Goal: Task Accomplishment & Management: Manage account settings

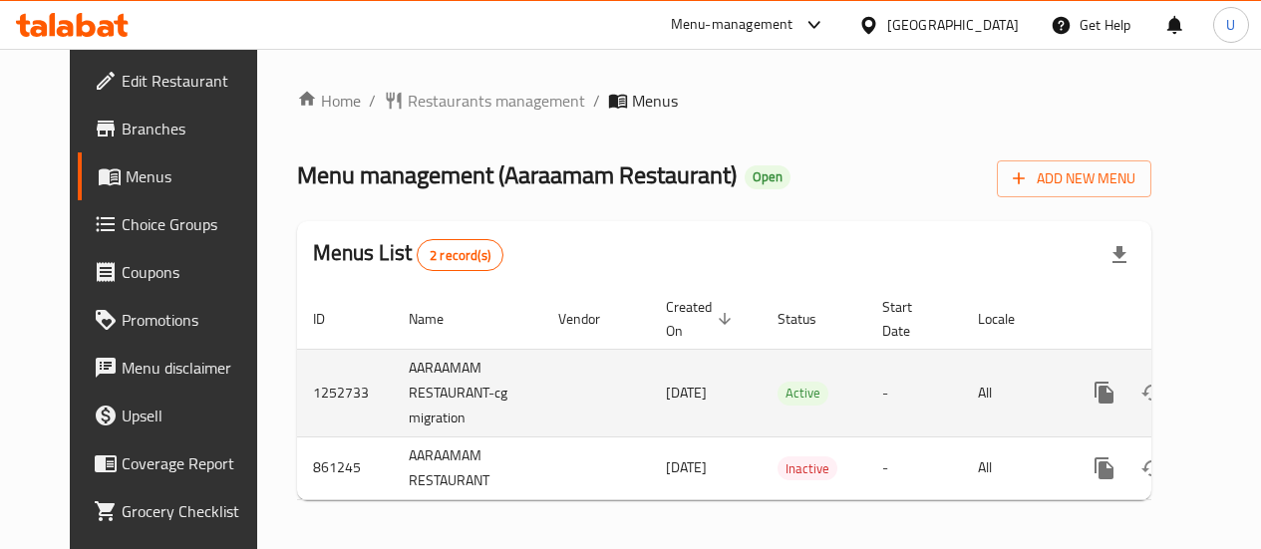
scroll to position [20, 0]
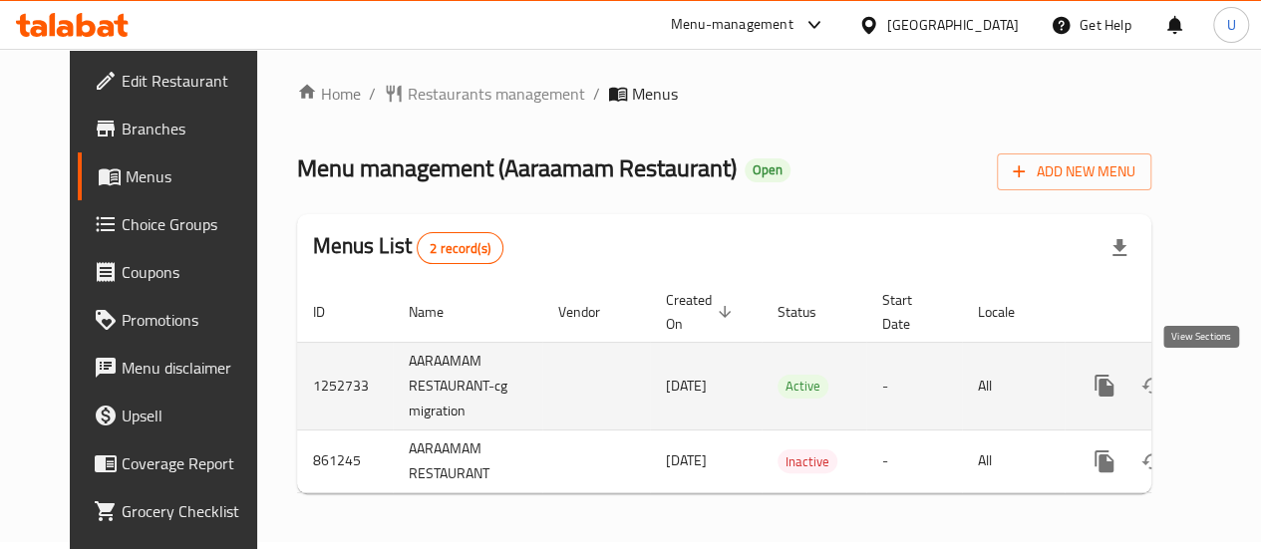
click at [1224, 373] on link "enhanced table" at bounding box center [1248, 386] width 48 height 48
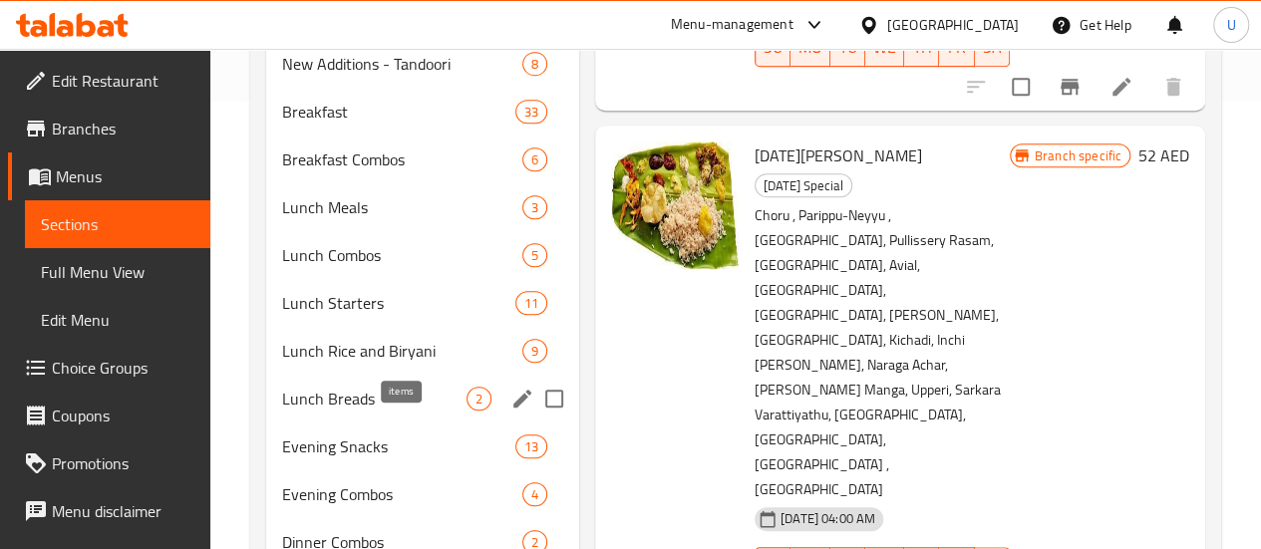
scroll to position [449, 0]
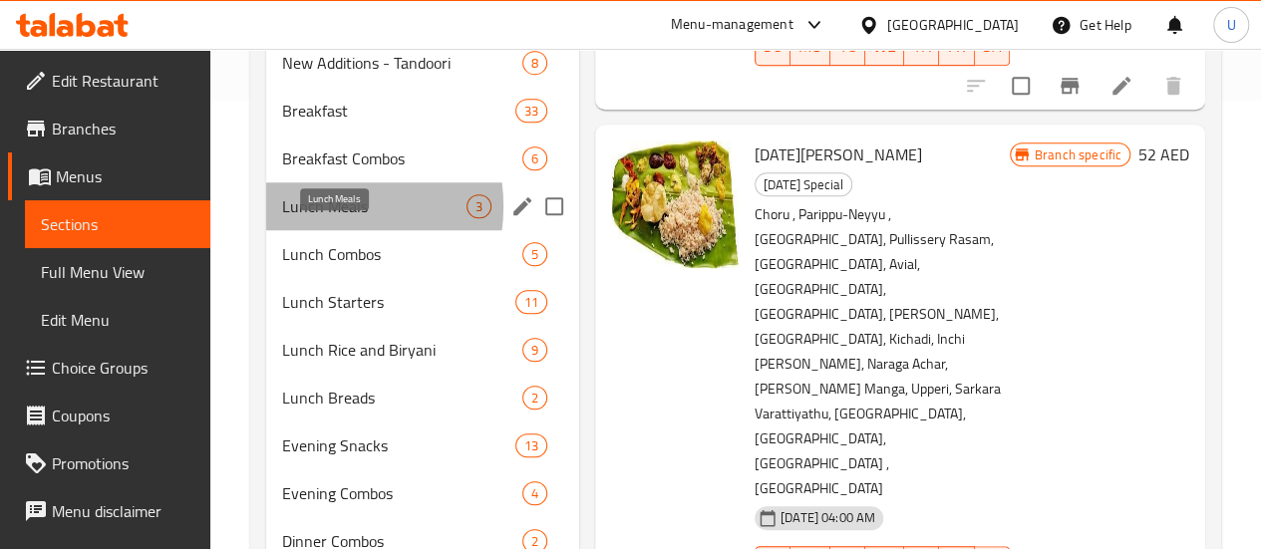
click at [321, 218] on span "Lunch Meals" at bounding box center [374, 206] width 184 height 24
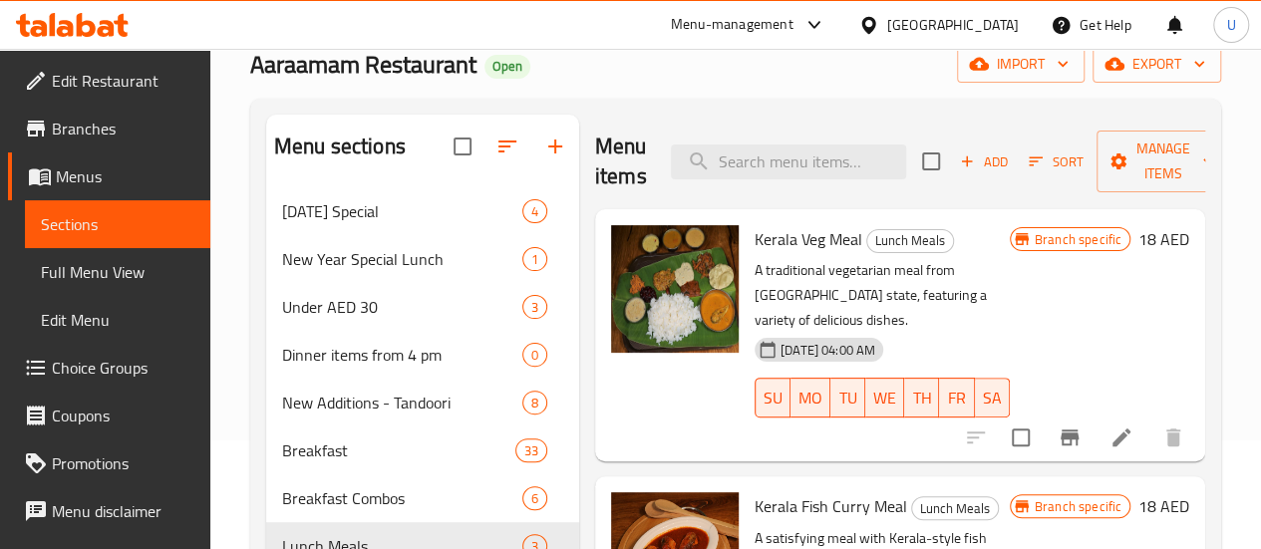
scroll to position [106, 0]
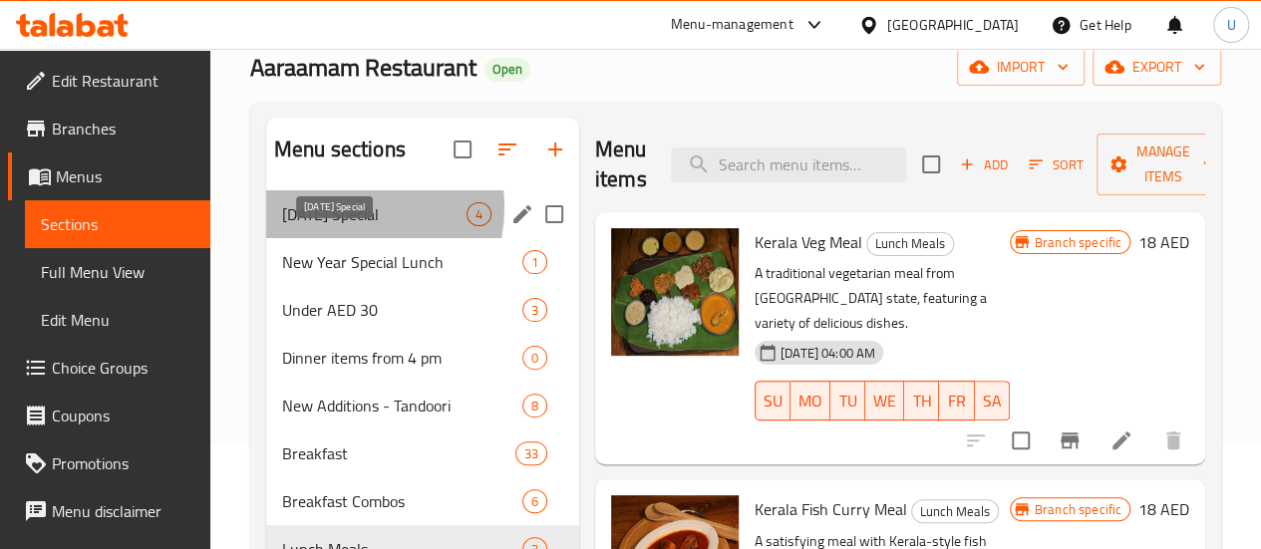
click at [339, 226] on span "Easter Special" at bounding box center [374, 214] width 184 height 24
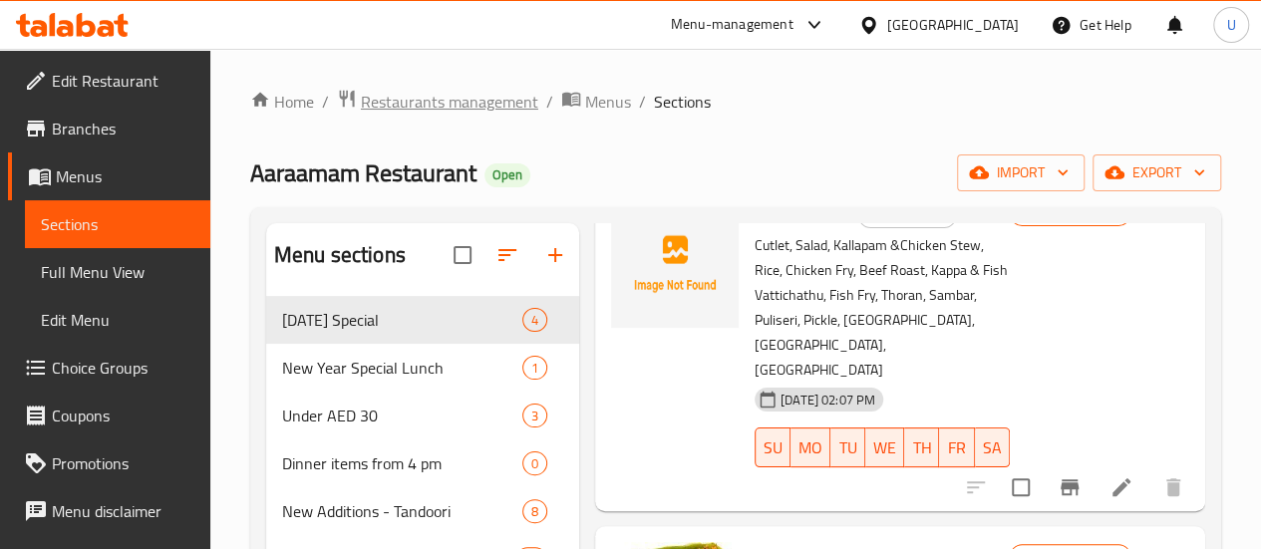
click at [443, 103] on span "Restaurants management" at bounding box center [449, 102] width 177 height 24
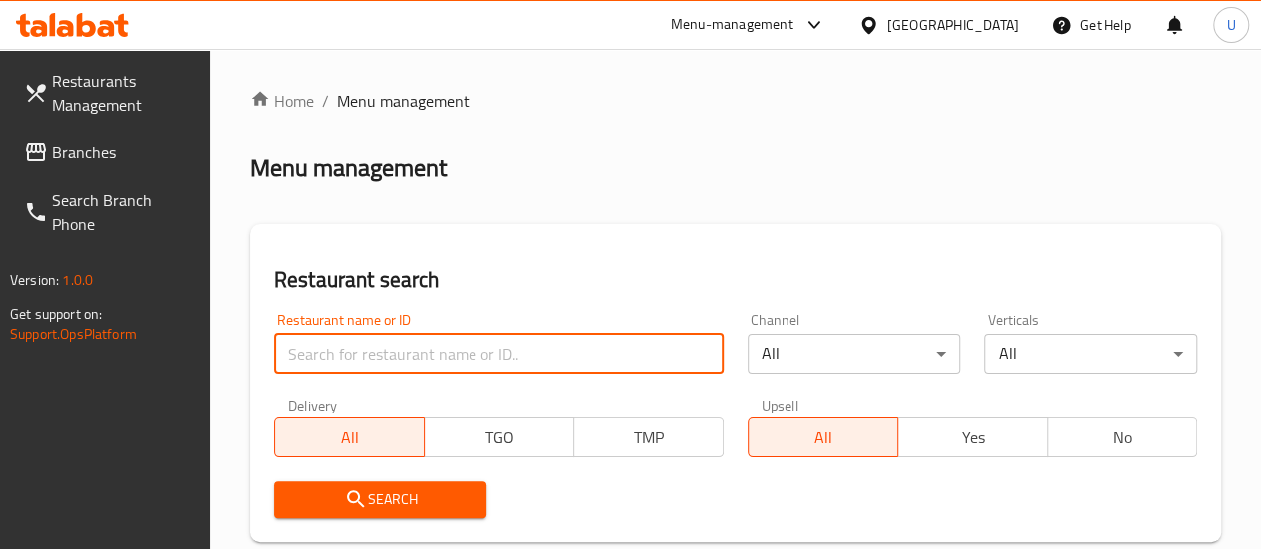
paste input "656858"
click at [357, 360] on input "656858" at bounding box center [499, 354] width 450 height 40
type input "656858"
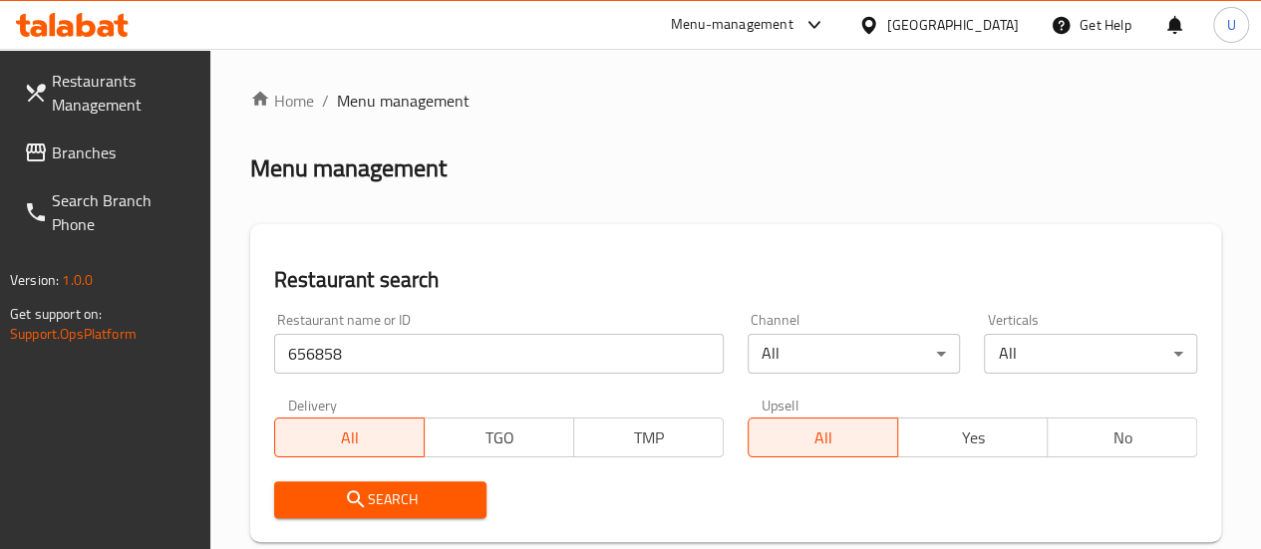
click at [429, 504] on span "Search" at bounding box center [380, 499] width 181 height 25
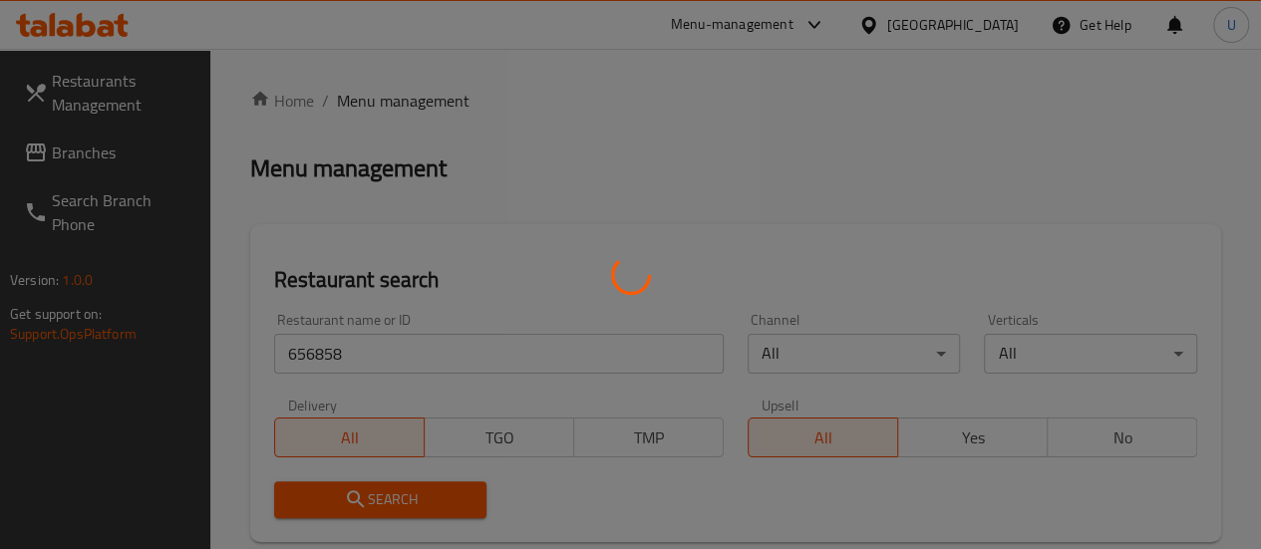
click at [429, 504] on div at bounding box center [630, 274] width 1261 height 549
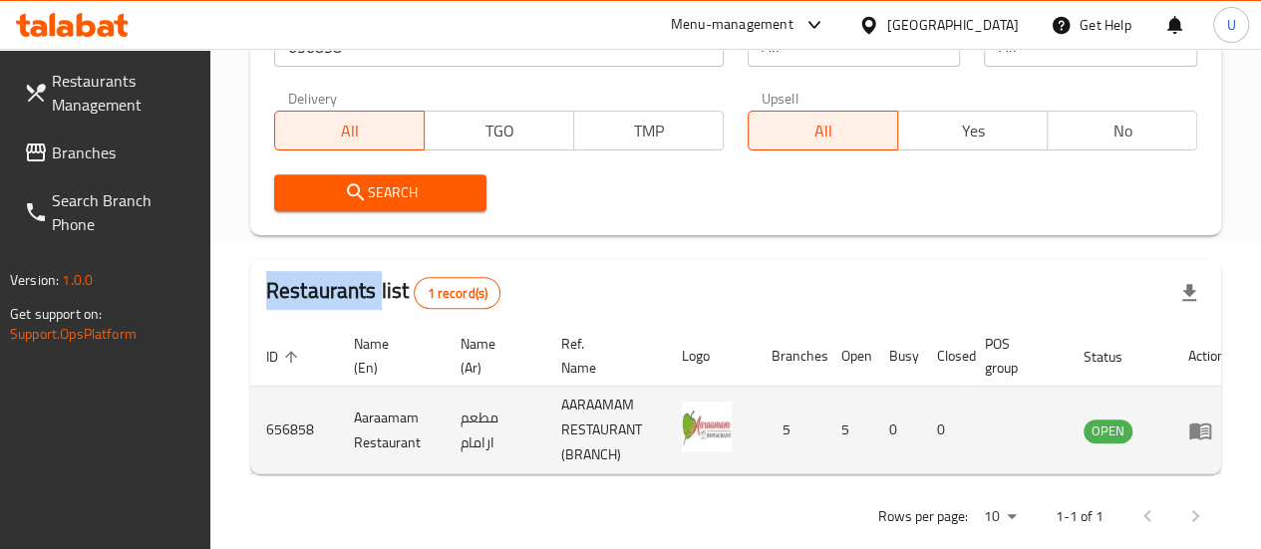
scroll to position [0, 18]
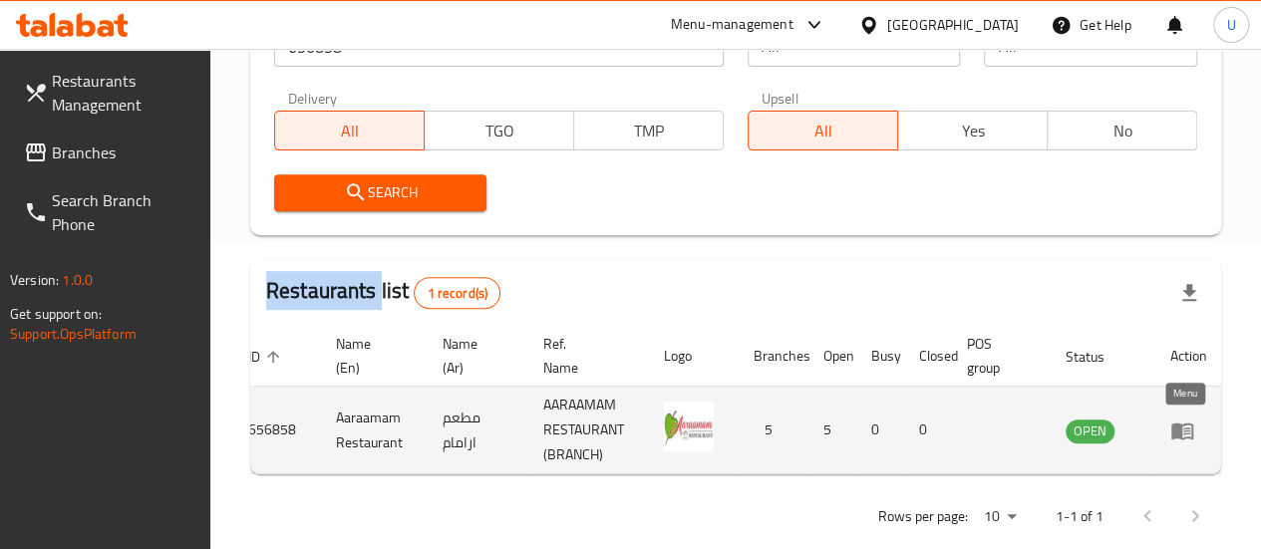
click at [1190, 432] on icon "enhanced table" at bounding box center [1182, 431] width 24 height 24
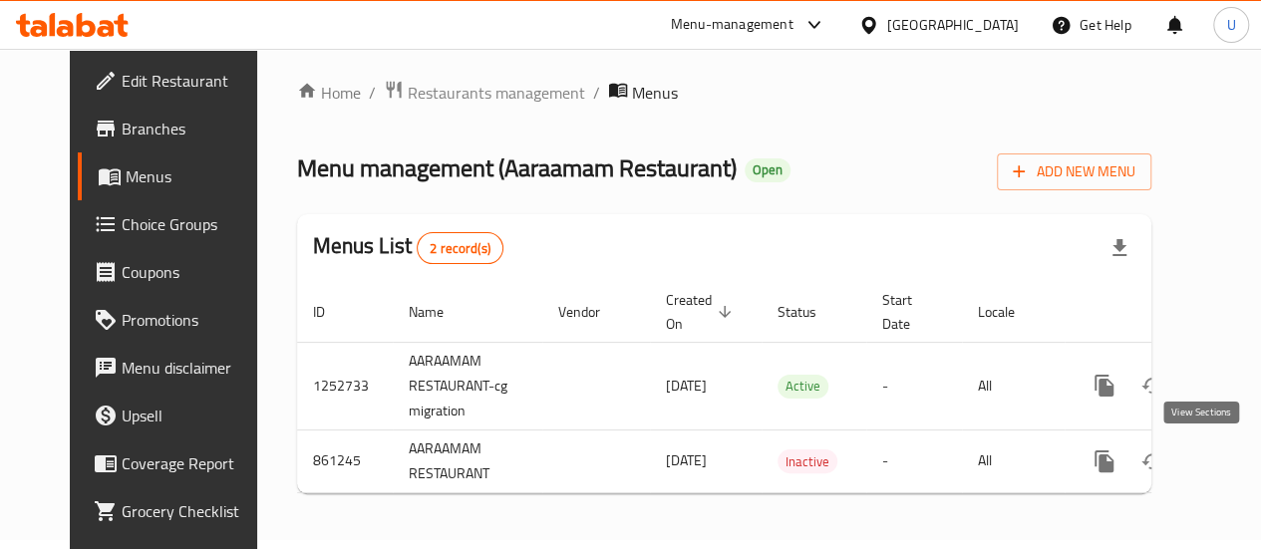
scroll to position [23, 0]
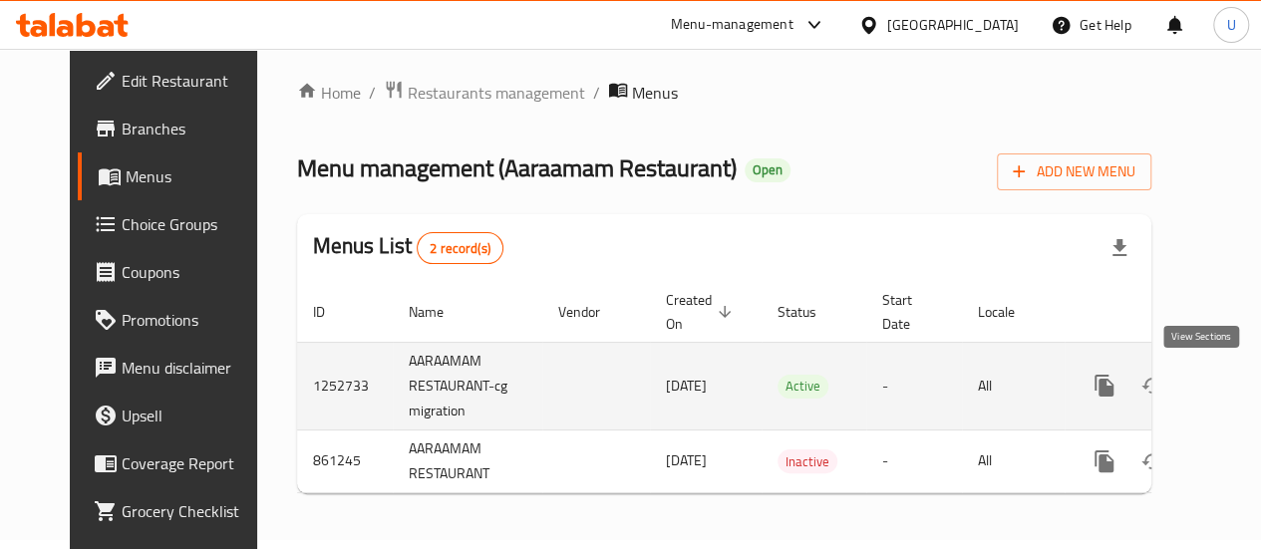
click at [1224, 385] on link "enhanced table" at bounding box center [1248, 386] width 48 height 48
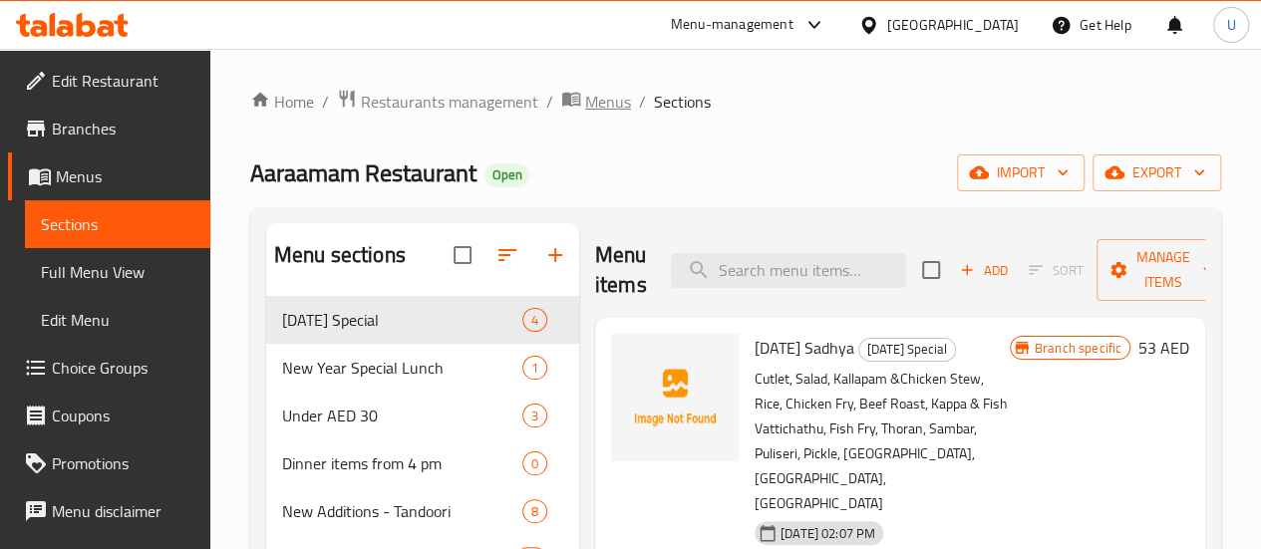
click at [611, 105] on span "Menus" at bounding box center [608, 102] width 46 height 24
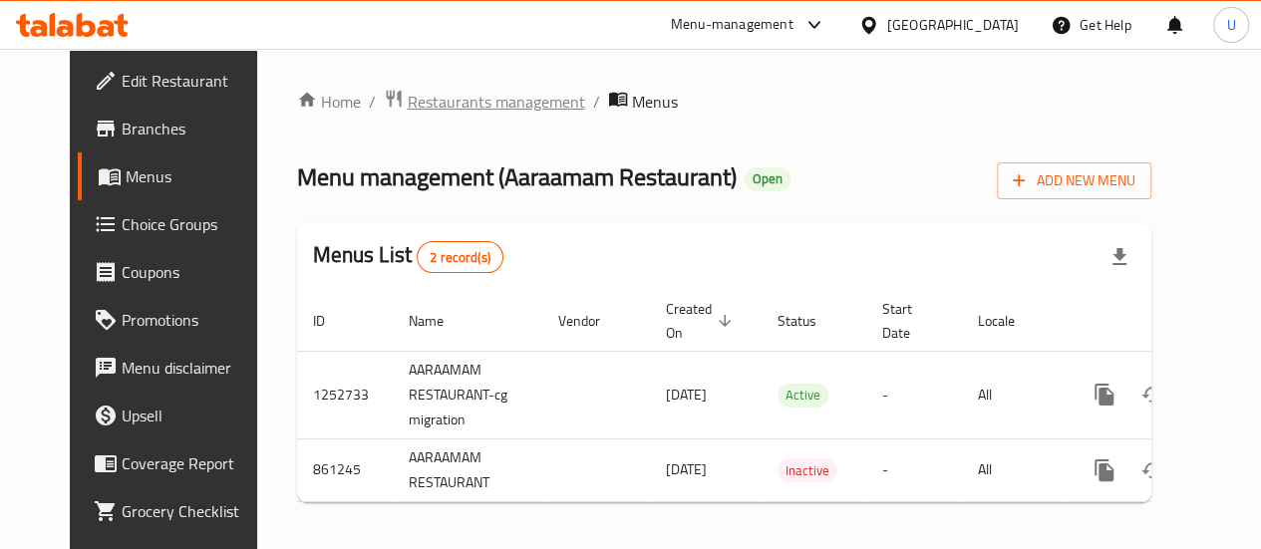
click at [438, 109] on span "Restaurants management" at bounding box center [496, 102] width 177 height 24
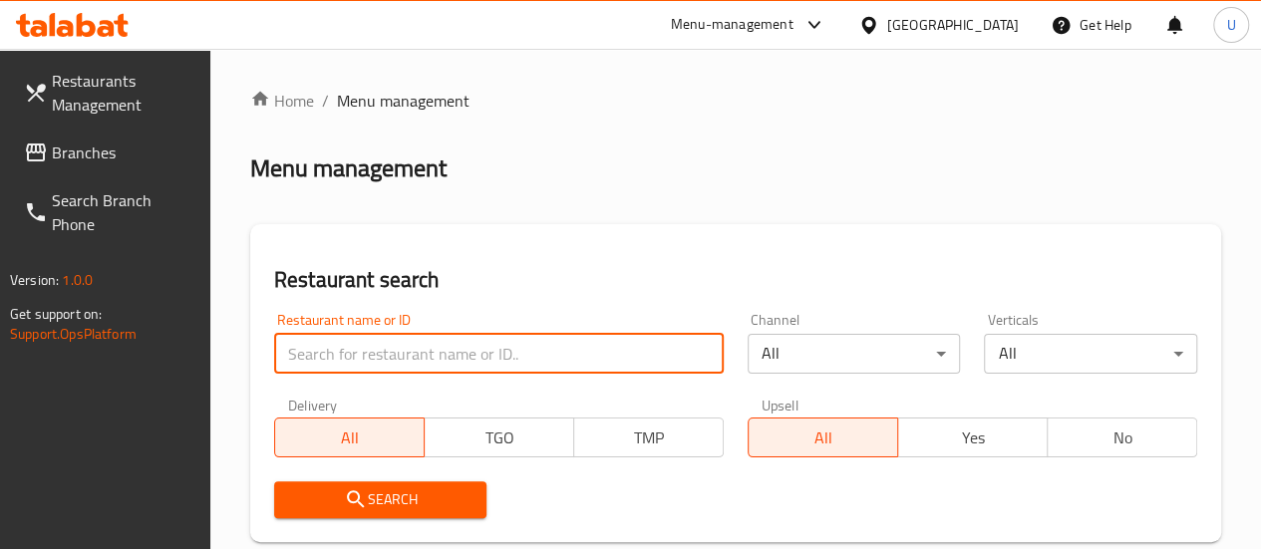
click at [376, 339] on input "search" at bounding box center [499, 354] width 450 height 40
paste input "600409"
type input "600409"
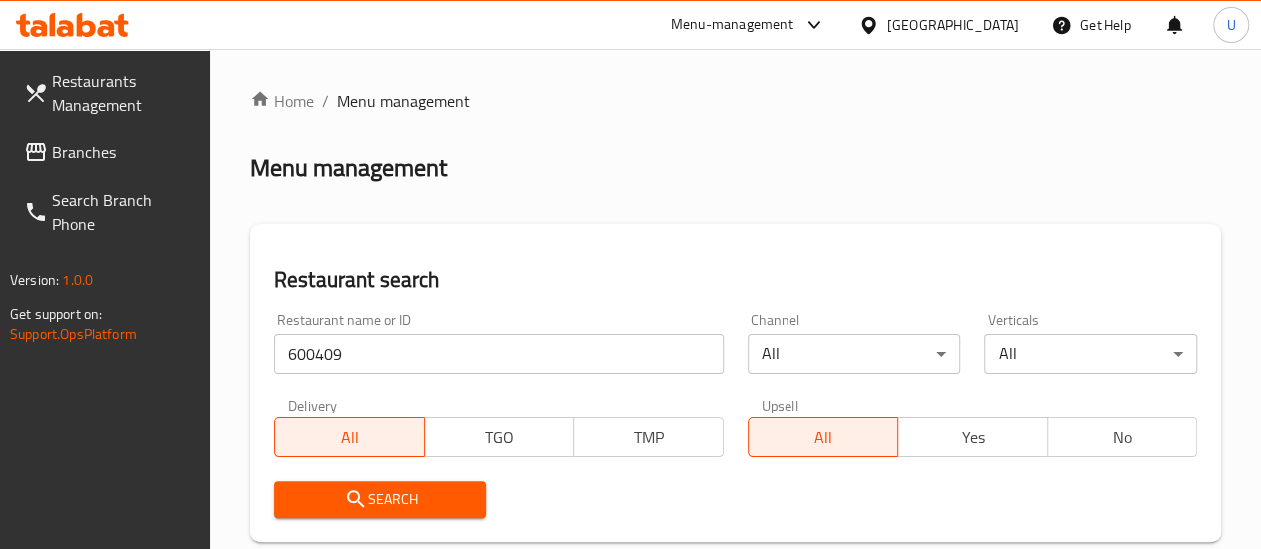
click at [370, 509] on span "Search" at bounding box center [380, 499] width 181 height 25
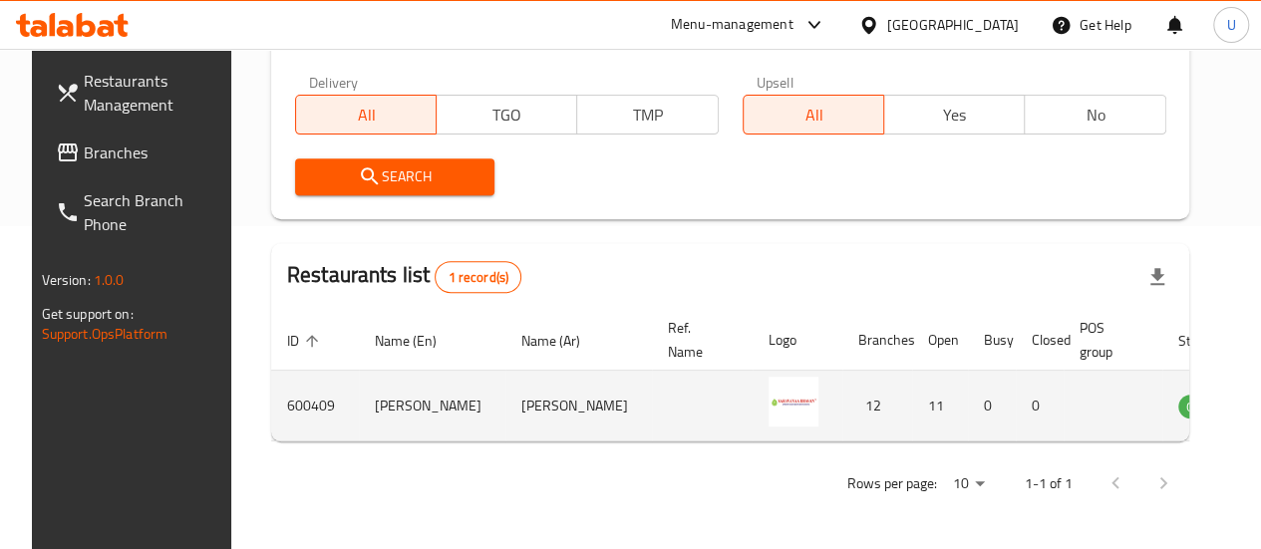
scroll to position [0, 2]
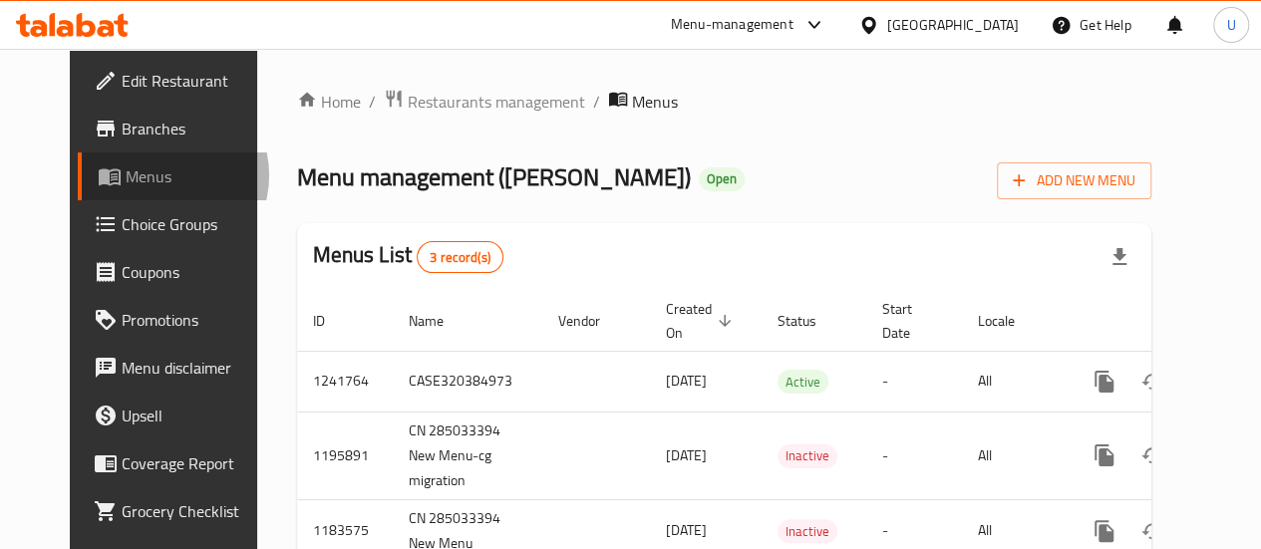
click at [126, 175] on span "Menus" at bounding box center [195, 176] width 139 height 24
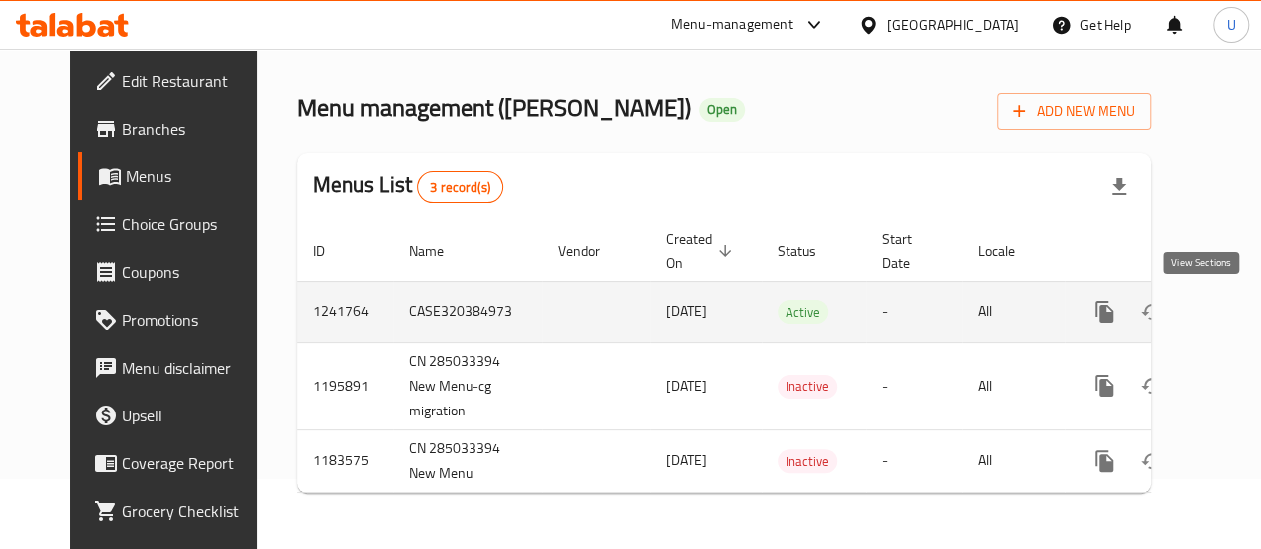
click at [1224, 298] on link "enhanced table" at bounding box center [1248, 312] width 48 height 48
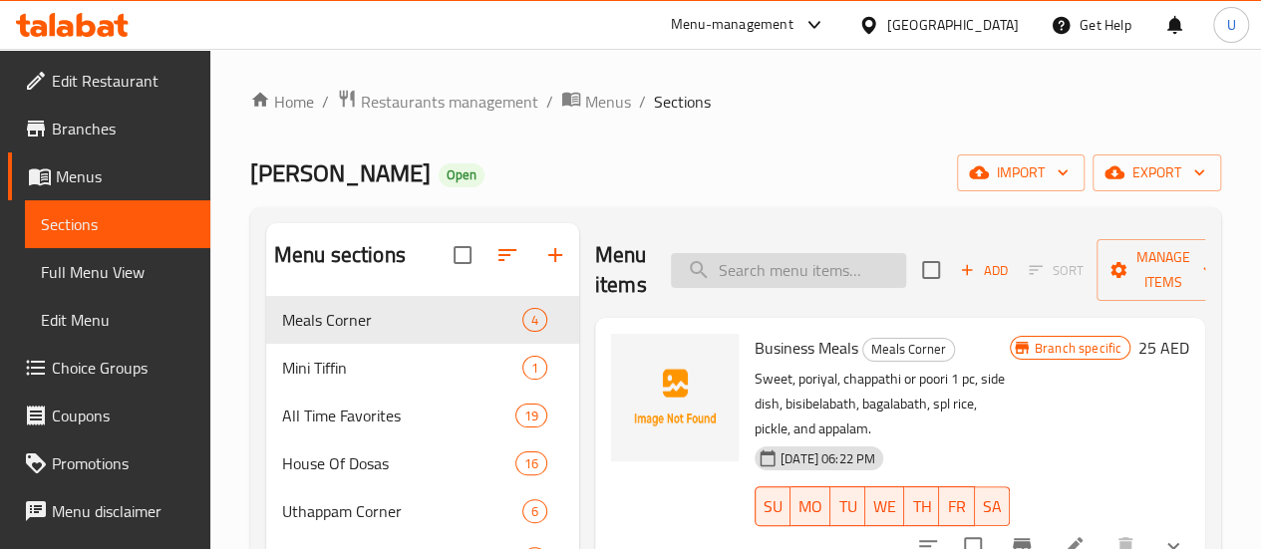
click at [683, 256] on input "search" at bounding box center [788, 270] width 235 height 35
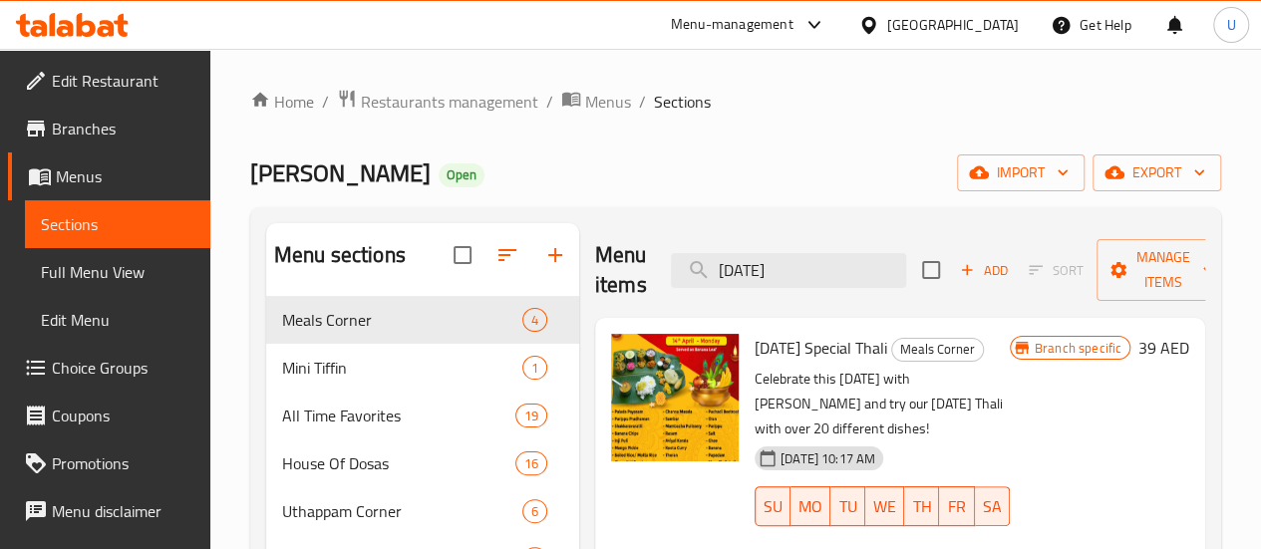
scroll to position [71, 0]
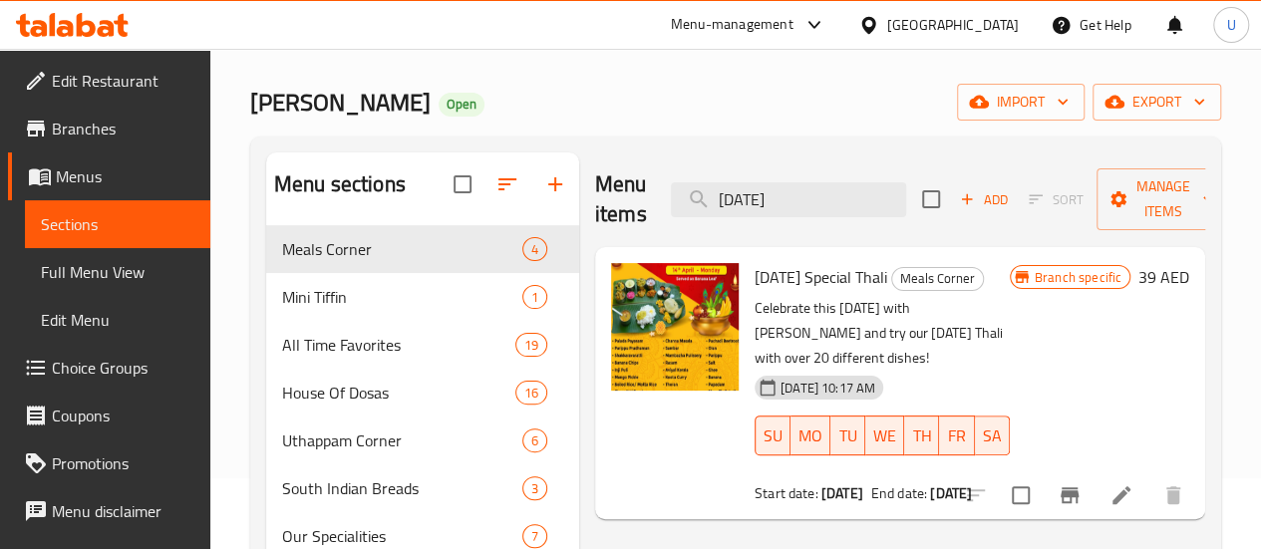
type input "onam"
click at [699, 296] on icon "delete image" at bounding box center [711, 291] width 24 height 24
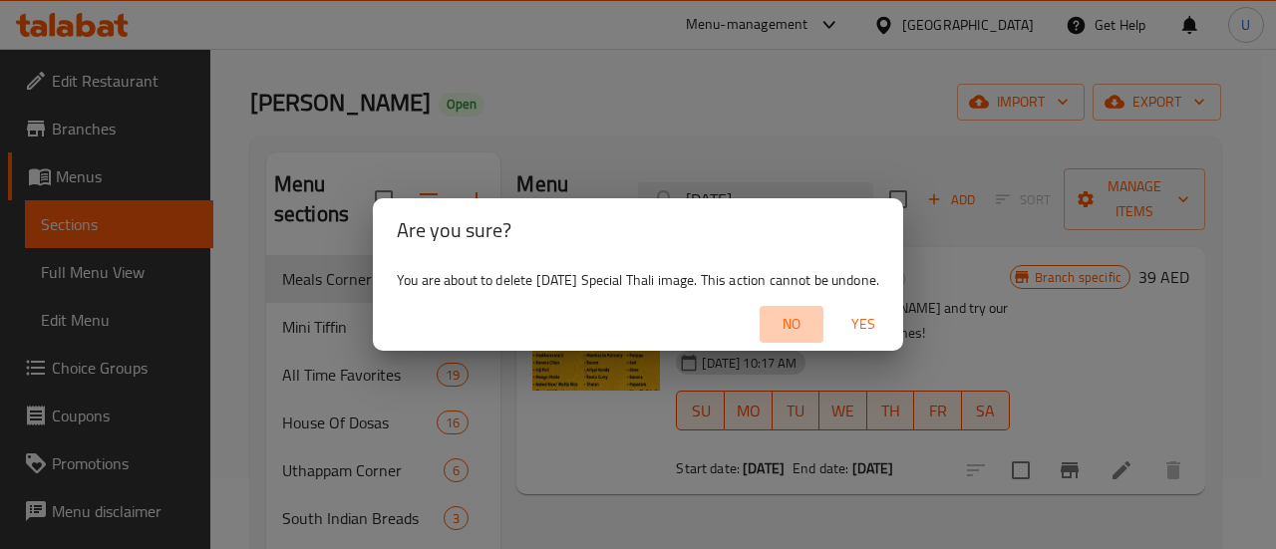
click at [790, 324] on span "No" at bounding box center [792, 324] width 48 height 25
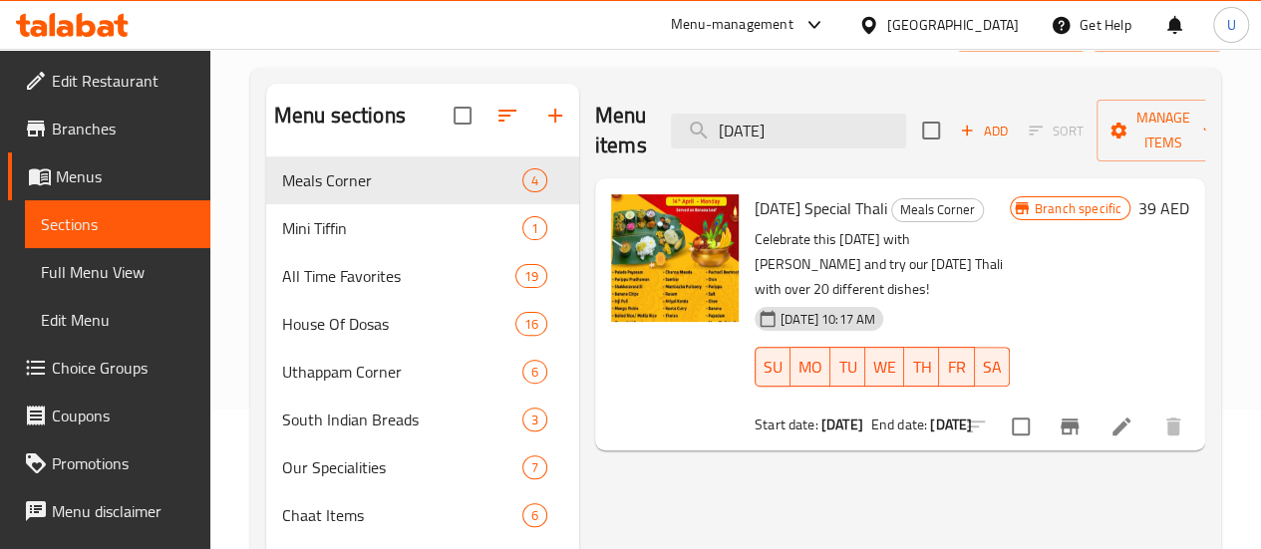
scroll to position [132, 0]
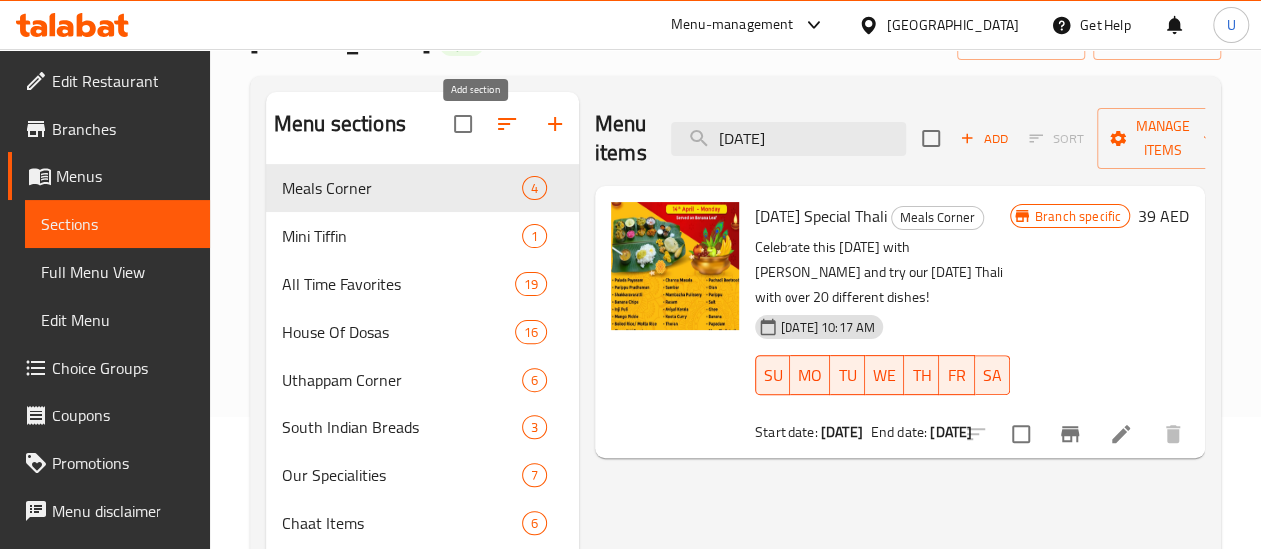
click at [543, 135] on icon "button" at bounding box center [555, 124] width 24 height 24
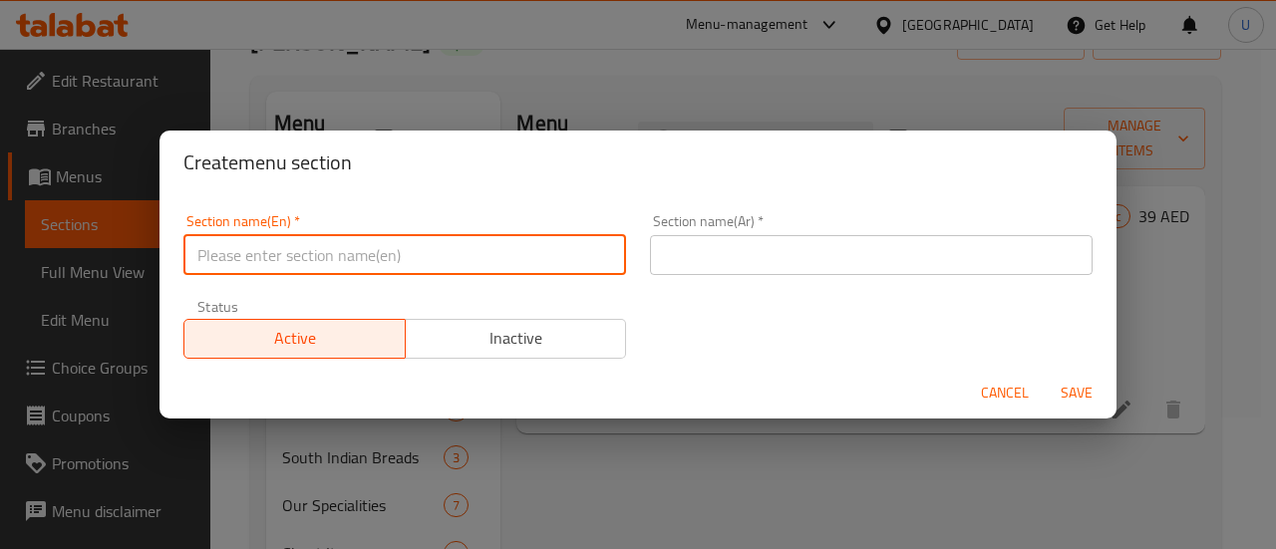
click at [363, 259] on input "text" at bounding box center [404, 255] width 443 height 40
click at [301, 252] on input "[DATE] Specials" at bounding box center [404, 255] width 443 height 40
paste input "adhya"
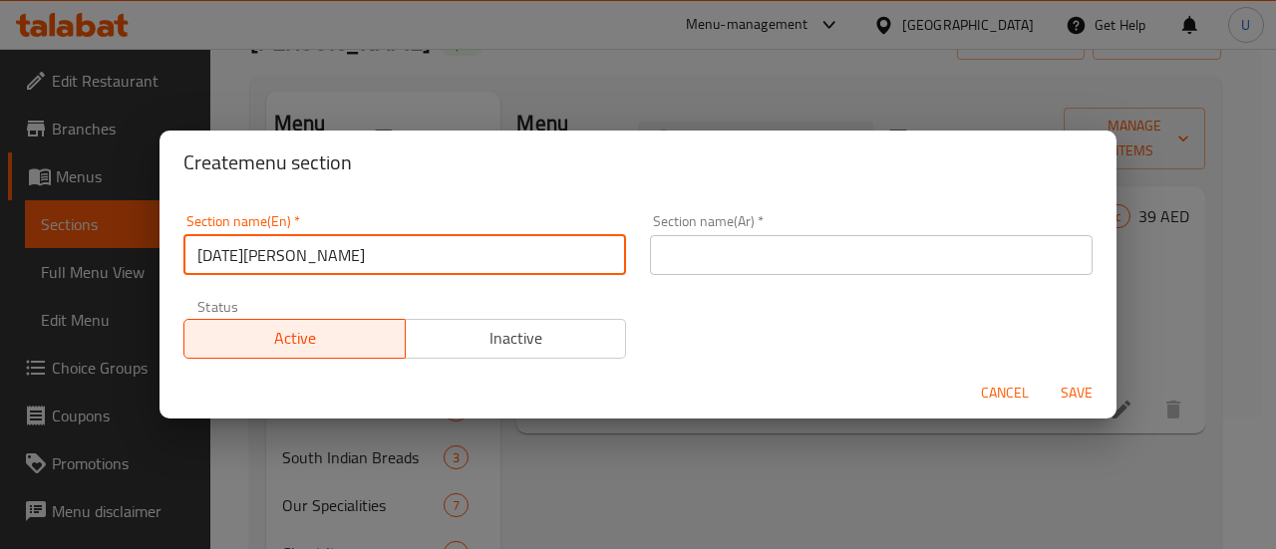
type input "[DATE][PERSON_NAME]"
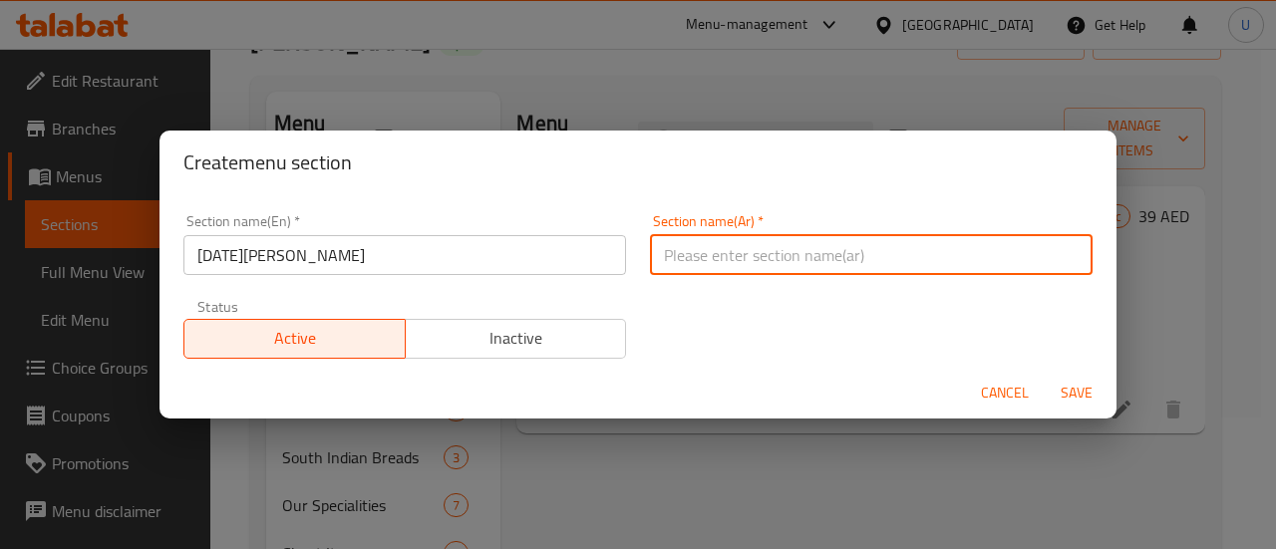
click at [732, 243] on input "text" at bounding box center [871, 255] width 443 height 40
paste input "أونام صَديّا"
type input "أونام صَديّا"
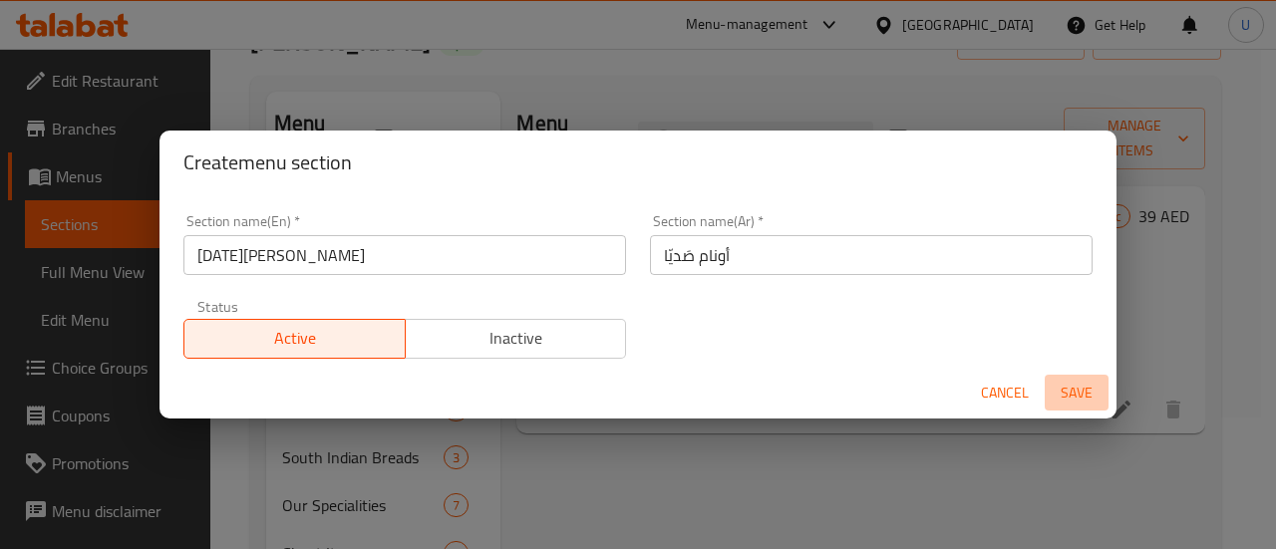
click at [1081, 397] on span "Save" at bounding box center [1077, 393] width 48 height 25
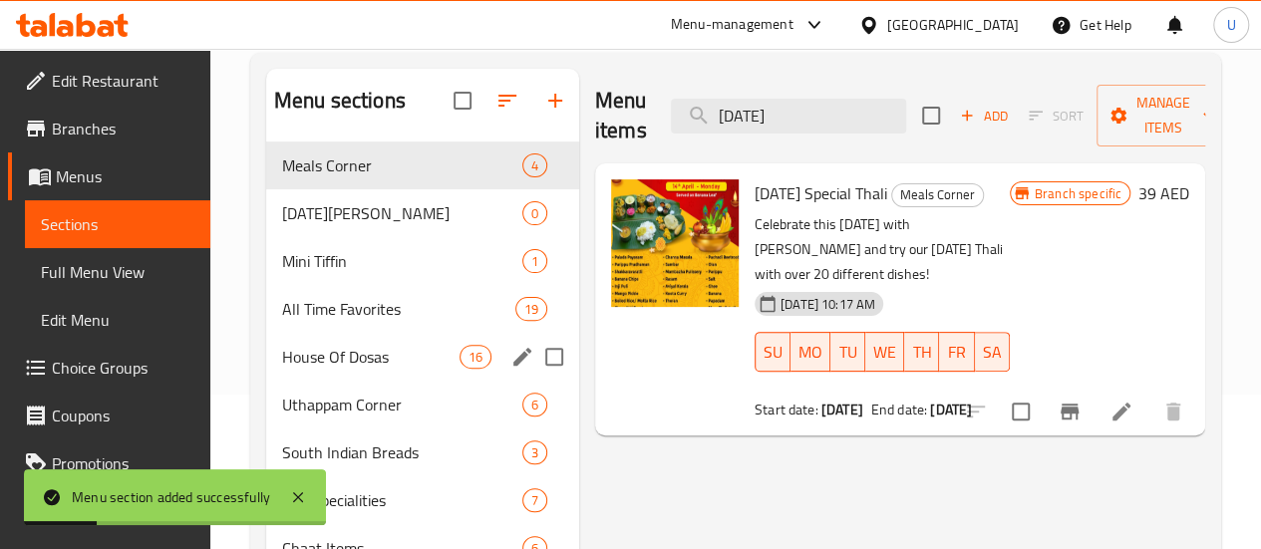
scroll to position [156, 0]
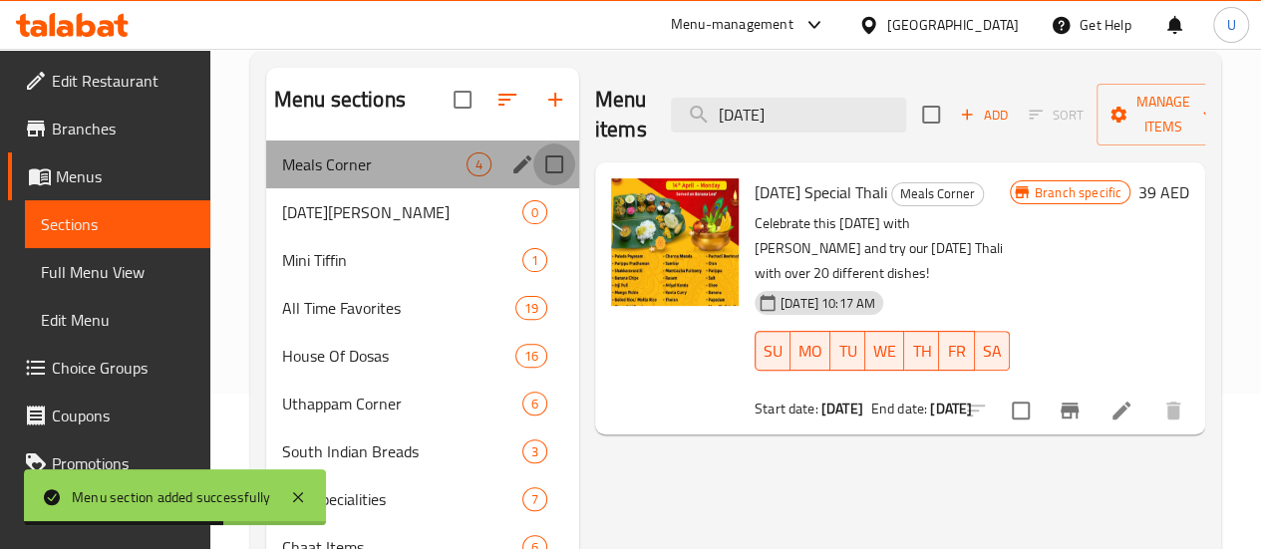
click at [533, 185] on input "Menu sections" at bounding box center [554, 165] width 42 height 42
checkbox input "false"
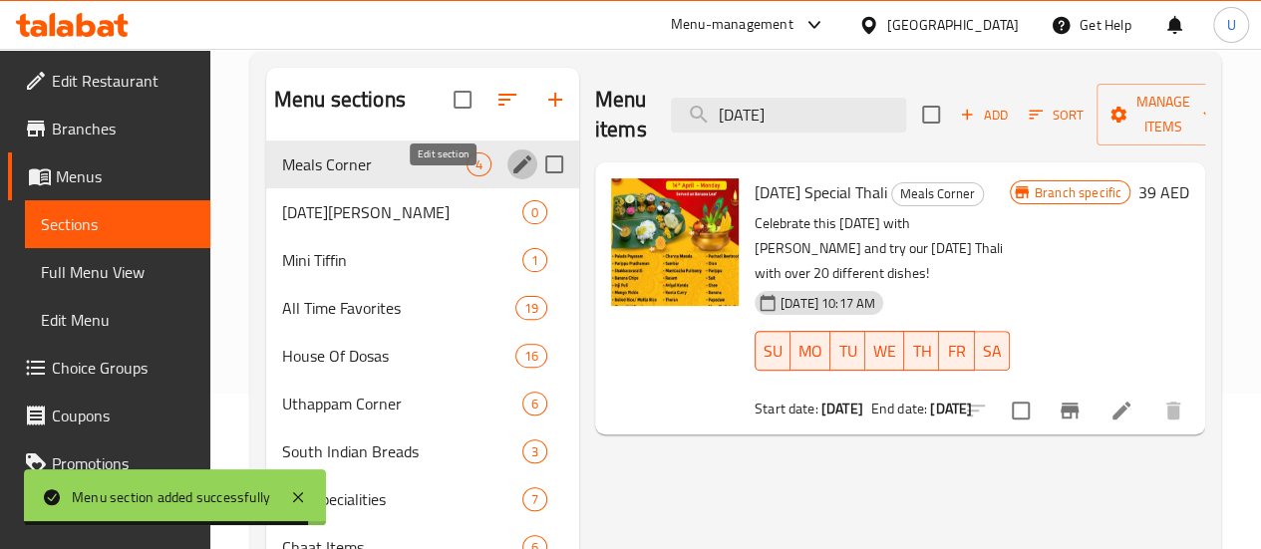
click at [513, 173] on icon "edit" at bounding box center [522, 165] width 18 height 18
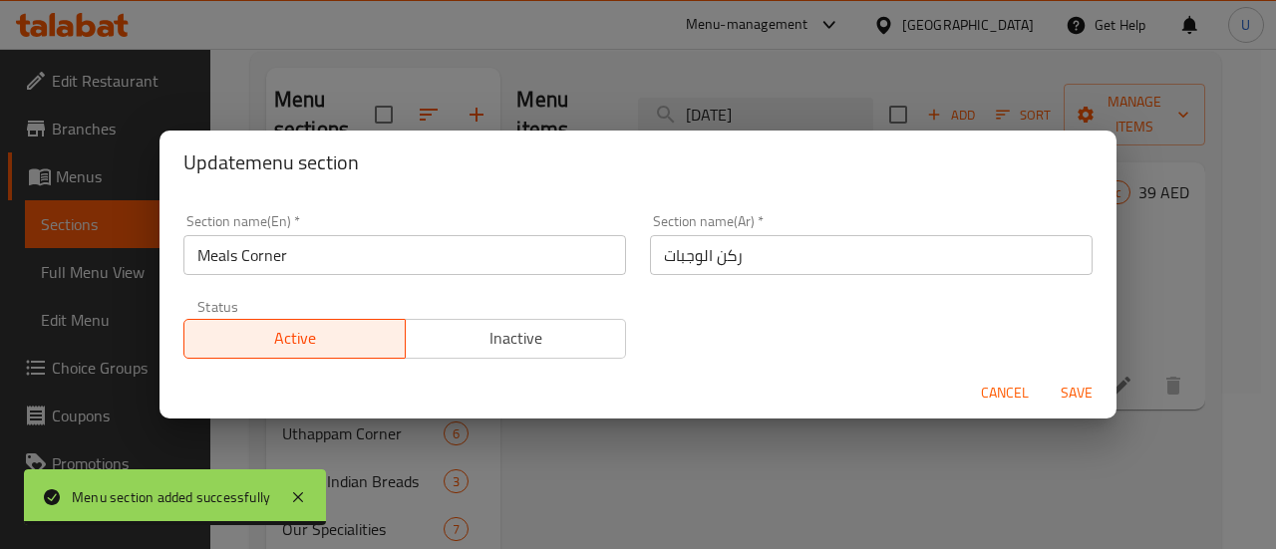
click at [525, 362] on div "Status Active Inactive" at bounding box center [404, 329] width 467 height 84
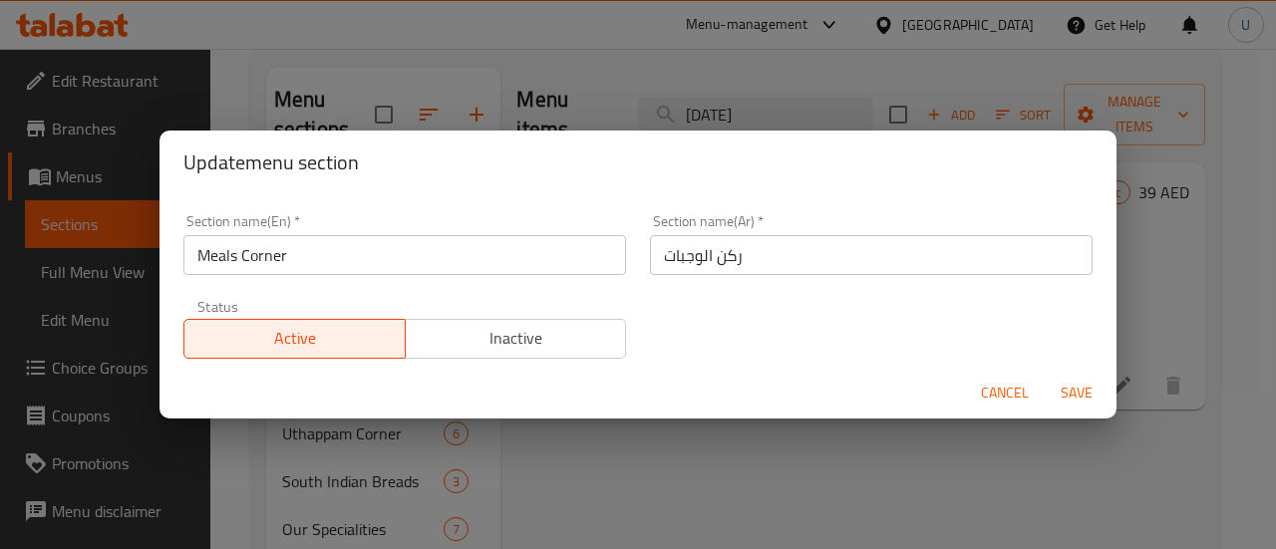
click at [556, 338] on span "Inactive" at bounding box center [516, 338] width 205 height 29
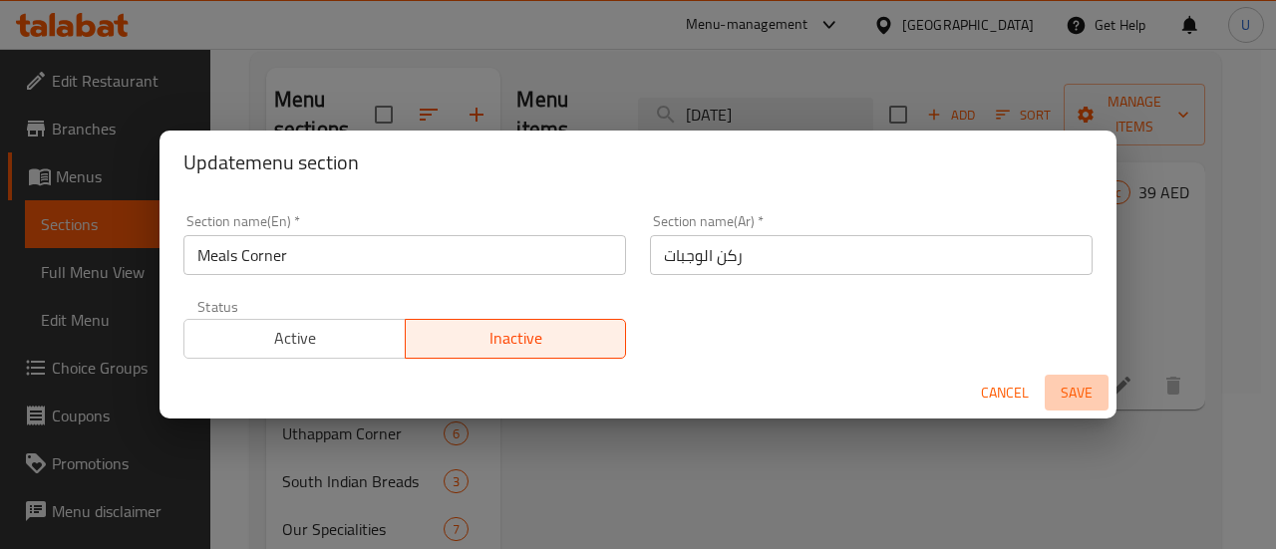
click at [1089, 395] on span "Save" at bounding box center [1077, 393] width 48 height 25
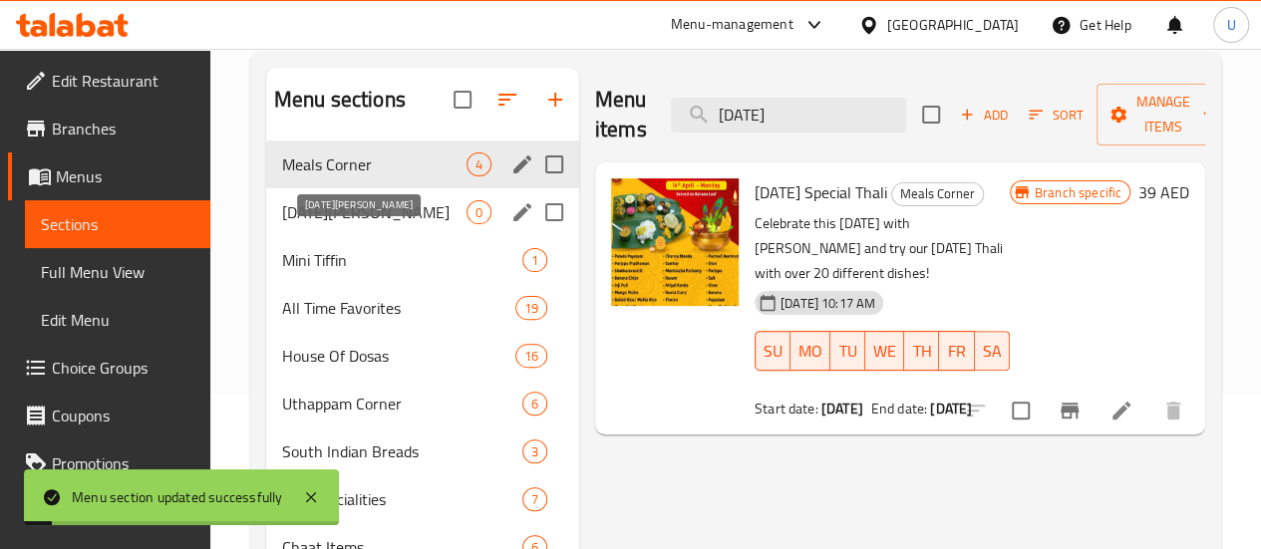
click at [352, 224] on span "[DATE][PERSON_NAME]" at bounding box center [374, 212] width 184 height 24
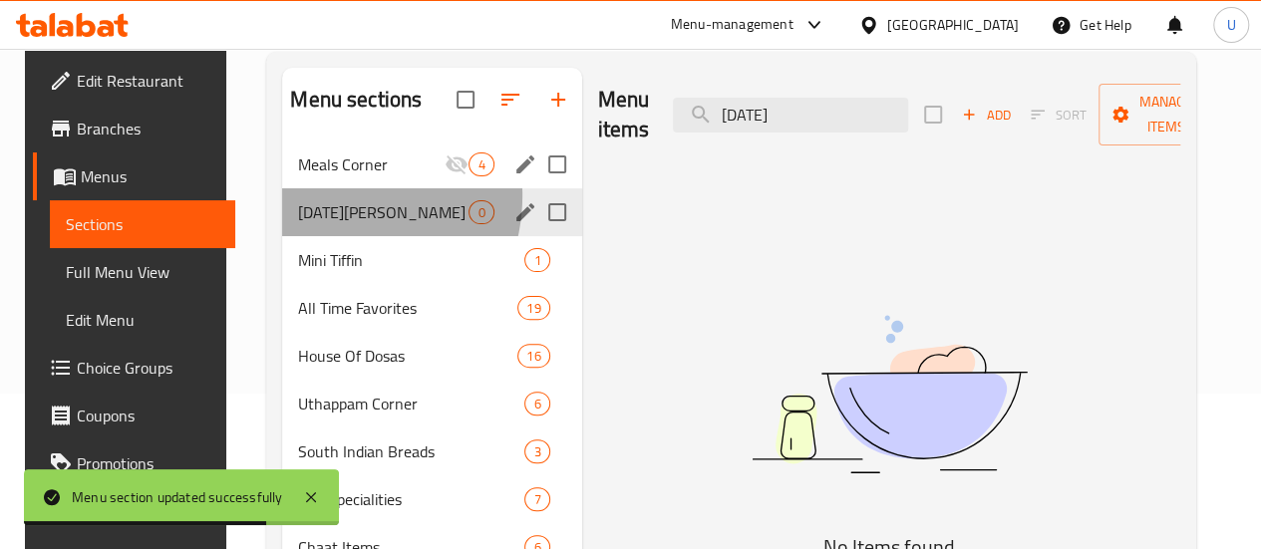
click at [318, 226] on div "[DATE][PERSON_NAME] 0" at bounding box center [431, 212] width 299 height 48
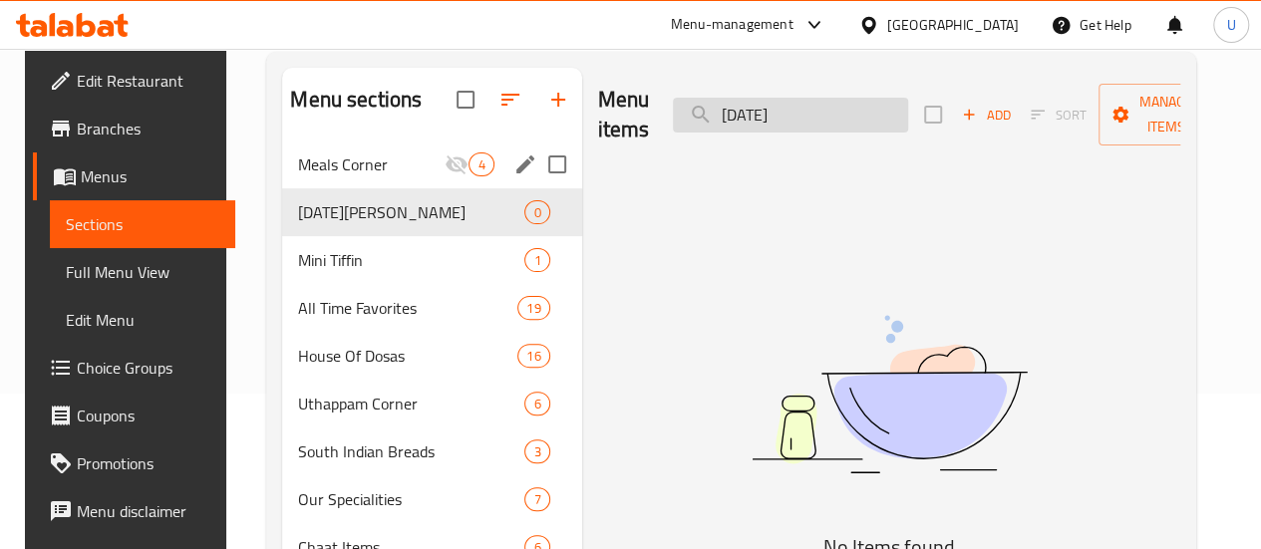
click at [823, 121] on input "onam" at bounding box center [790, 115] width 235 height 35
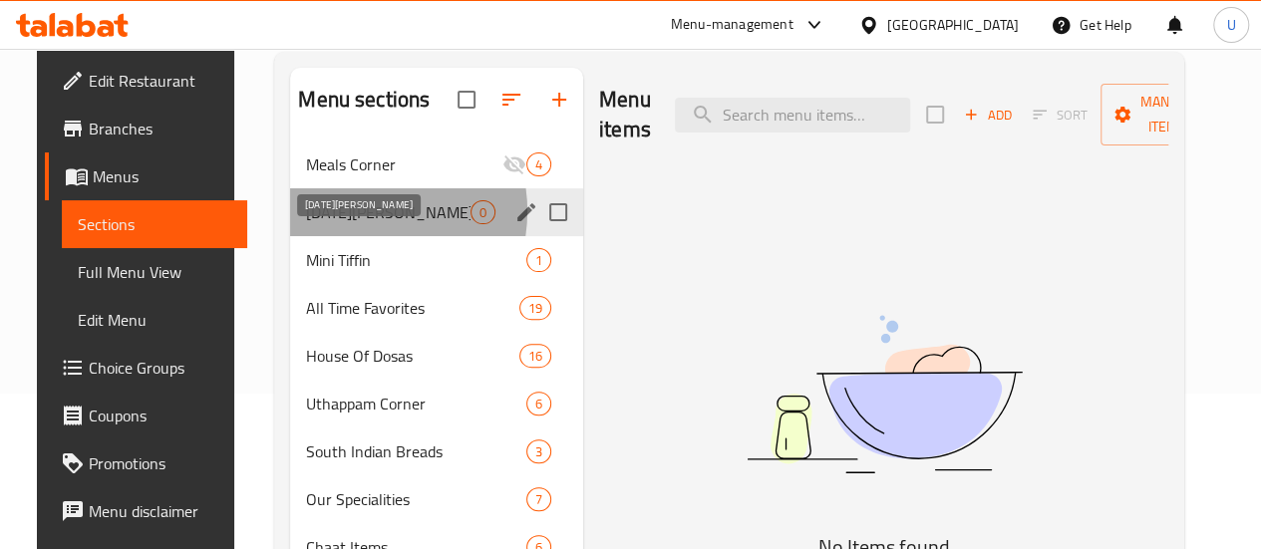
click at [337, 224] on span "[DATE][PERSON_NAME]" at bounding box center [388, 212] width 164 height 24
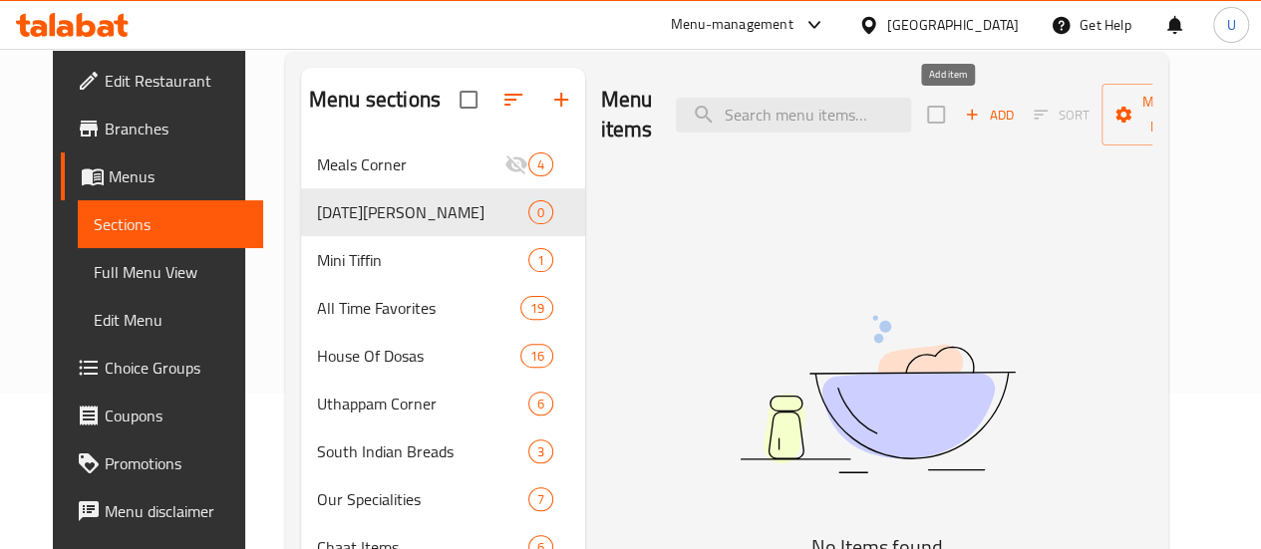
click at [962, 122] on span "Add" at bounding box center [989, 115] width 54 height 23
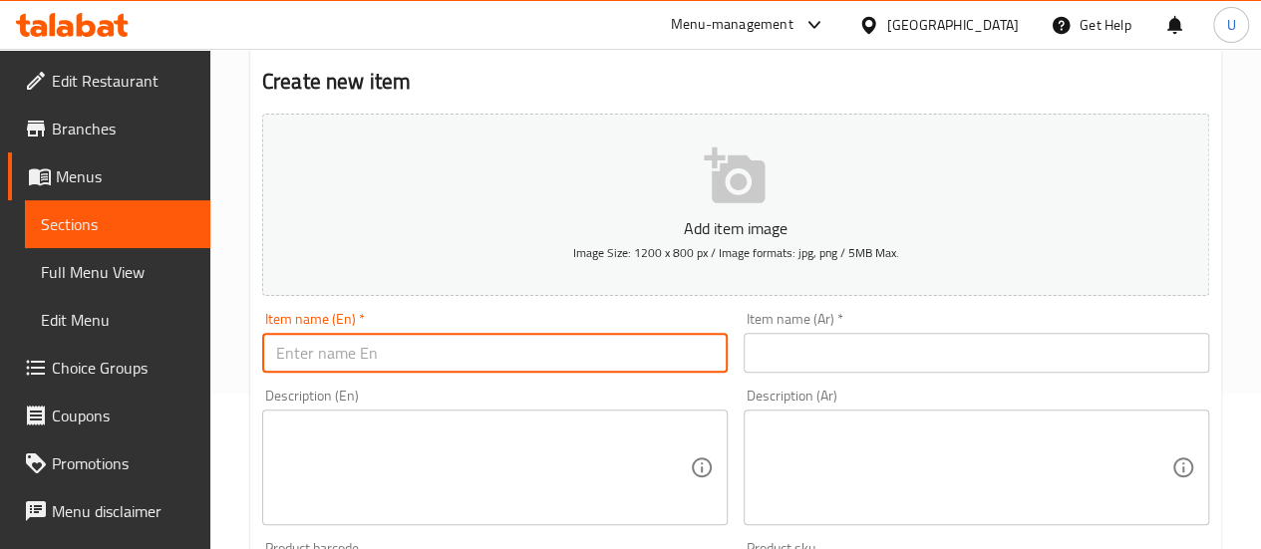
click at [371, 351] on input "text" at bounding box center [495, 353] width 466 height 40
type input "[DATE][PERSON_NAME]"
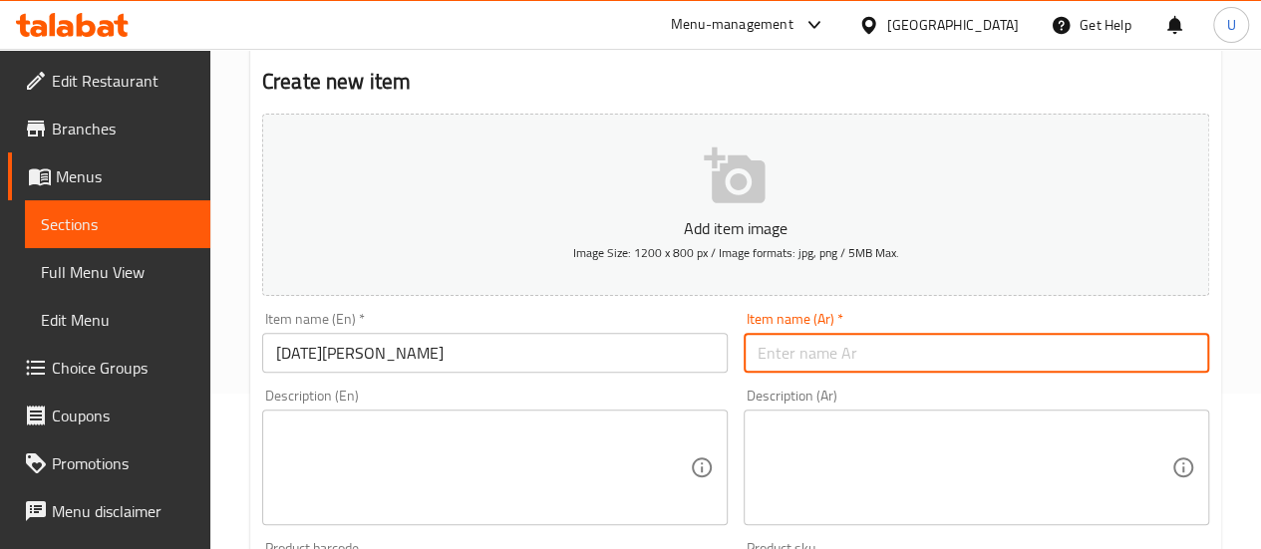
paste input "أونام صَديّا"
click at [806, 351] on input "أونام صَديّا" at bounding box center [977, 353] width 466 height 40
type input "أونام صَديّا"
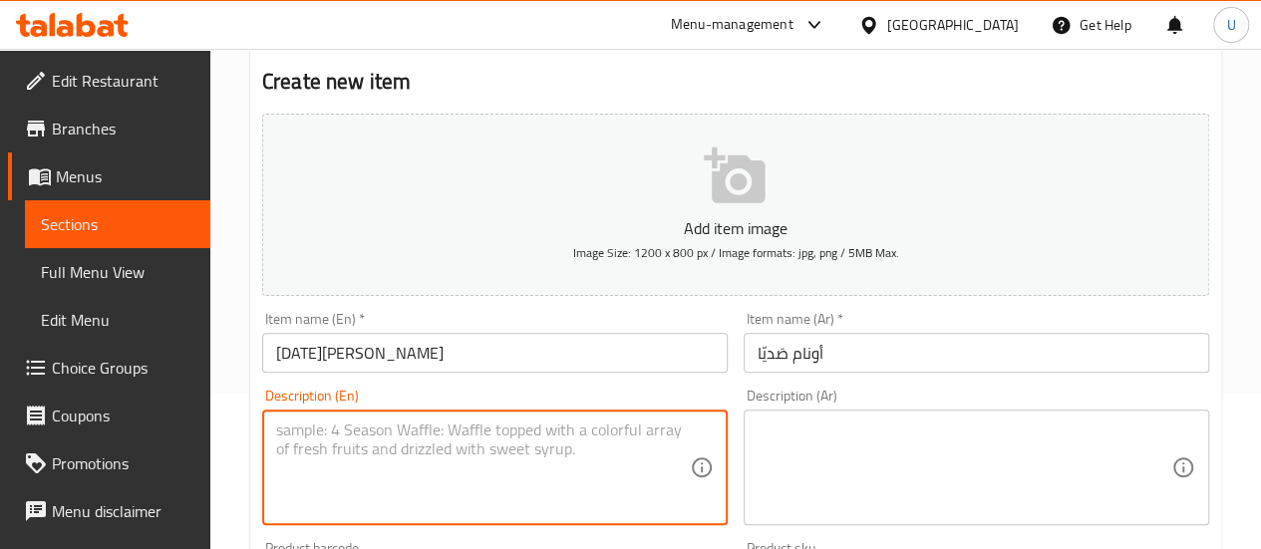
click at [495, 449] on textarea at bounding box center [483, 468] width 414 height 95
paste textarea "A grand Kerala festive meal served on a banana leaf, featuring a traditional sp…"
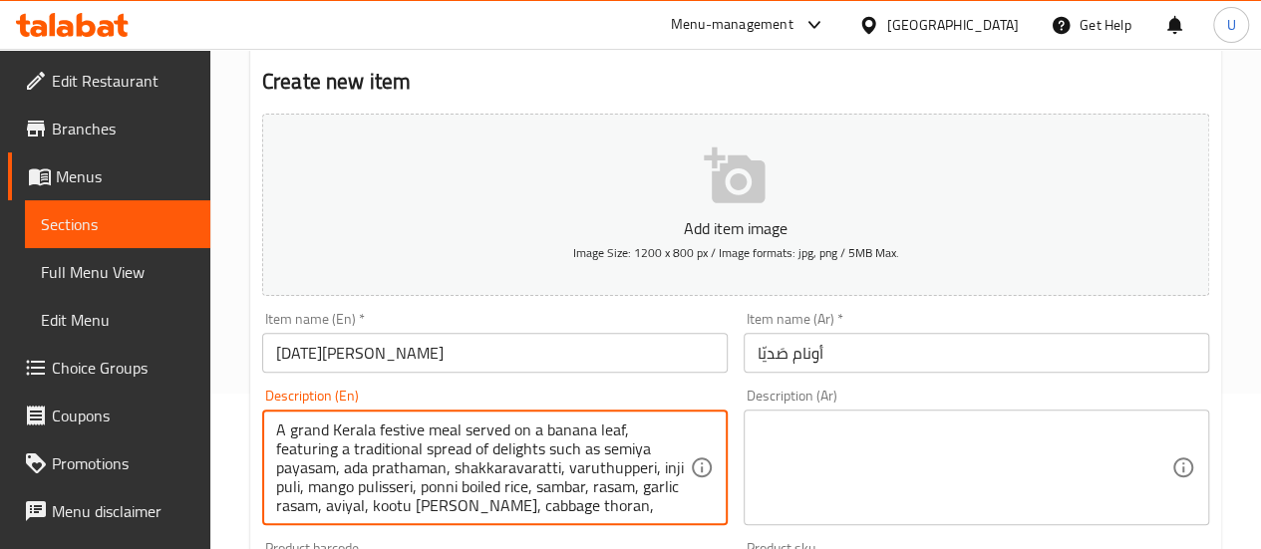
scroll to position [80, 0]
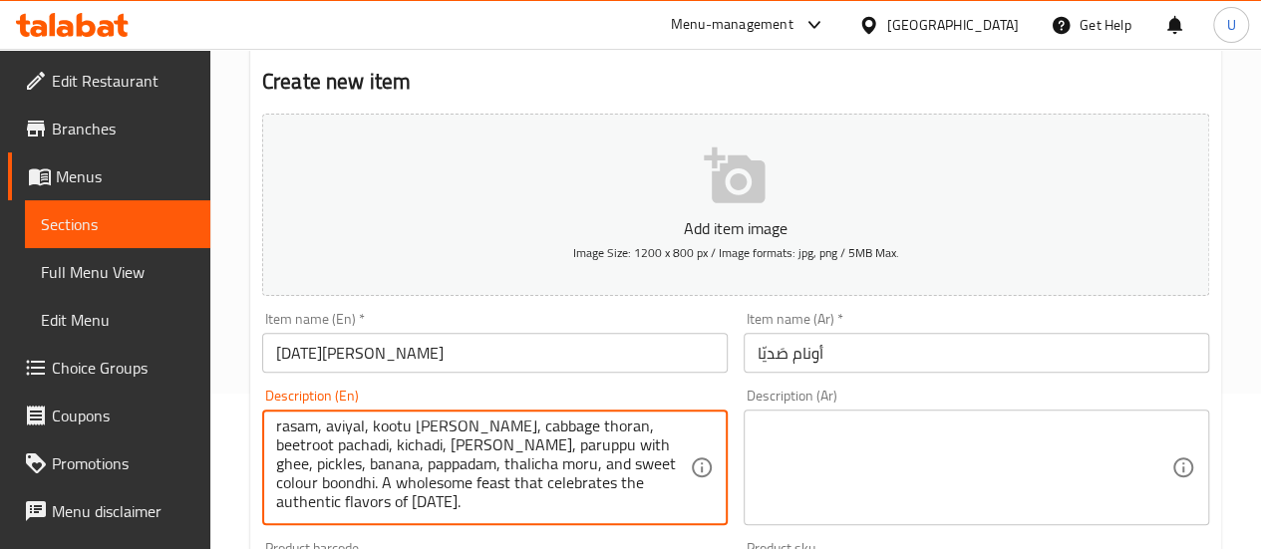
type textarea "A grand Kerala festive meal served on a banana leaf, featuring a traditional sp…"
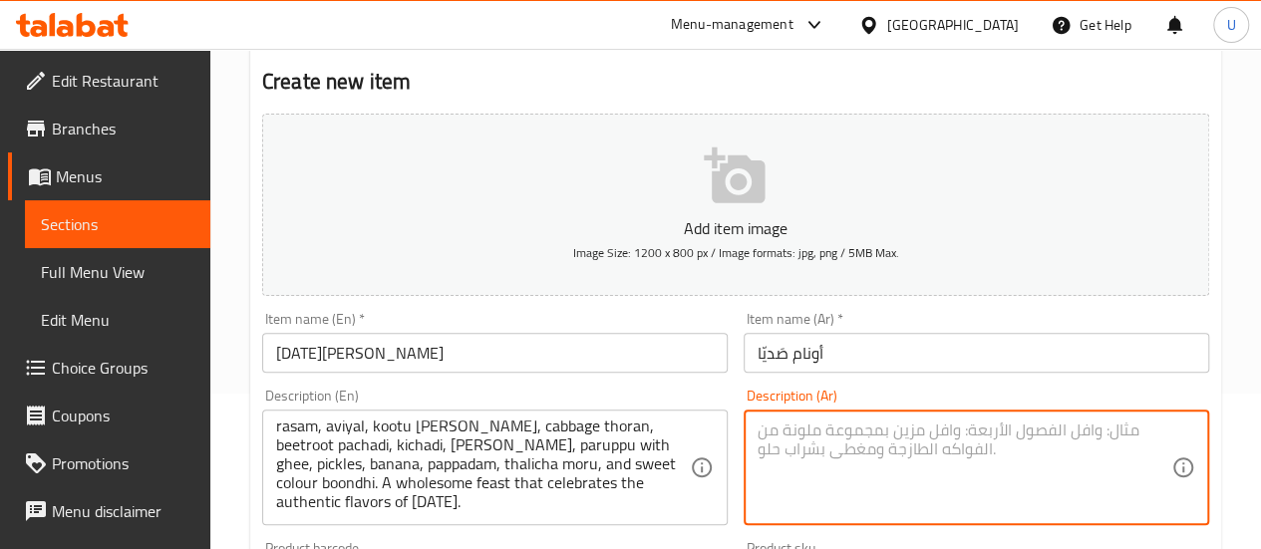
paste textarea "وجبة كيرالا الاحتفالية الكبرى تُقدَّم على ورق الموز، وتضم مجموعة تقليدية من الأ…"
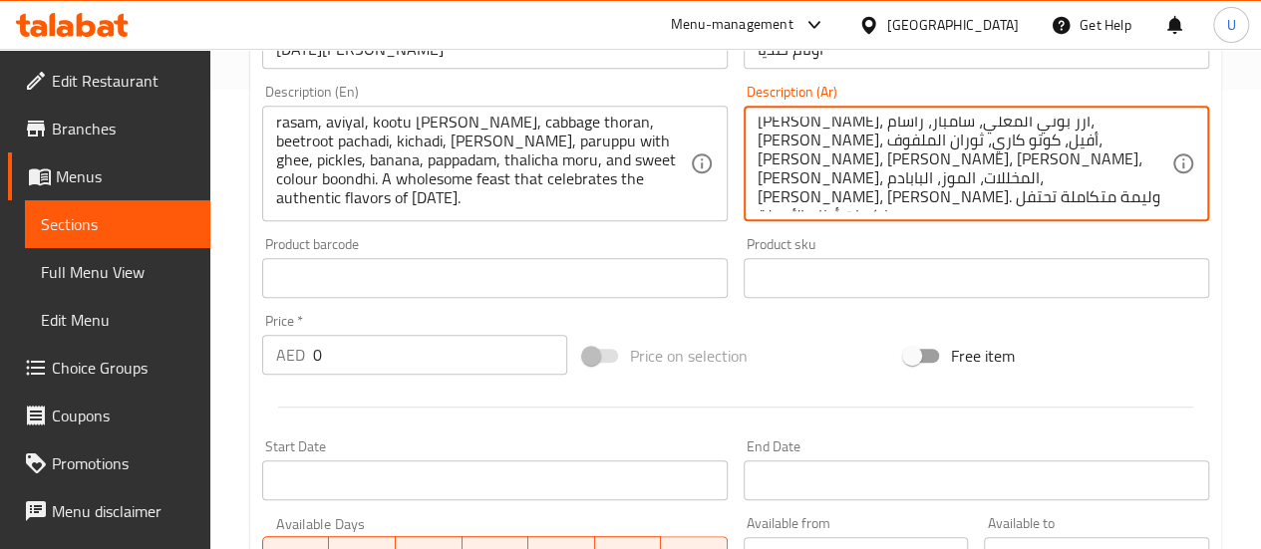
scroll to position [461, 0]
type textarea "وجبة كيرالا الاحتفالية الكبرى تُقدَّم على ورق الموز، وتضم مجموعة تقليدية من الأ…"
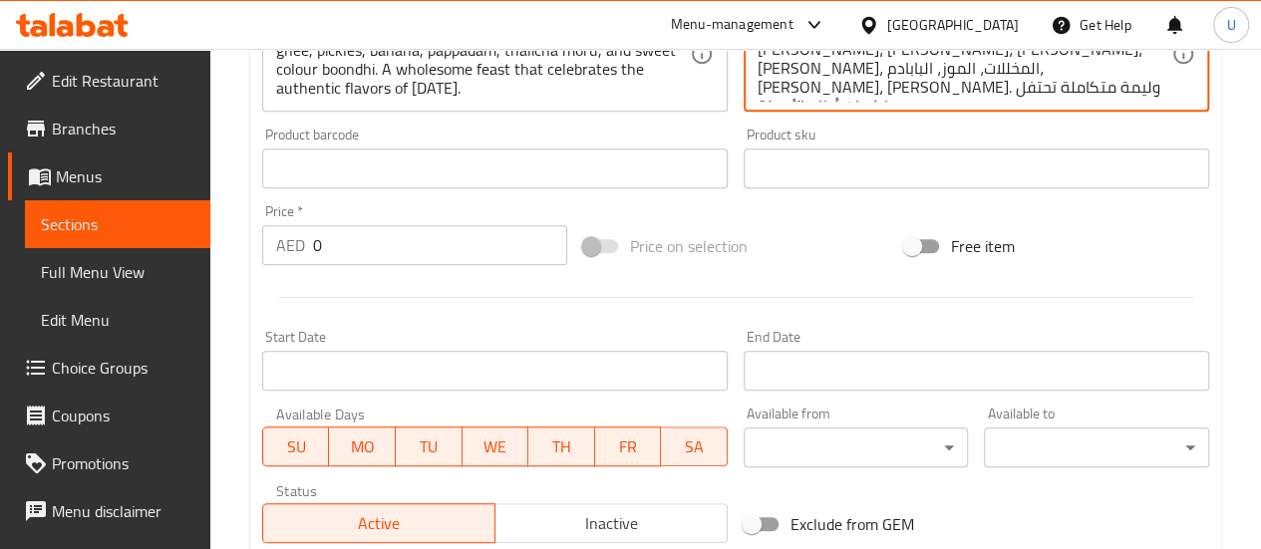
scroll to position [567, 0]
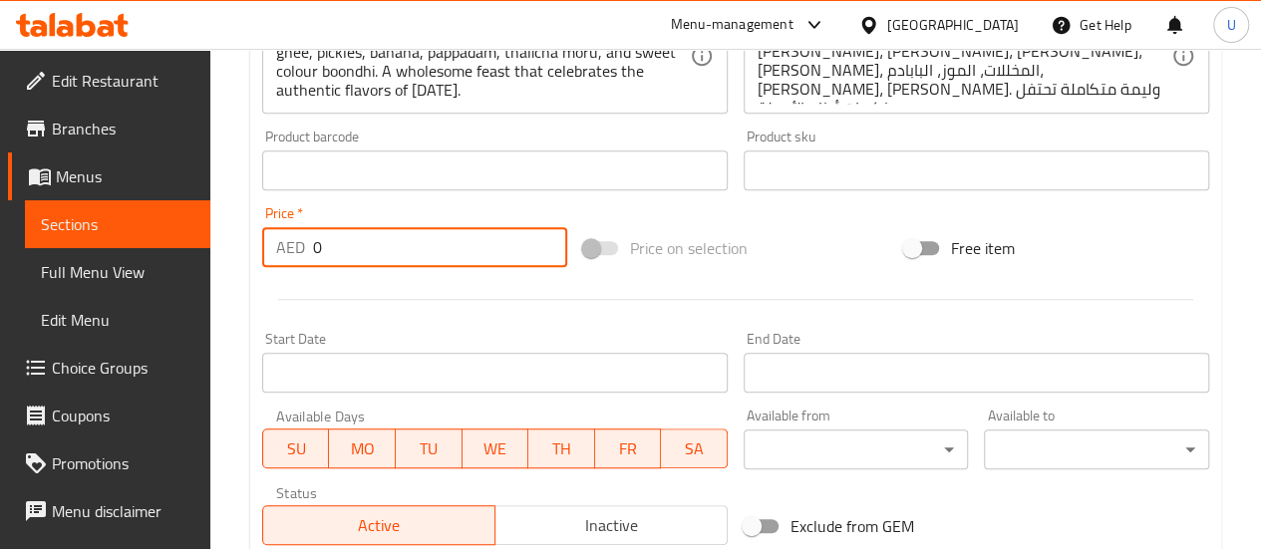
click at [419, 244] on input "0" at bounding box center [440, 247] width 254 height 40
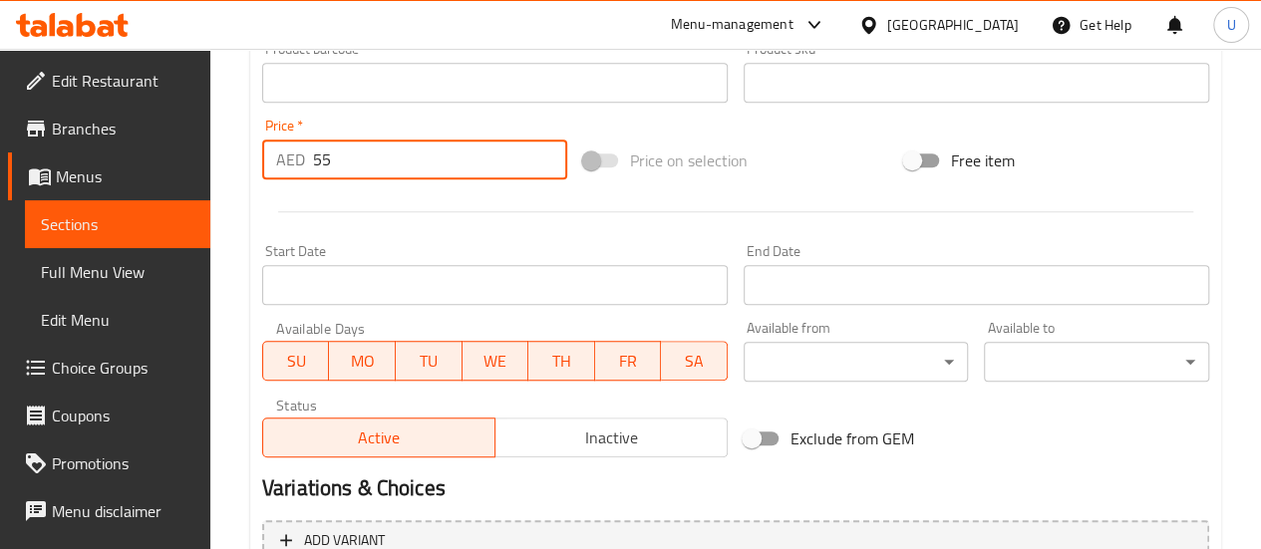
scroll to position [657, 0]
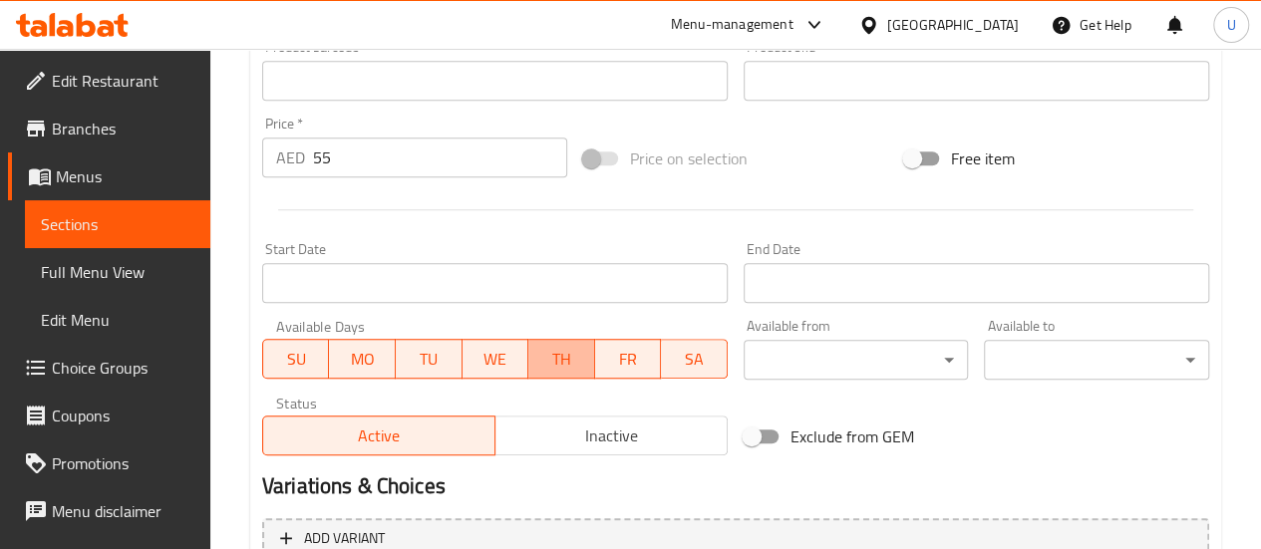
click at [561, 348] on span "TH" at bounding box center [561, 359] width 51 height 29
click at [498, 346] on span "WE" at bounding box center [496, 359] width 51 height 29
click at [419, 351] on span "TU" at bounding box center [429, 359] width 51 height 29
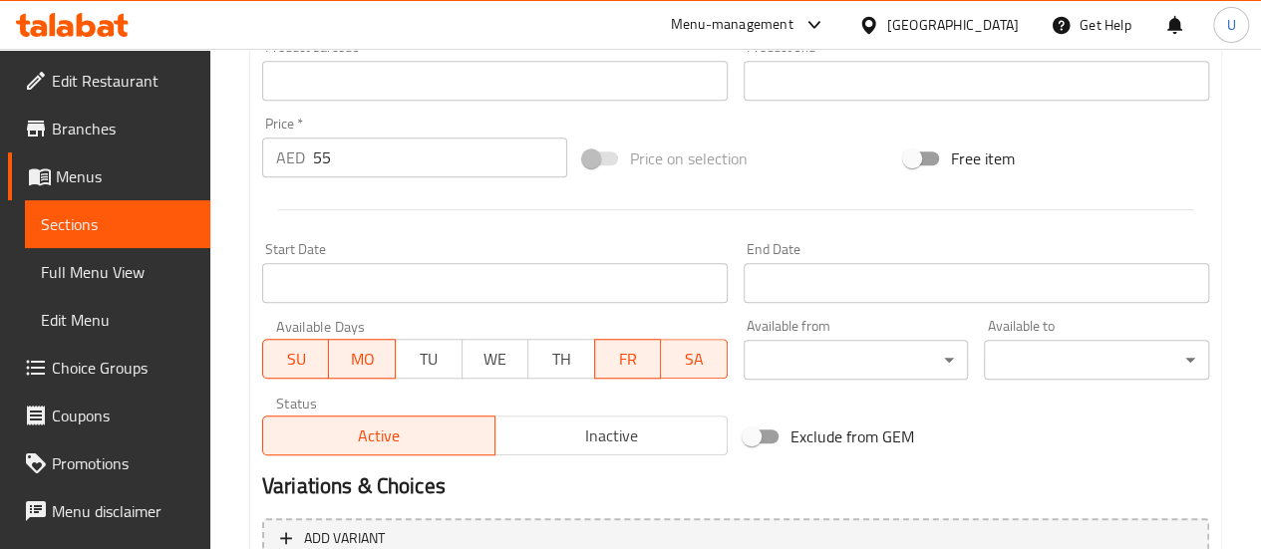
click at [369, 358] on span "MO" at bounding box center [362, 359] width 51 height 29
click at [310, 346] on span "SU" at bounding box center [296, 359] width 51 height 29
click at [698, 356] on span "SA" at bounding box center [694, 359] width 51 height 29
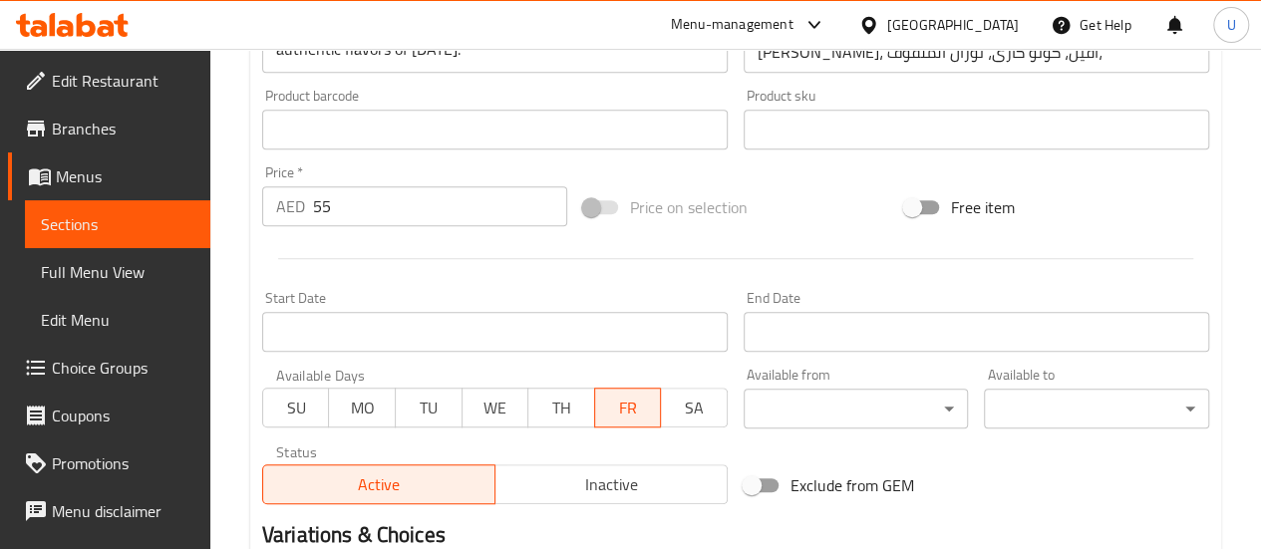
scroll to position [605, 0]
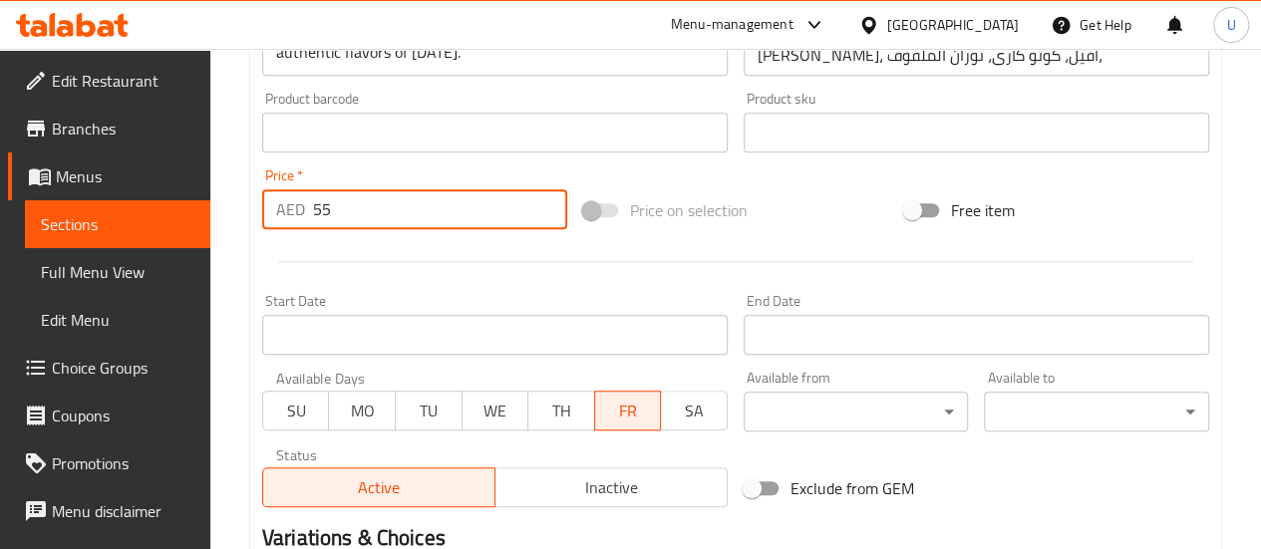
click at [387, 202] on input "55" at bounding box center [440, 209] width 254 height 40
type input "50"
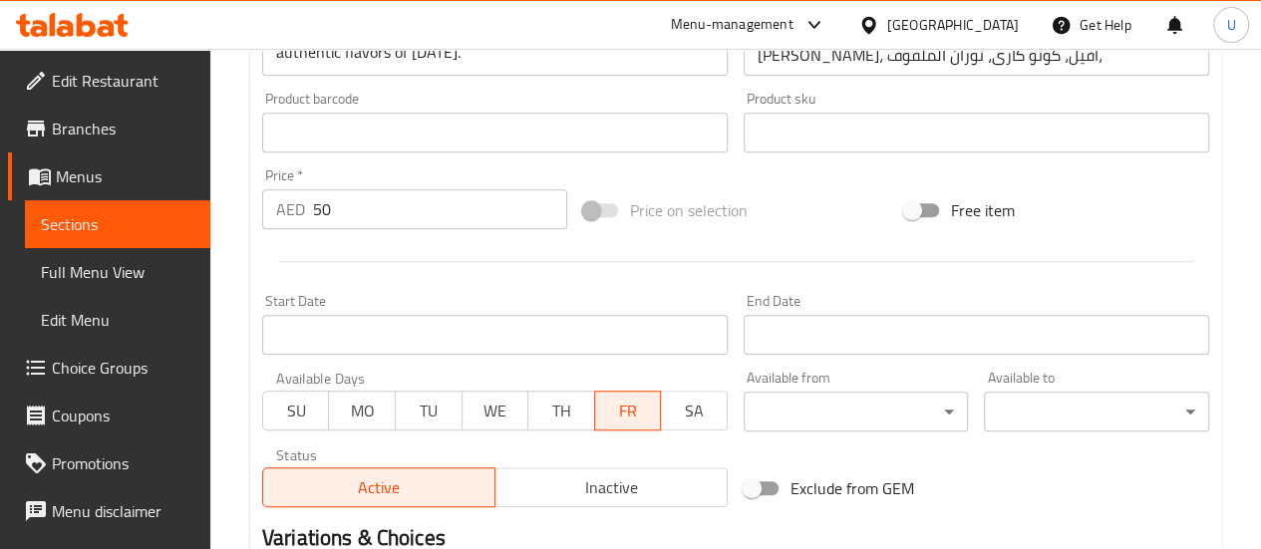
click at [1250, 389] on div "Home / Restaurants management / Menus / Sections / item / create Onam Sadhya se…" at bounding box center [735, 124] width 1051 height 1360
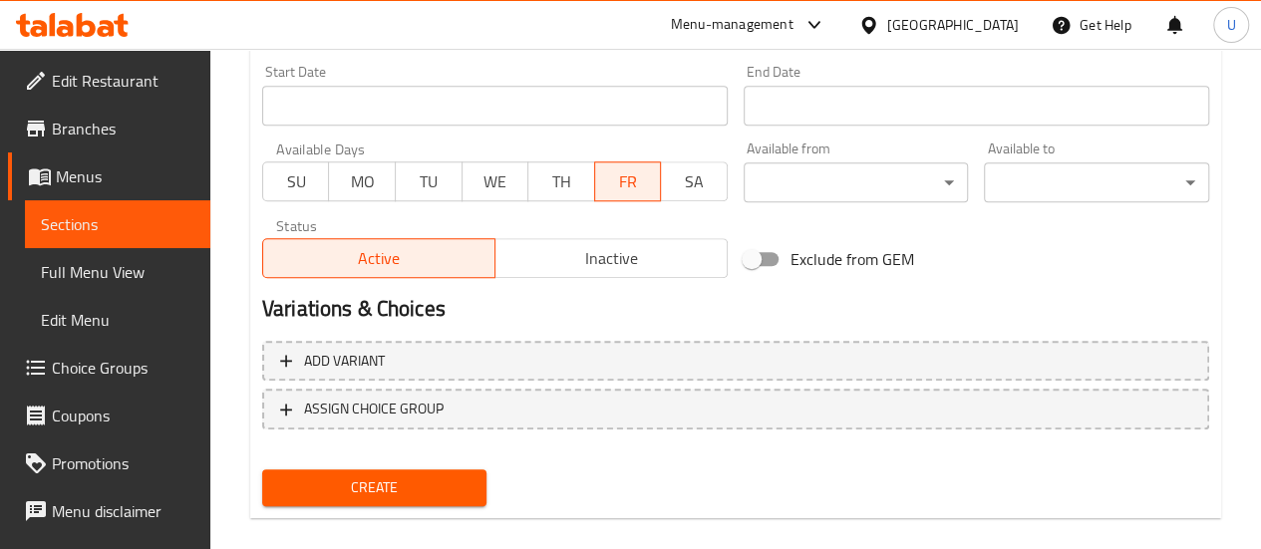
scroll to position [858, 0]
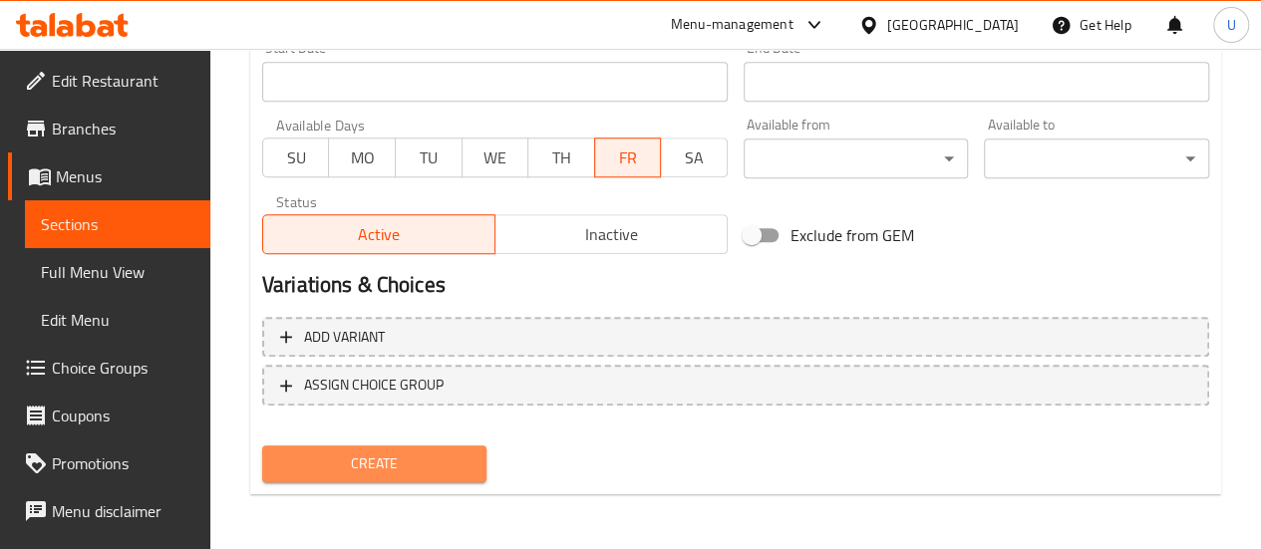
click at [401, 462] on span "Create" at bounding box center [374, 464] width 193 height 25
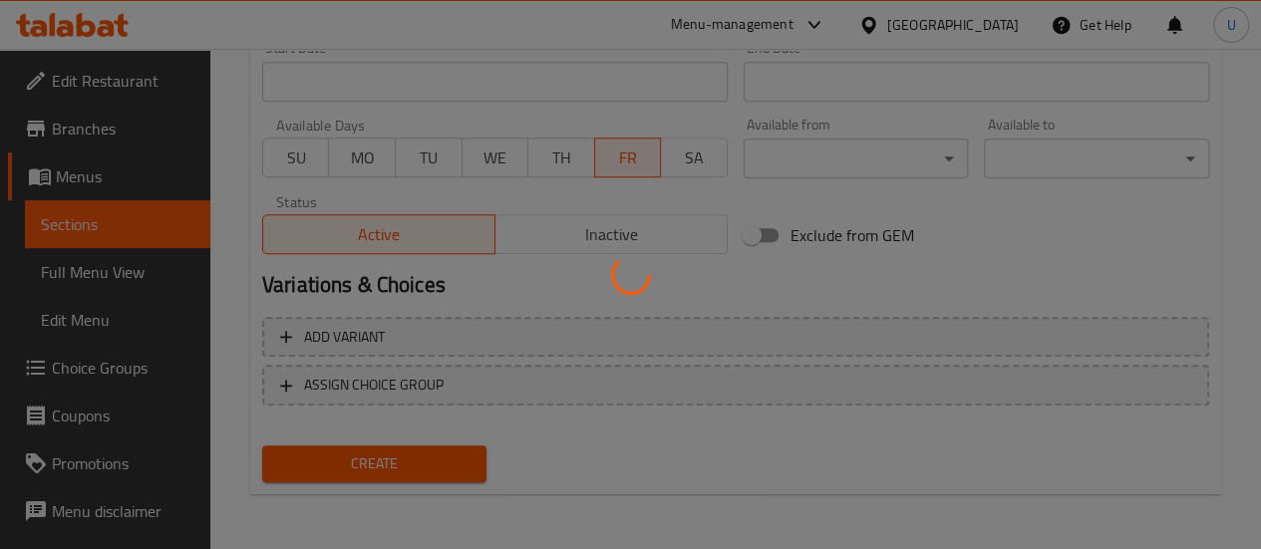
type input "0"
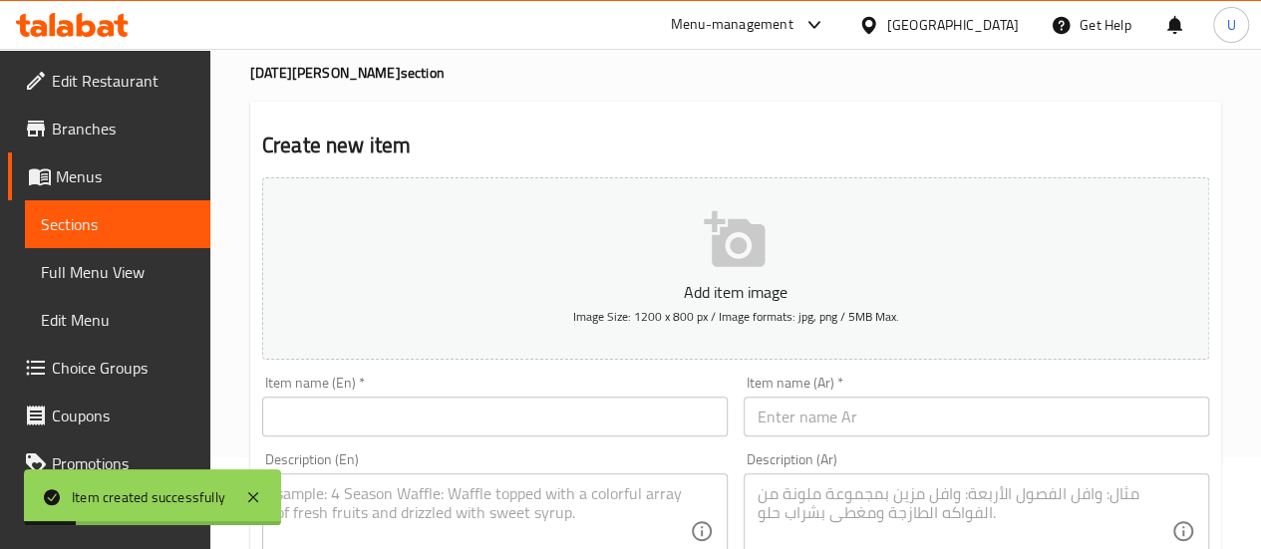
scroll to position [0, 0]
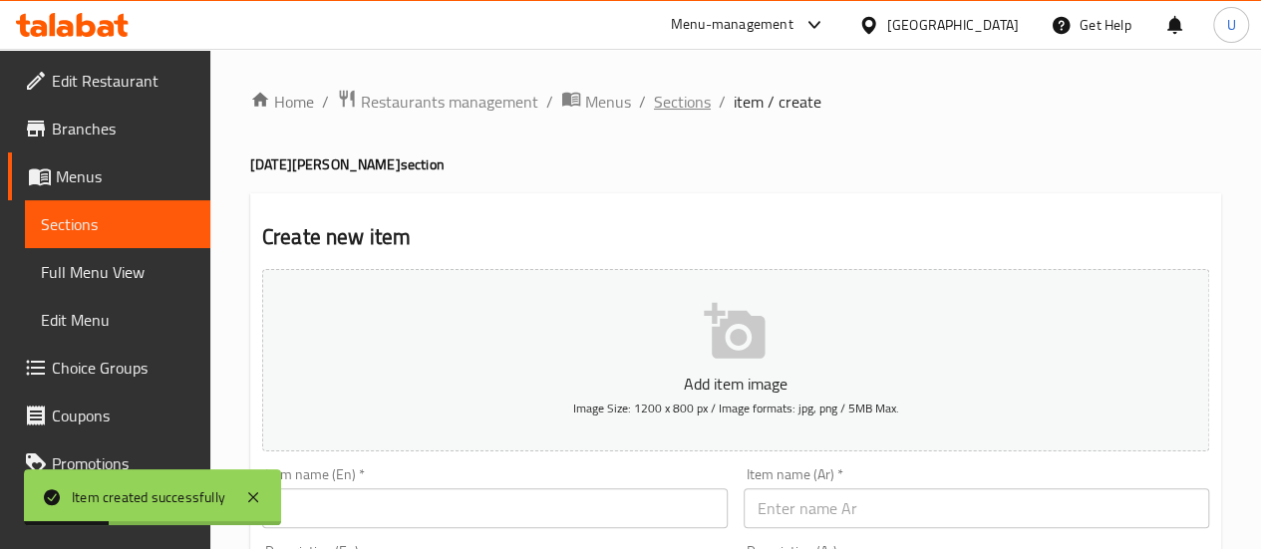
click at [689, 108] on span "Sections" at bounding box center [682, 102] width 57 height 24
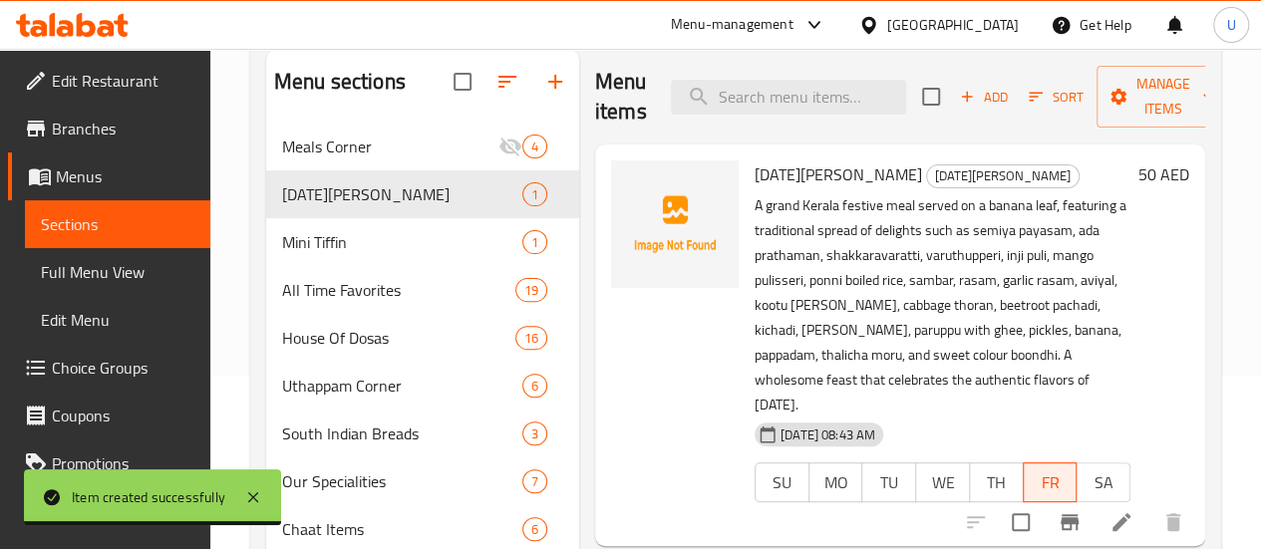
scroll to position [120, 0]
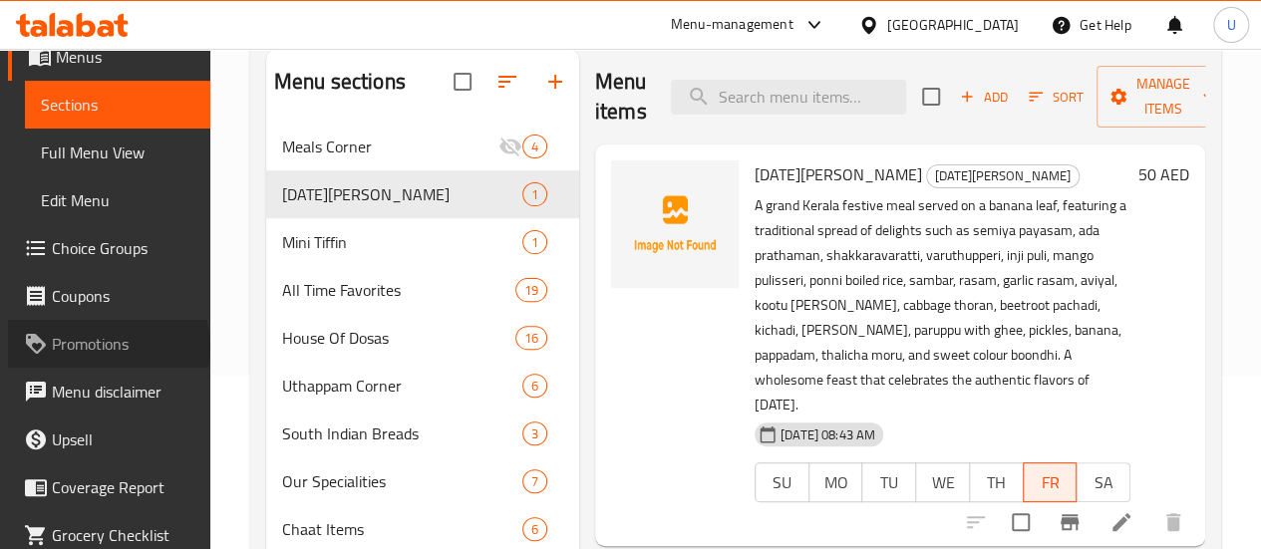
click at [107, 347] on span "Promotions" at bounding box center [123, 344] width 143 height 24
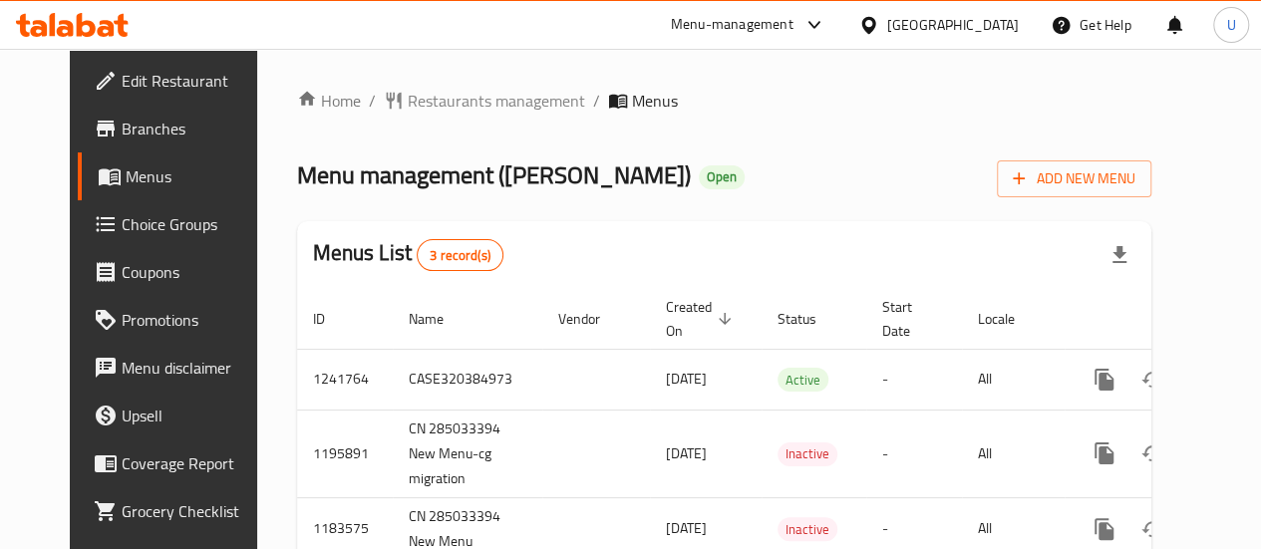
scroll to position [81, 0]
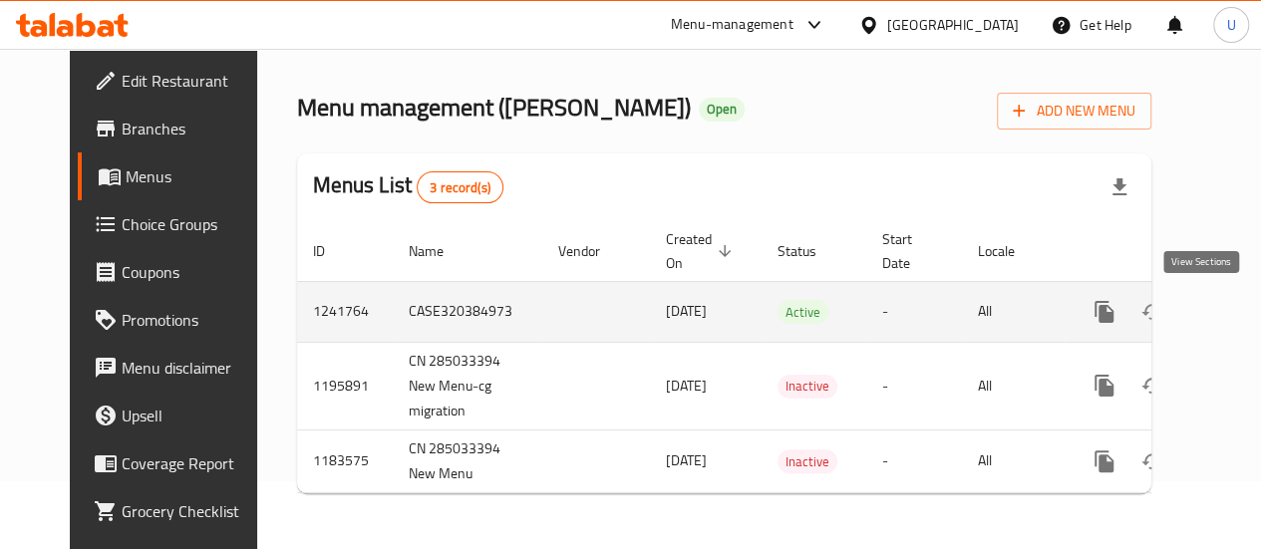
click at [1224, 304] on link "enhanced table" at bounding box center [1248, 312] width 48 height 48
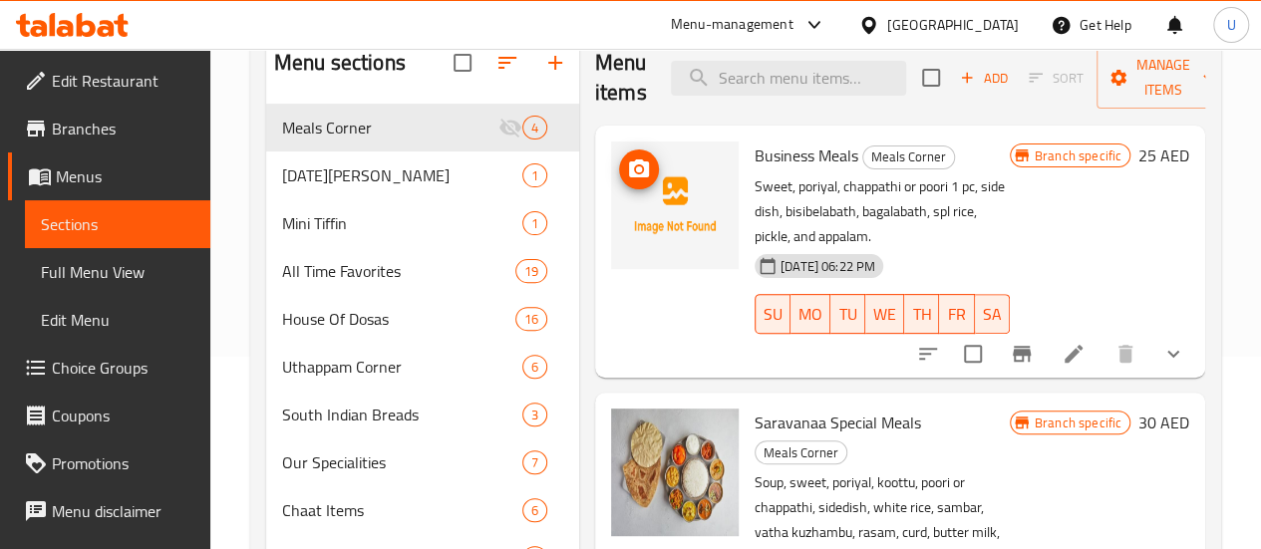
scroll to position [191, 0]
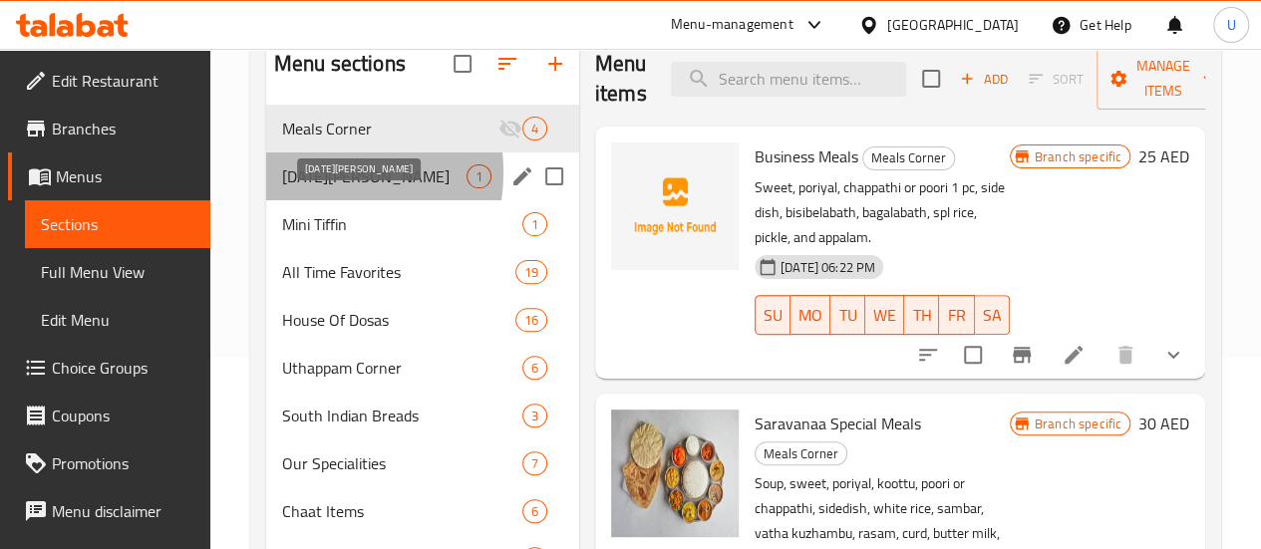
click at [314, 188] on span "[DATE][PERSON_NAME]" at bounding box center [374, 176] width 184 height 24
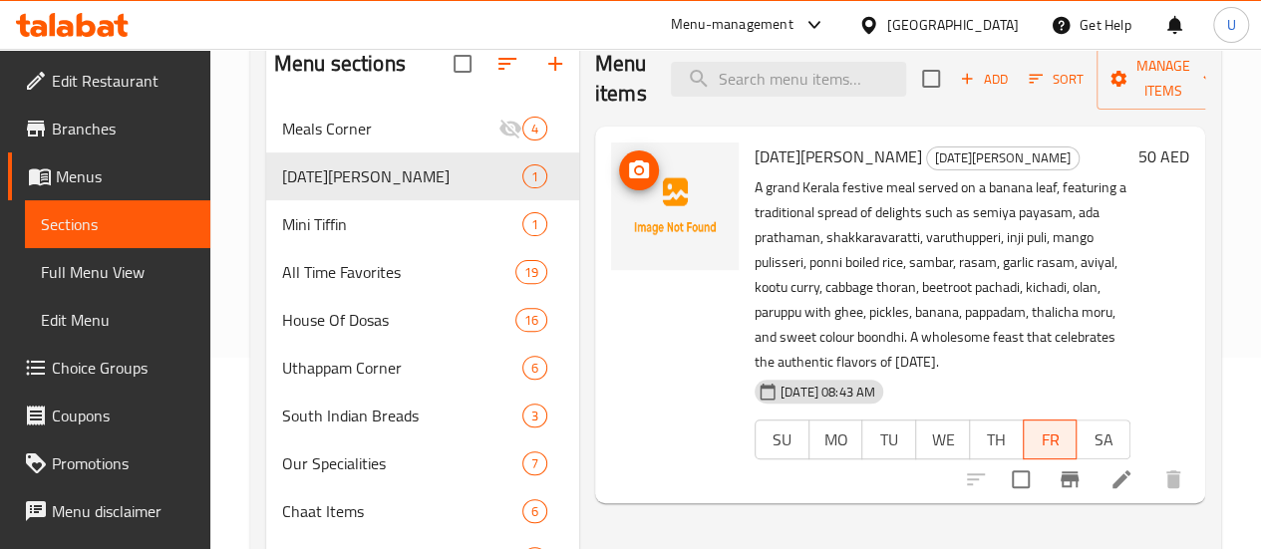
click at [611, 180] on img at bounding box center [675, 207] width 128 height 128
click at [629, 167] on icon "upload picture" at bounding box center [639, 169] width 20 height 18
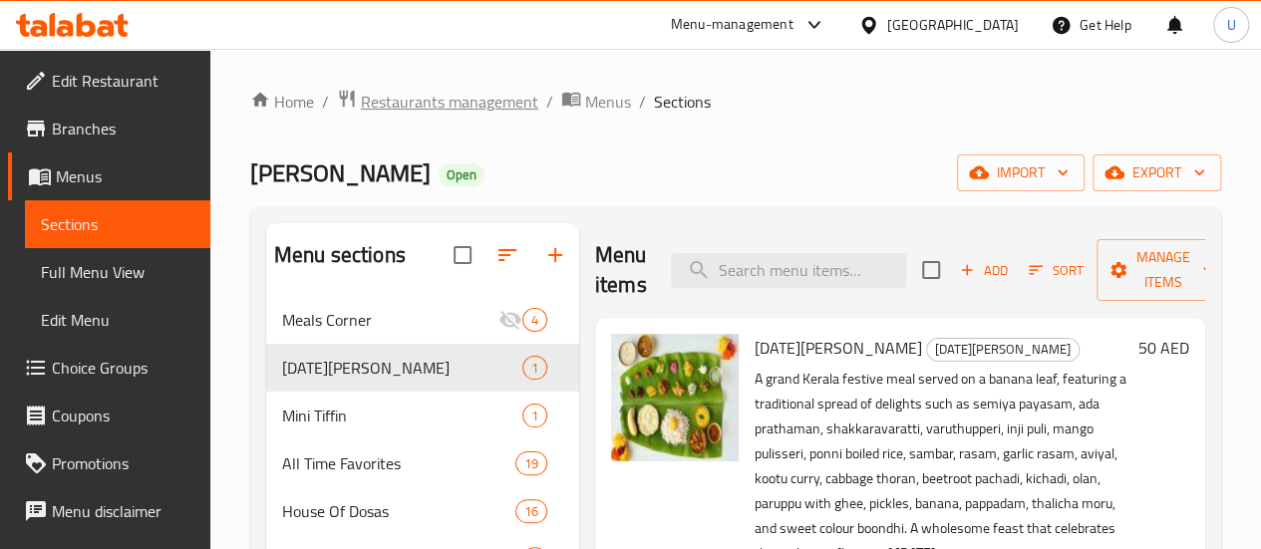
click at [495, 102] on span "Restaurants management" at bounding box center [449, 102] width 177 height 24
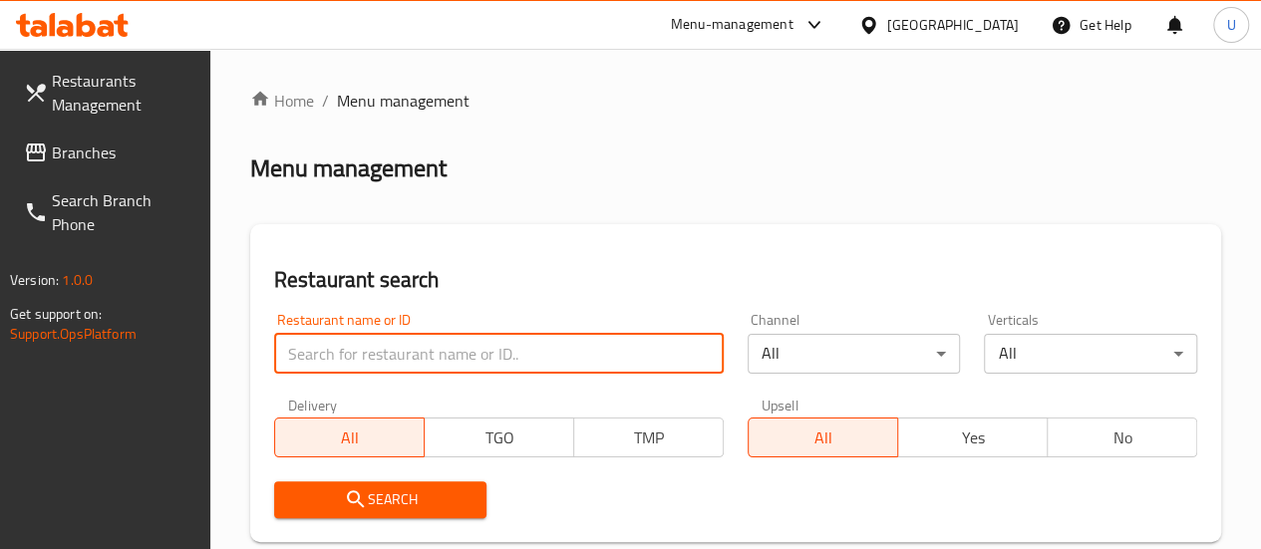
click at [373, 344] on input "search" at bounding box center [499, 354] width 450 height 40
paste input "600087"
type input "600087"
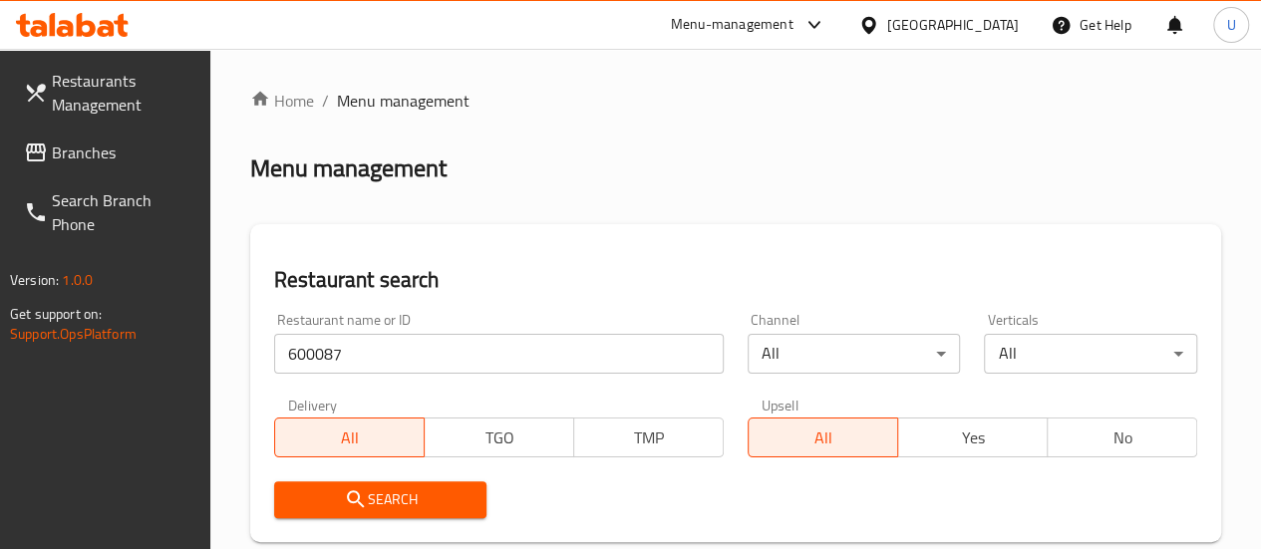
click at [370, 492] on span "Search" at bounding box center [380, 499] width 181 height 25
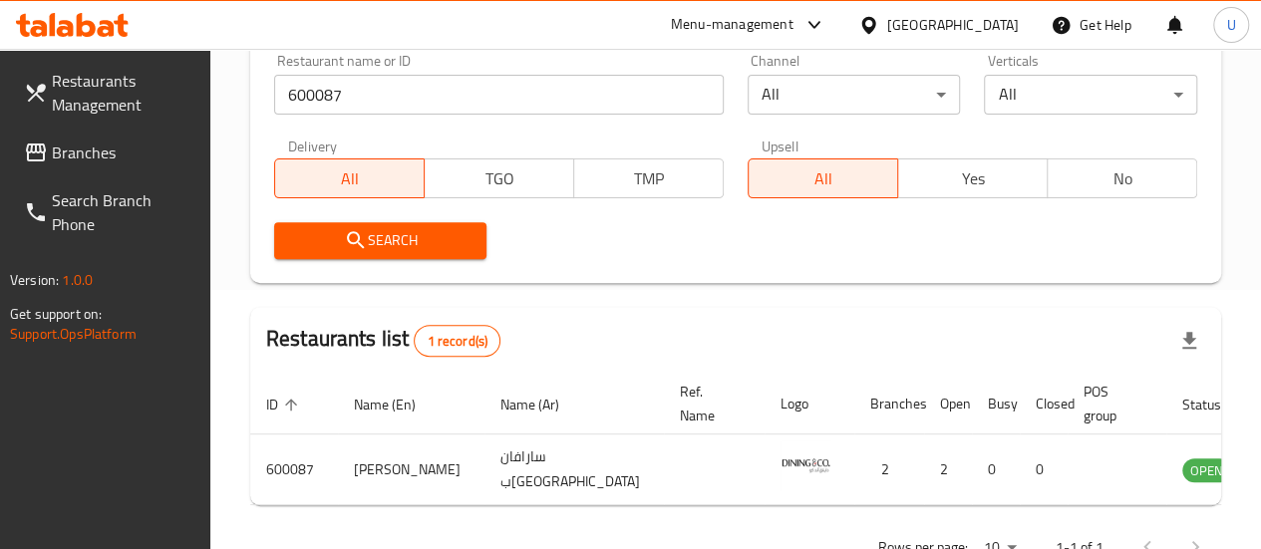
scroll to position [260, 0]
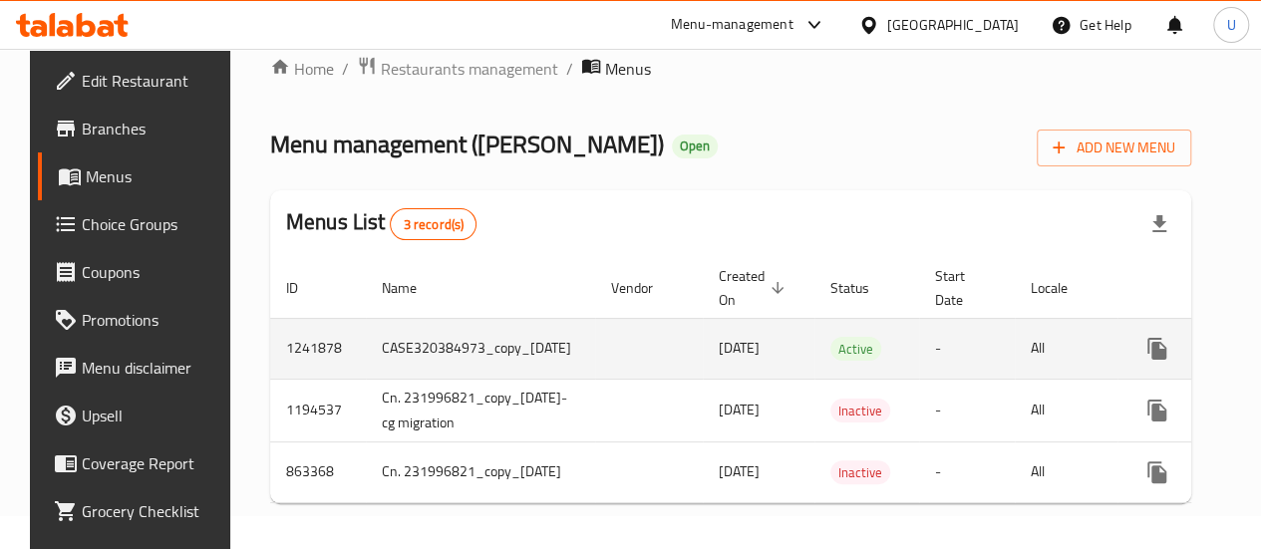
scroll to position [0, 130]
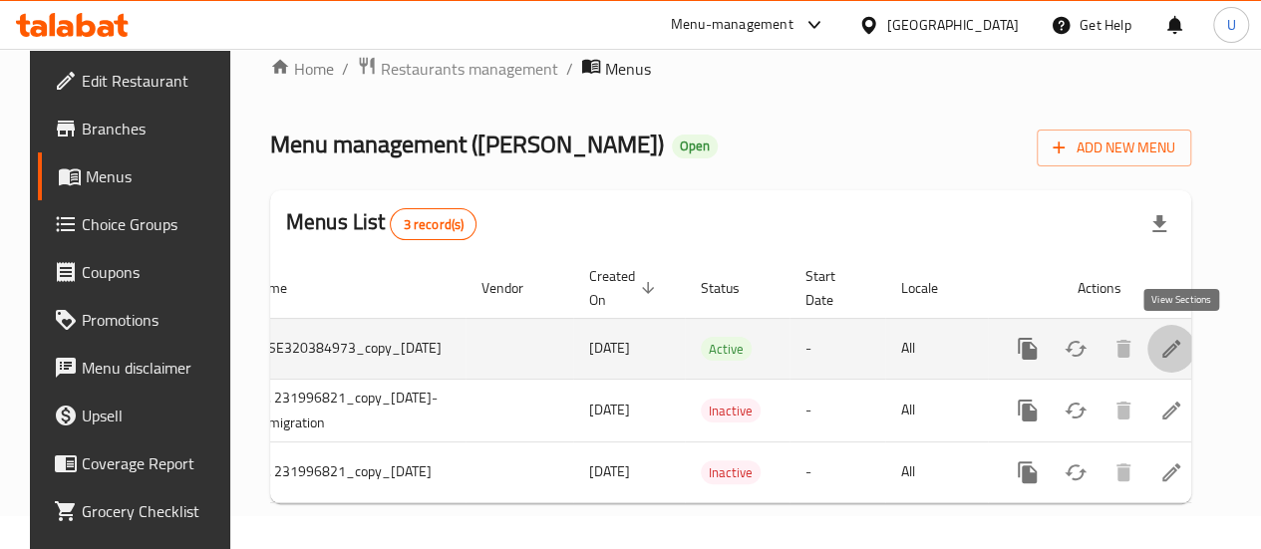
click at [1180, 350] on icon "enhanced table" at bounding box center [1171, 349] width 18 height 18
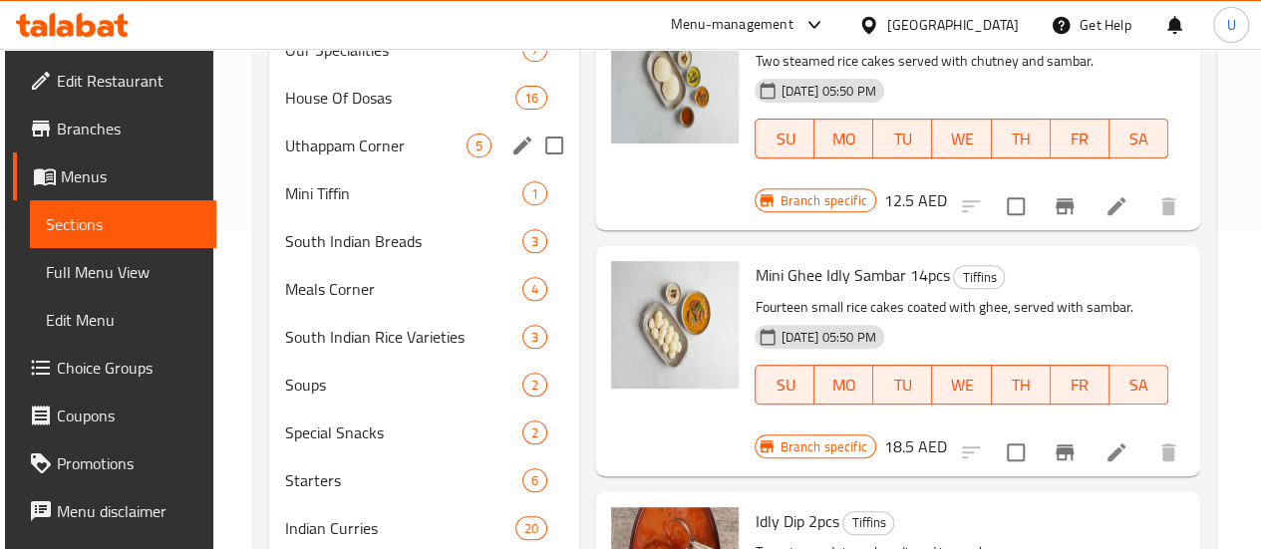
scroll to position [319, 0]
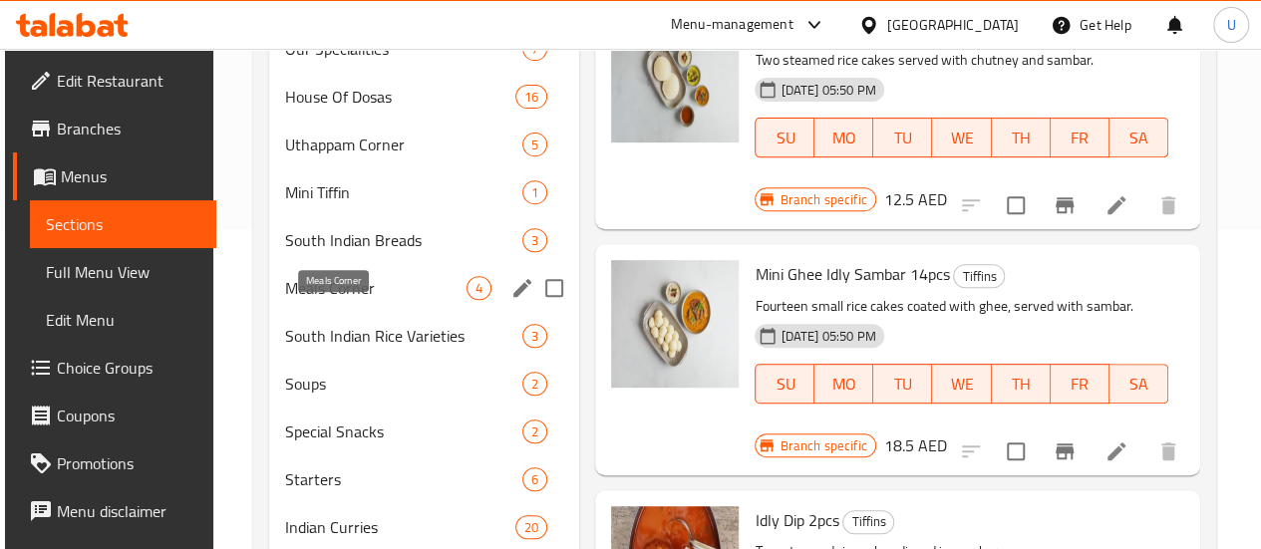
click at [345, 300] on span "Meals Corner" at bounding box center [375, 288] width 181 height 24
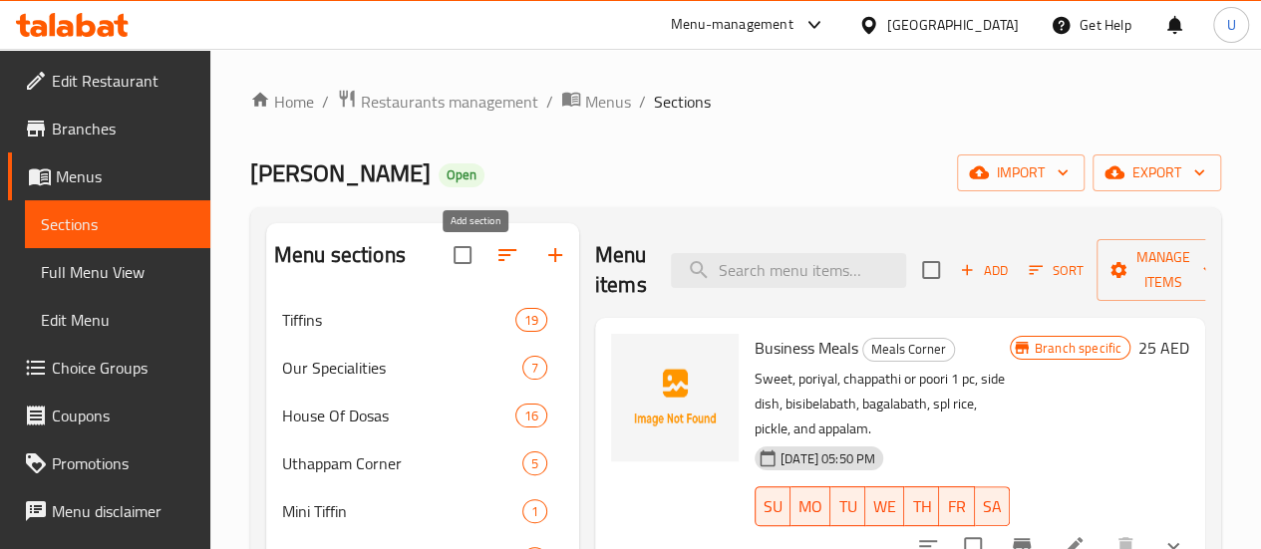
click at [548, 262] on icon "button" at bounding box center [555, 255] width 14 height 14
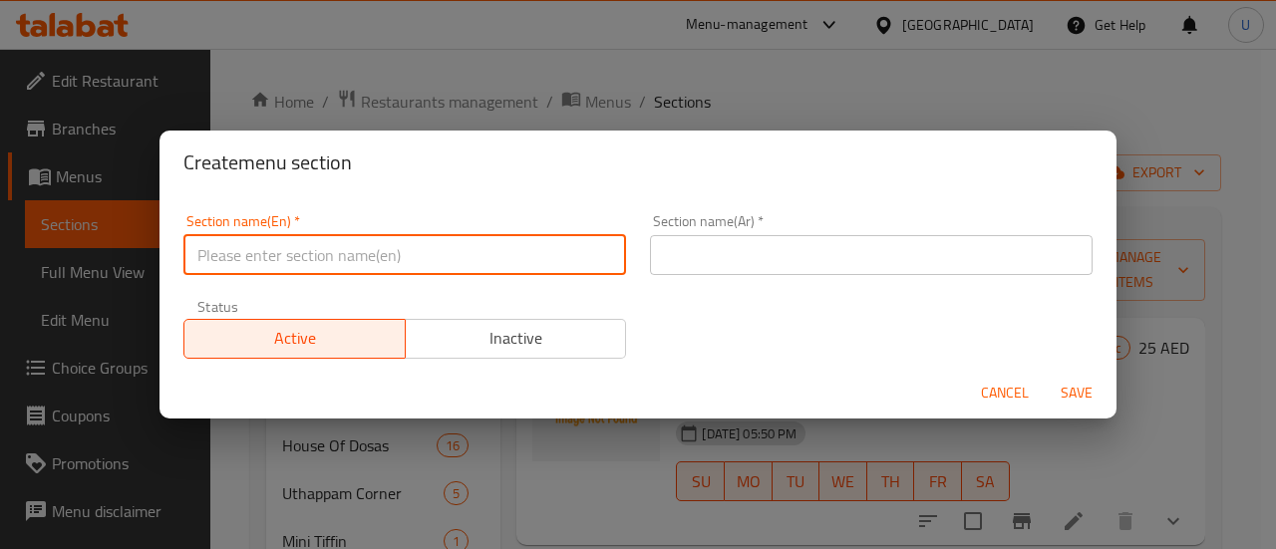
click at [445, 252] on input "text" at bounding box center [404, 255] width 443 height 40
type input "[DATE][PERSON_NAME]"
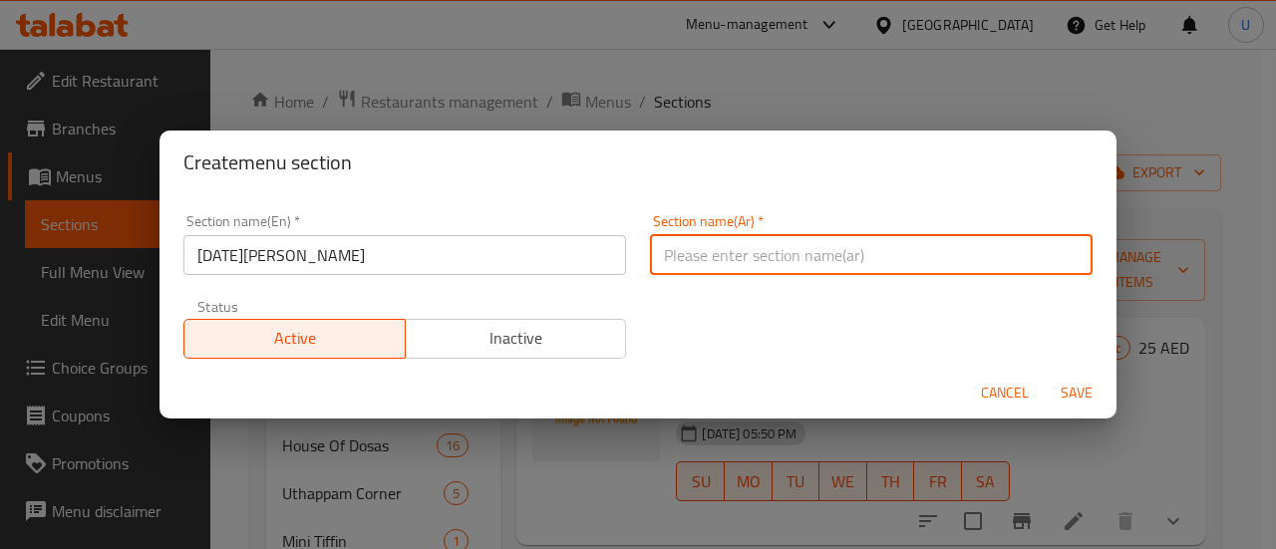
click at [731, 247] on input "text" at bounding box center [871, 255] width 443 height 40
paste input "أونام صَديّا"
type input "أونام صَديّا"
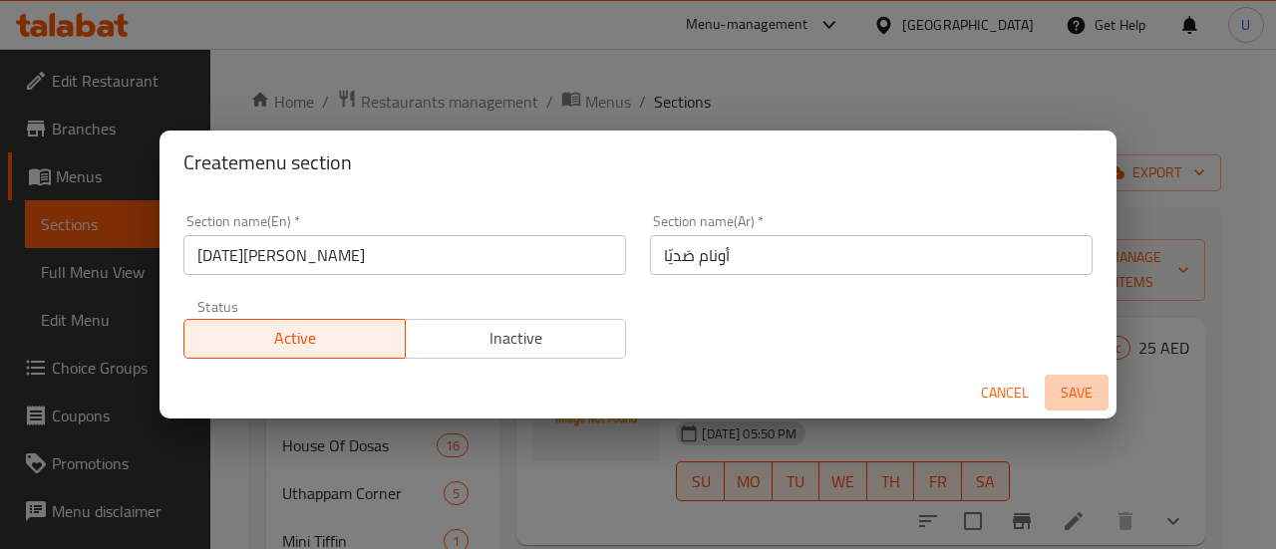
click at [1085, 396] on span "Save" at bounding box center [1077, 393] width 48 height 25
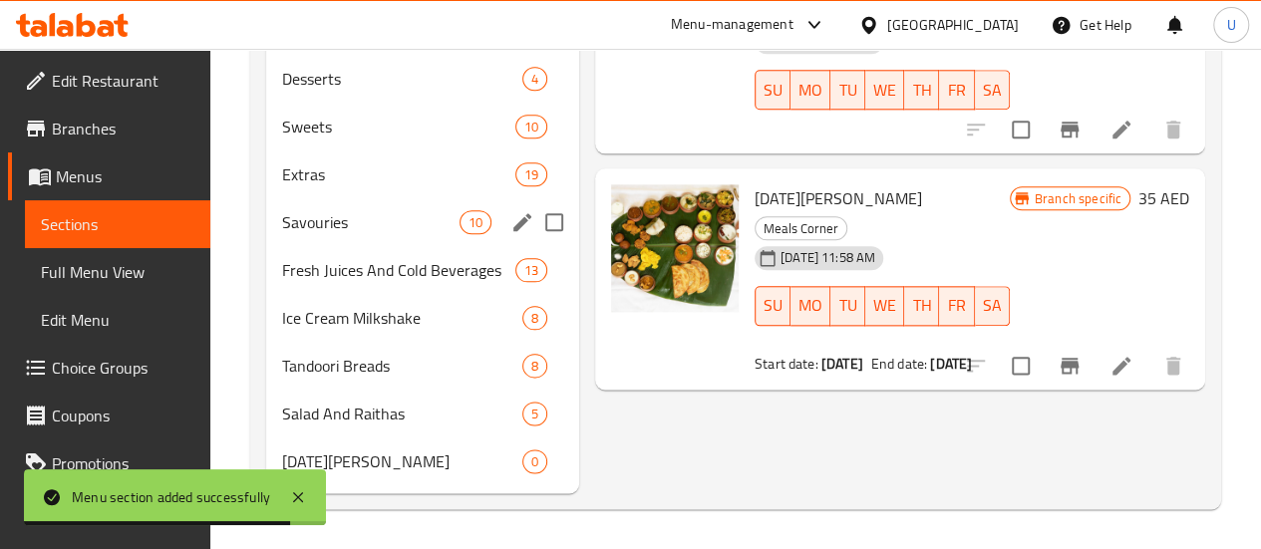
scroll to position [1084, 0]
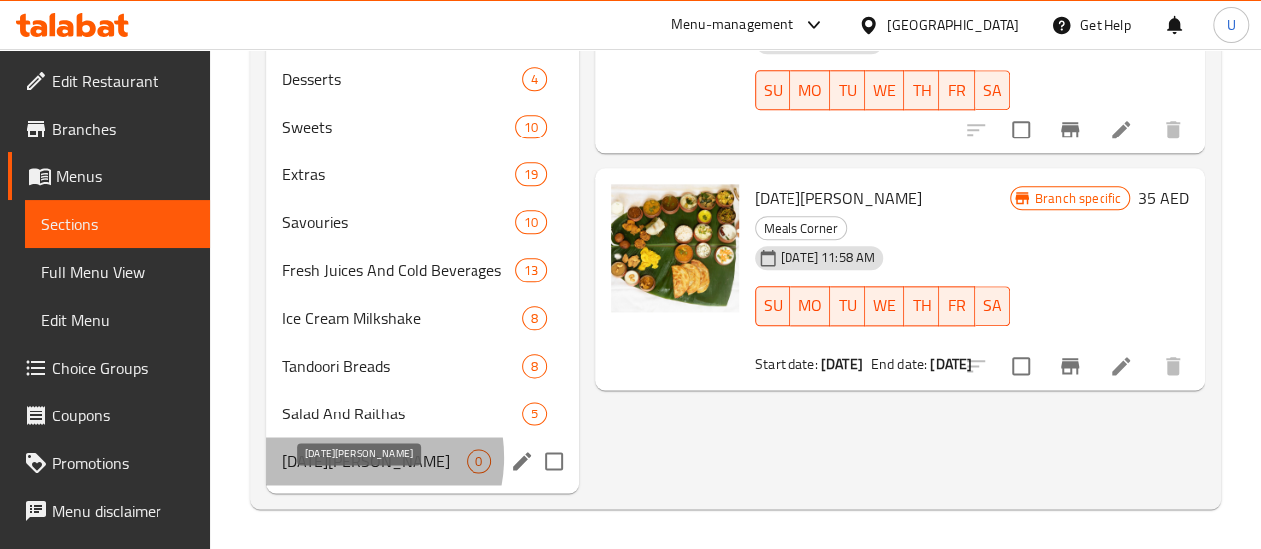
click at [351, 459] on span "[DATE][PERSON_NAME]" at bounding box center [374, 462] width 184 height 24
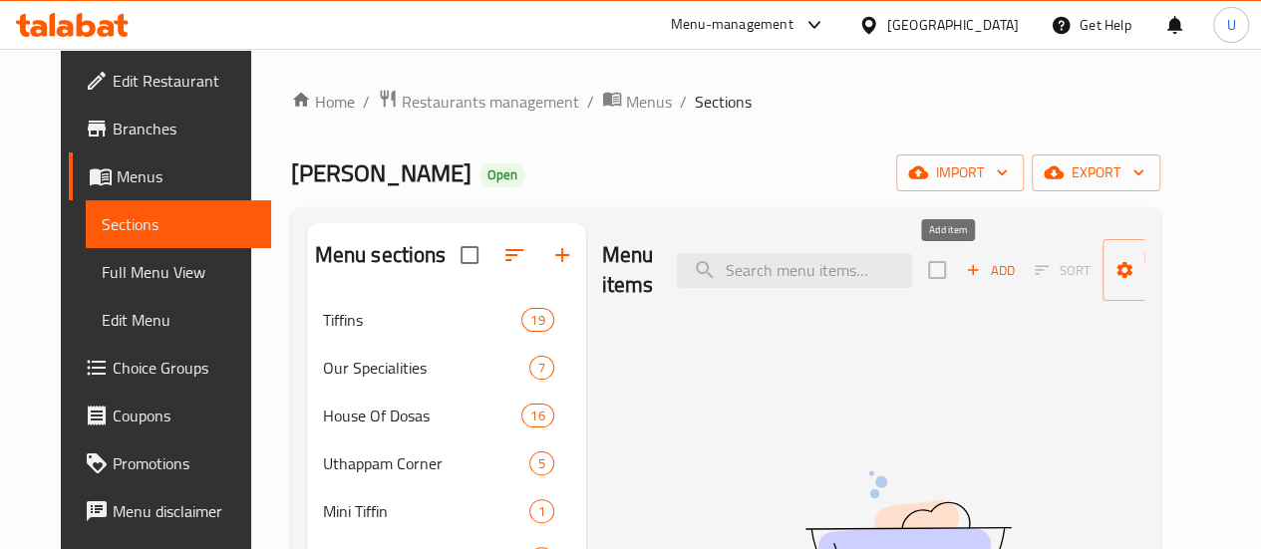
click at [963, 271] on span "Add" at bounding box center [990, 270] width 54 height 23
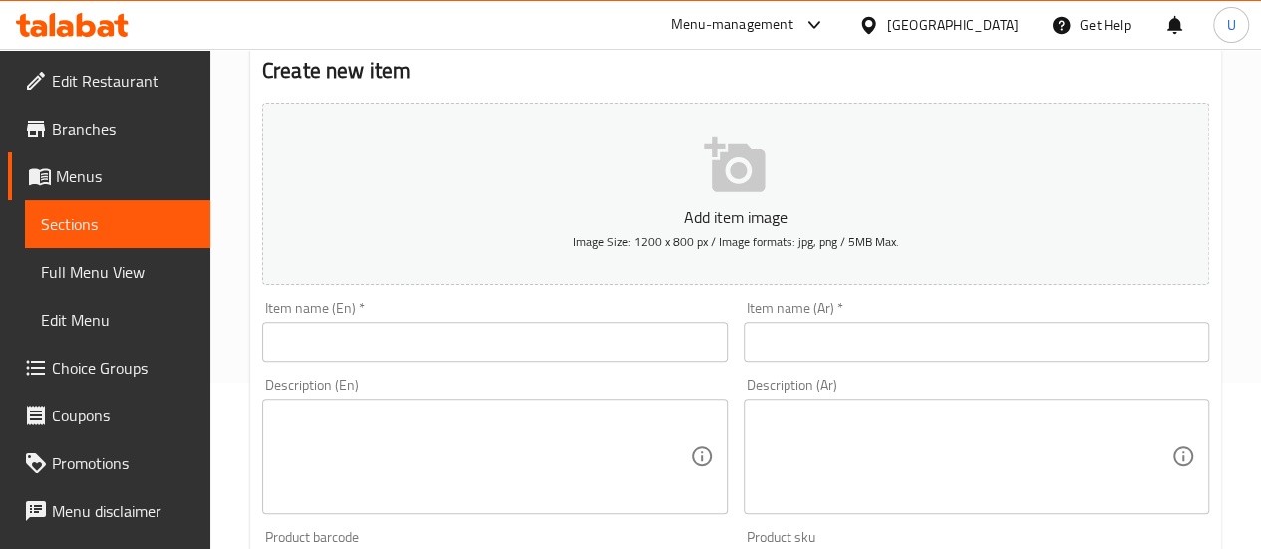
scroll to position [171, 0]
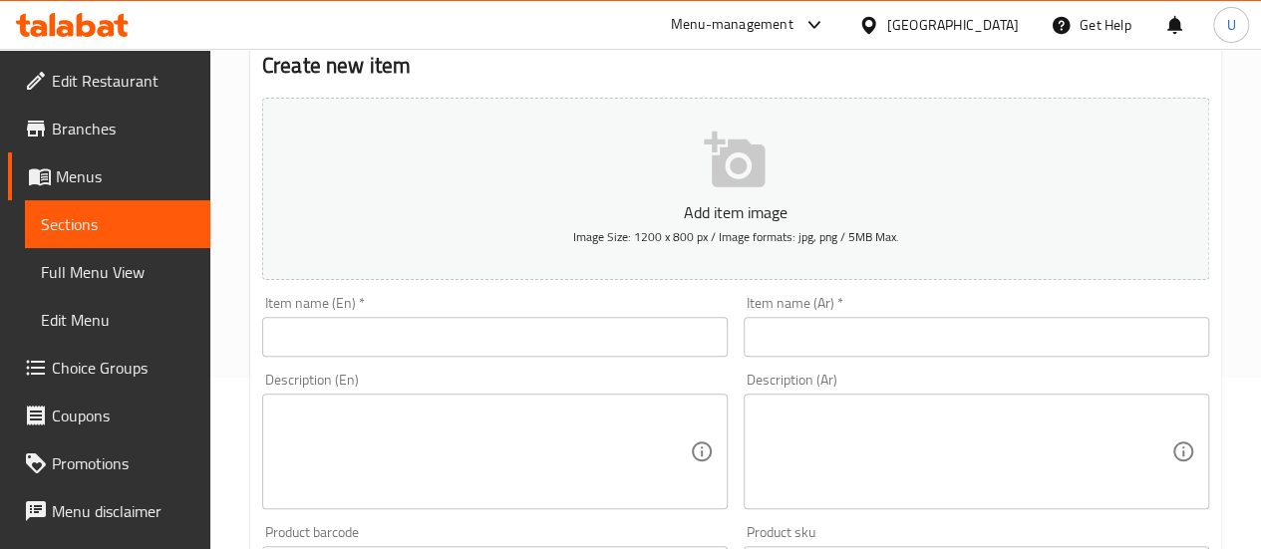
paste input "أونام صَديّا"
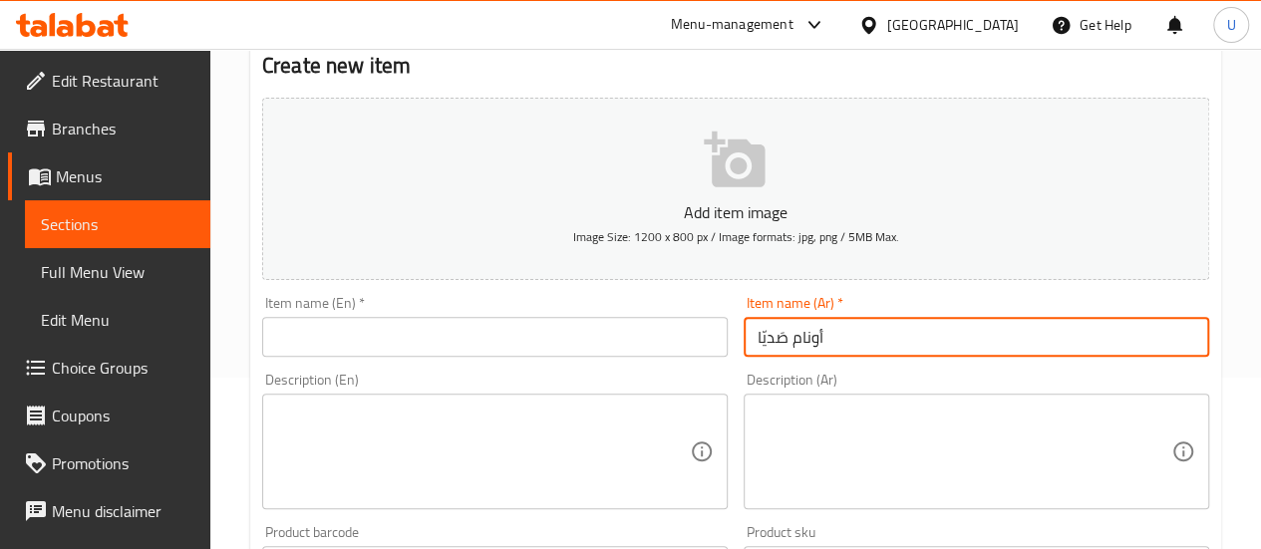
click at [785, 338] on input "أونام صَديّا" at bounding box center [977, 337] width 466 height 40
type input "أونام صَديّا"
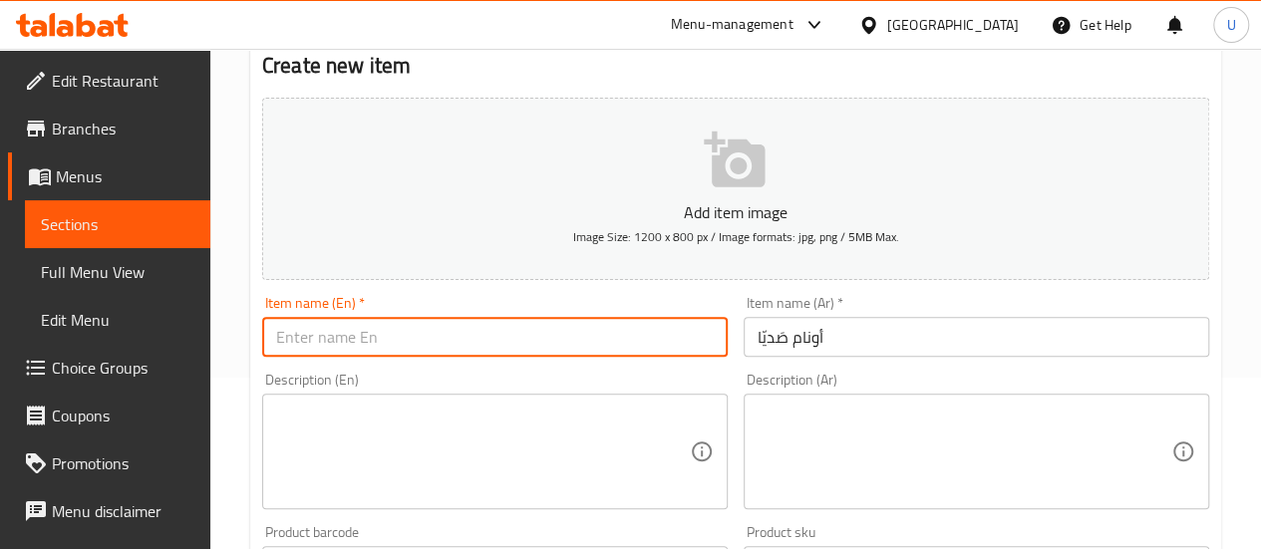
click at [519, 336] on input "text" at bounding box center [495, 337] width 466 height 40
type input "[DATE][PERSON_NAME]"
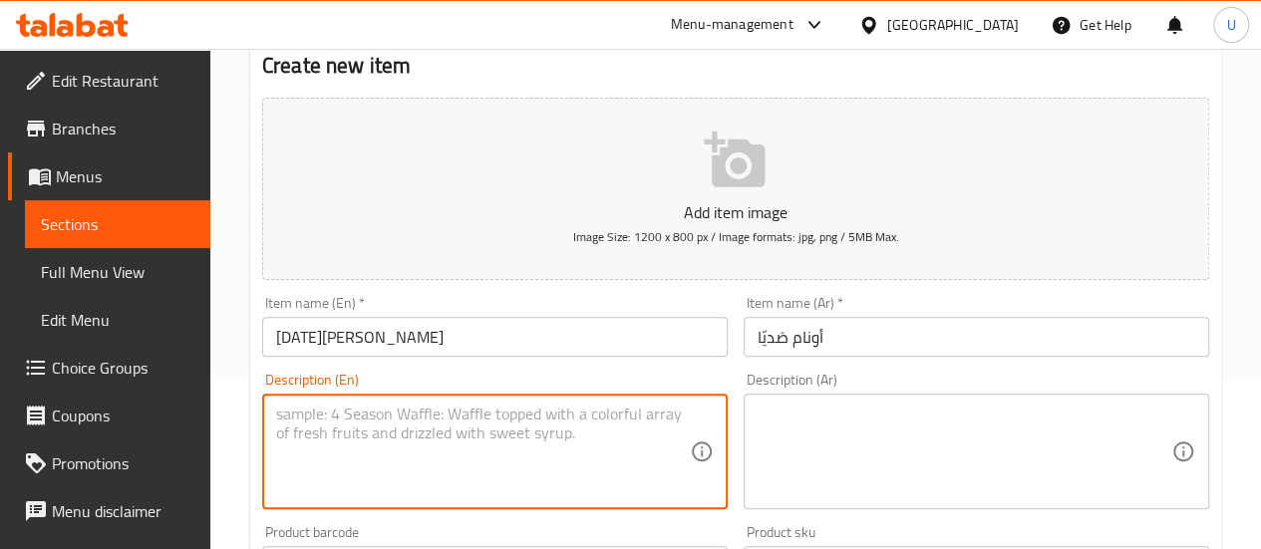
click at [459, 428] on textarea at bounding box center [483, 452] width 414 height 95
paste textarea "A grand Kerala festive meal served on a banana leaf, featuring a traditional sp…"
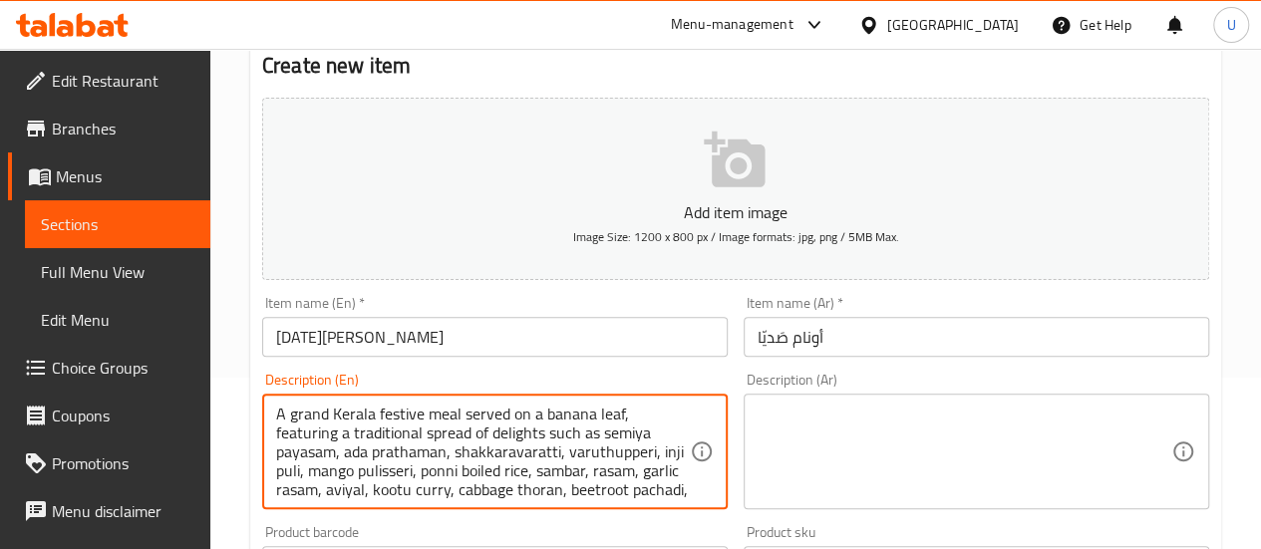
scroll to position [80, 0]
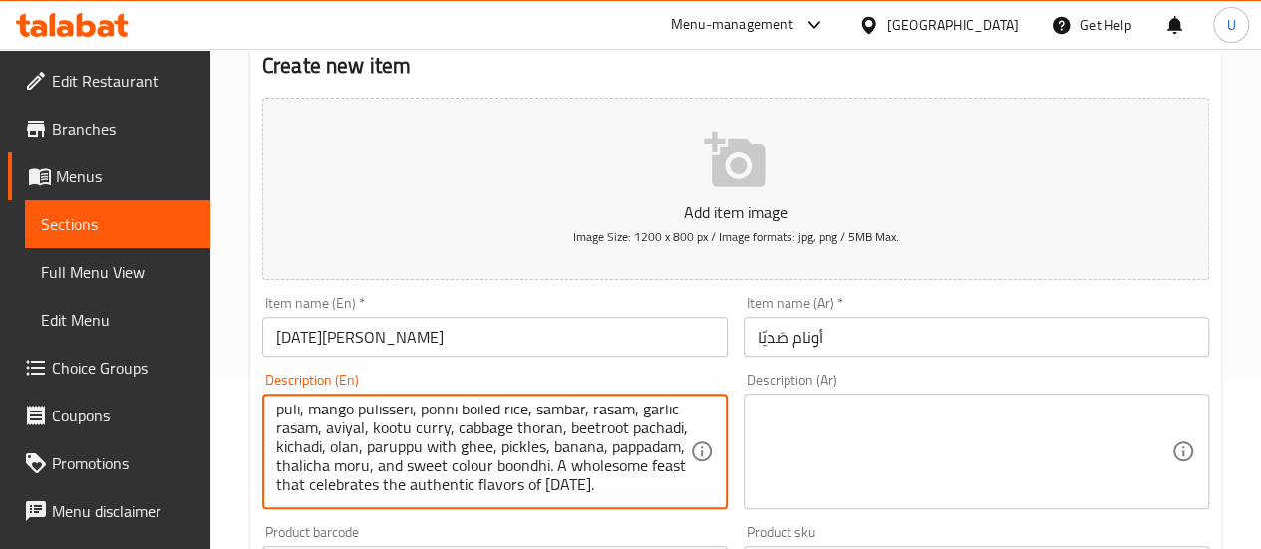
type textarea "A grand Kerala festive meal served on a banana leaf, featuring a traditional sp…"
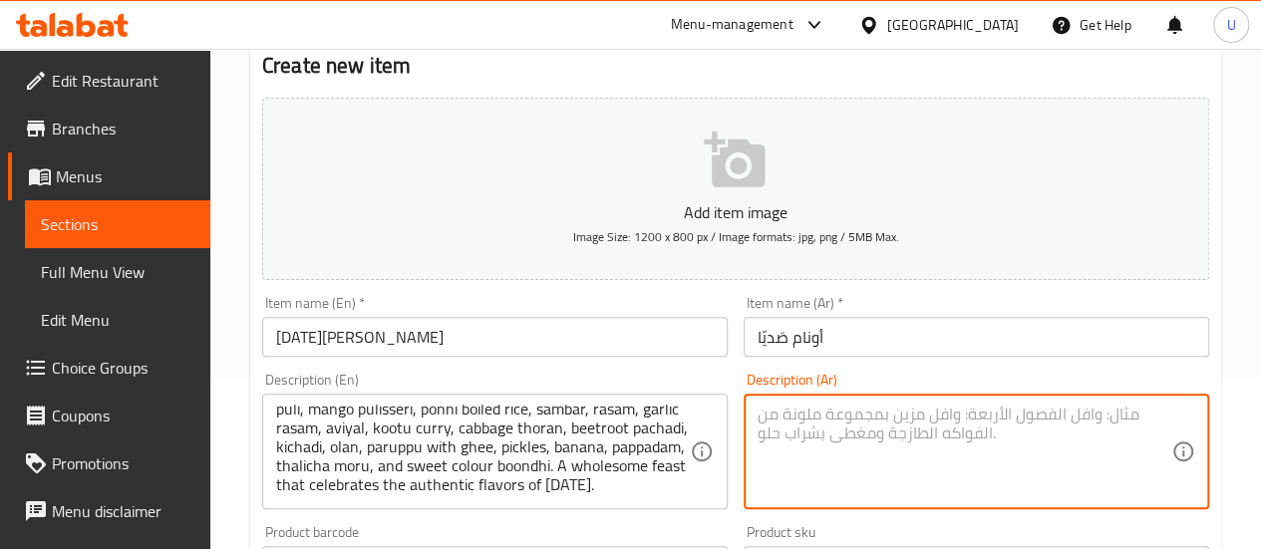
click at [863, 454] on textarea at bounding box center [965, 452] width 414 height 95
paste textarea "وجبة كيرالا الاحتفالية الكبرى تُقدَّم على ورق الموز، وتضم مجموعة تقليدية من الأ…"
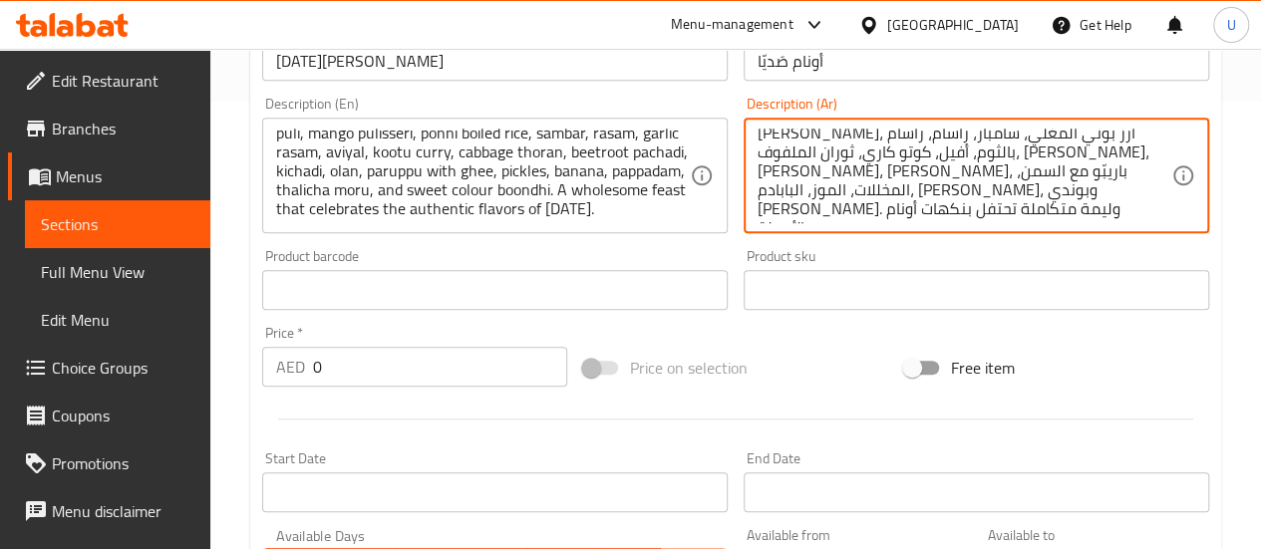
scroll to position [459, 0]
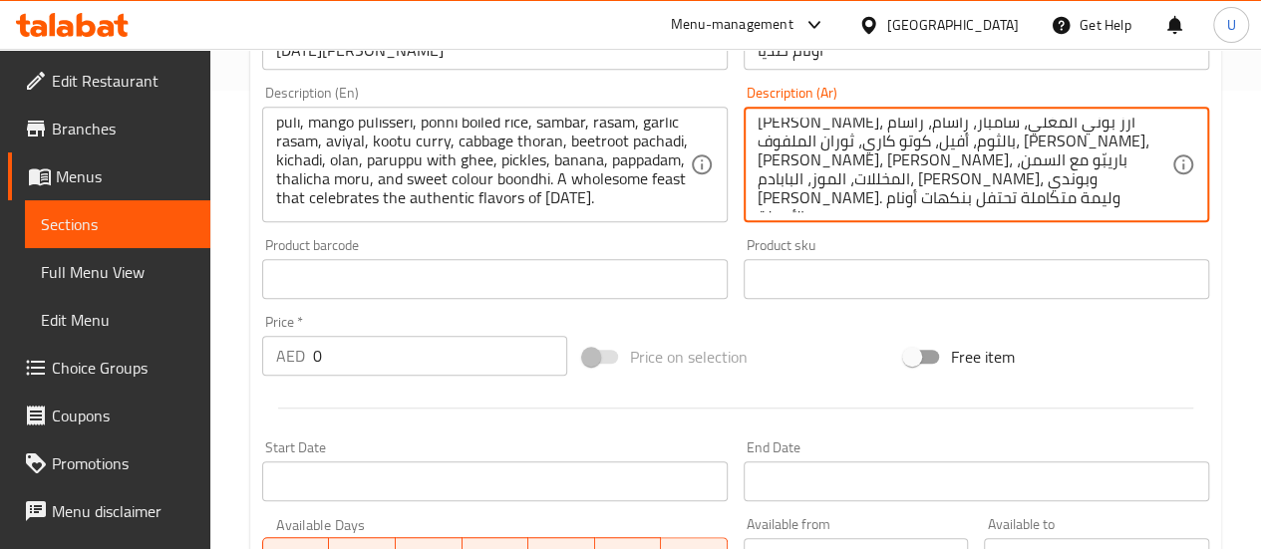
type textarea "وجبة كيرالا الاحتفالية الكبرى تُقدَّم على ورق الموز، وتضم مجموعة تقليدية من الأ…"
click at [401, 364] on input "0" at bounding box center [440, 356] width 254 height 40
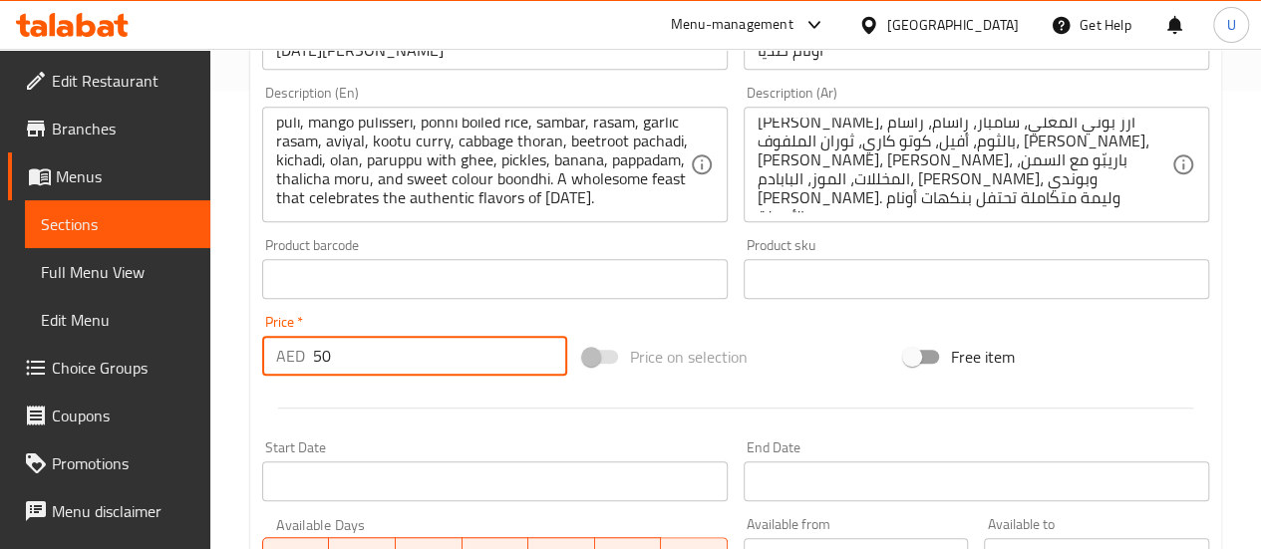
type input "50"
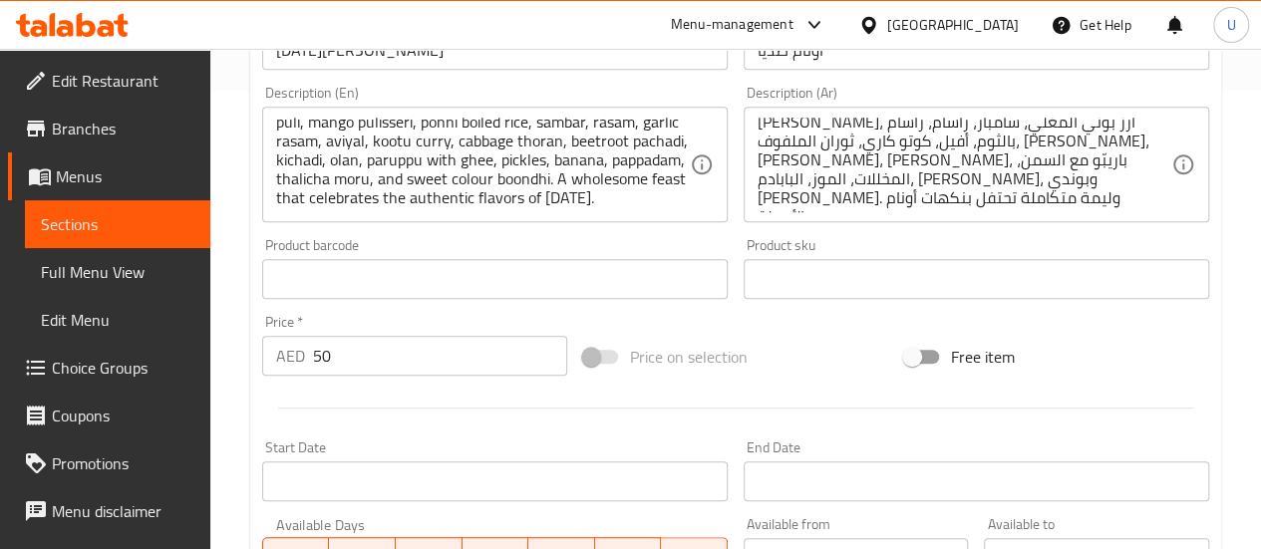
click at [847, 371] on div "Price on selection" at bounding box center [735, 357] width 321 height 54
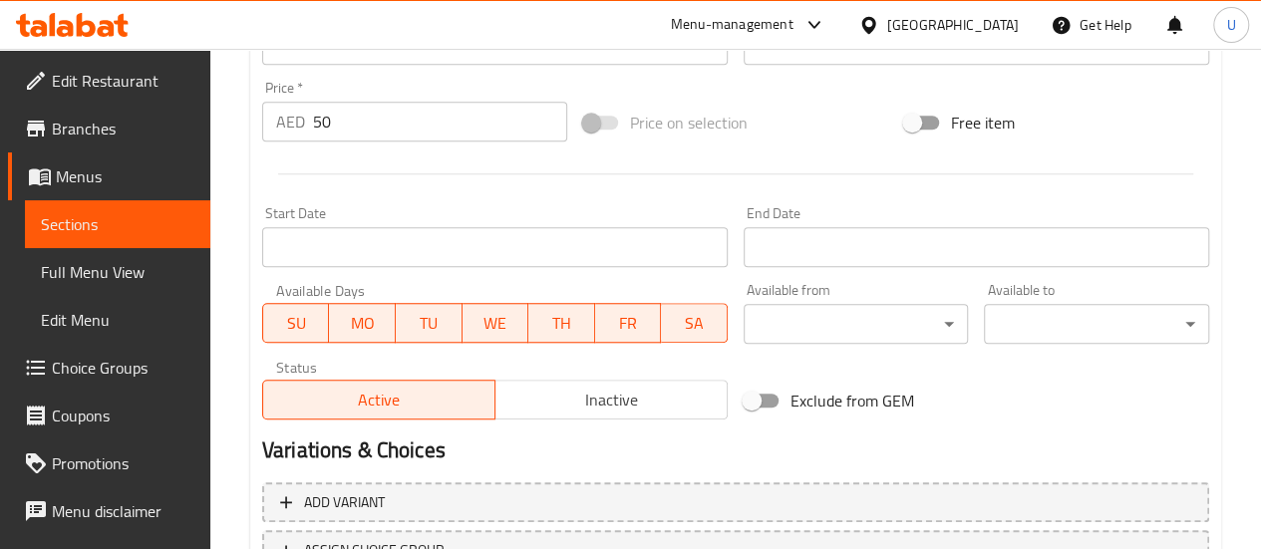
scroll to position [700, 0]
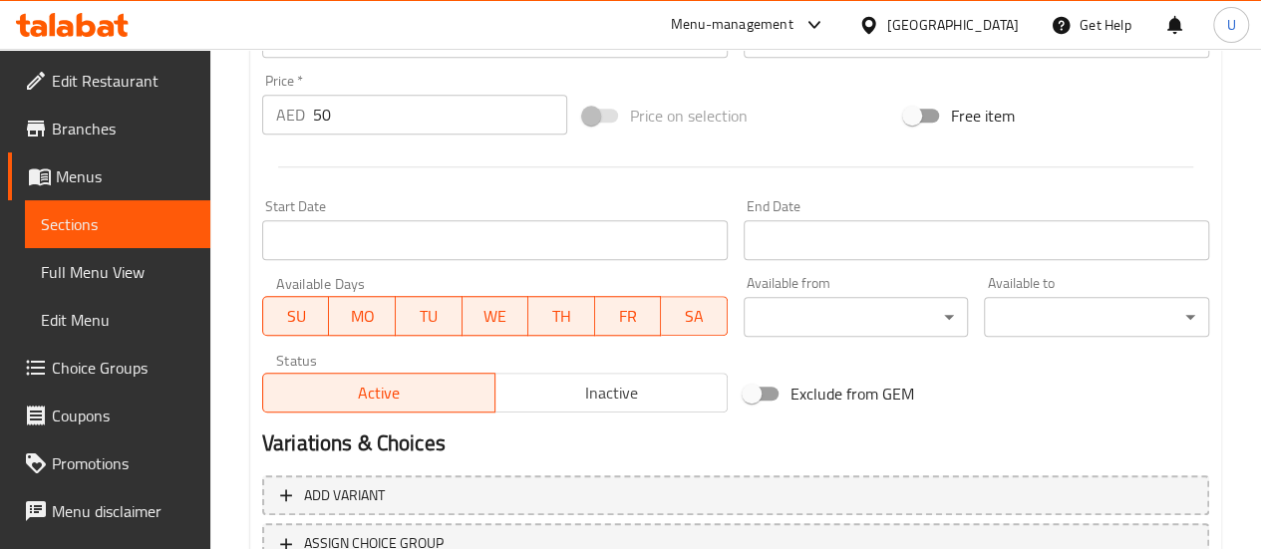
click at [560, 306] on span "TH" at bounding box center [561, 316] width 51 height 29
click at [492, 311] on span "WE" at bounding box center [496, 316] width 51 height 29
click at [430, 309] on span "TU" at bounding box center [429, 316] width 51 height 29
click at [375, 312] on span "MO" at bounding box center [362, 316] width 51 height 29
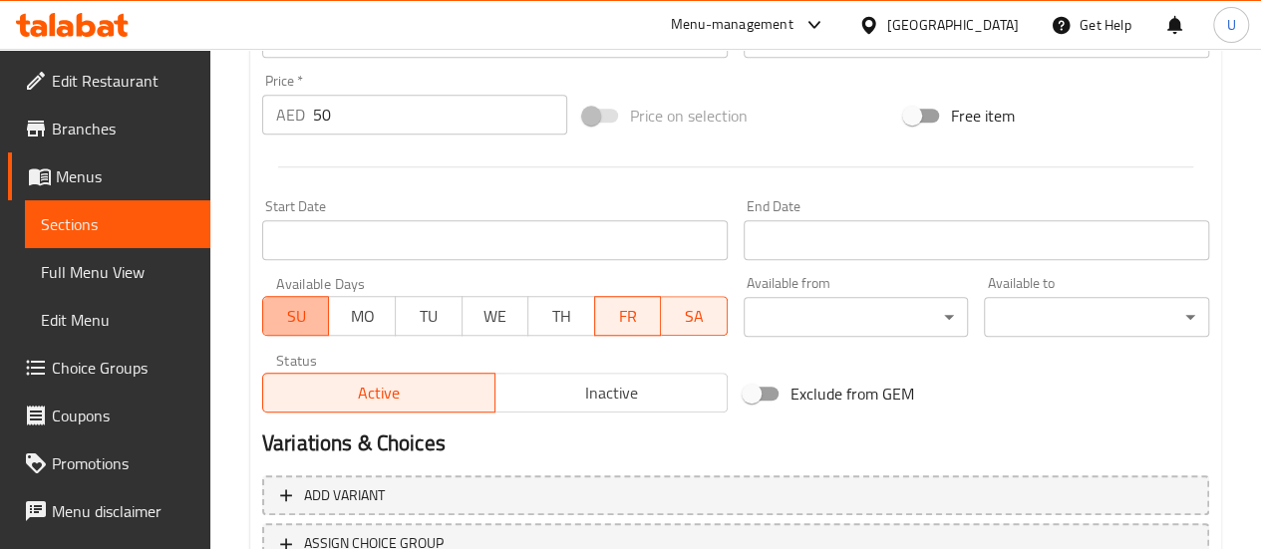
click at [300, 311] on span "SU" at bounding box center [296, 316] width 51 height 29
click at [705, 315] on span "SA" at bounding box center [694, 316] width 51 height 29
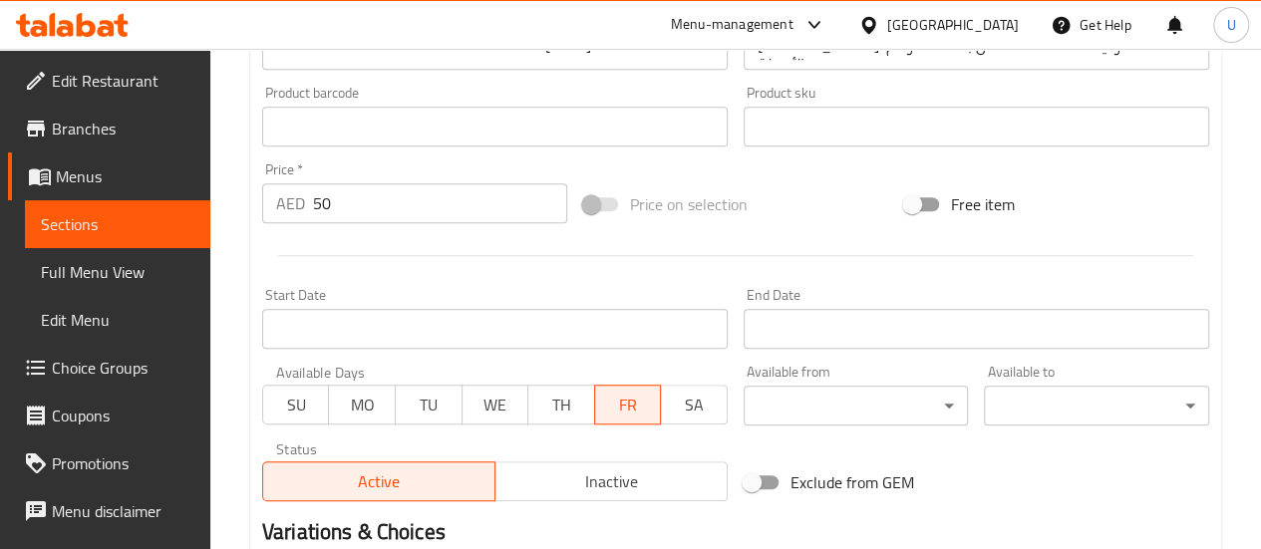
scroll to position [858, 0]
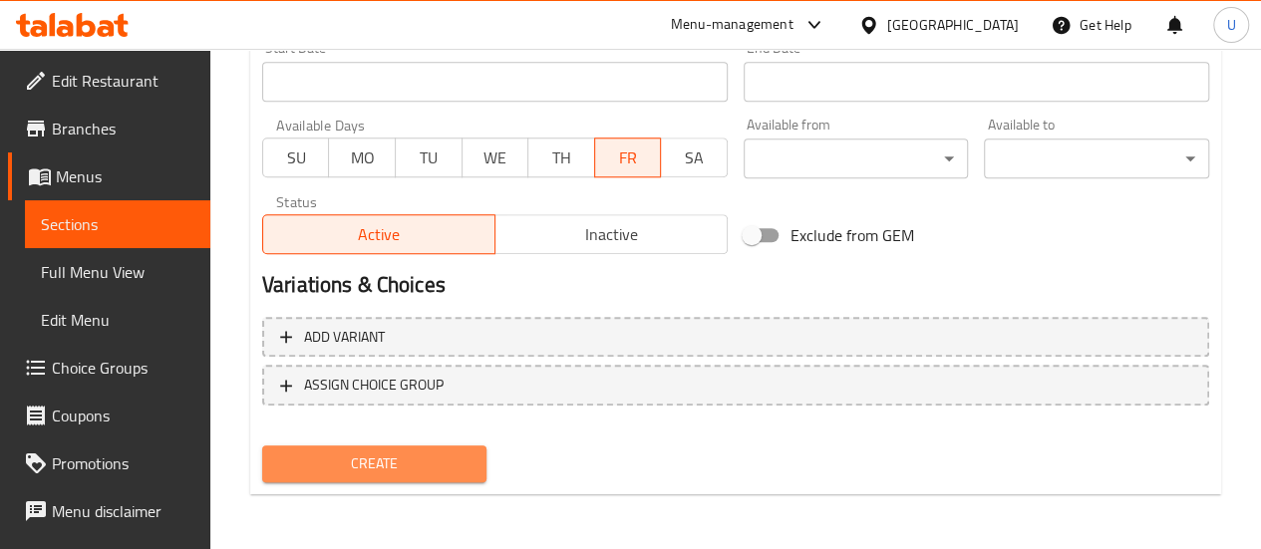
click at [357, 474] on span "Create" at bounding box center [374, 464] width 193 height 25
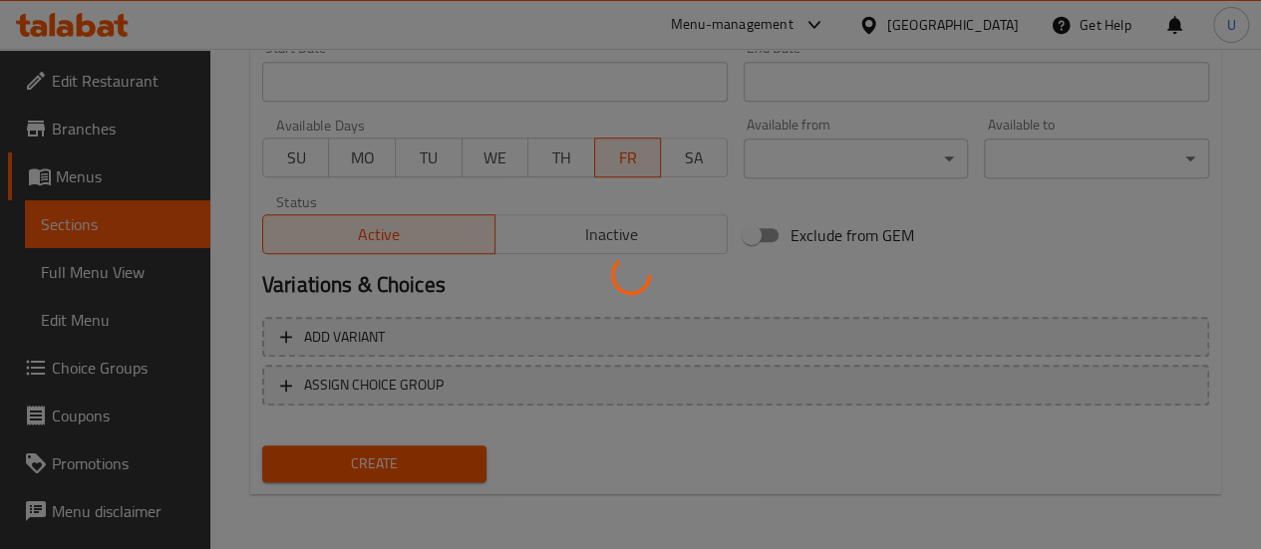
type input "0"
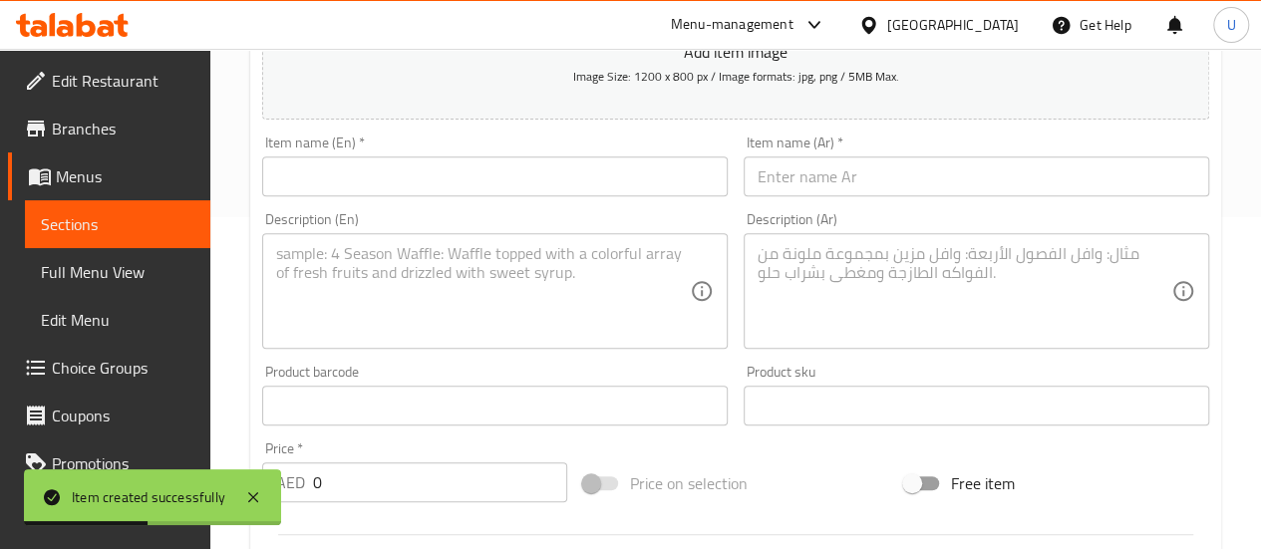
scroll to position [0, 0]
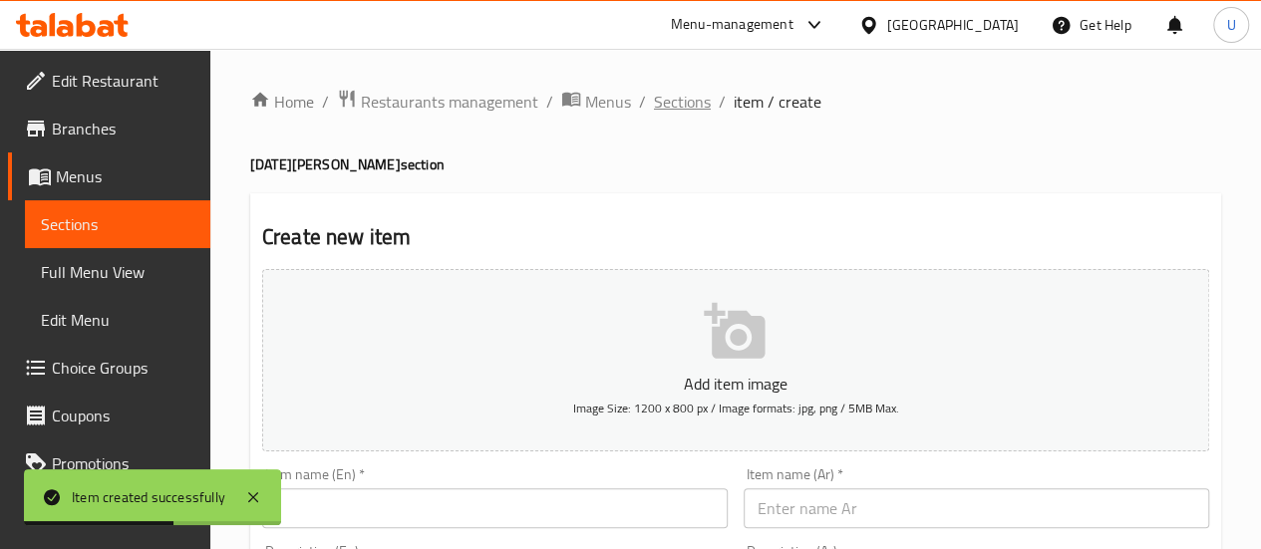
click at [688, 107] on span "Sections" at bounding box center [682, 102] width 57 height 24
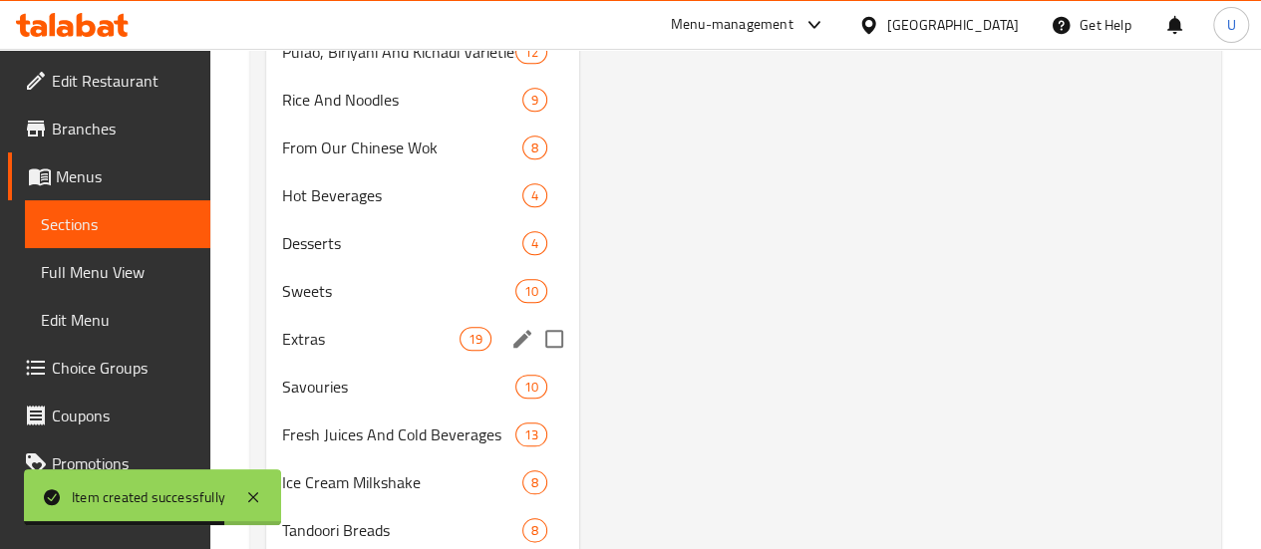
scroll to position [1084, 0]
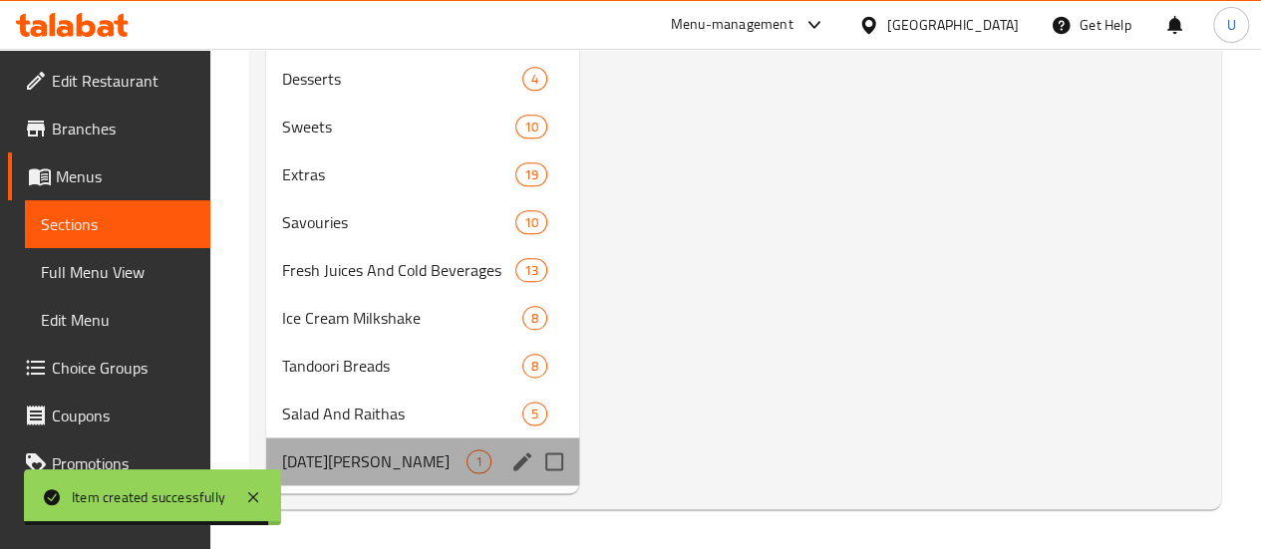
click at [426, 464] on div "[DATE][PERSON_NAME] 1" at bounding box center [422, 462] width 313 height 48
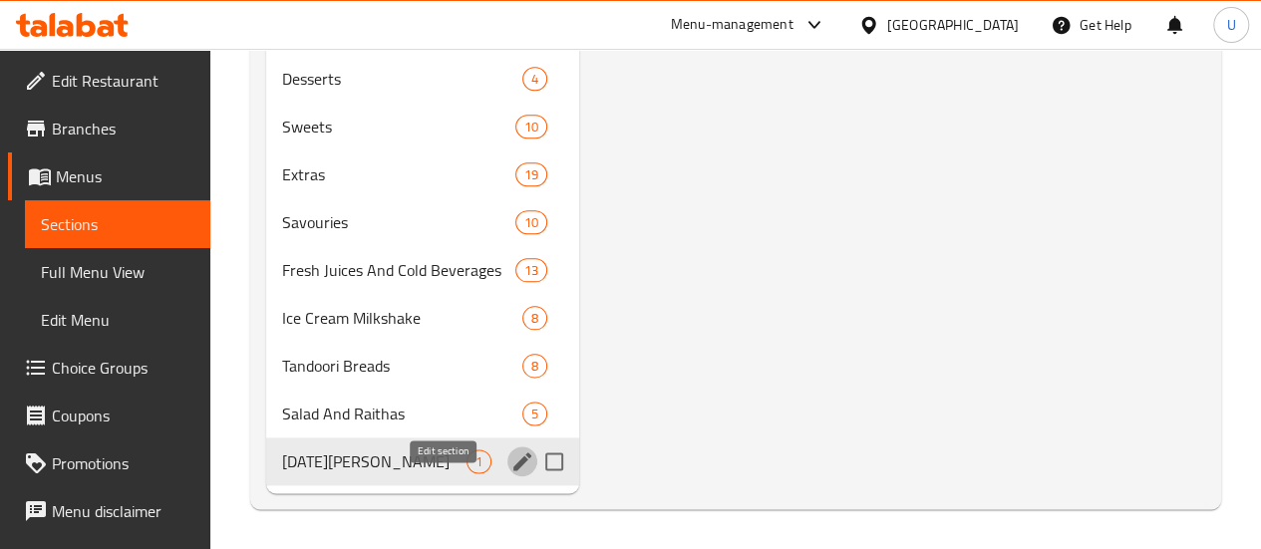
click at [510, 466] on icon "edit" at bounding box center [522, 462] width 24 height 24
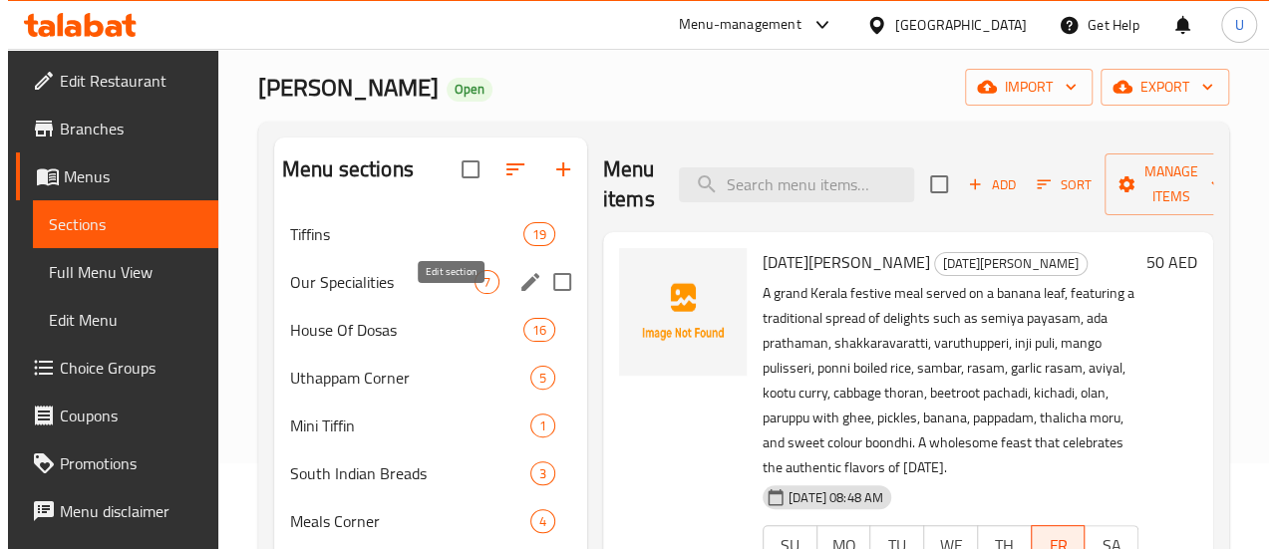
scroll to position [0, 0]
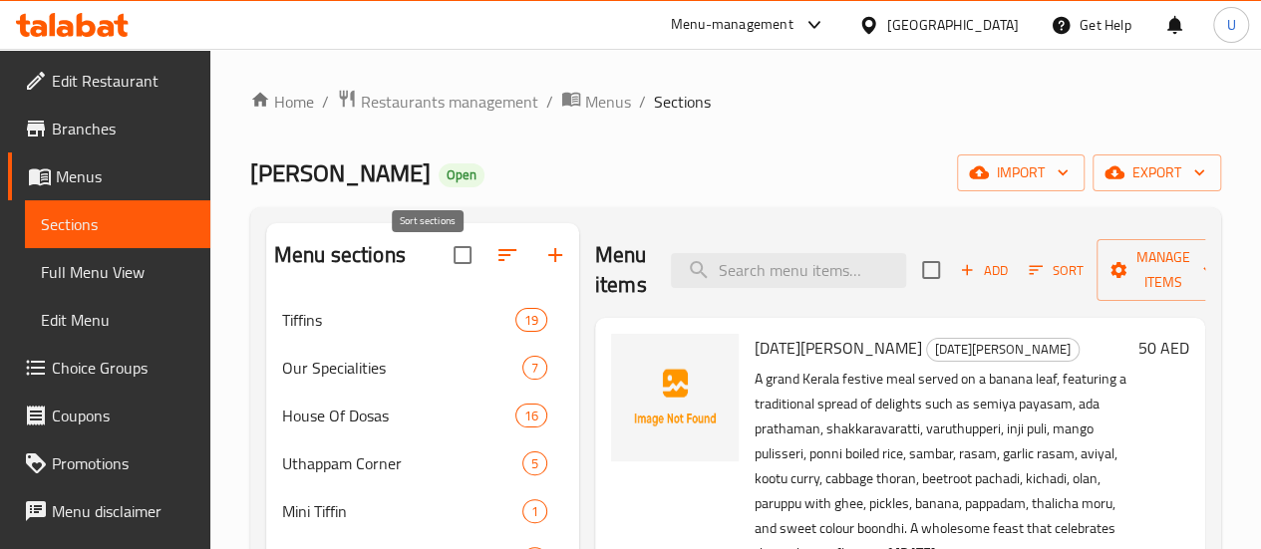
click at [495, 267] on icon "button" at bounding box center [507, 255] width 24 height 24
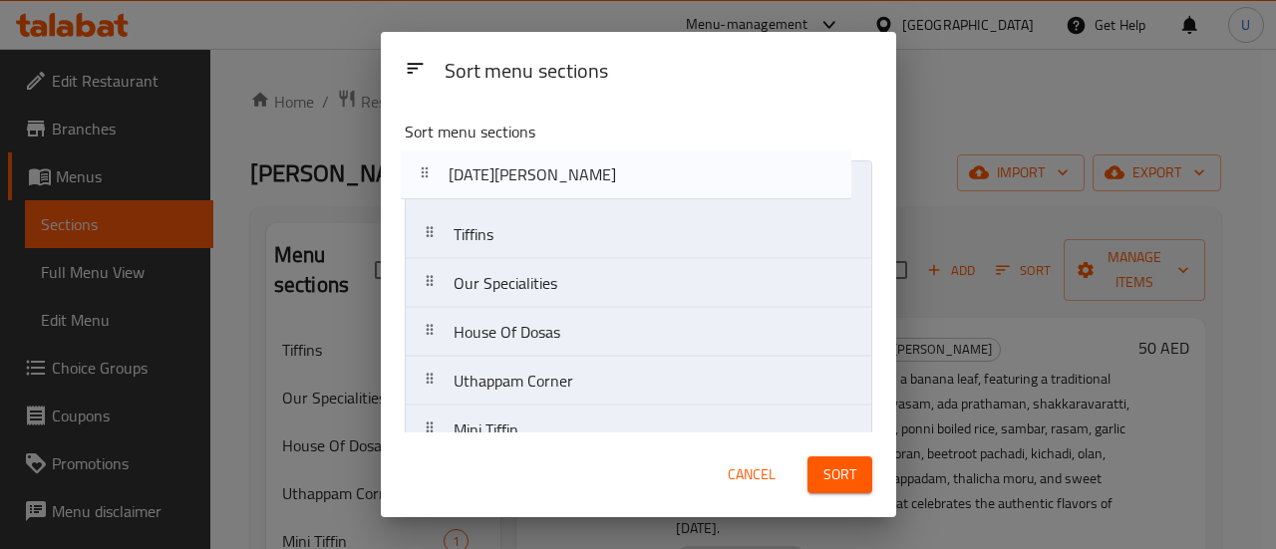
drag, startPoint x: 437, startPoint y: 408, endPoint x: 433, endPoint y: 167, distance: 240.3
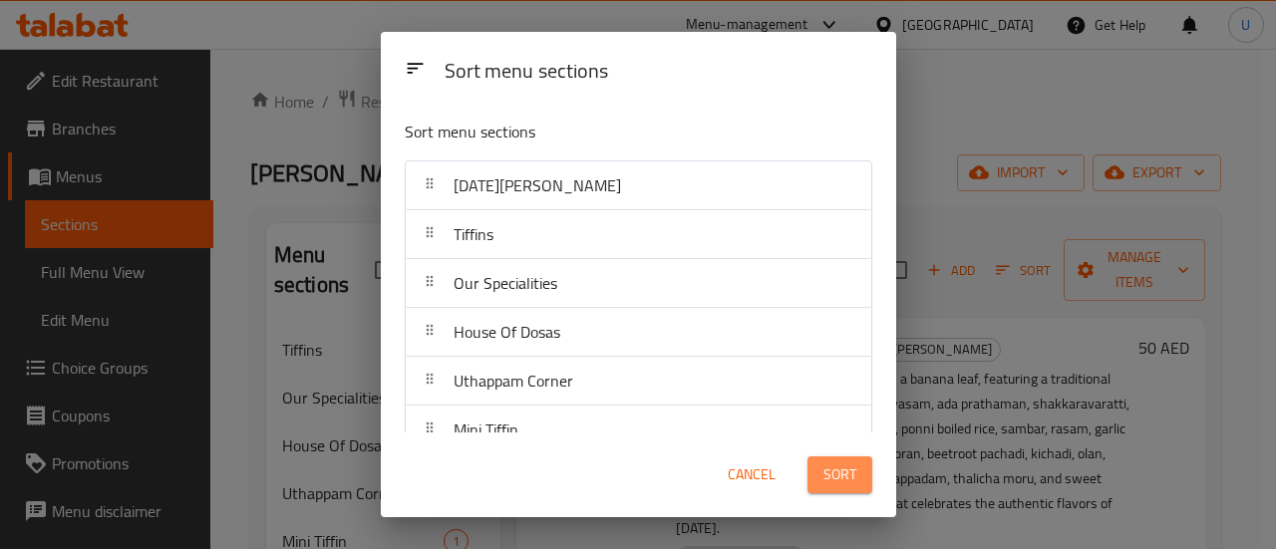
click at [830, 480] on span "Sort" at bounding box center [839, 475] width 33 height 25
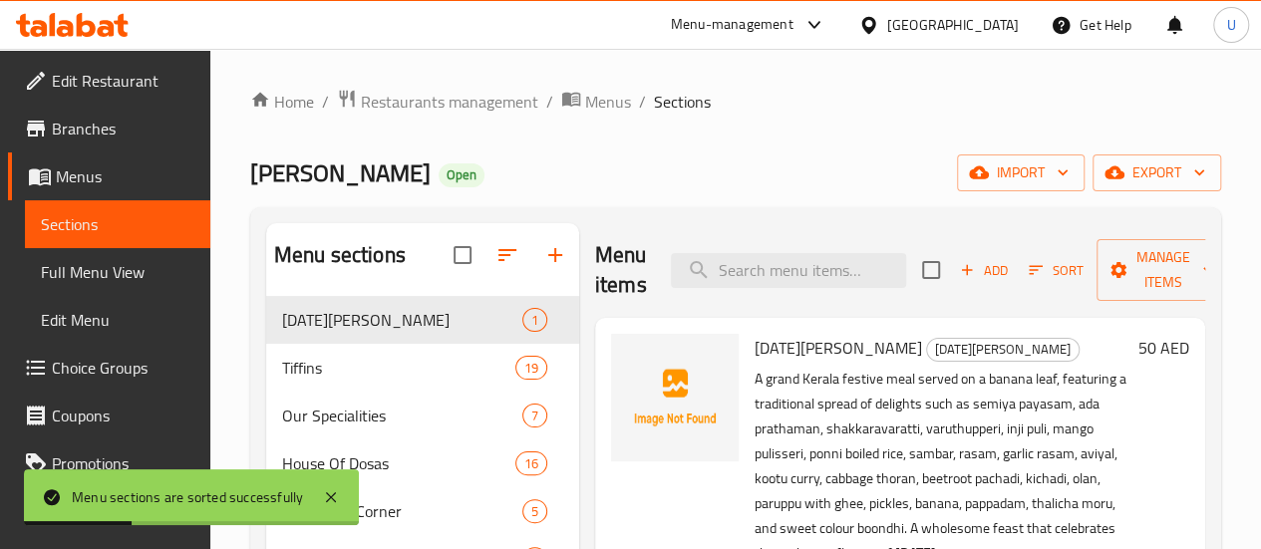
click at [755, 398] on p "A grand Kerala festive meal served on a banana leaf, featuring a traditional sp…" at bounding box center [943, 466] width 376 height 199
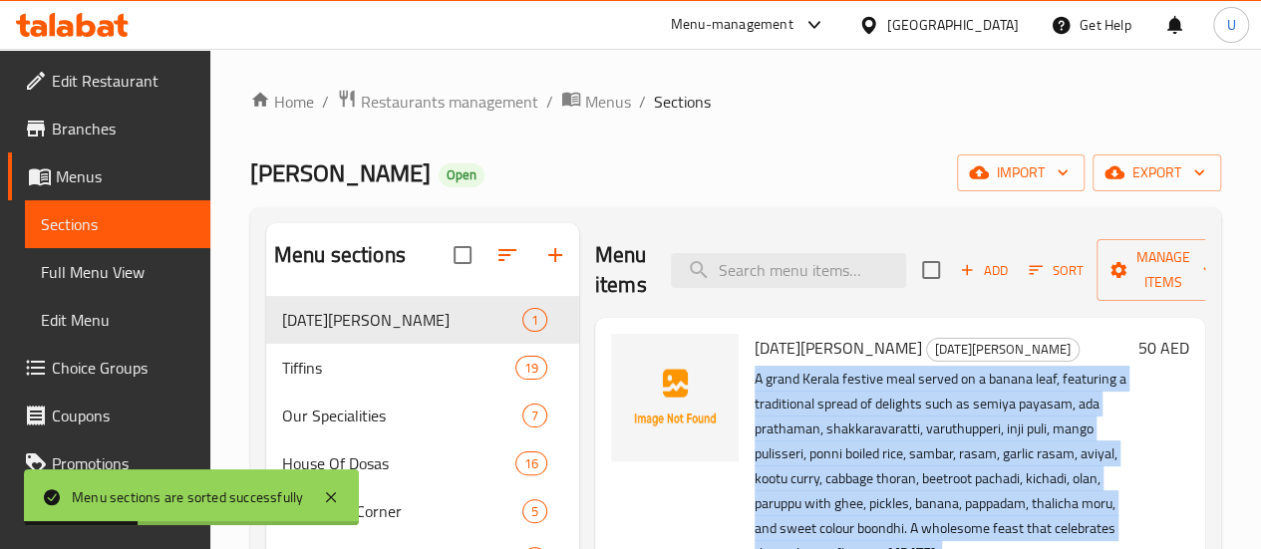
click at [755, 398] on p "A grand Kerala festive meal served on a banana leaf, featuring a traditional sp…" at bounding box center [943, 466] width 376 height 199
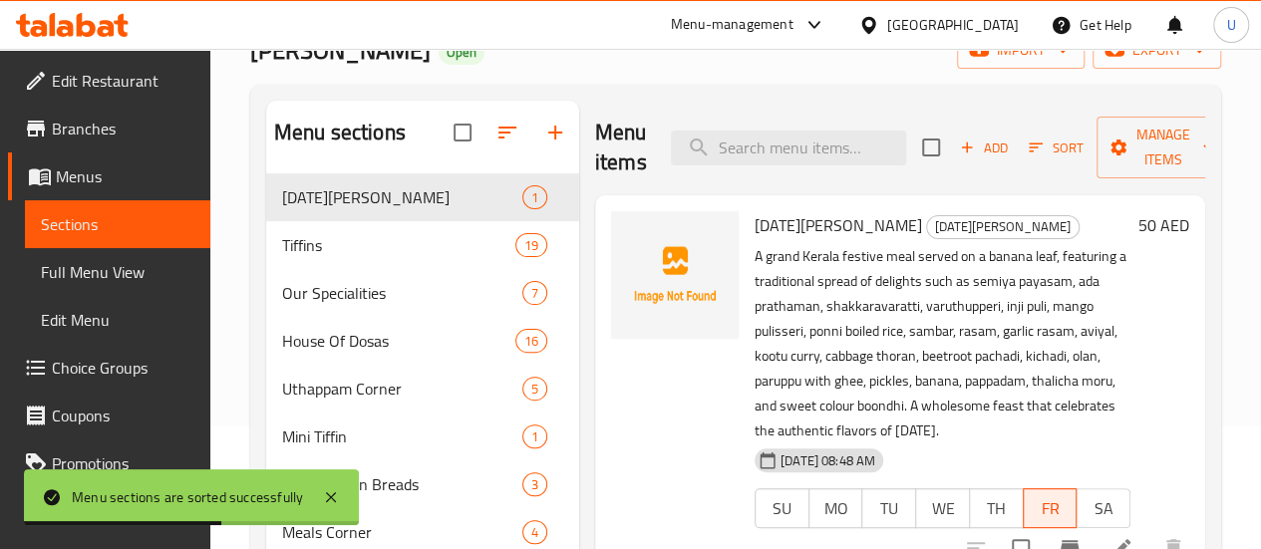
scroll to position [124, 0]
click at [629, 242] on icon "upload picture" at bounding box center [639, 237] width 20 height 18
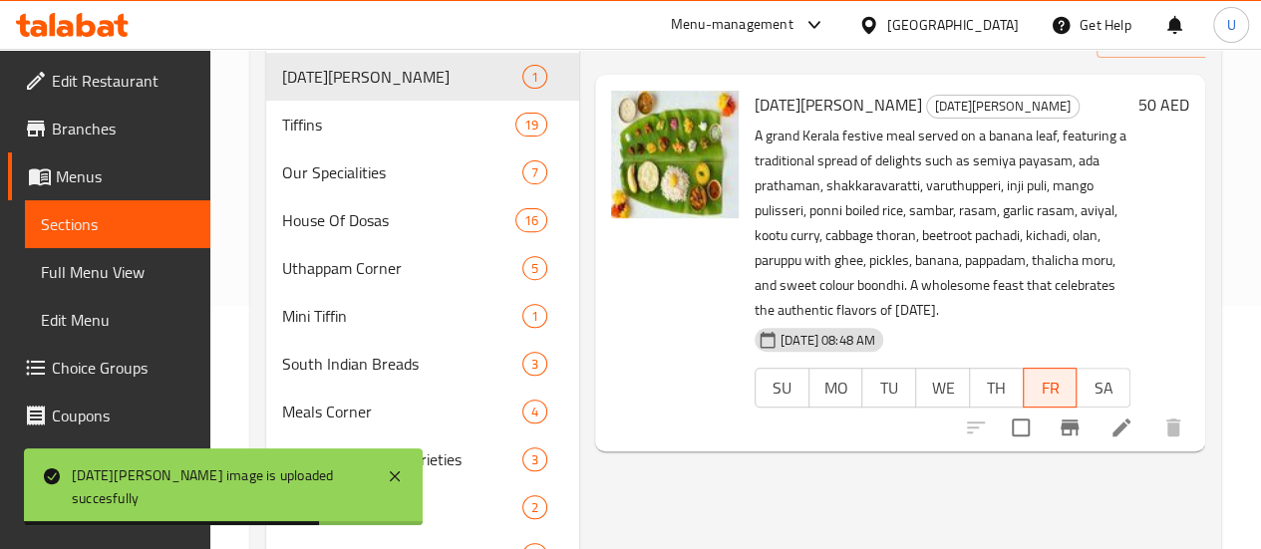
scroll to position [0, 0]
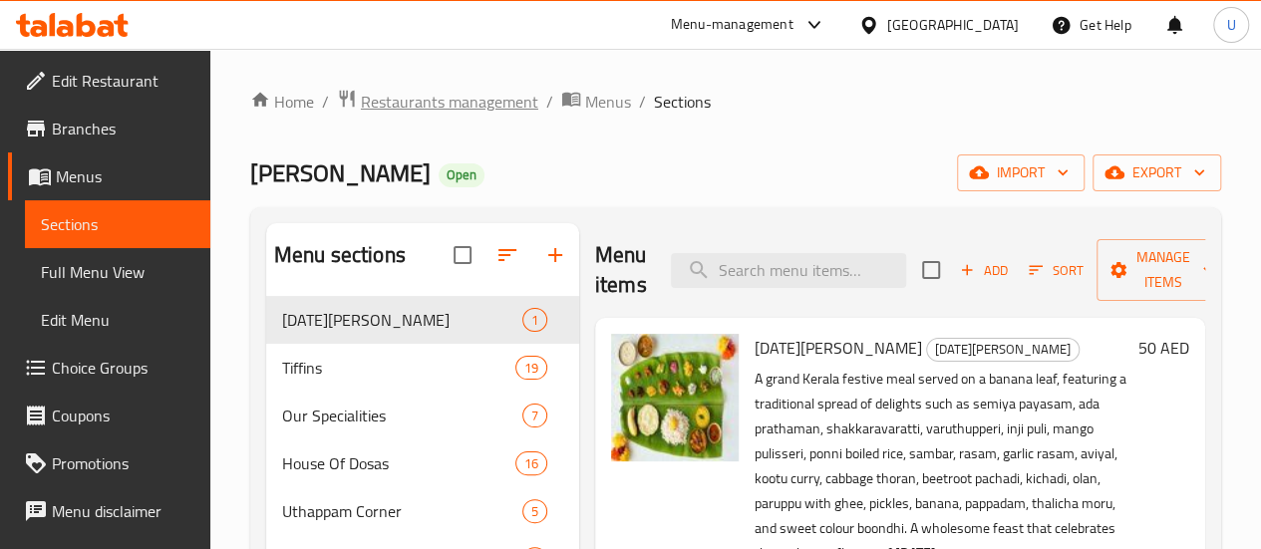
click at [477, 102] on span "Restaurants management" at bounding box center [449, 102] width 177 height 24
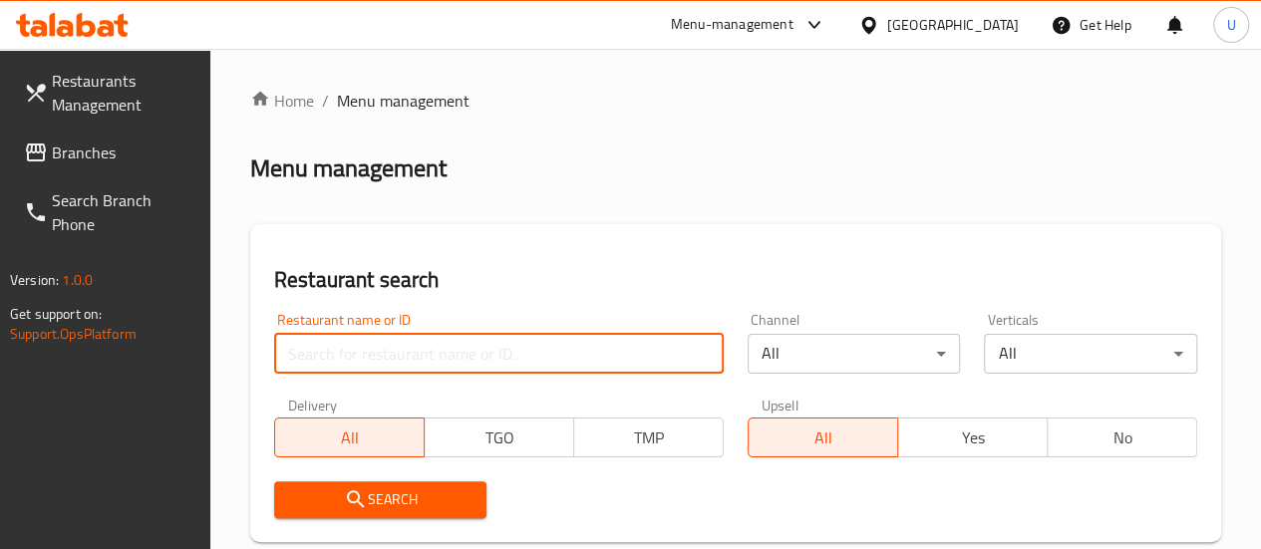
paste input "600409"
click at [369, 353] on input "600409" at bounding box center [499, 354] width 450 height 40
type input "600409"
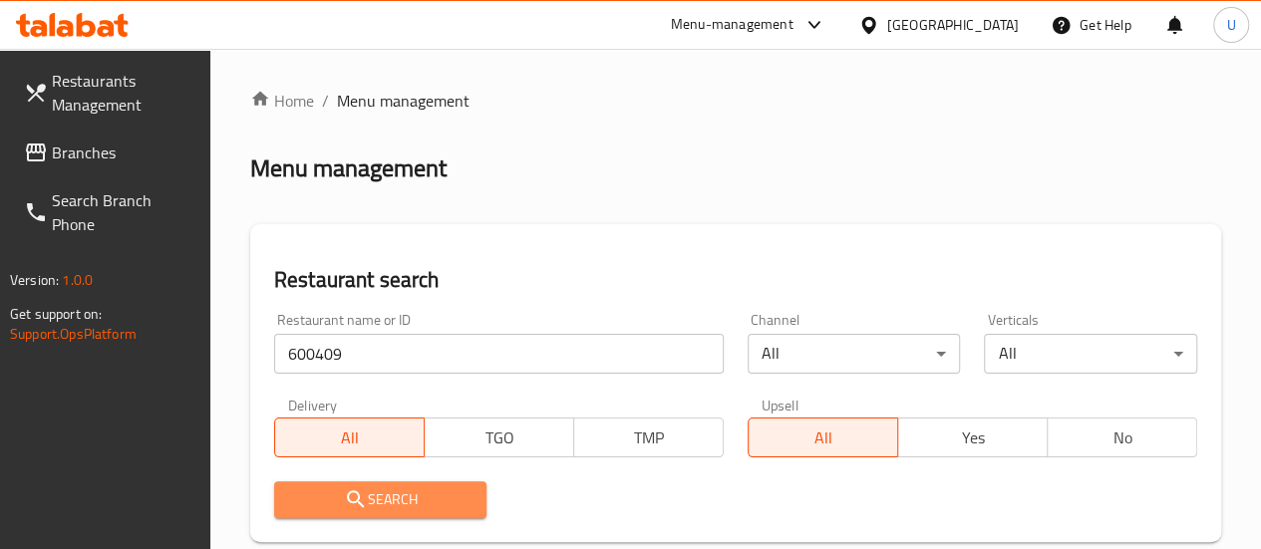
click at [383, 501] on span "Search" at bounding box center [380, 499] width 181 height 25
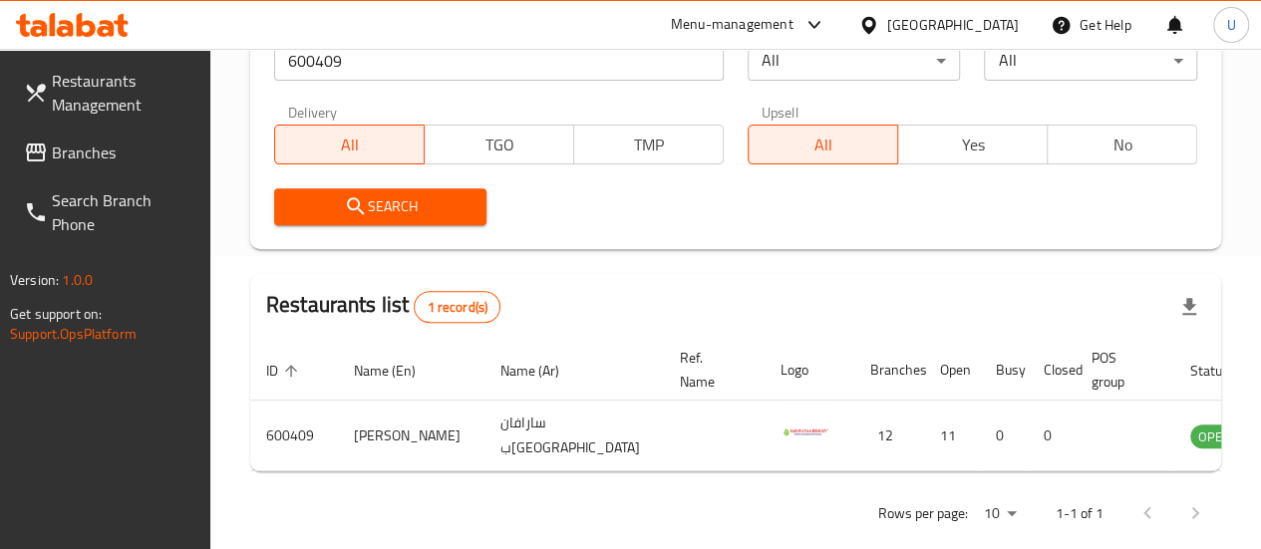
scroll to position [298, 0]
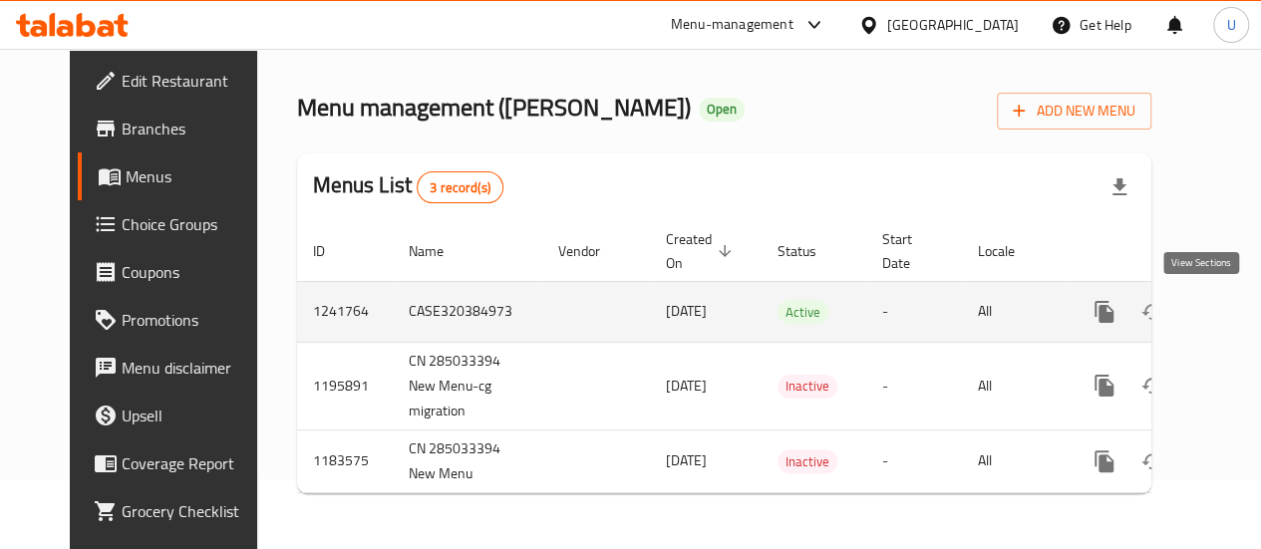
click at [1236, 300] on icon "enhanced table" at bounding box center [1248, 312] width 24 height 24
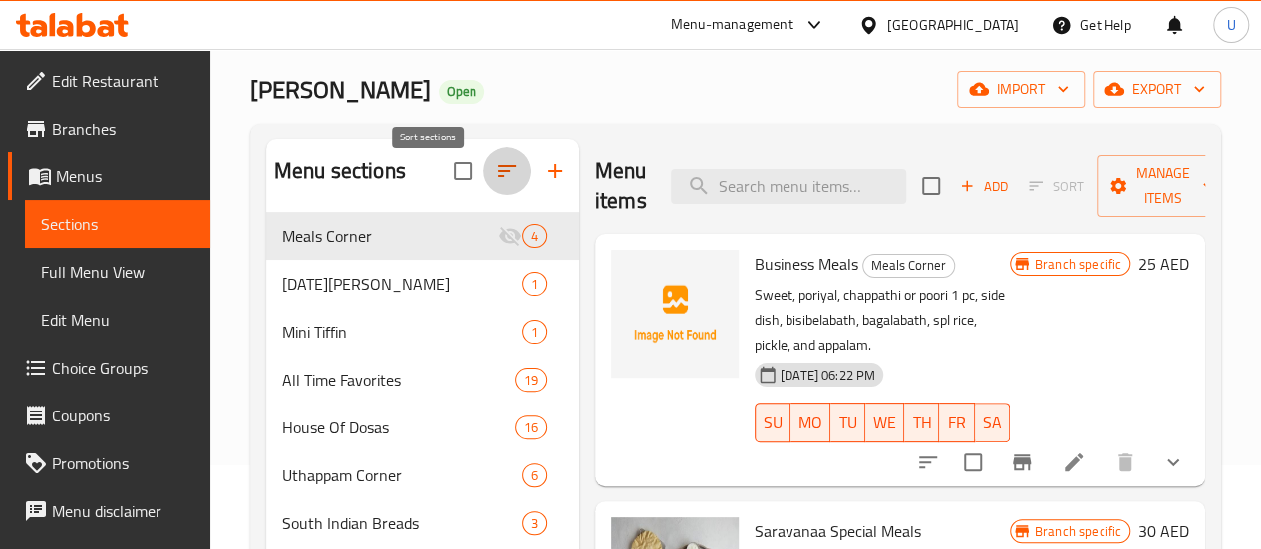
click at [495, 183] on icon "button" at bounding box center [507, 172] width 24 height 24
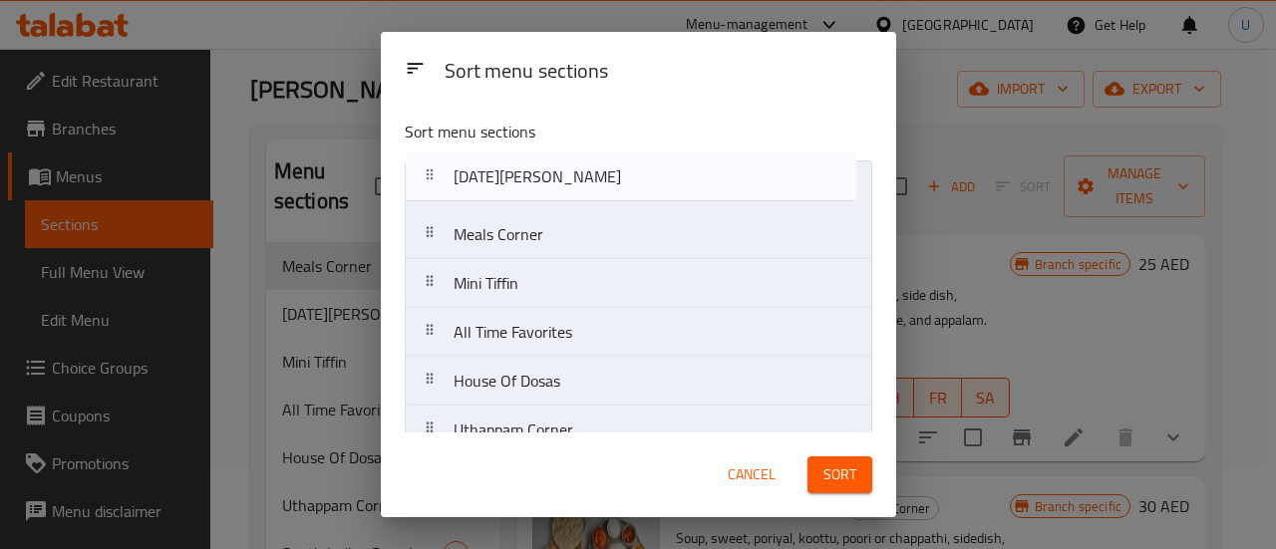
drag, startPoint x: 427, startPoint y: 237, endPoint x: 428, endPoint y: 175, distance: 61.8
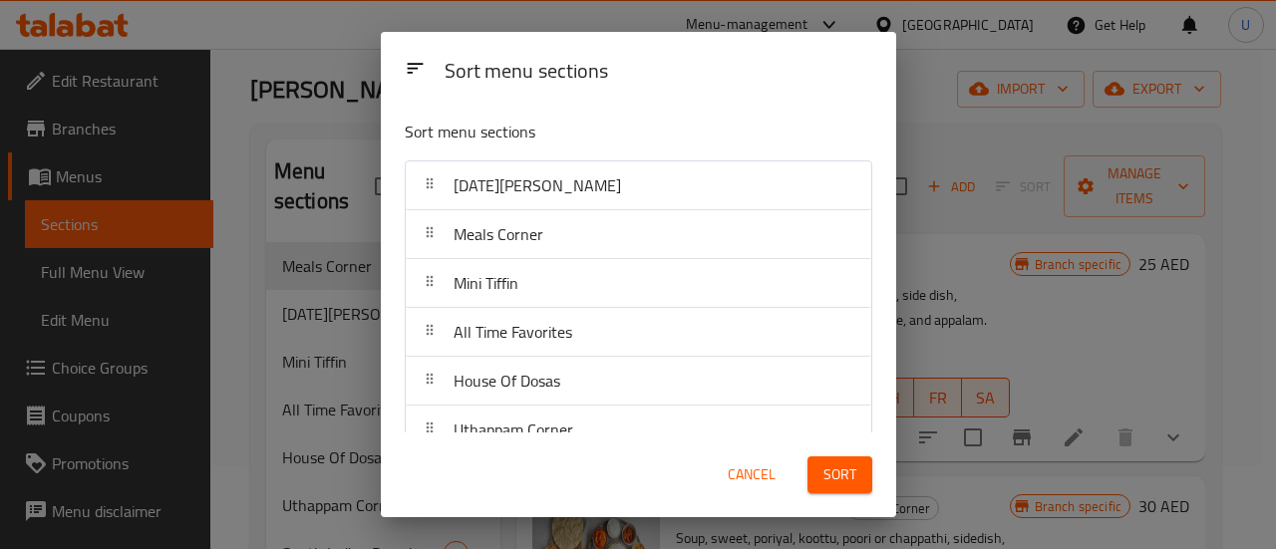
click at [835, 477] on span "Sort" at bounding box center [839, 475] width 33 height 25
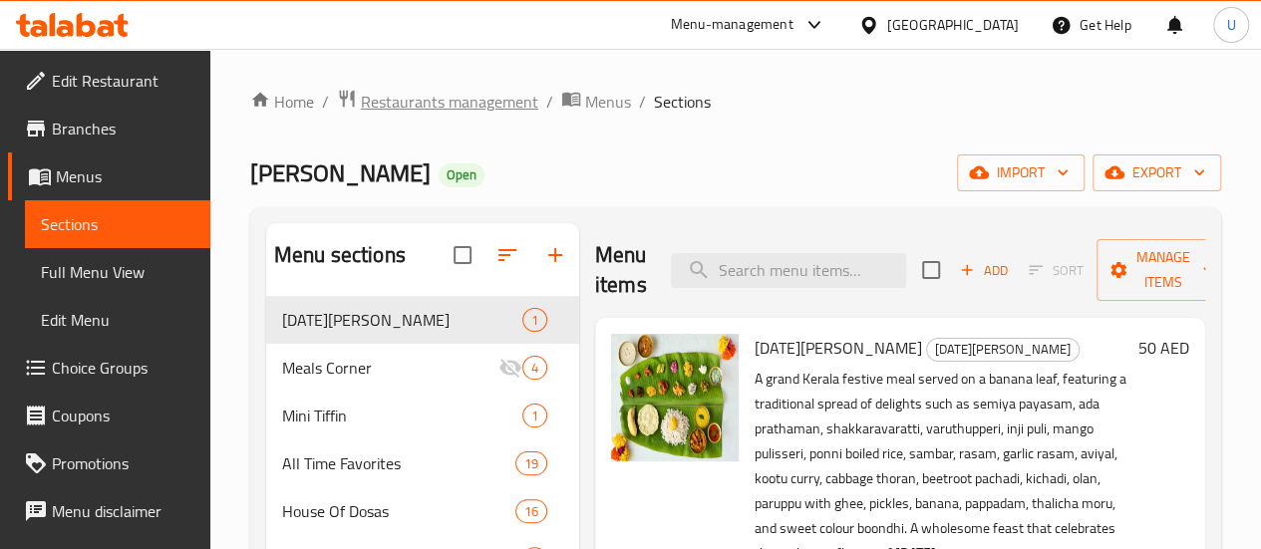
click at [416, 106] on span "Restaurants management" at bounding box center [449, 102] width 177 height 24
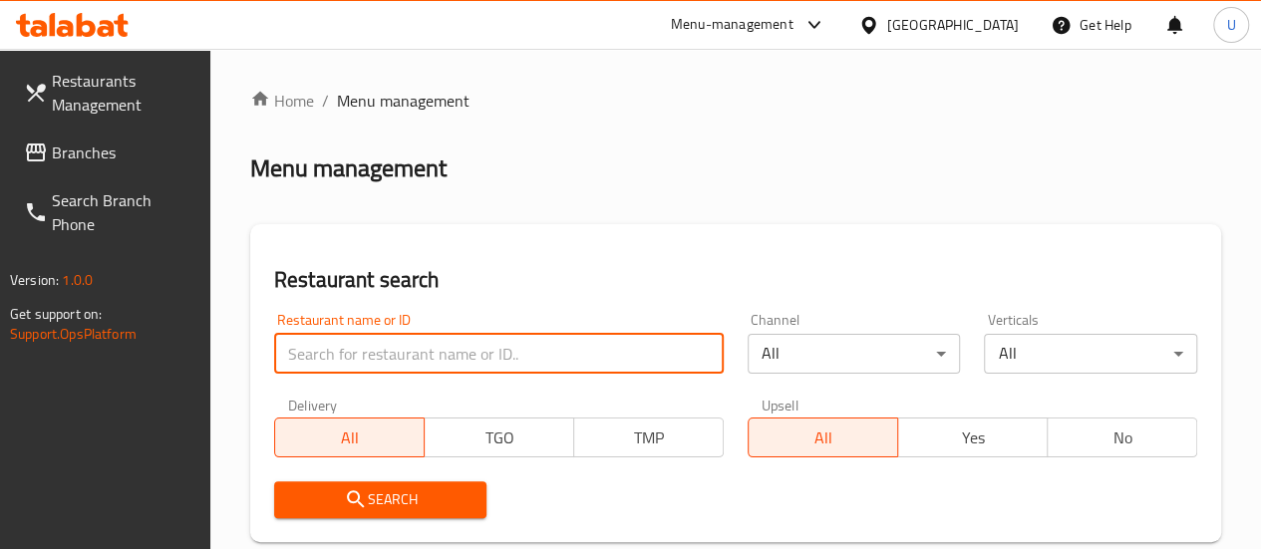
click at [423, 370] on input "search" at bounding box center [499, 354] width 450 height 40
paste input "The Kitchen by LuLu, Dubai Silicon Oasis"
type input "The Kitchen by LuLu, Dubai Silicon Oasis"
paste input "693661"
type input "693661"
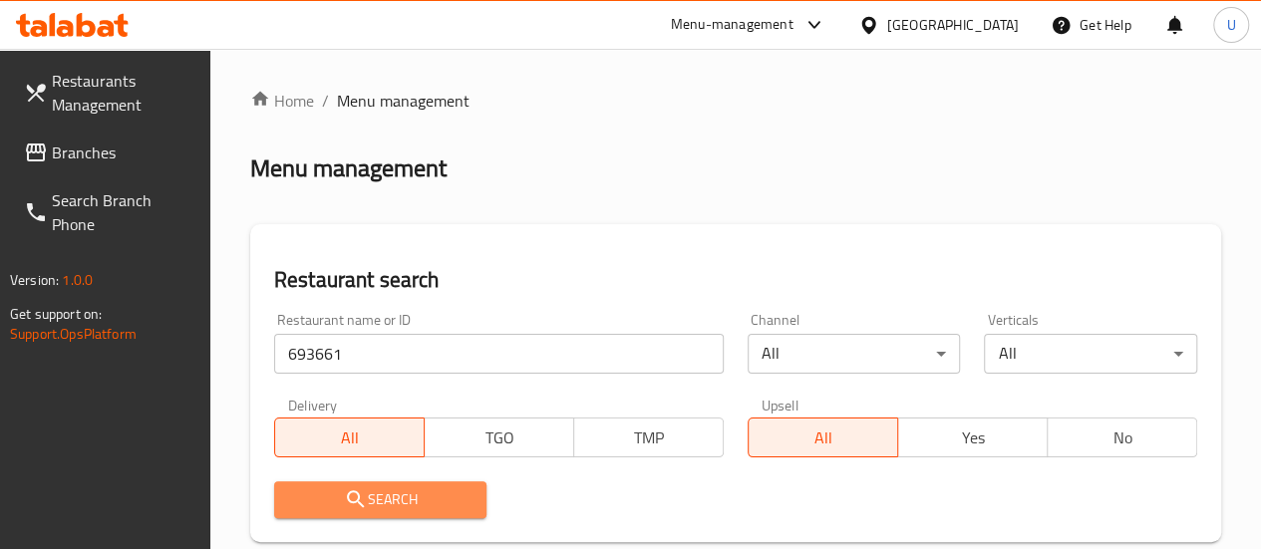
click at [378, 493] on span "Search" at bounding box center [380, 499] width 181 height 25
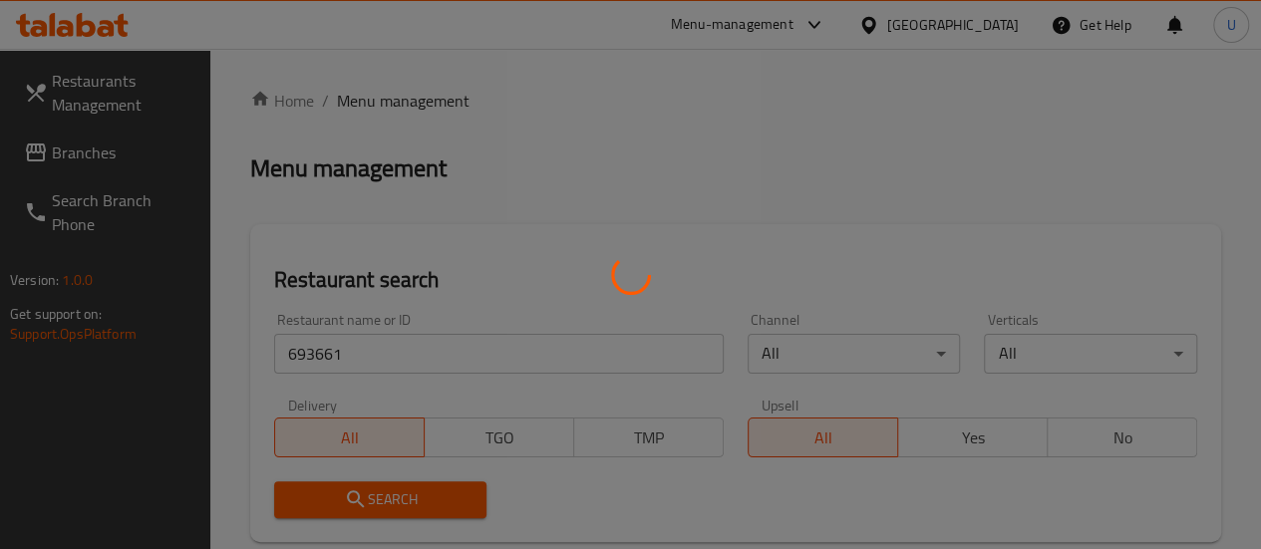
click at [378, 493] on div at bounding box center [630, 274] width 1261 height 549
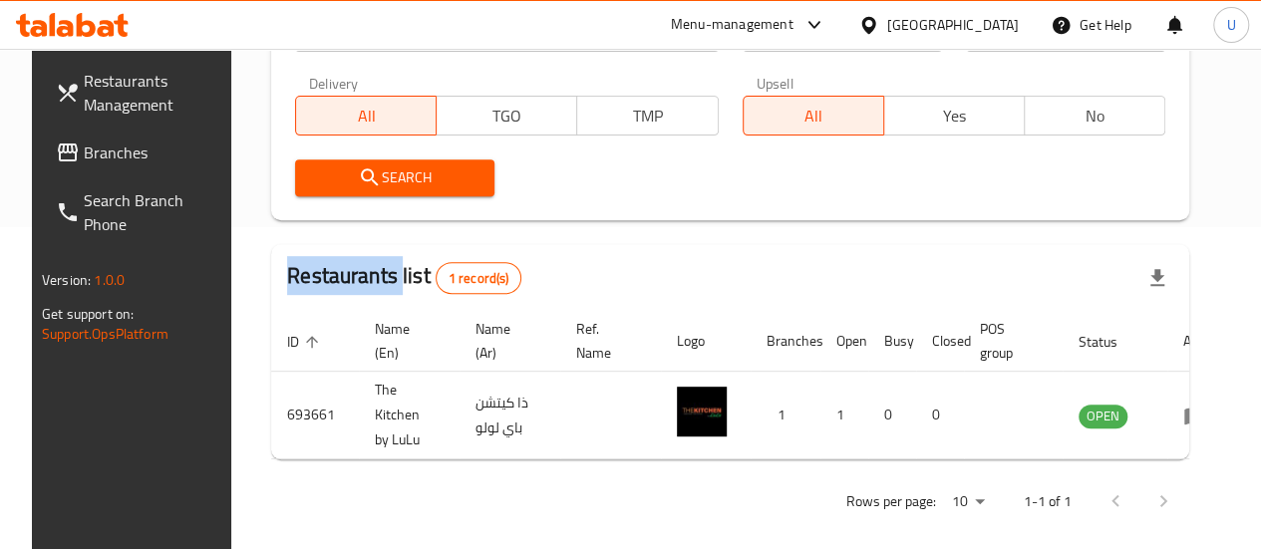
scroll to position [323, 0]
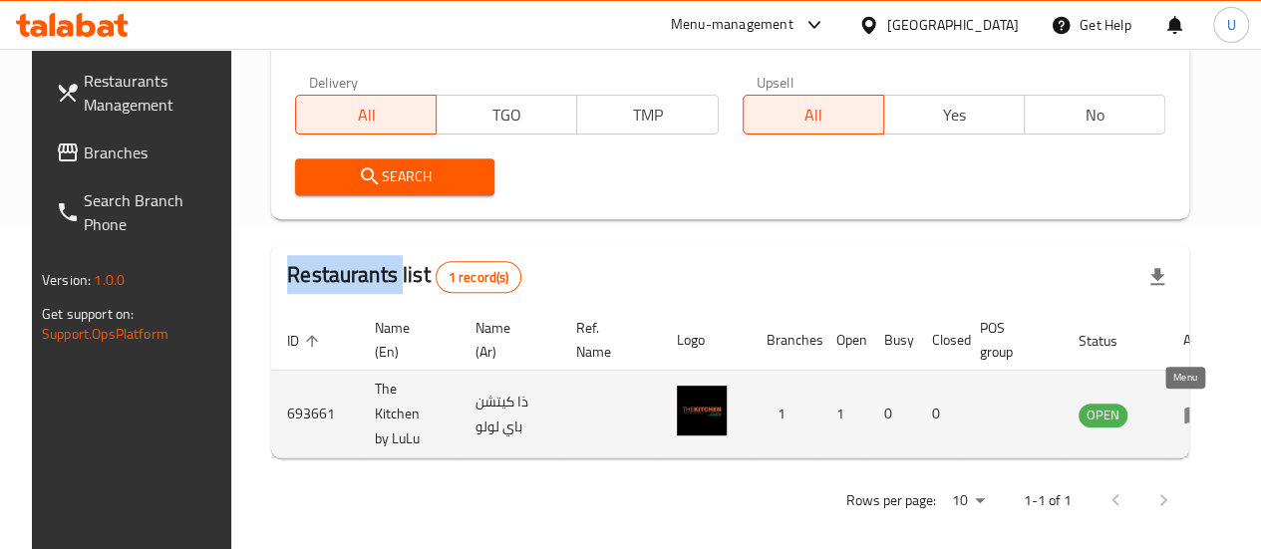
click at [1184, 414] on icon "enhanced table" at bounding box center [1195, 415] width 22 height 17
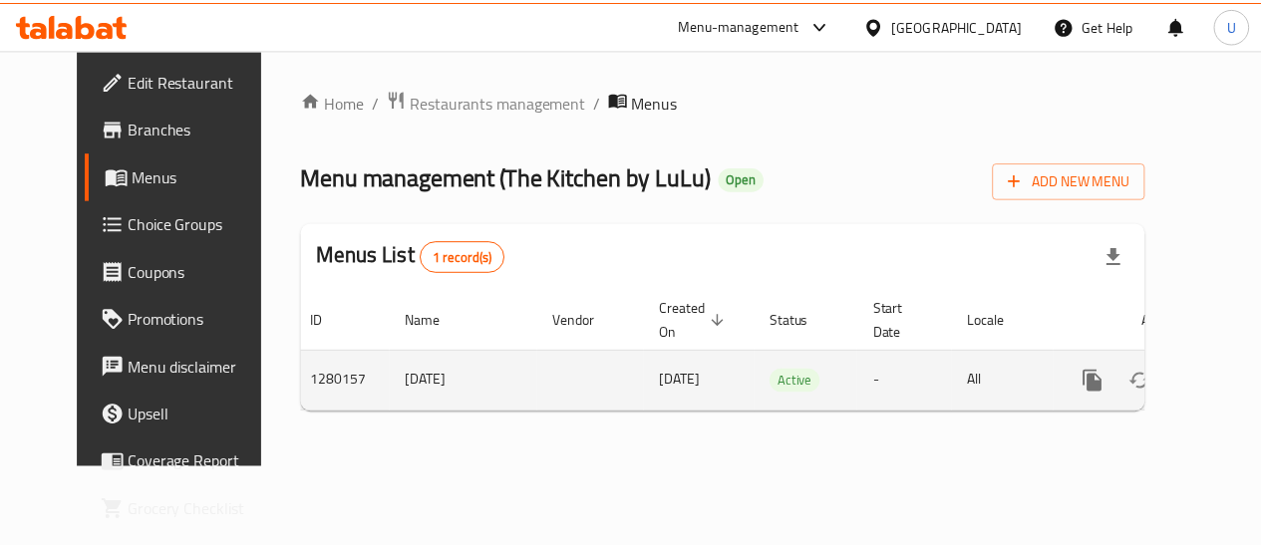
scroll to position [0, 7]
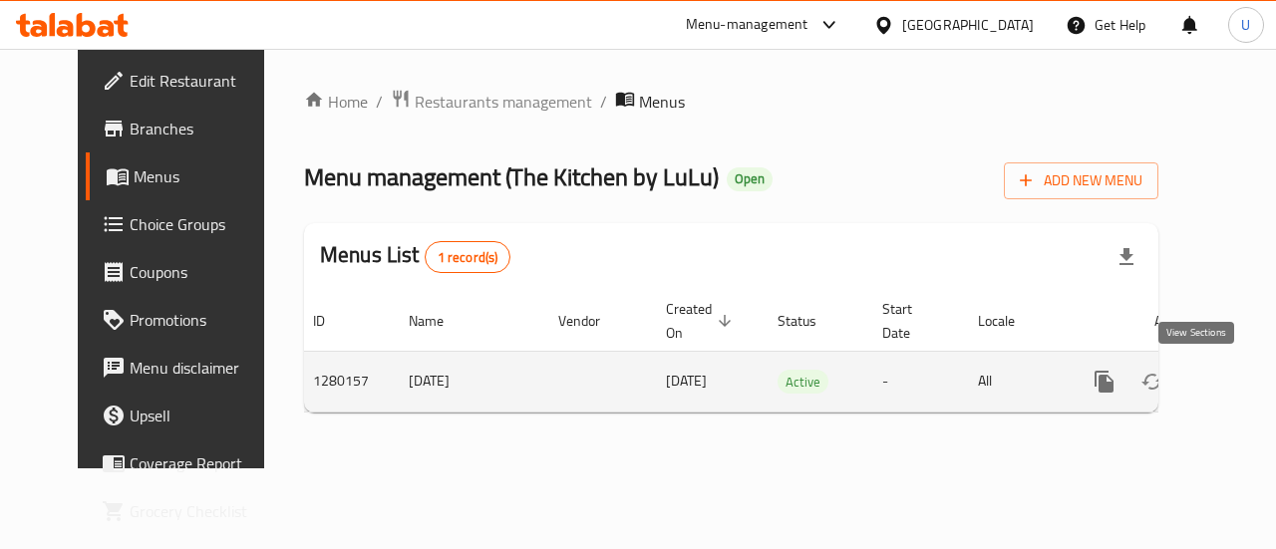
click at [1236, 377] on icon "enhanced table" at bounding box center [1248, 382] width 24 height 24
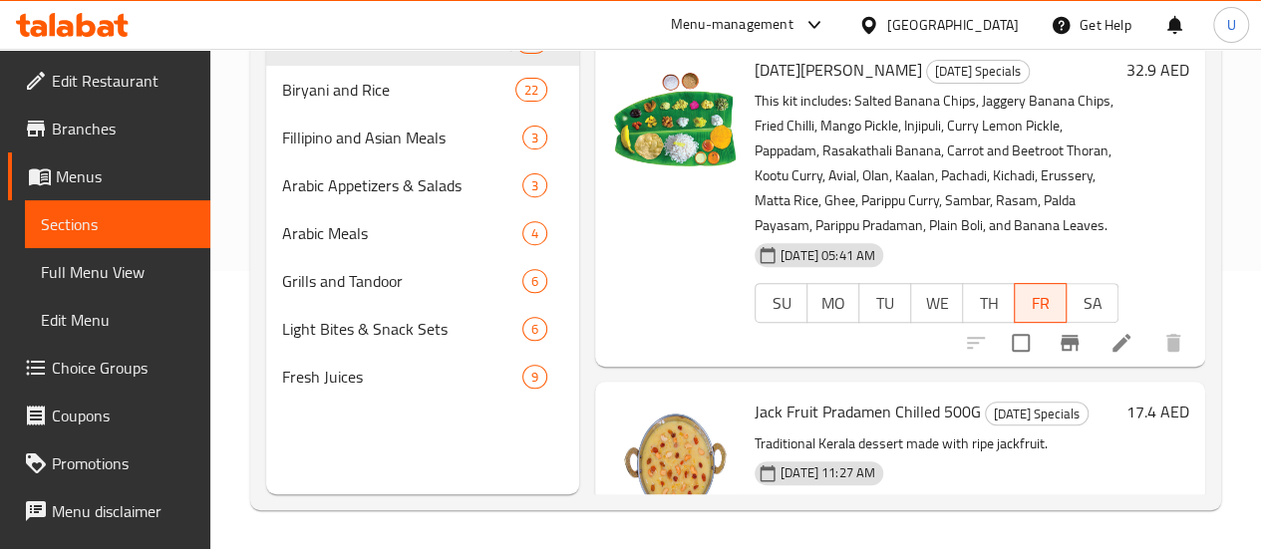
scroll to position [136, 0]
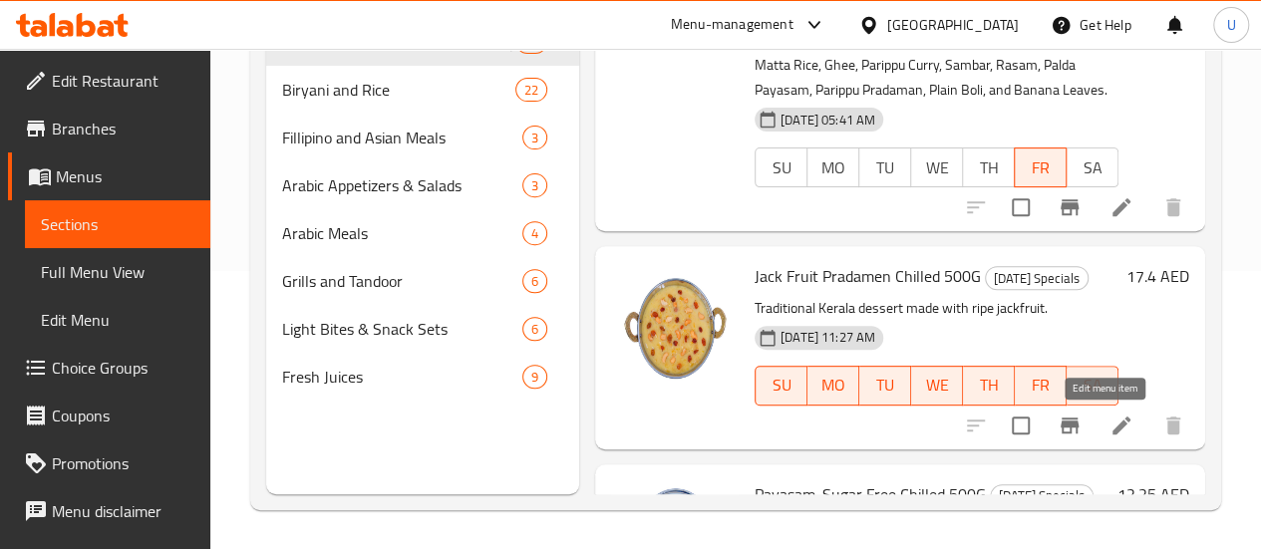
click at [1110, 423] on icon at bounding box center [1122, 426] width 24 height 24
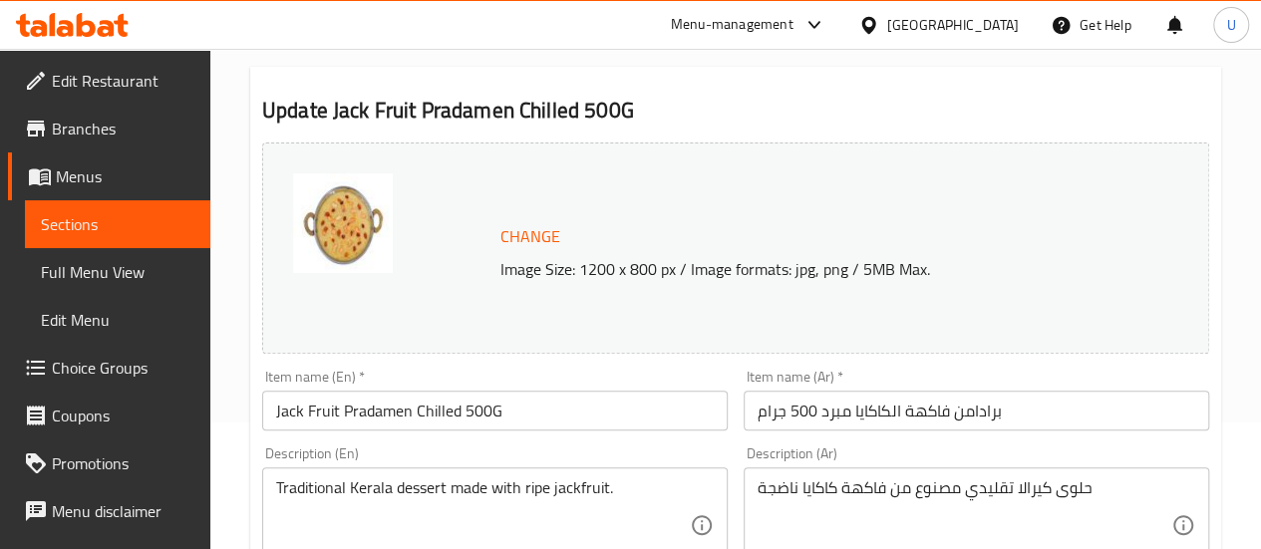
scroll to position [151, 0]
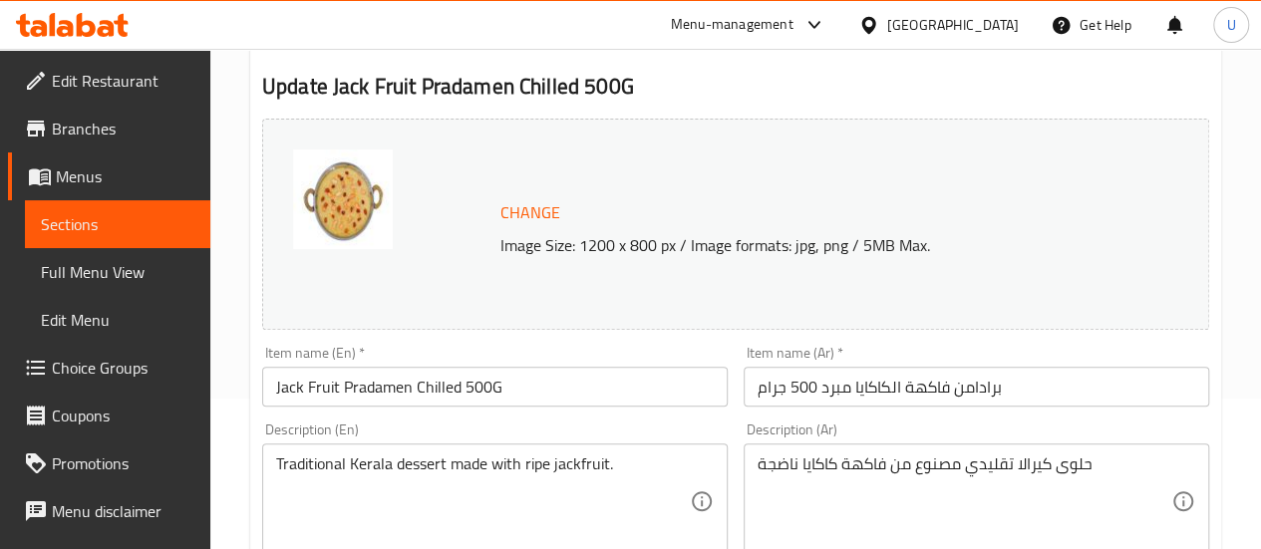
click at [439, 378] on input "Jack Fruit Pradamen Chilled 500G" at bounding box center [495, 387] width 466 height 40
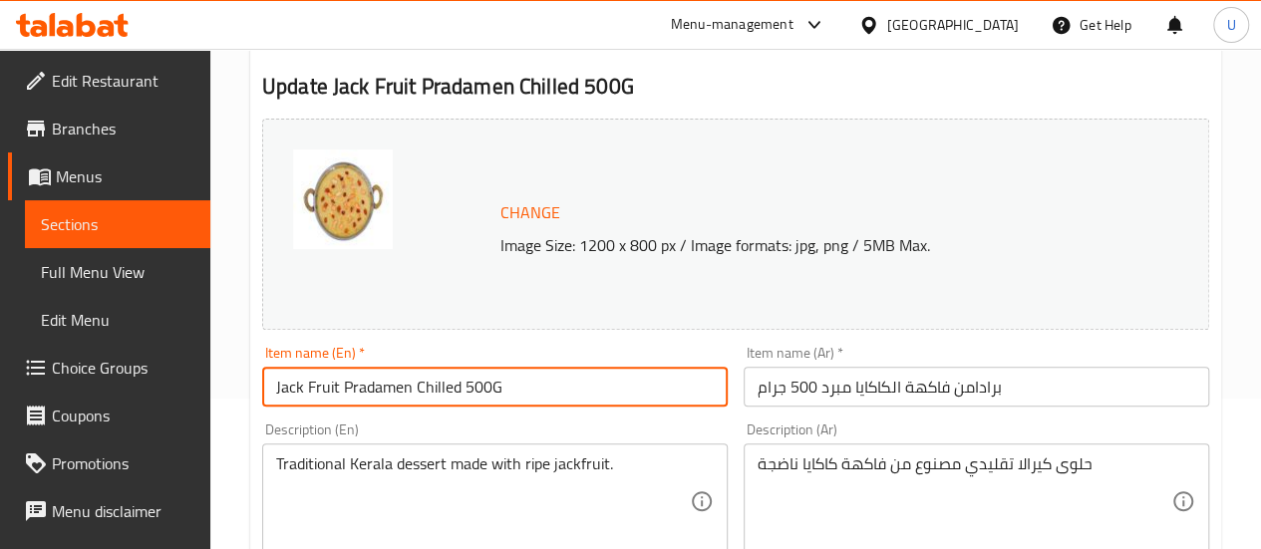
click at [439, 378] on input "Jack Fruit Pradamen Chilled 500G" at bounding box center [495, 387] width 466 height 40
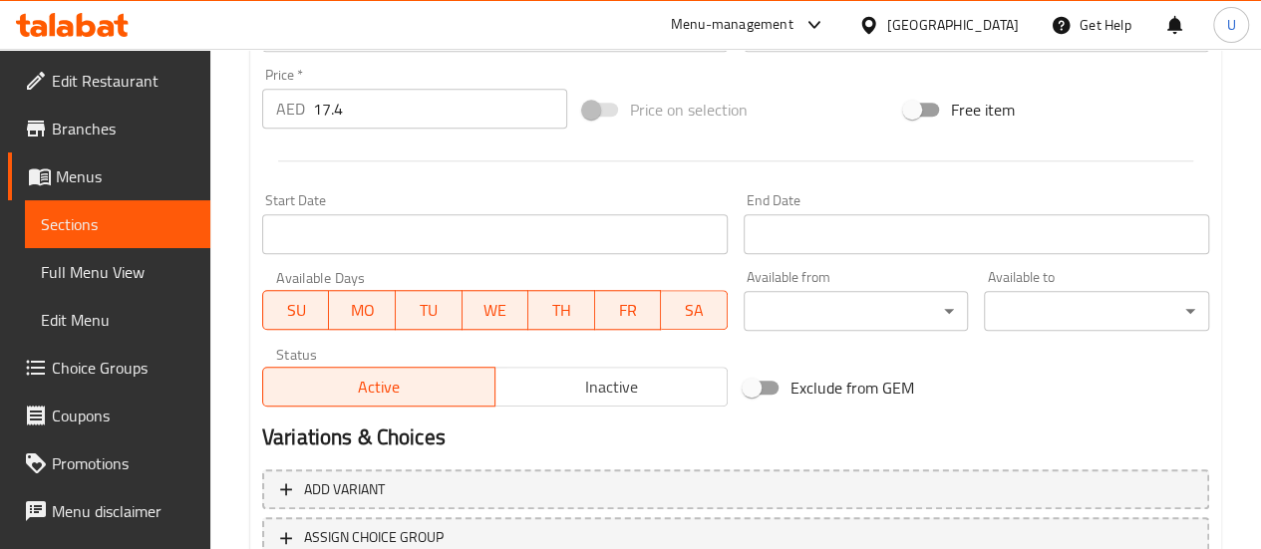
scroll to position [888, 0]
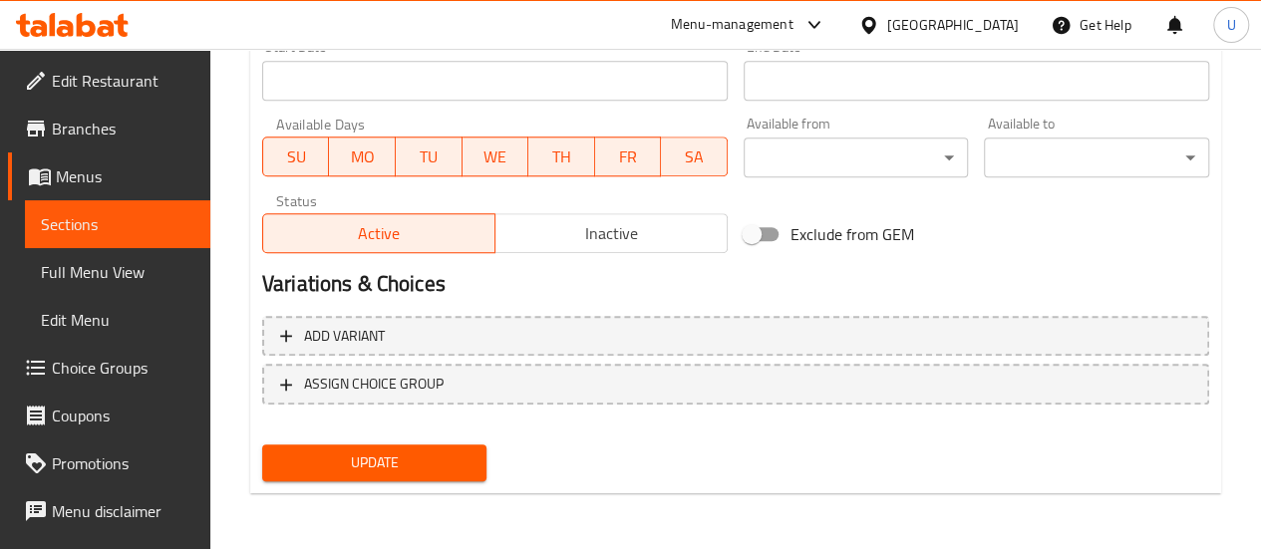
type input "Jack Fruit Pradamen 500G"
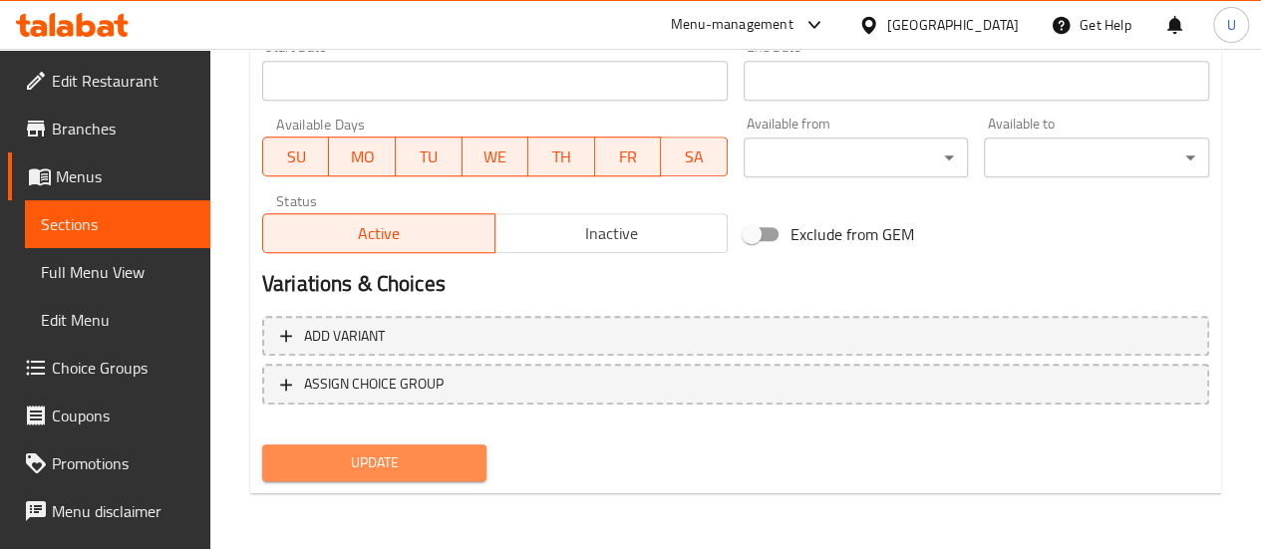
click at [384, 467] on span "Update" at bounding box center [374, 463] width 193 height 25
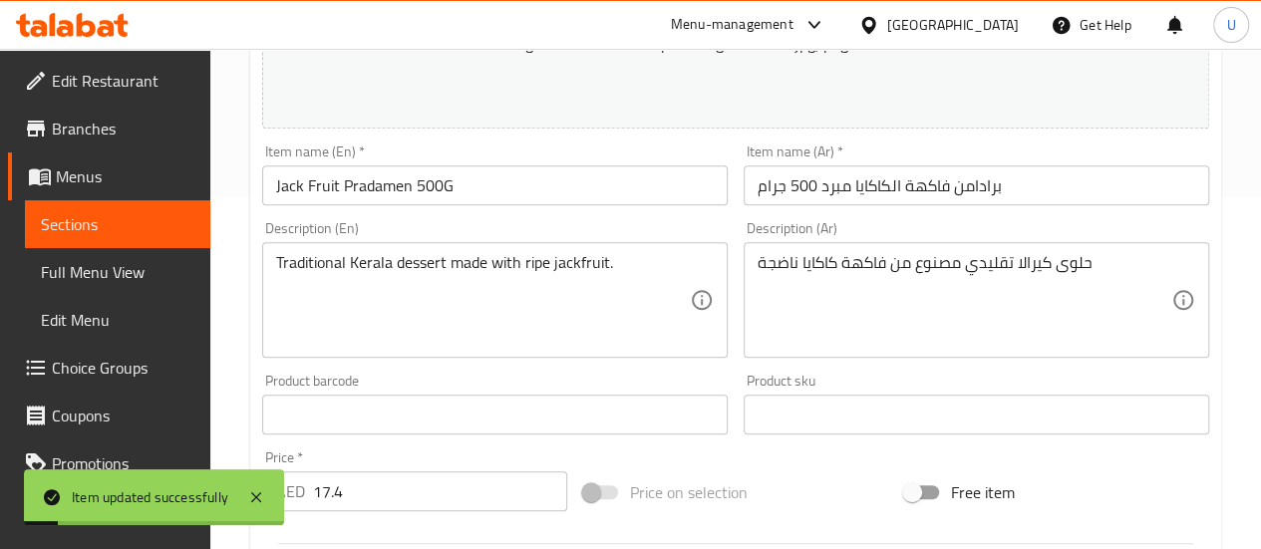
scroll to position [0, 0]
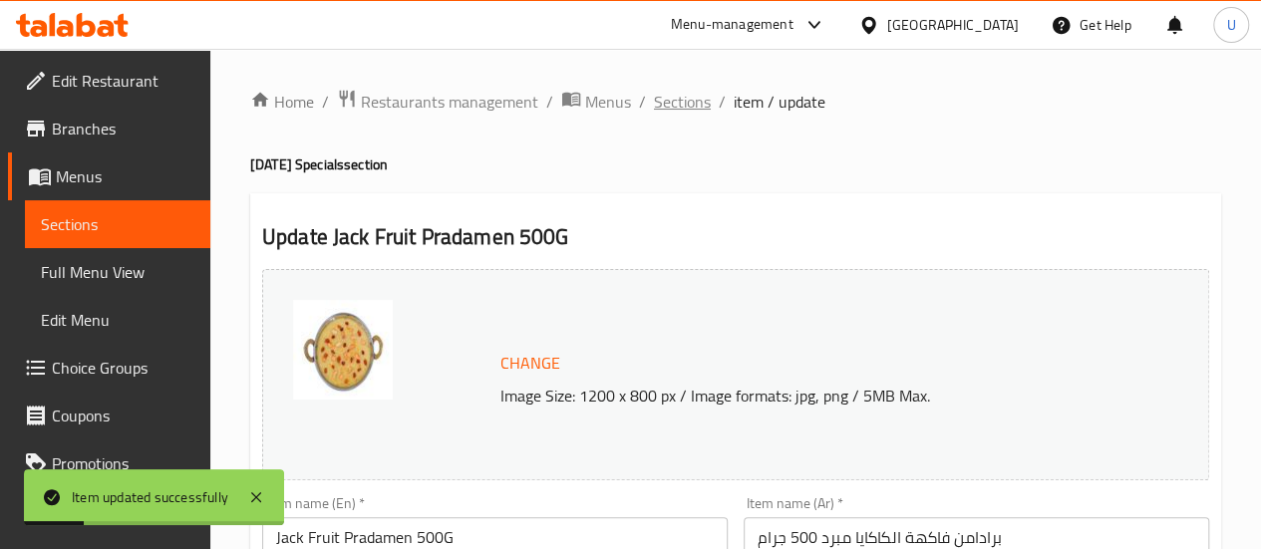
click at [671, 106] on span "Sections" at bounding box center [682, 102] width 57 height 24
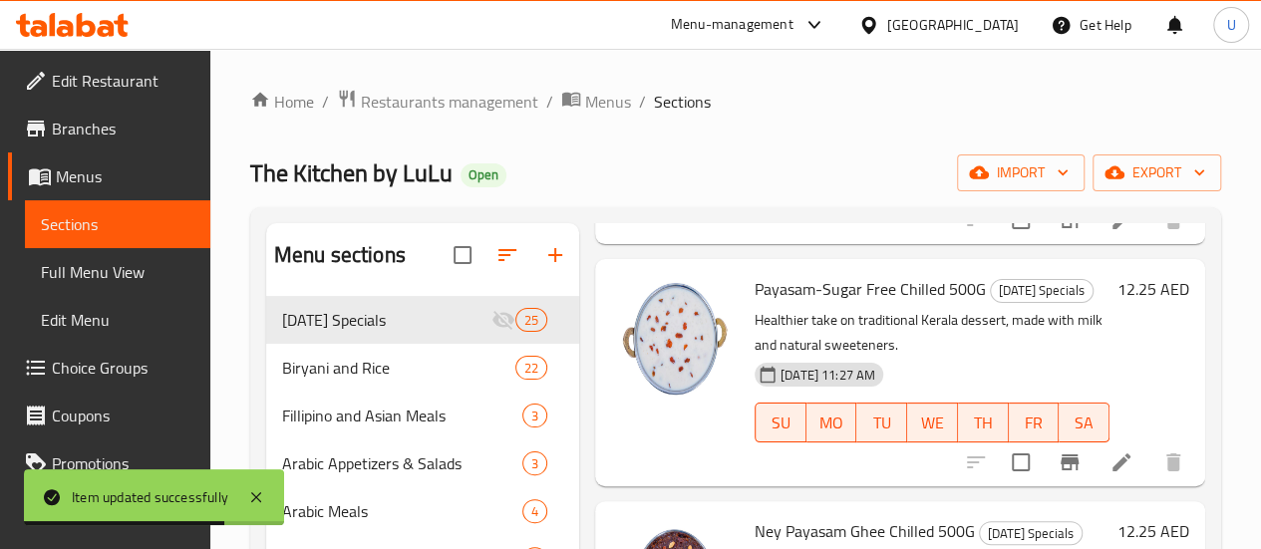
scroll to position [620, 0]
click at [1110, 464] on icon at bounding box center [1122, 462] width 24 height 24
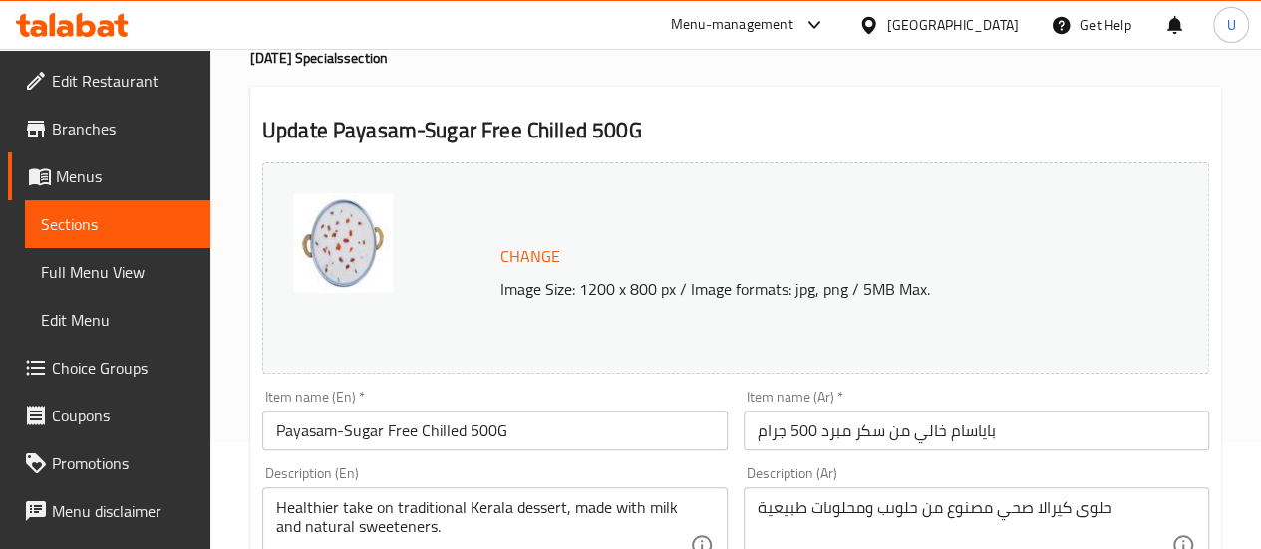
scroll to position [108, 0]
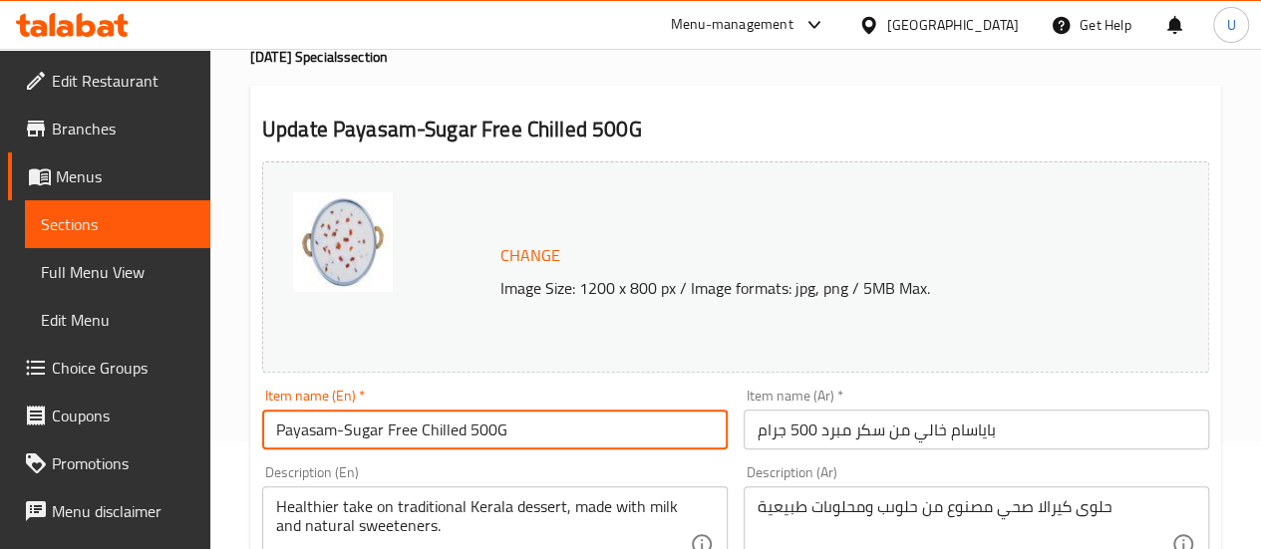
click at [450, 429] on input "Payasam-Sugar Free Chilled 500G" at bounding box center [495, 430] width 466 height 40
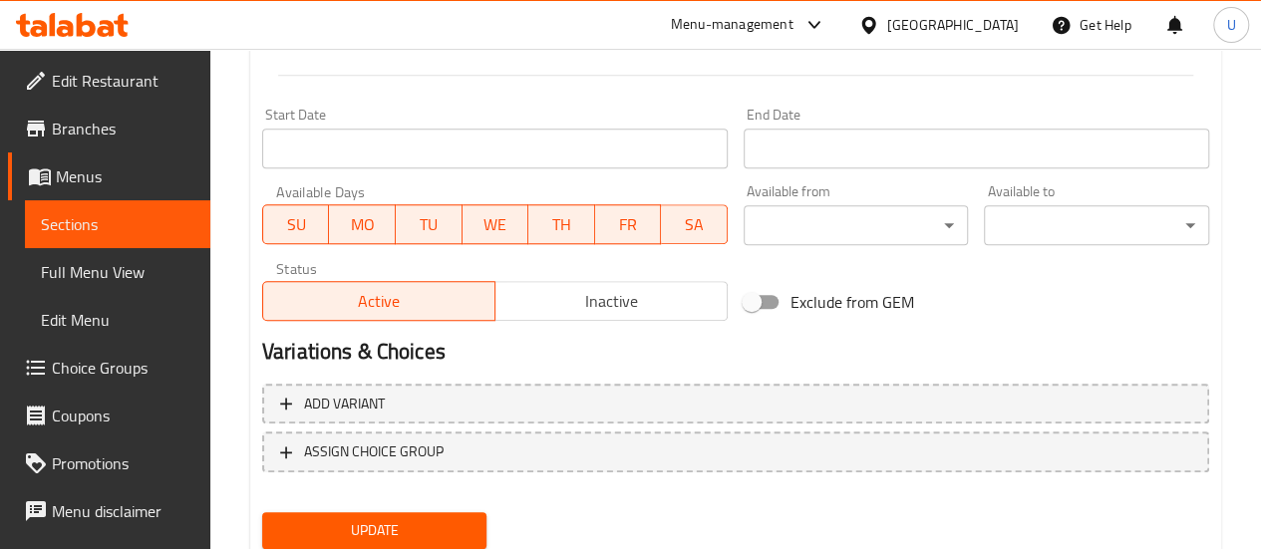
scroll to position [829, 0]
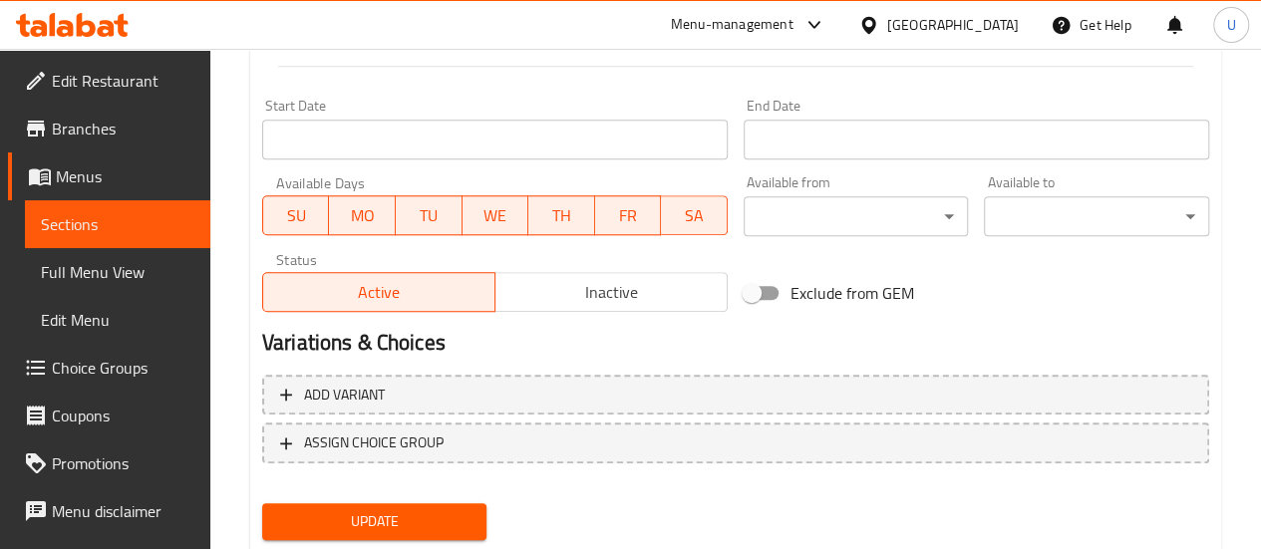
type input "Payasam-Sugar Free 500G"
click at [395, 531] on span "Update" at bounding box center [374, 521] width 193 height 25
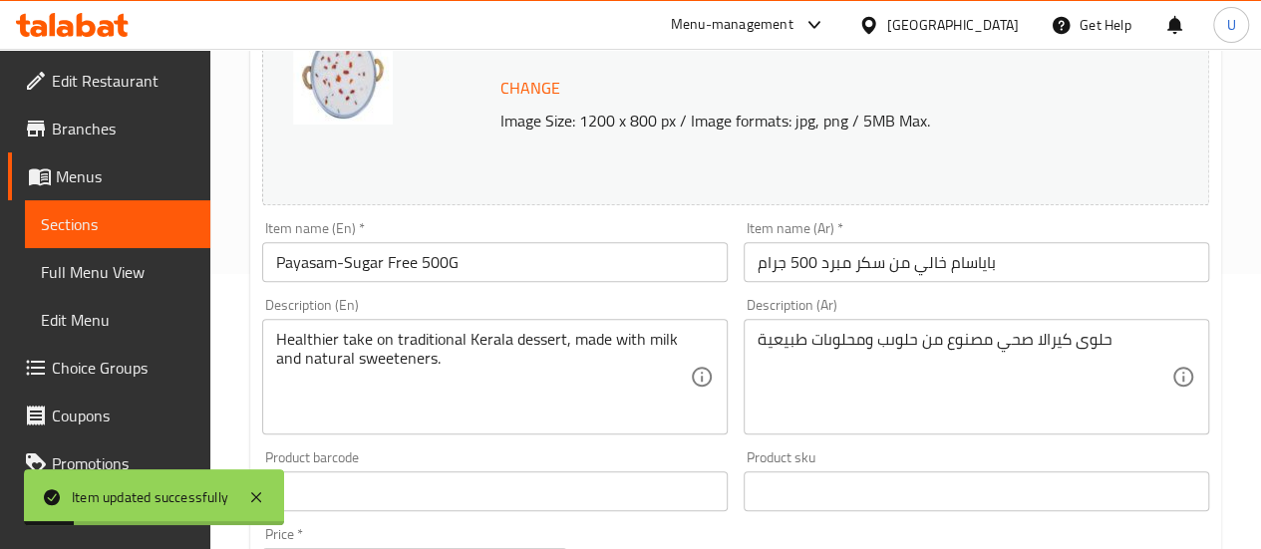
scroll to position [0, 0]
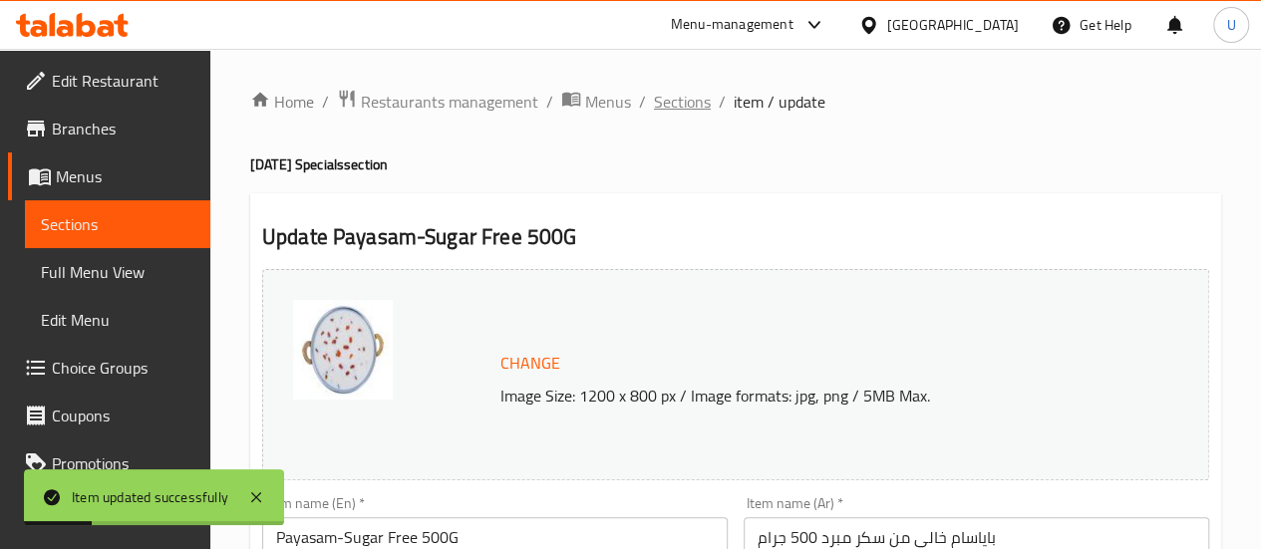
click at [680, 105] on span "Sections" at bounding box center [682, 102] width 57 height 24
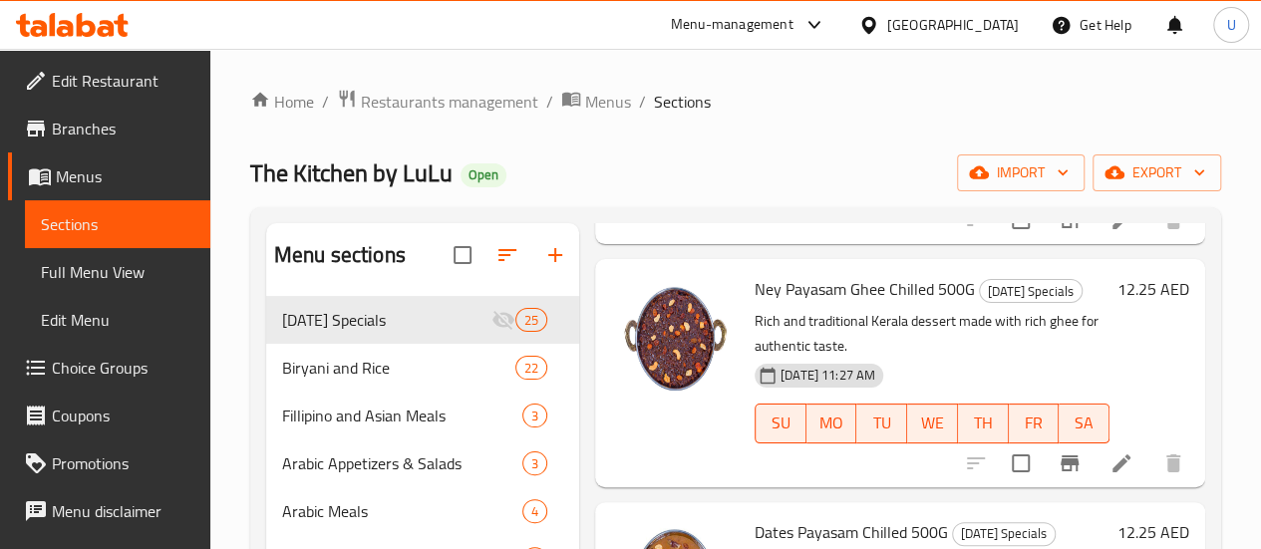
scroll to position [871, 0]
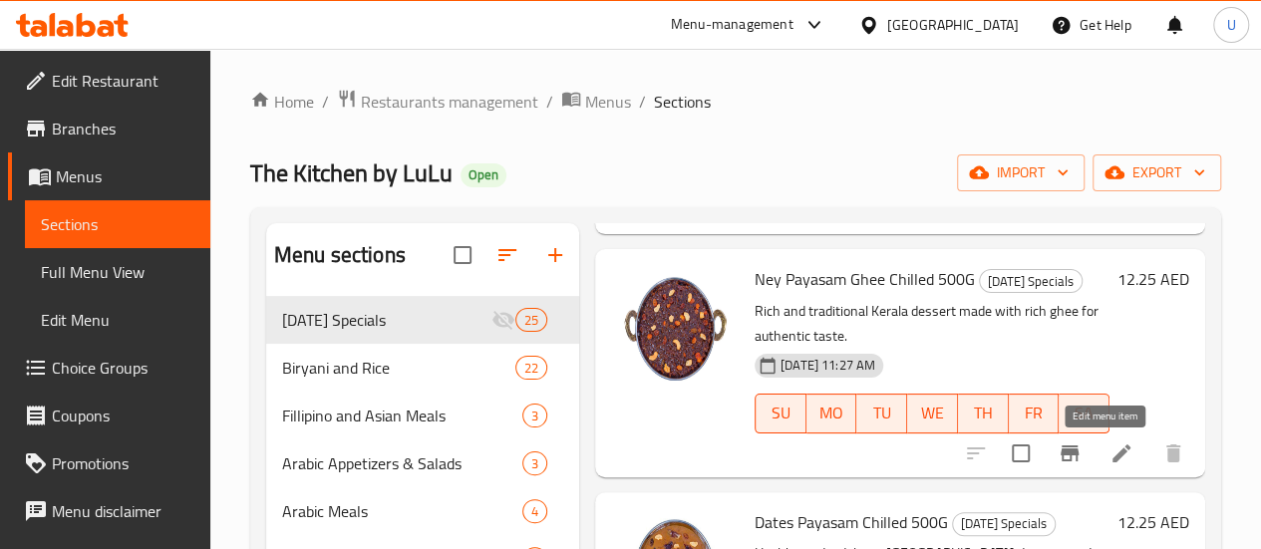
click at [1112, 456] on icon at bounding box center [1122, 454] width 24 height 24
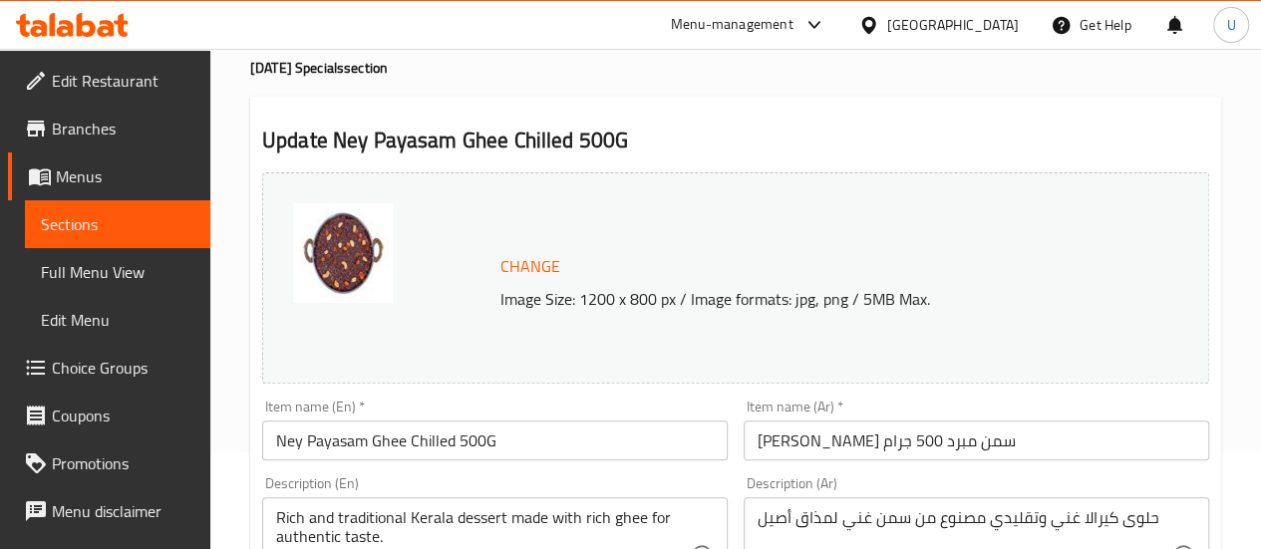
scroll to position [98, 0]
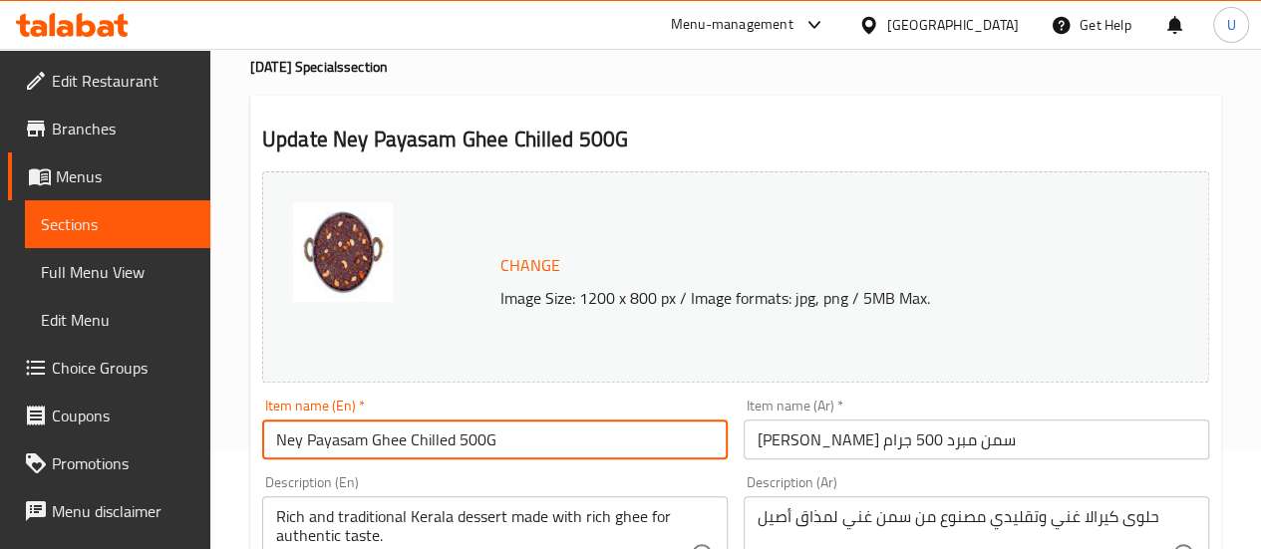
click at [421, 429] on input "Ney Payasam Ghee Chilled 500G" at bounding box center [495, 440] width 466 height 40
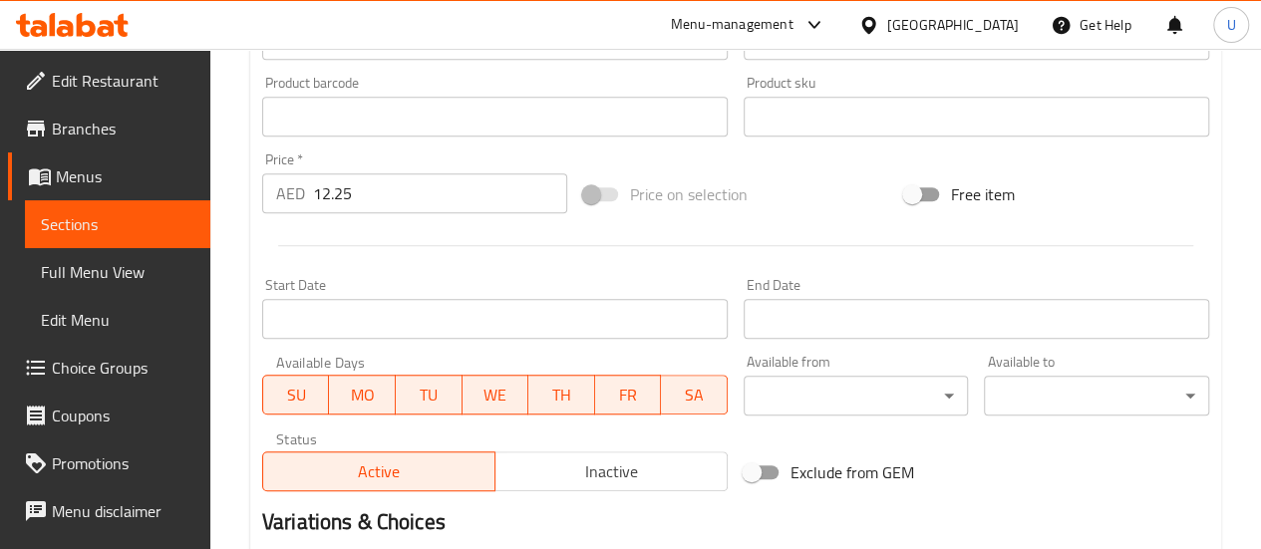
scroll to position [888, 0]
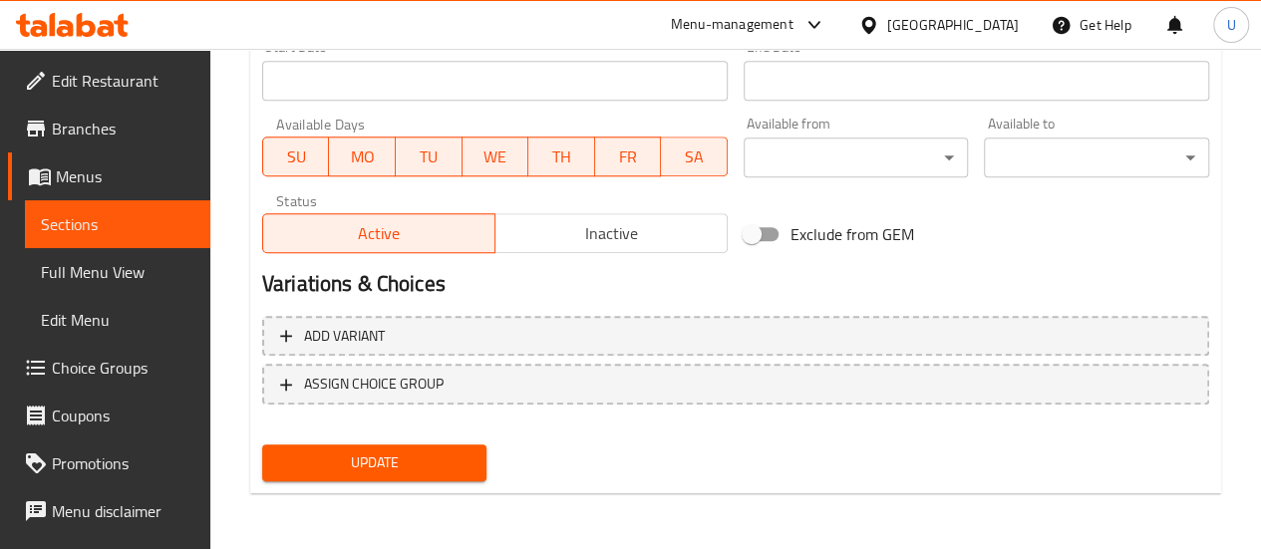
type input "Ney Payasam Ghee 500G"
click at [367, 464] on span "Update" at bounding box center [374, 463] width 193 height 25
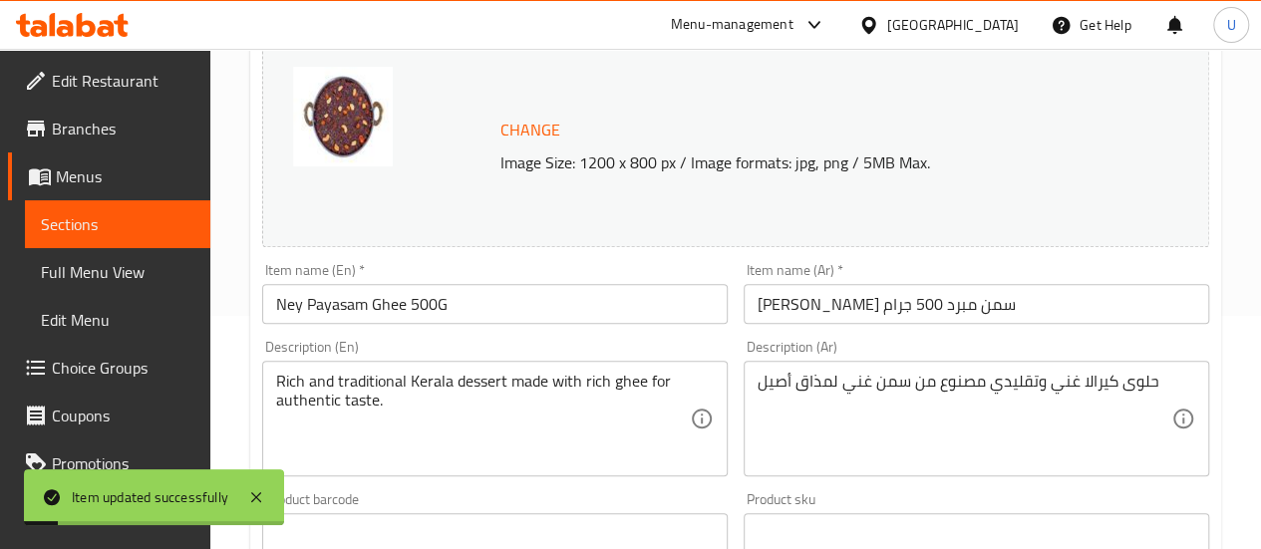
scroll to position [0, 0]
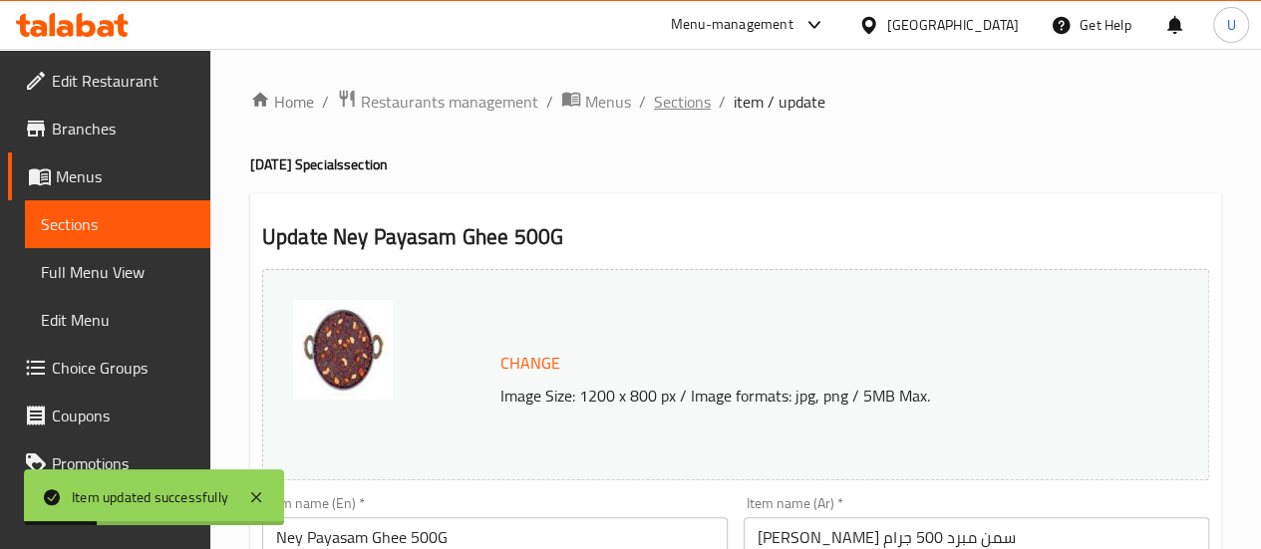
click at [677, 112] on span "Sections" at bounding box center [682, 102] width 57 height 24
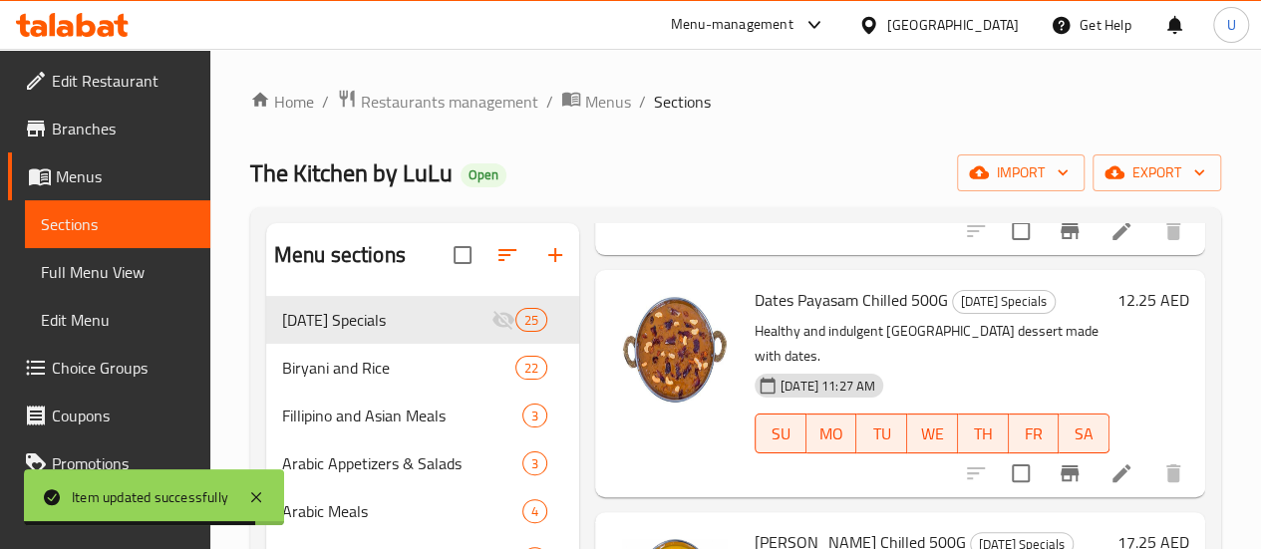
scroll to position [1095, 0]
click at [1113, 464] on icon at bounding box center [1122, 473] width 18 height 18
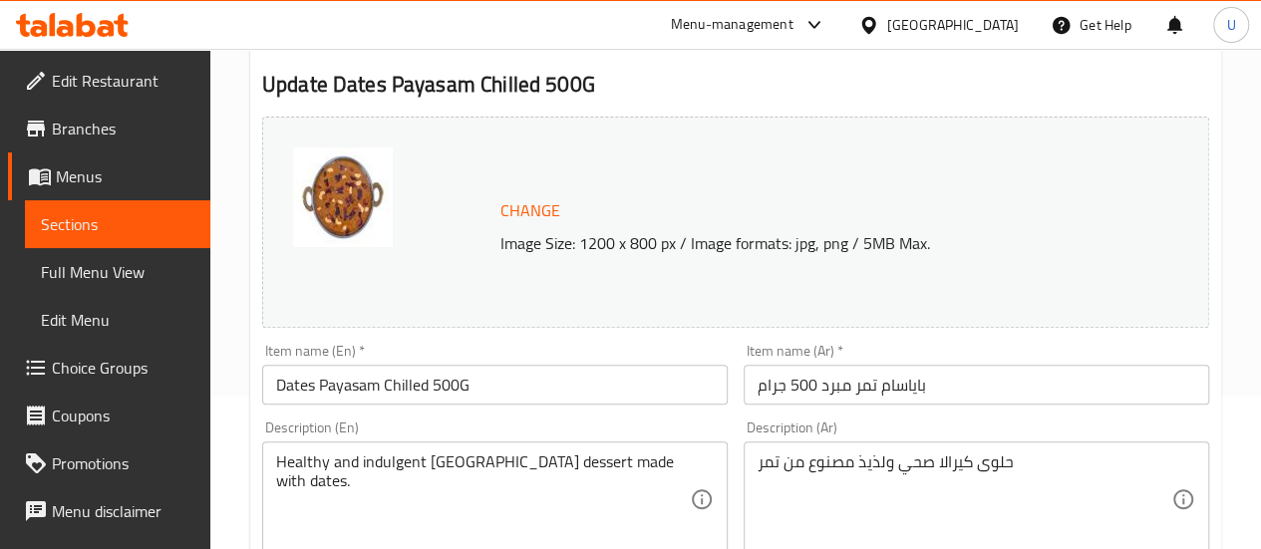
scroll to position [157, 0]
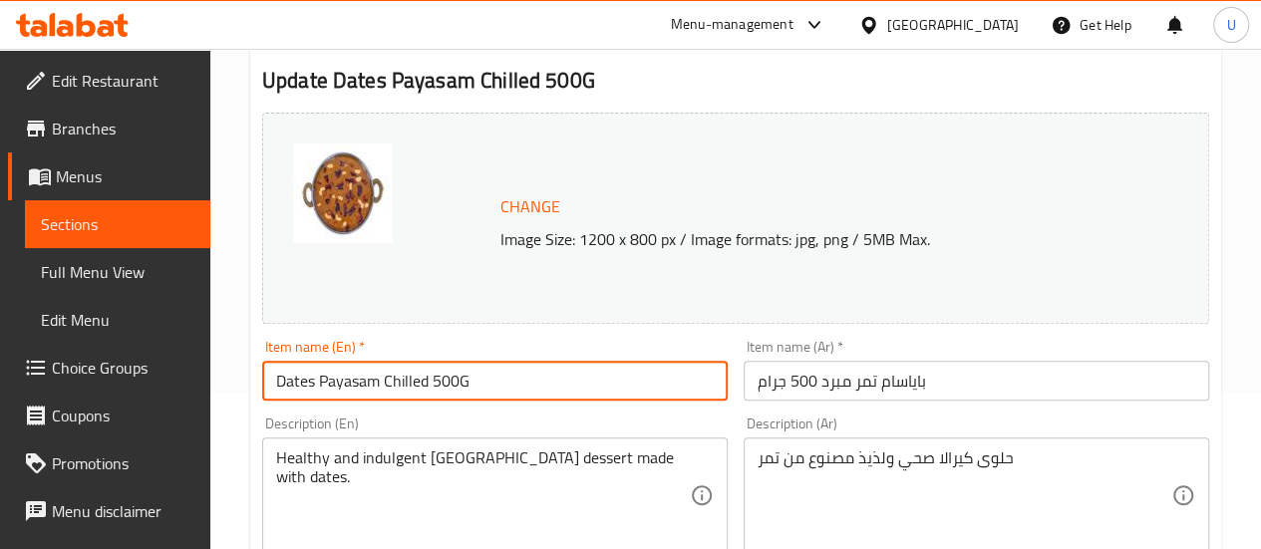
click at [401, 388] on input "Dates Payasam Chilled 500G" at bounding box center [495, 381] width 466 height 40
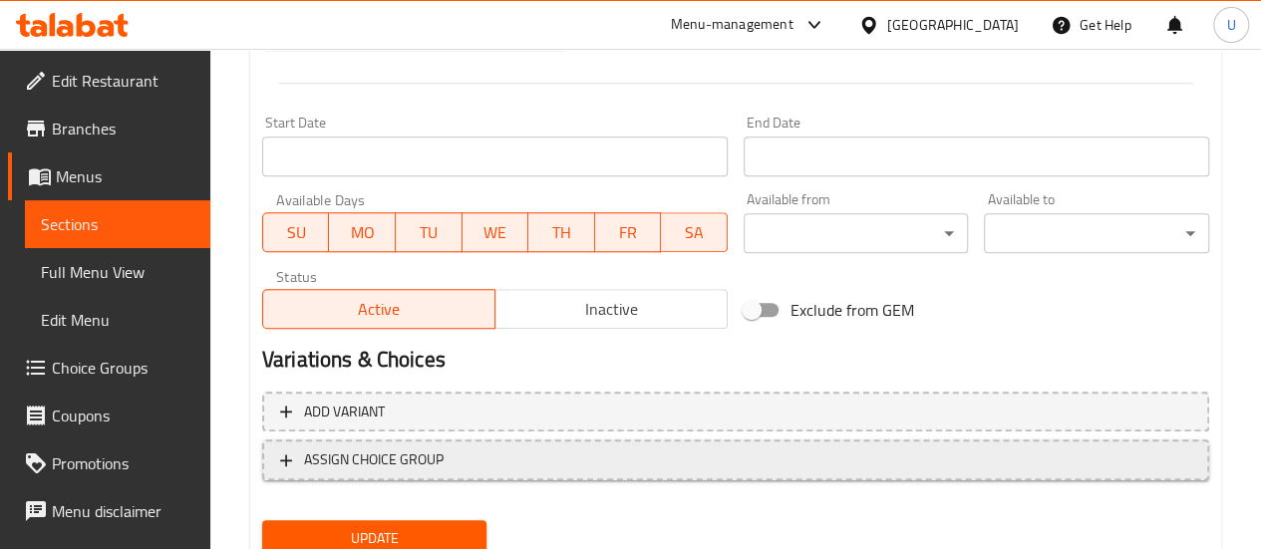
scroll to position [819, 0]
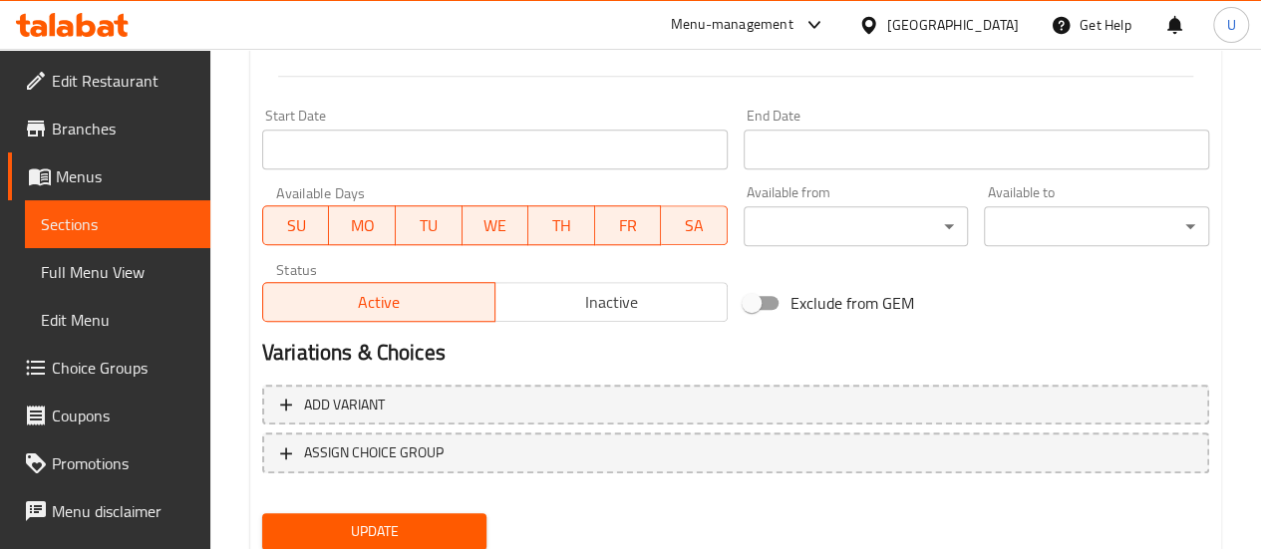
type input "Dates Payasam 500G"
click at [365, 520] on span "Update" at bounding box center [374, 531] width 193 height 25
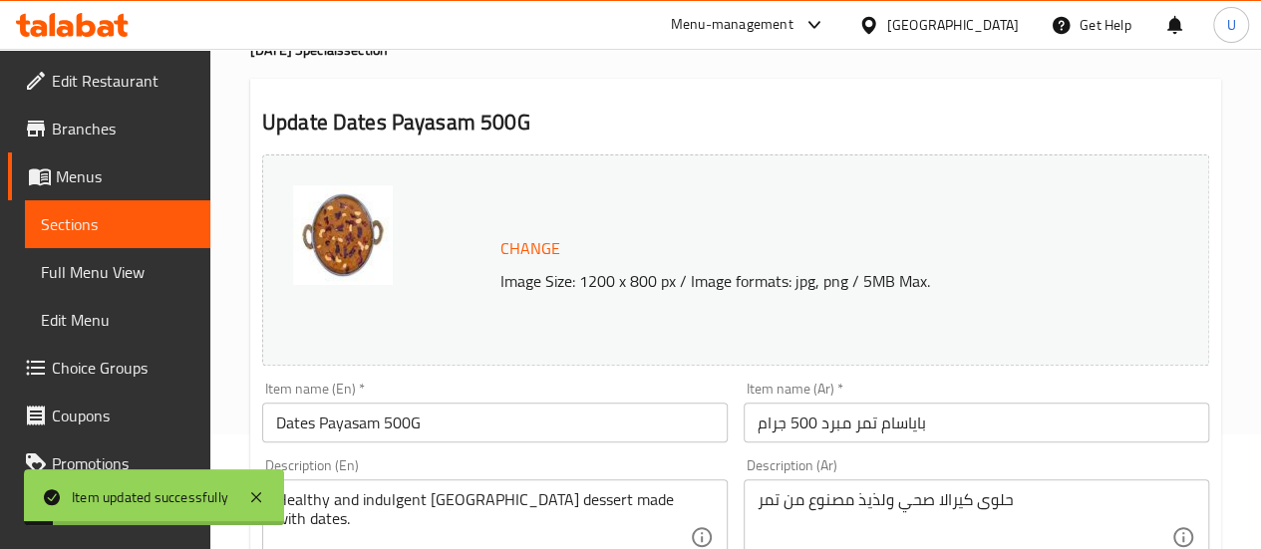
scroll to position [0, 0]
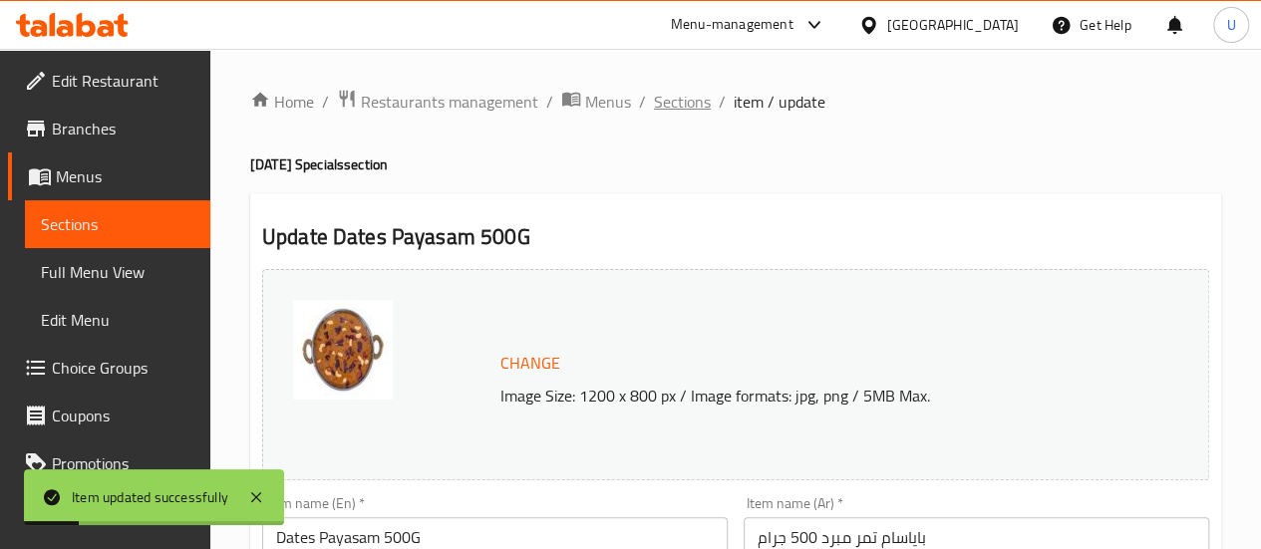
click at [697, 102] on span "Sections" at bounding box center [682, 102] width 57 height 24
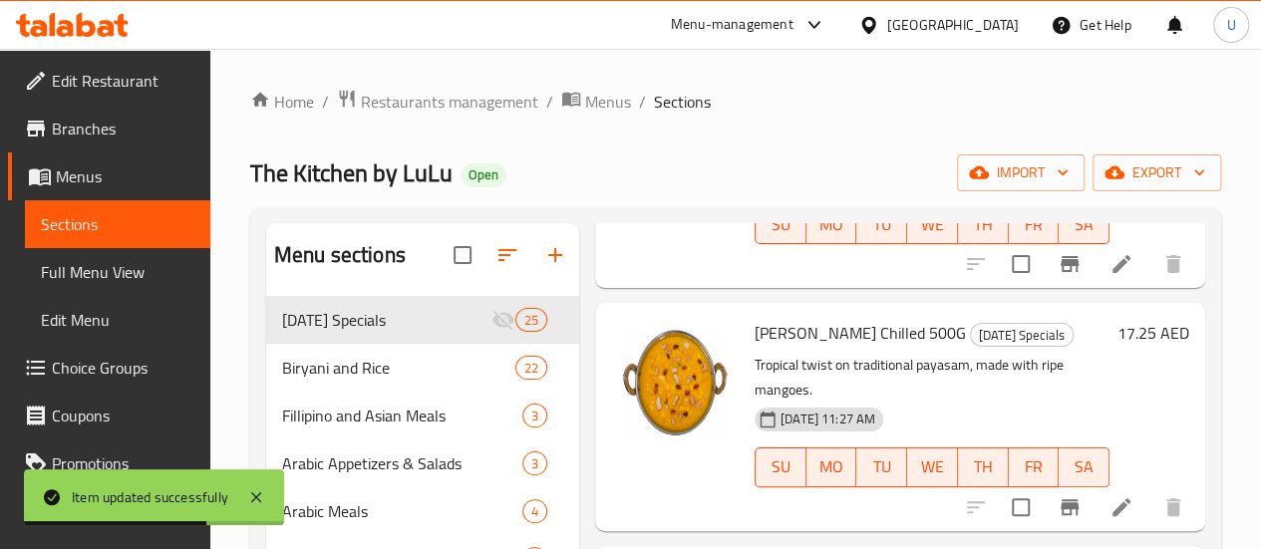
scroll to position [1307, 0]
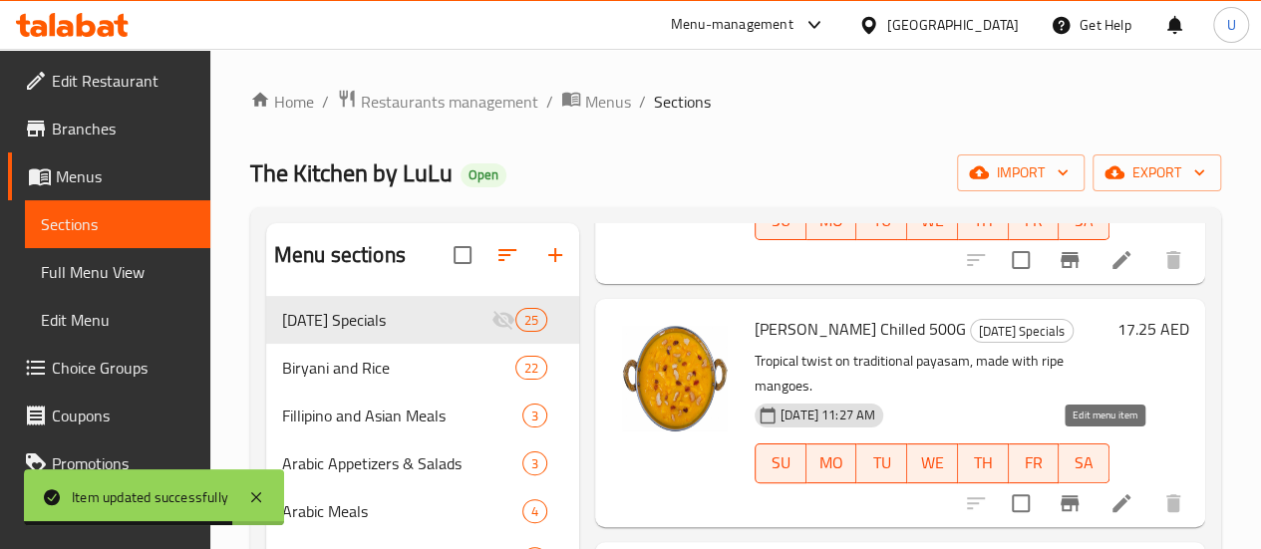
click at [1110, 491] on icon at bounding box center [1122, 503] width 24 height 24
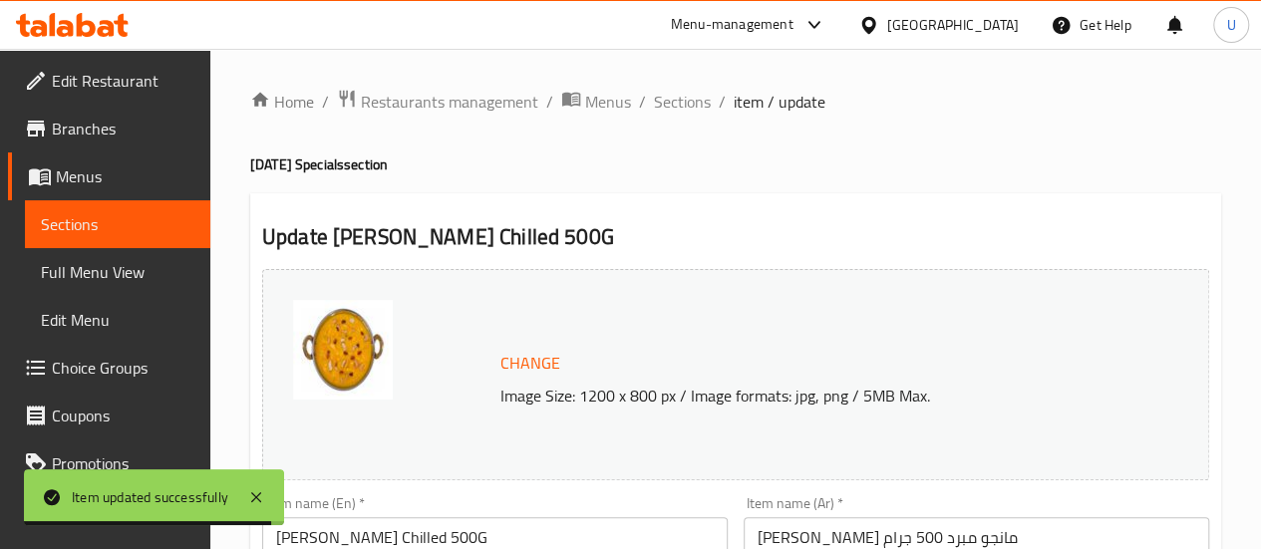
scroll to position [121, 0]
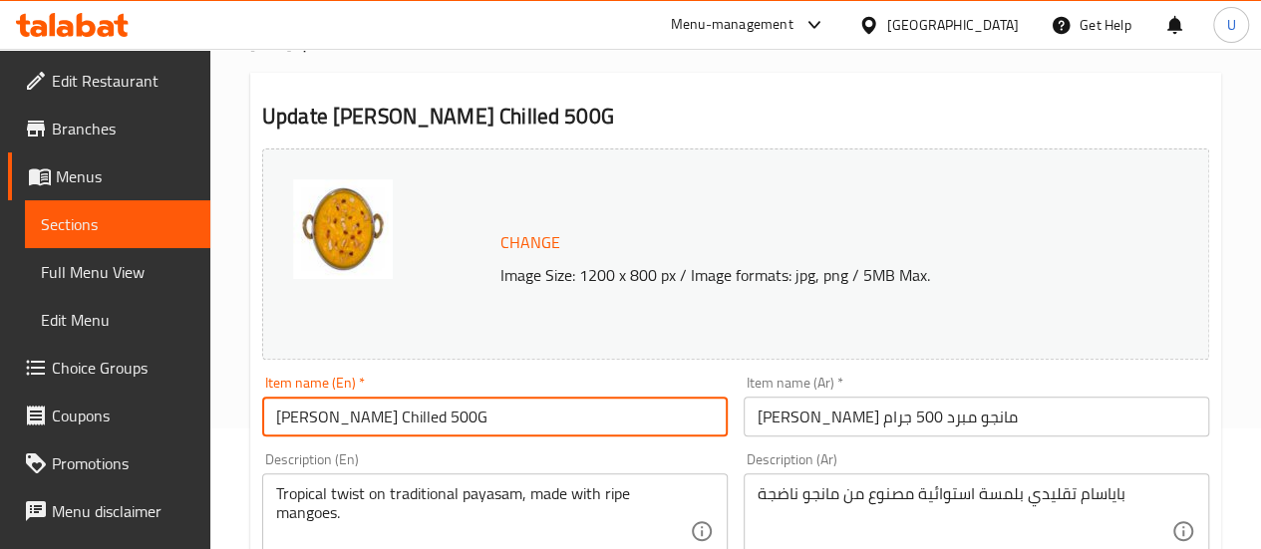
click at [486, 407] on input "[PERSON_NAME] Chilled 500G" at bounding box center [495, 417] width 466 height 40
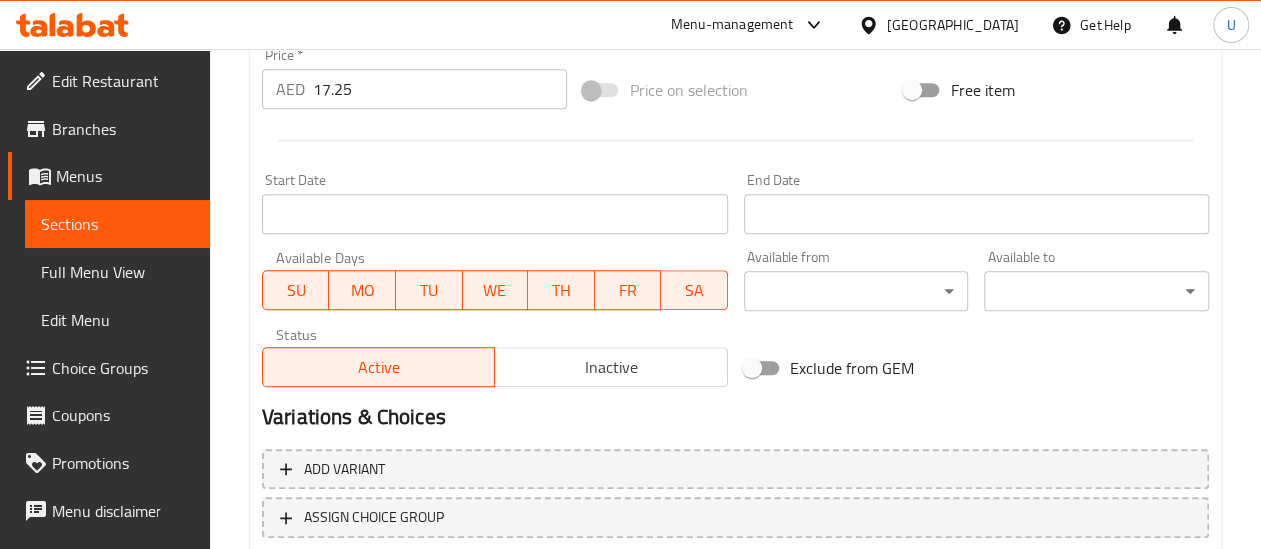
scroll to position [888, 0]
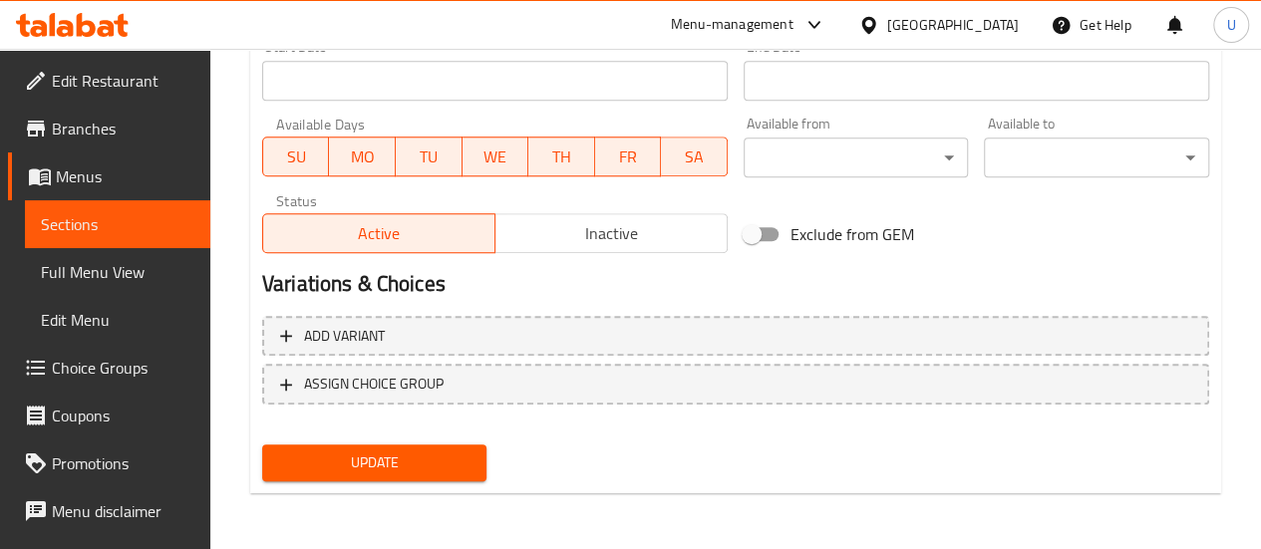
type input "Mambazha Mango Payasam 500G"
click at [392, 454] on span "Update" at bounding box center [374, 463] width 193 height 25
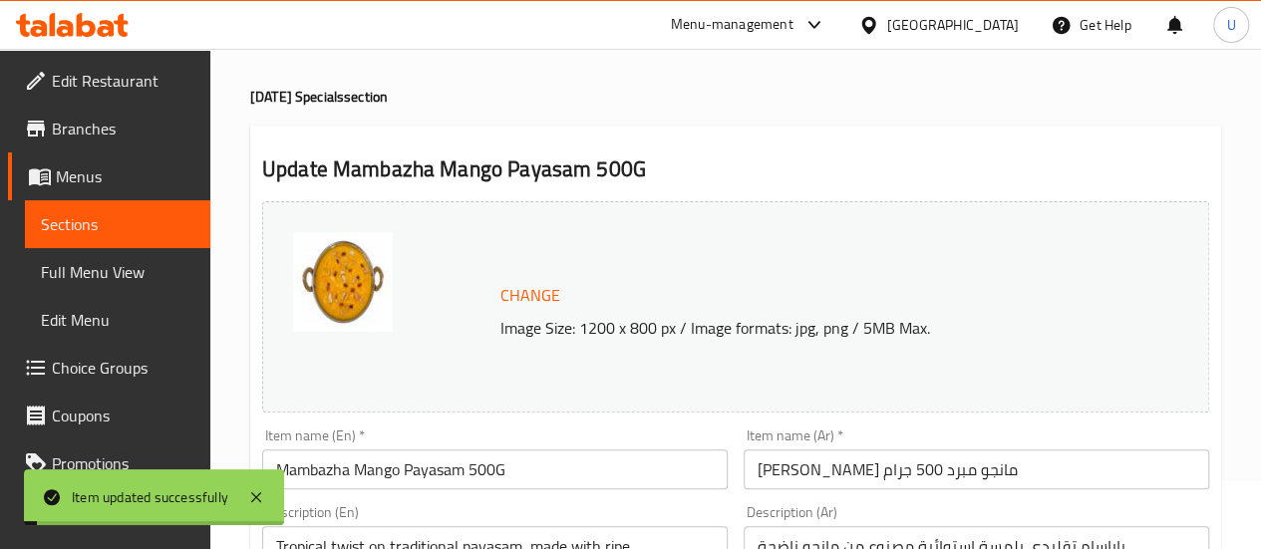
scroll to position [0, 0]
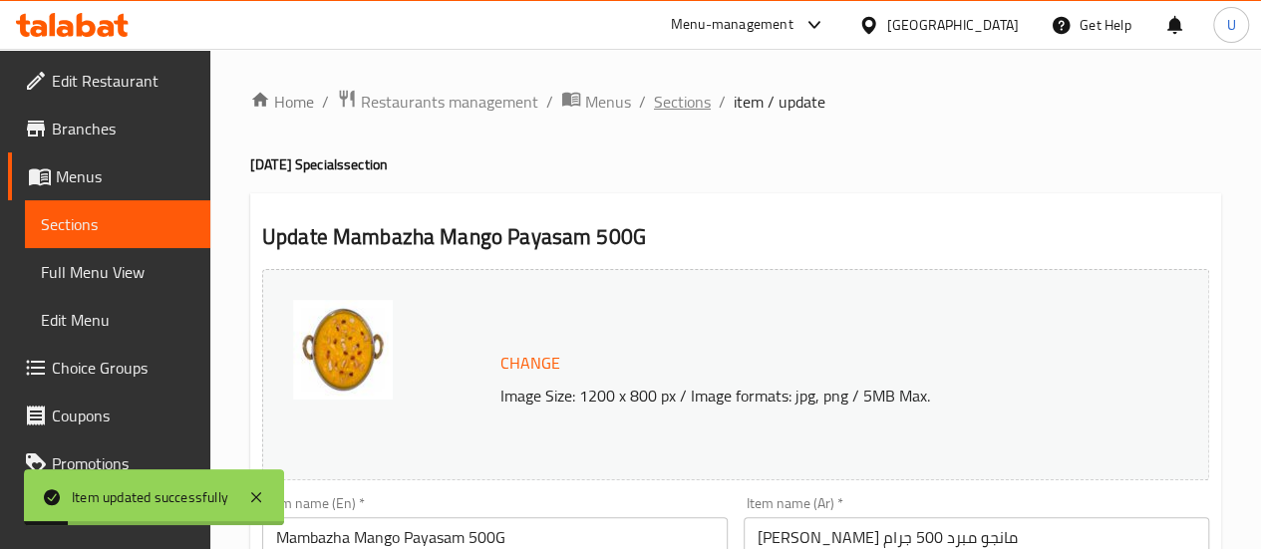
click at [688, 109] on span "Sections" at bounding box center [682, 102] width 57 height 24
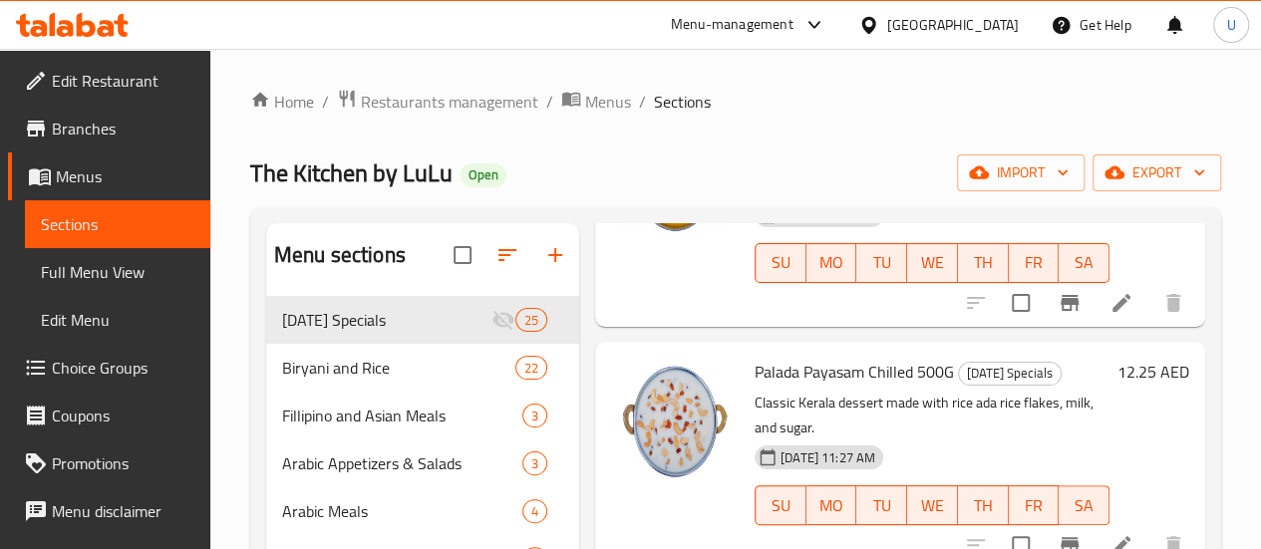
scroll to position [1513, 0]
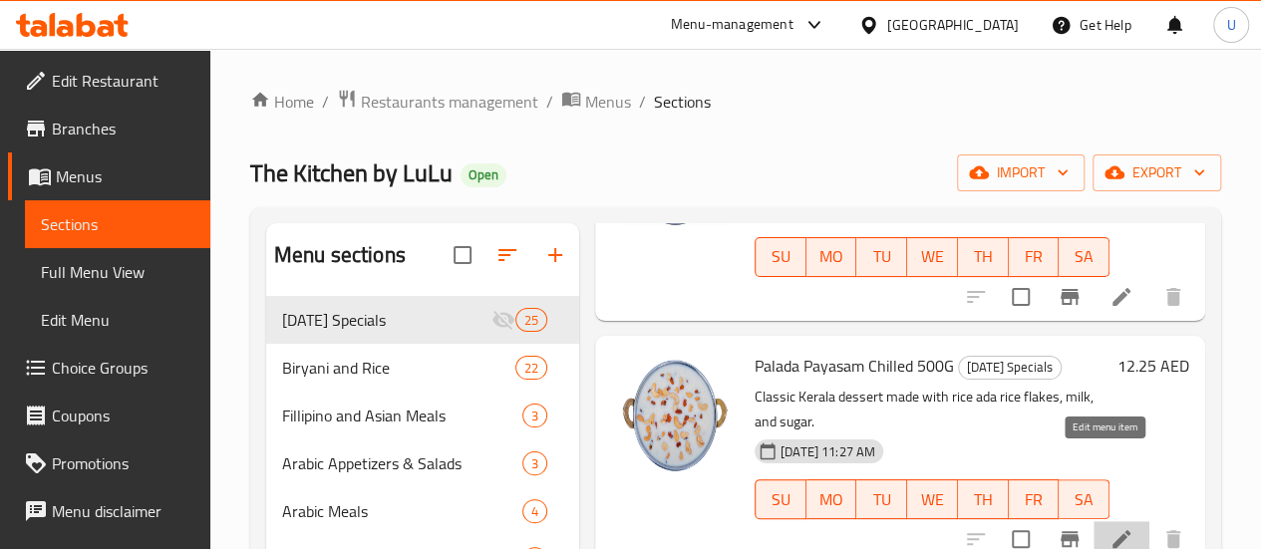
click at [1110, 527] on icon at bounding box center [1122, 539] width 24 height 24
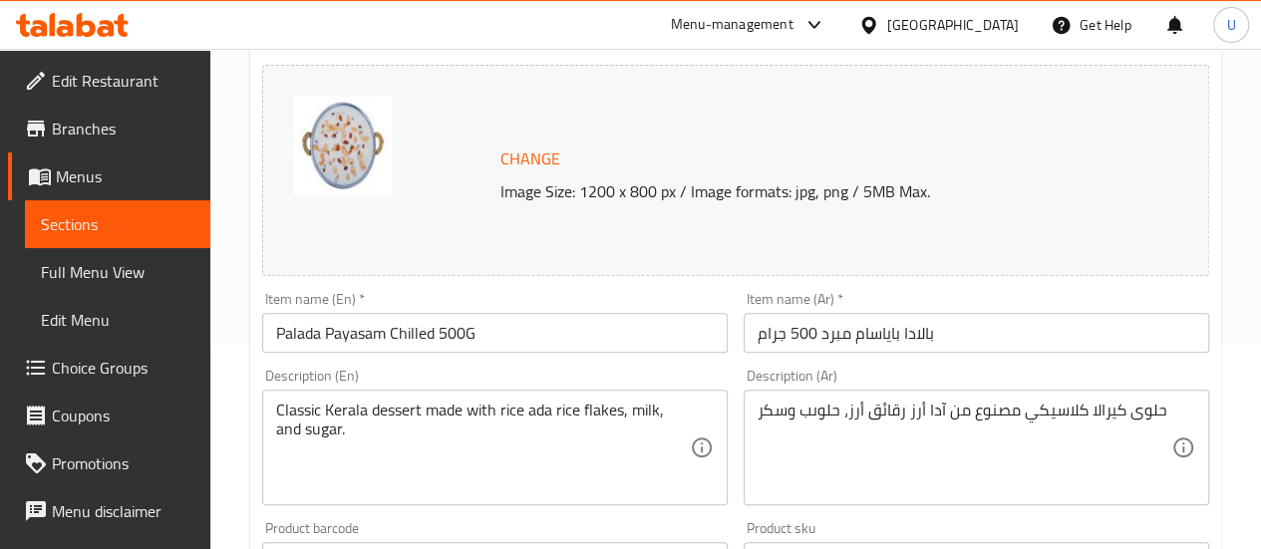
scroll to position [205, 0]
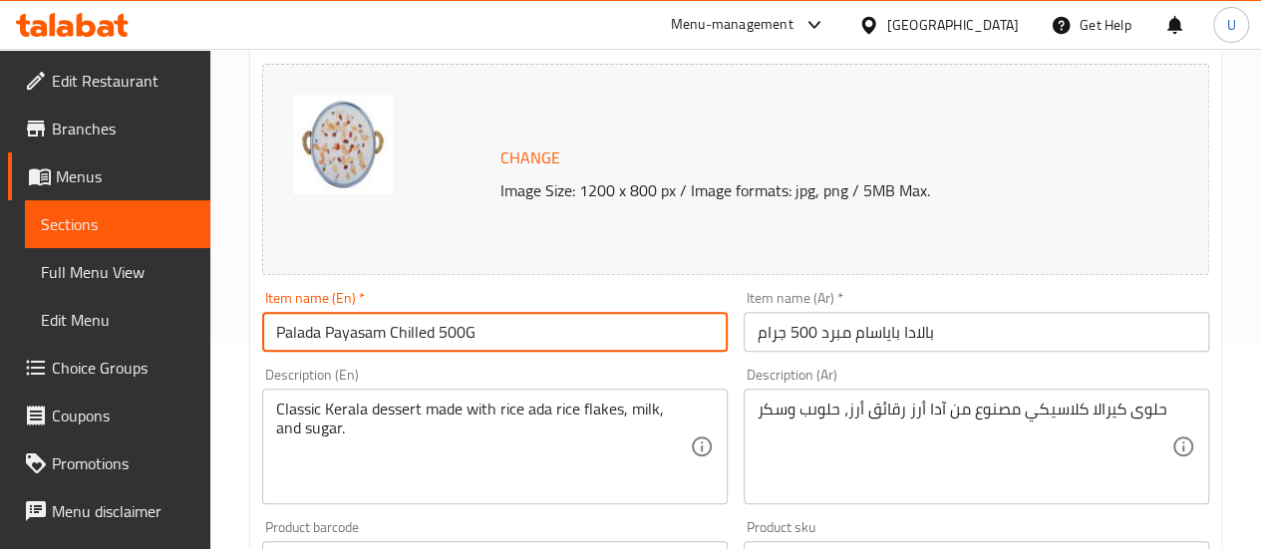
click at [419, 332] on input "Palada Payasam Chilled 500G" at bounding box center [495, 332] width 466 height 40
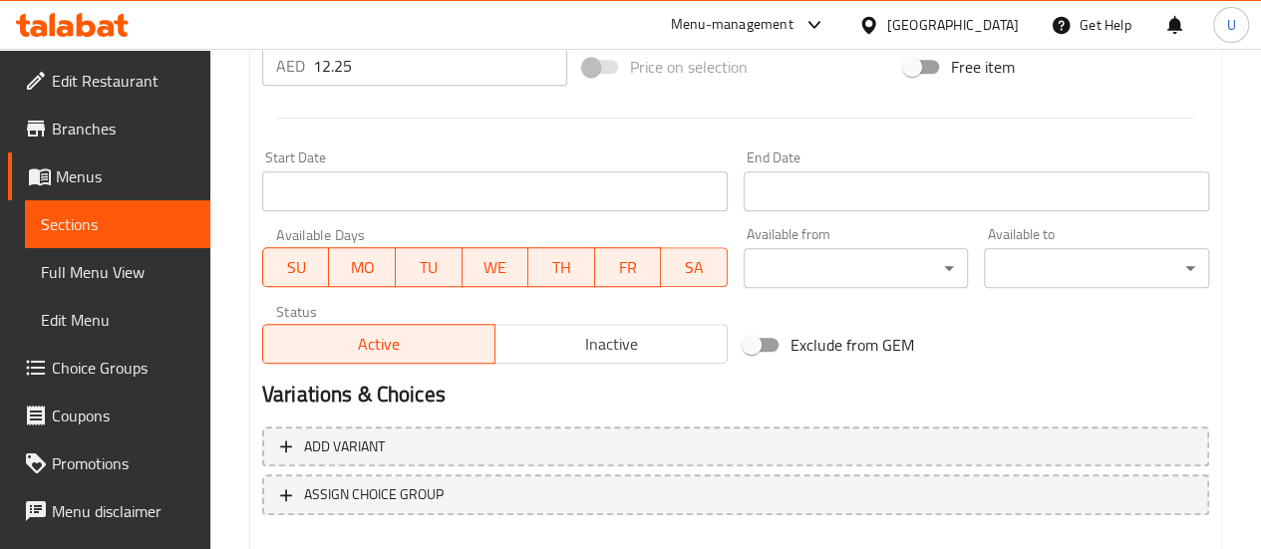
scroll to position [888, 0]
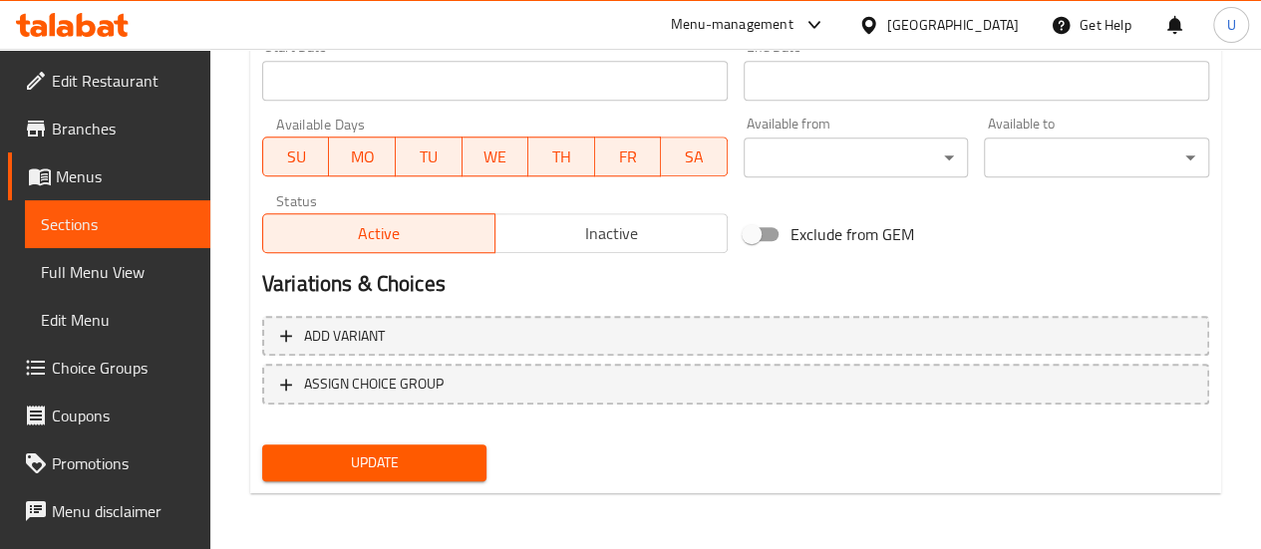
type input "Palada Payasam 500G"
click at [386, 454] on span "Update" at bounding box center [374, 463] width 193 height 25
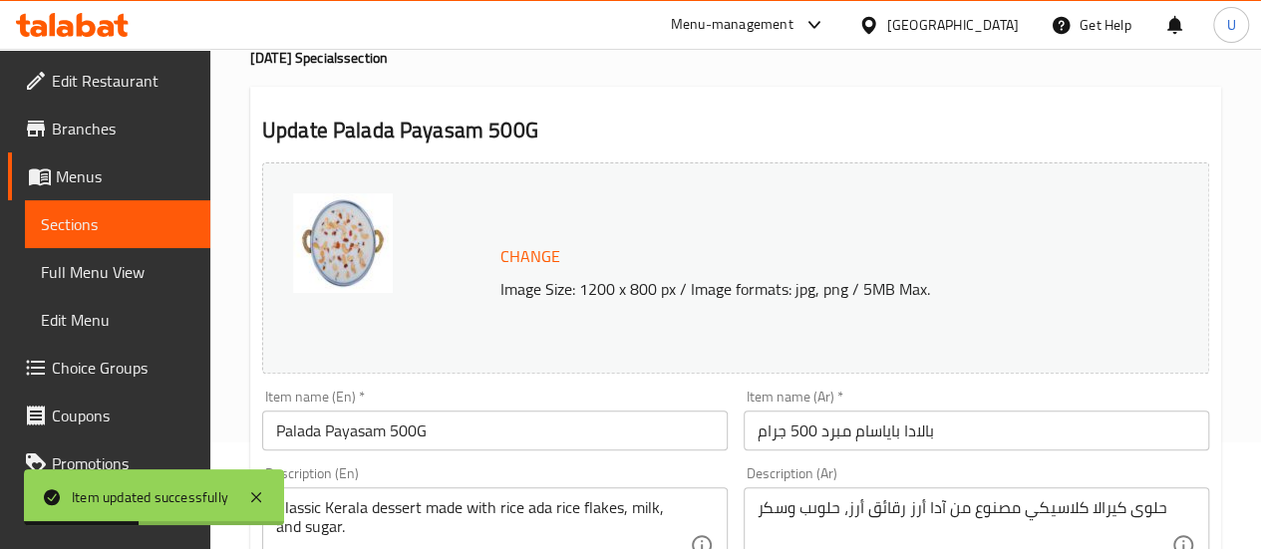
scroll to position [0, 0]
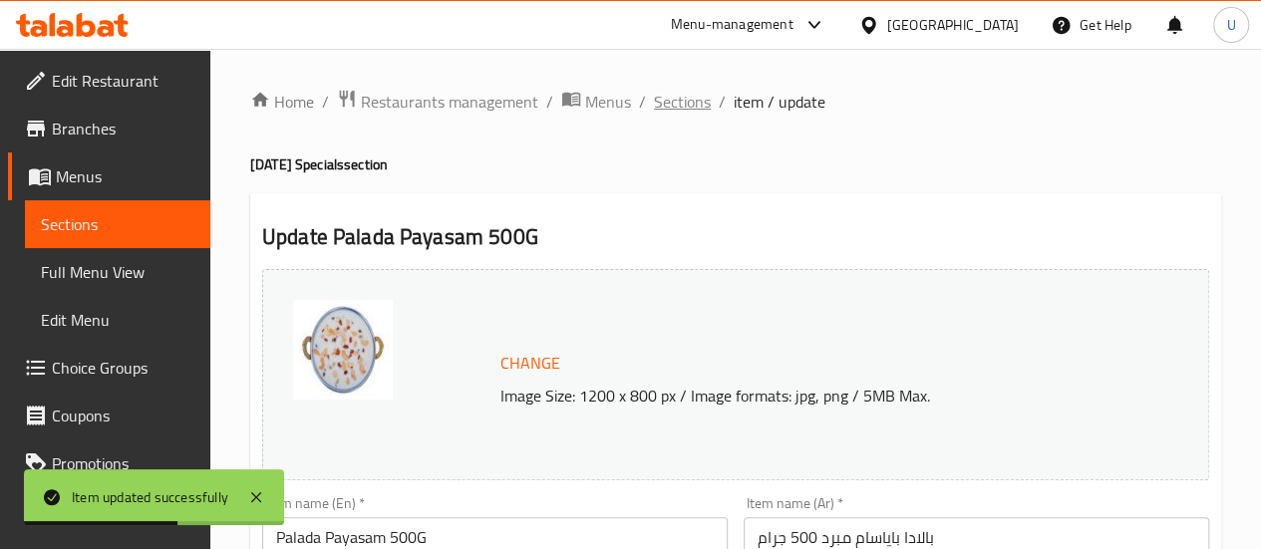
click at [693, 103] on span "Sections" at bounding box center [682, 102] width 57 height 24
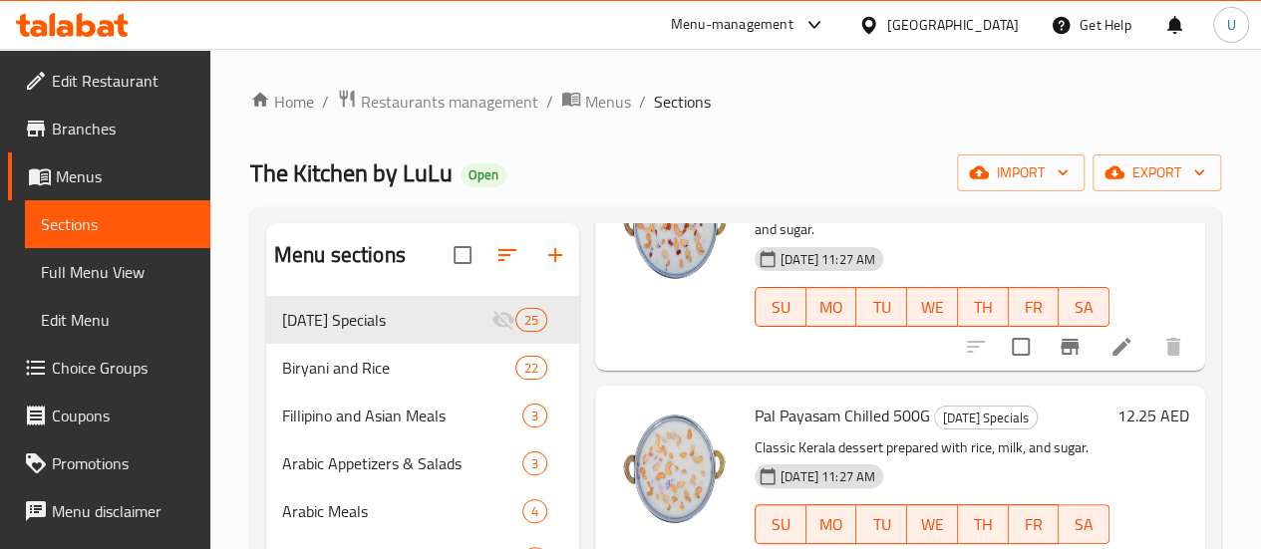
scroll to position [1708, 0]
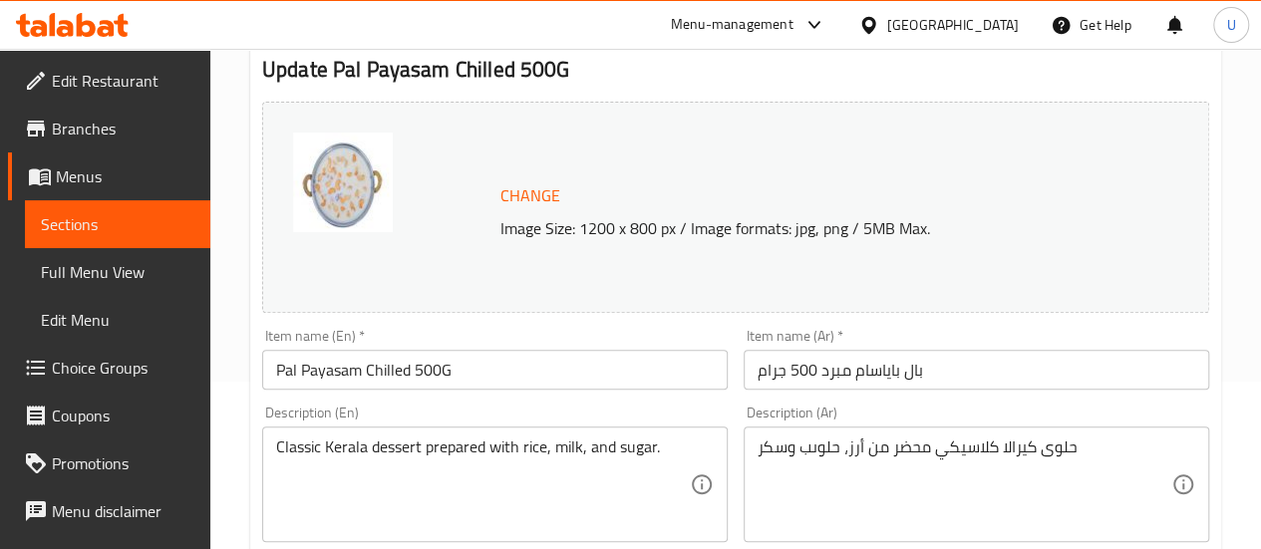
scroll to position [168, 0]
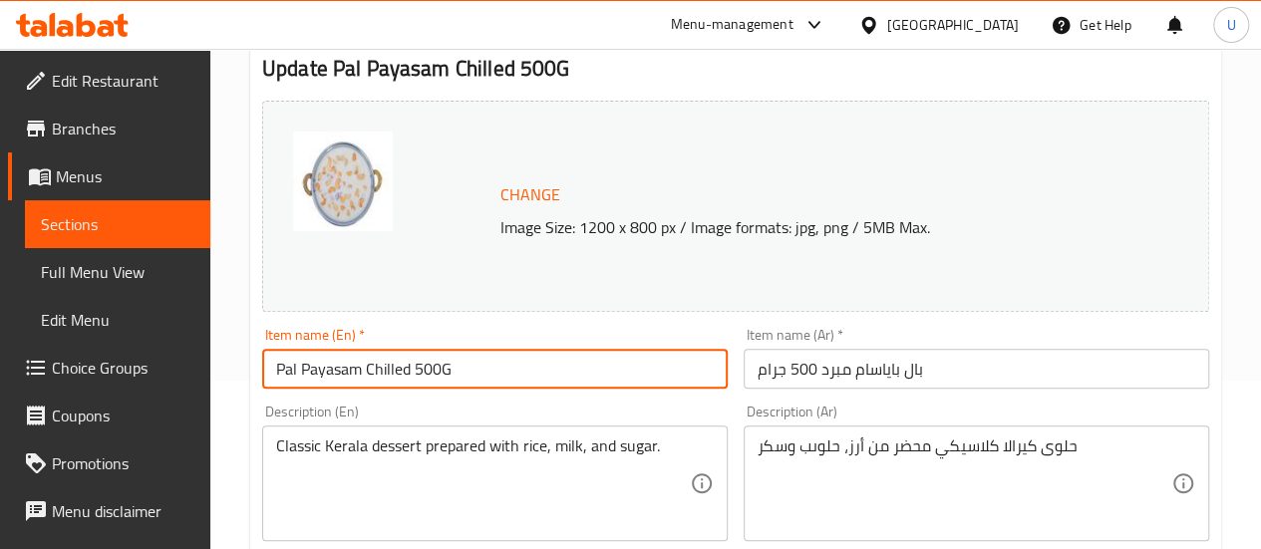
click at [374, 362] on input "Pal Payasam Chilled 500G" at bounding box center [495, 369] width 466 height 40
type input "Pal Payasam 500G"
click at [638, 325] on div "Item name (En)   * Pal Payasam 500G Item name (En) *" at bounding box center [494, 358] width 481 height 77
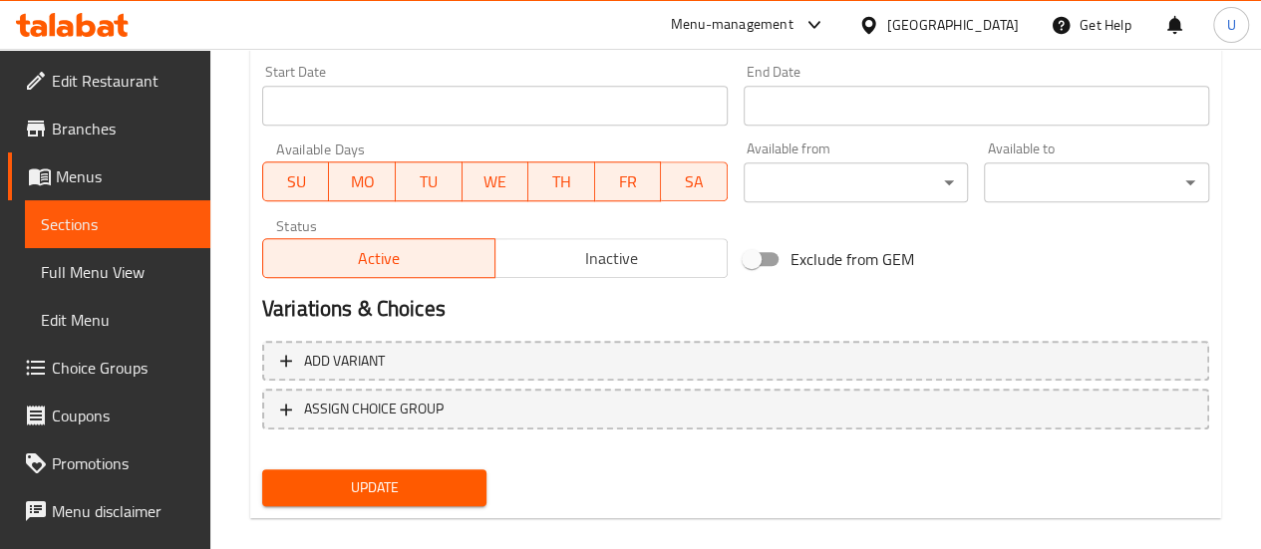
scroll to position [888, 0]
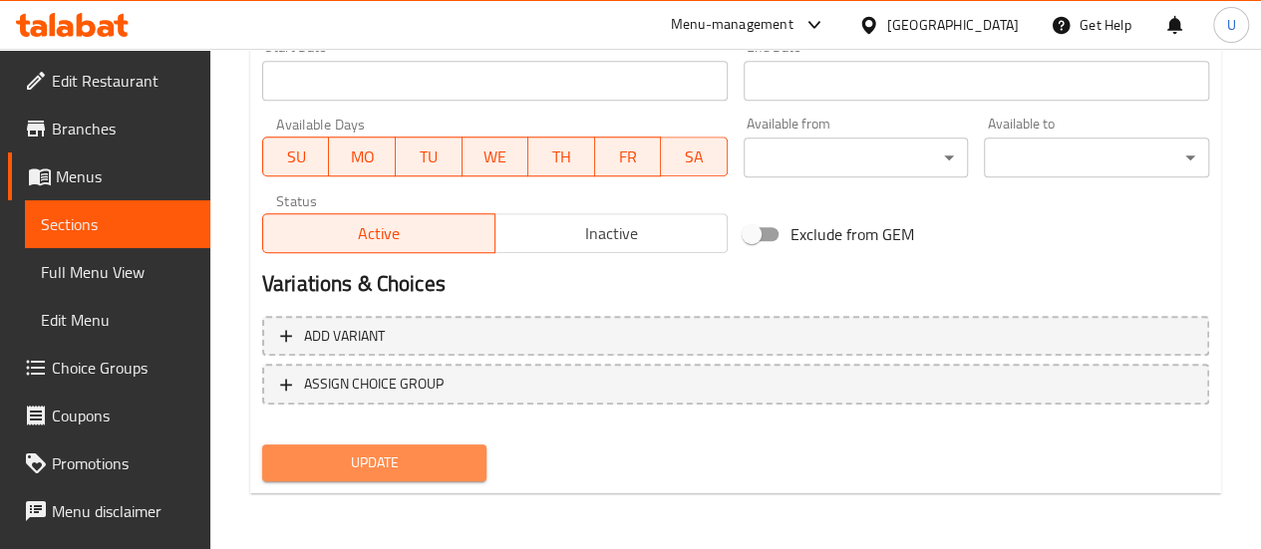
click at [378, 466] on span "Update" at bounding box center [374, 463] width 193 height 25
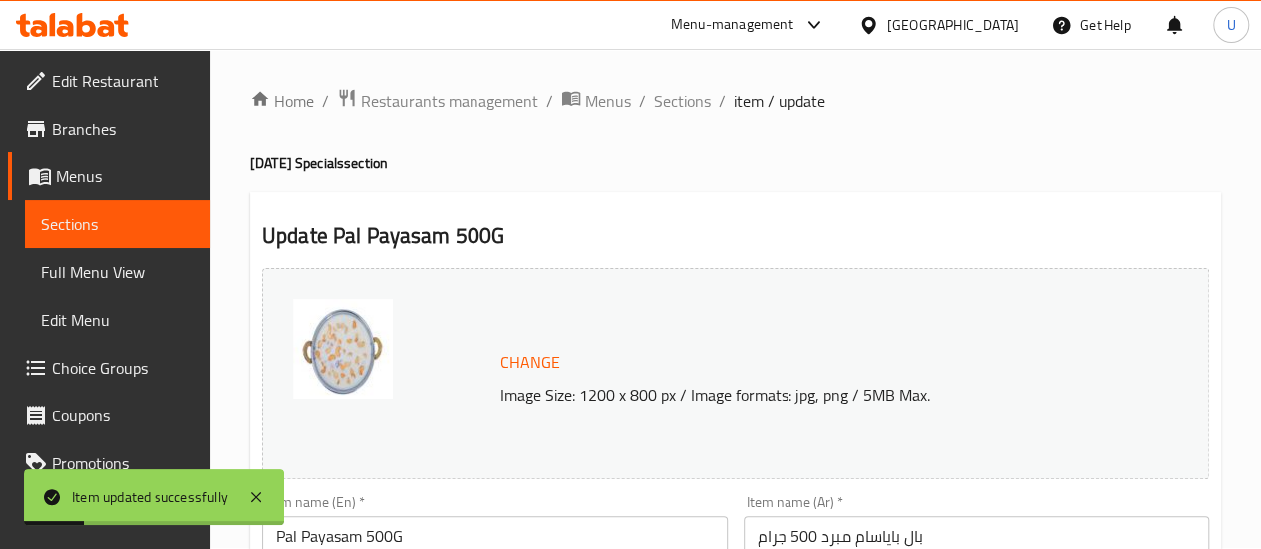
scroll to position [0, 0]
click at [691, 99] on span "Sections" at bounding box center [682, 102] width 57 height 24
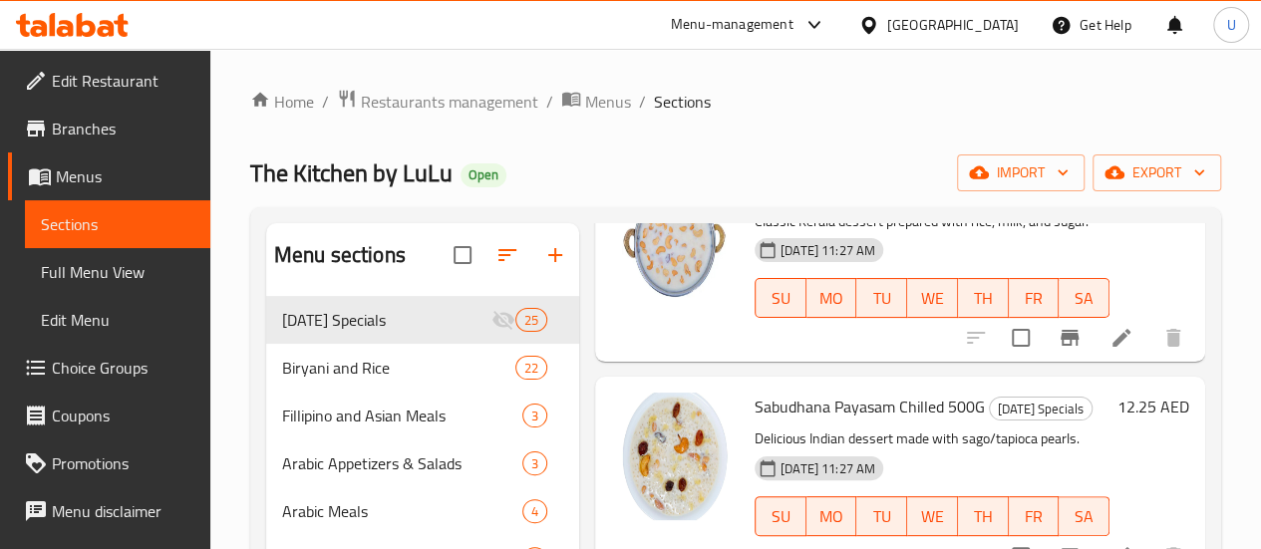
scroll to position [1936, 0]
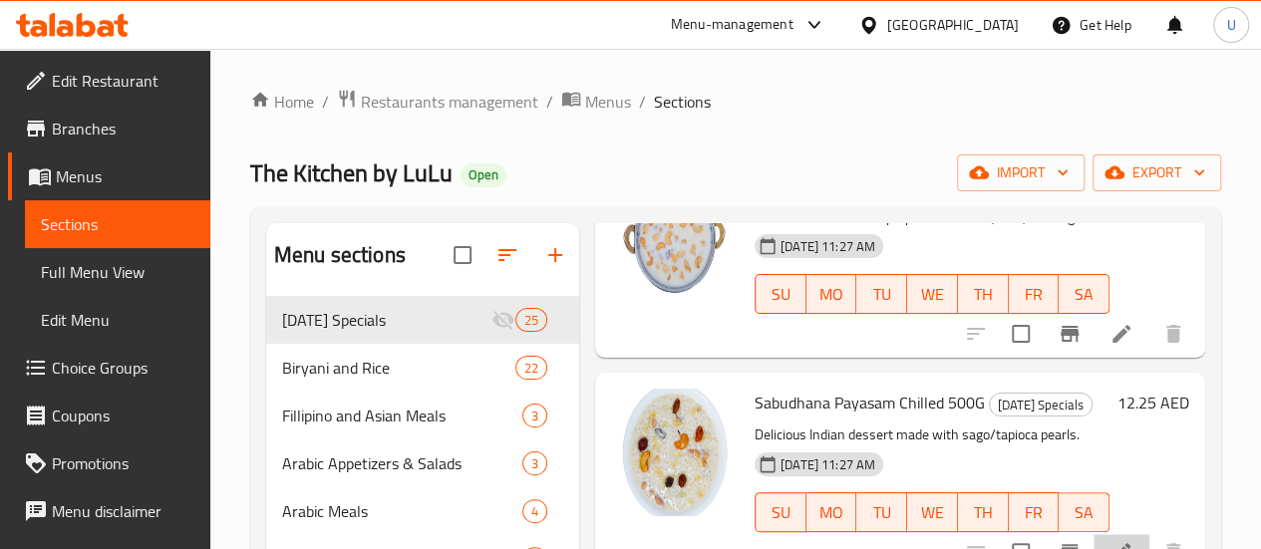
click at [1123, 534] on li at bounding box center [1122, 552] width 56 height 36
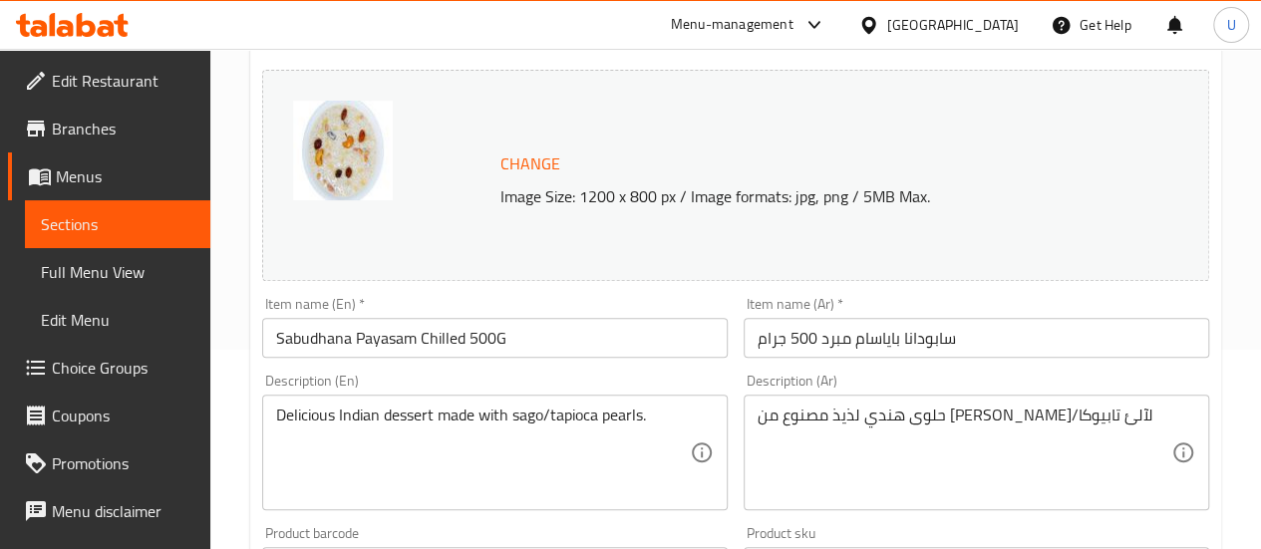
scroll to position [200, 0]
click at [431, 336] on input "Sabudhana Payasam Chilled 500G" at bounding box center [495, 337] width 466 height 40
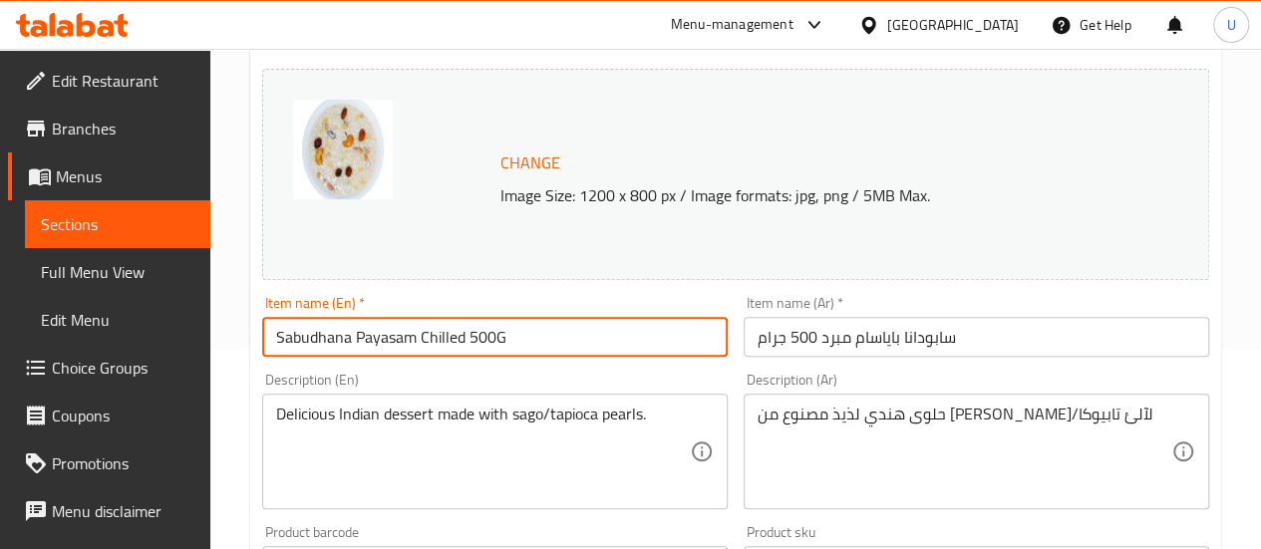
click at [431, 336] on input "Sabudhana Payasam Chilled 500G" at bounding box center [495, 337] width 466 height 40
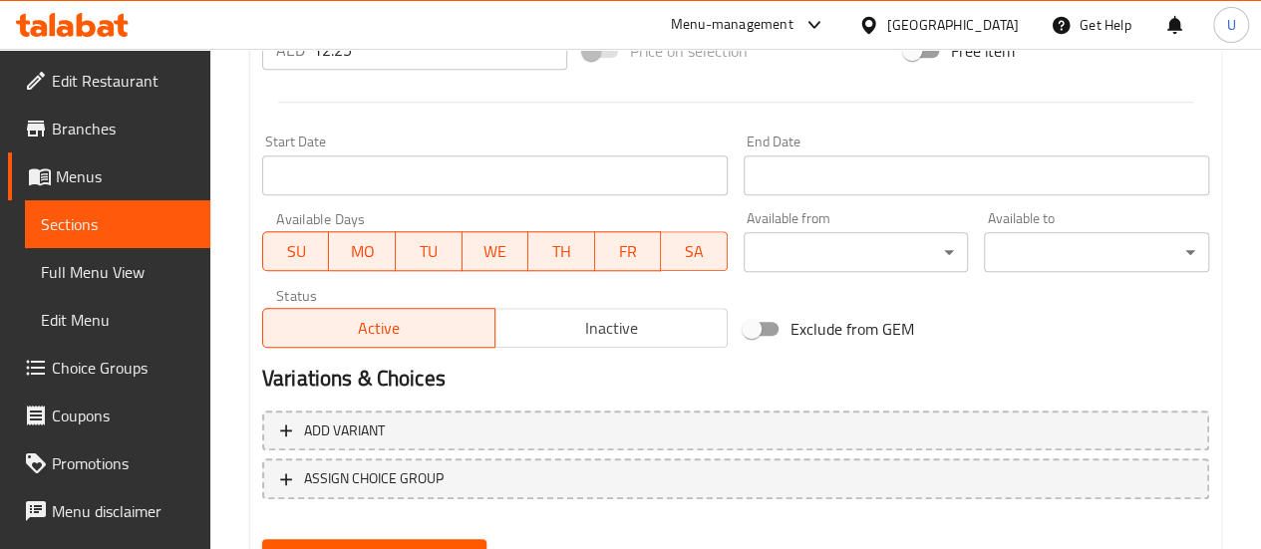
scroll to position [818, 0]
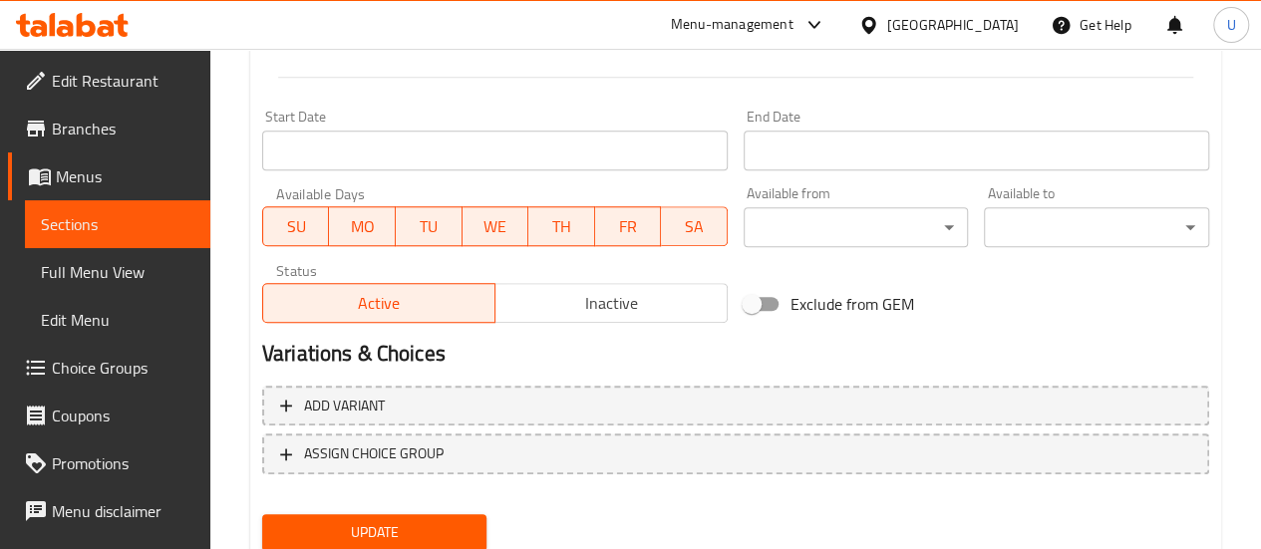
type input "Sabudhana Payasam 500G"
click at [387, 526] on span "Update" at bounding box center [374, 532] width 193 height 25
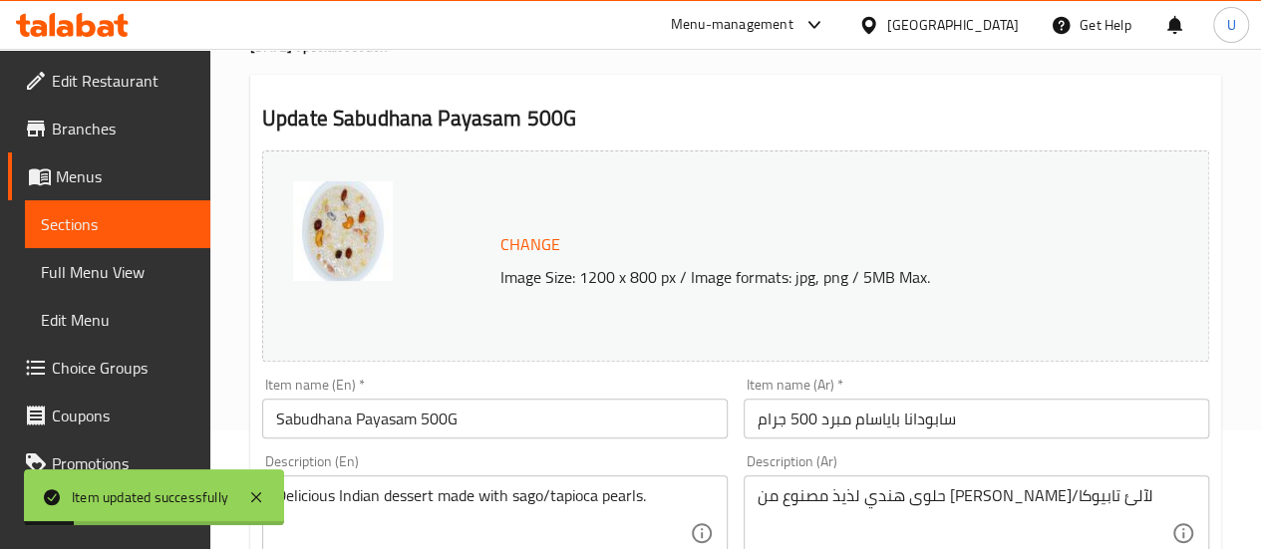
scroll to position [0, 0]
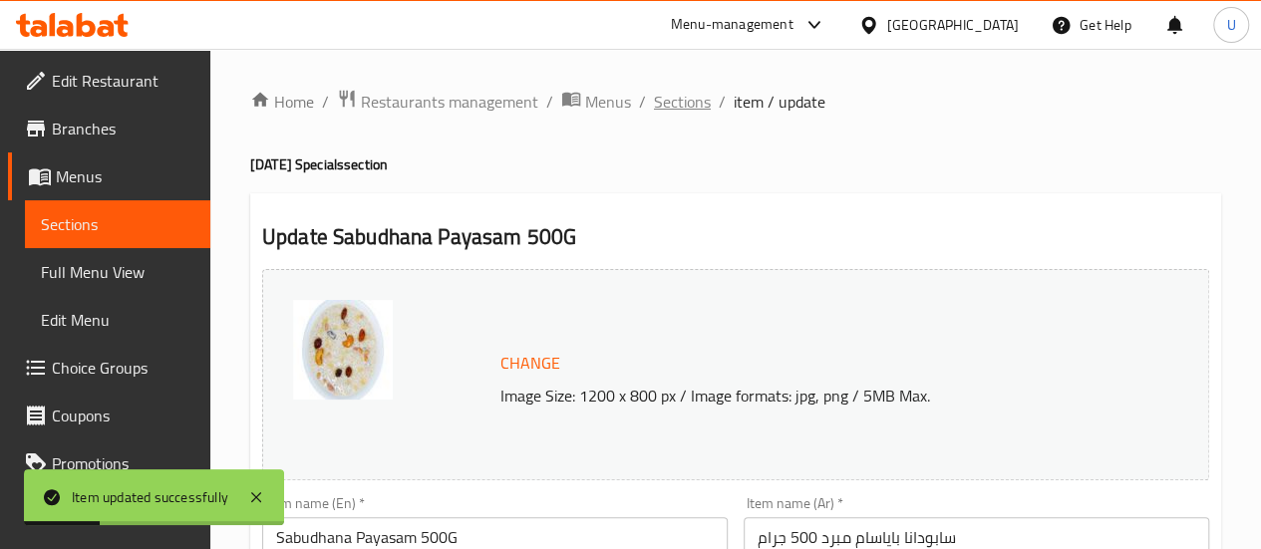
click at [677, 103] on span "Sections" at bounding box center [682, 102] width 57 height 24
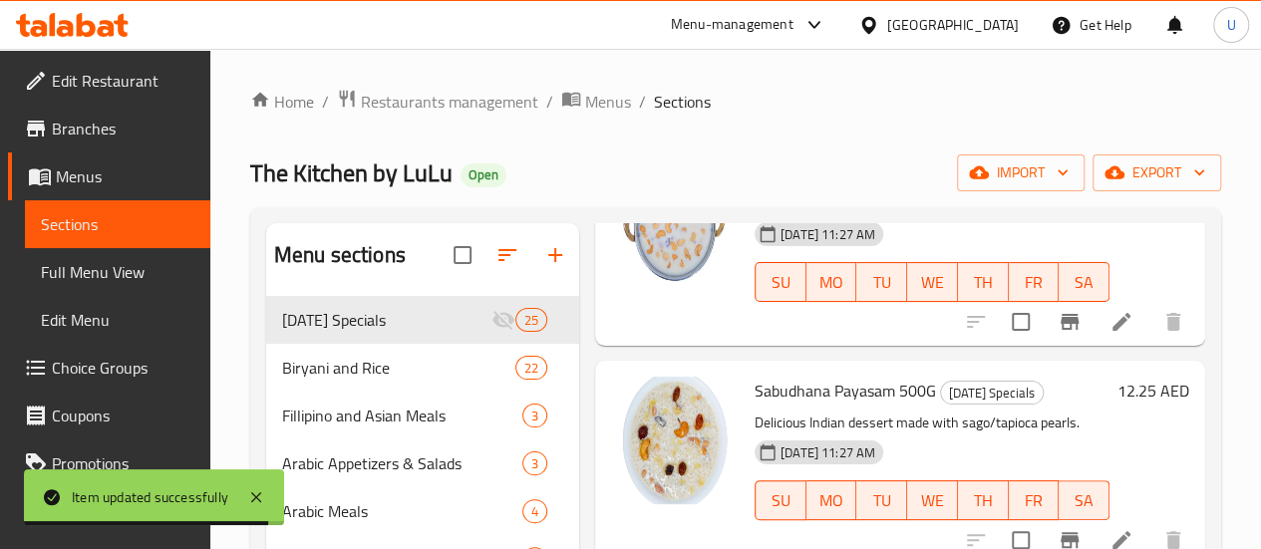
scroll to position [2148, 0]
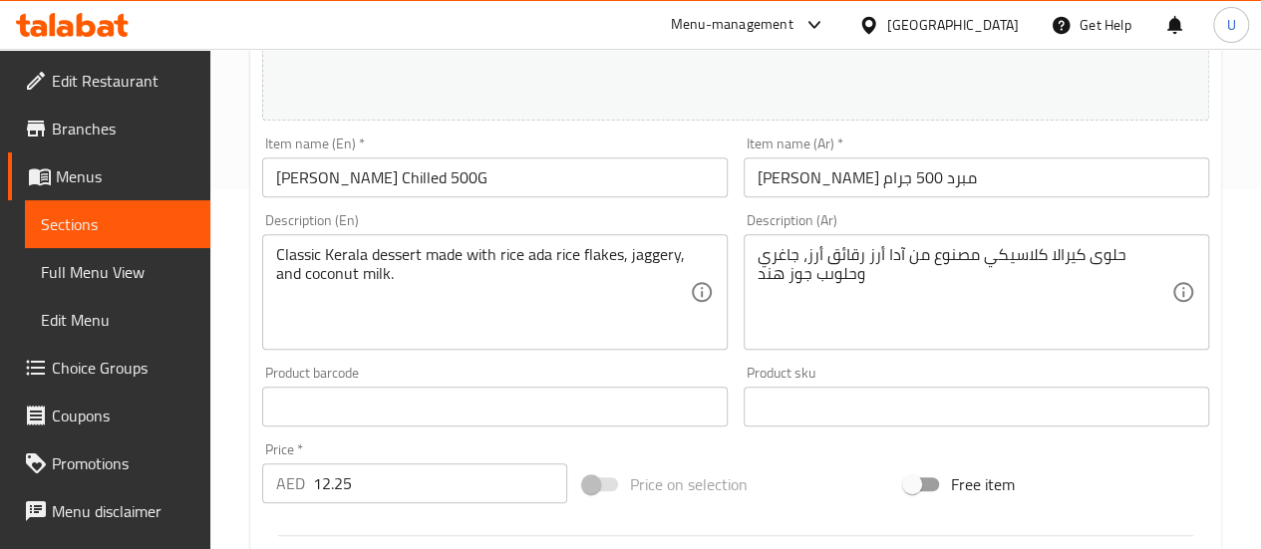
scroll to position [368, 0]
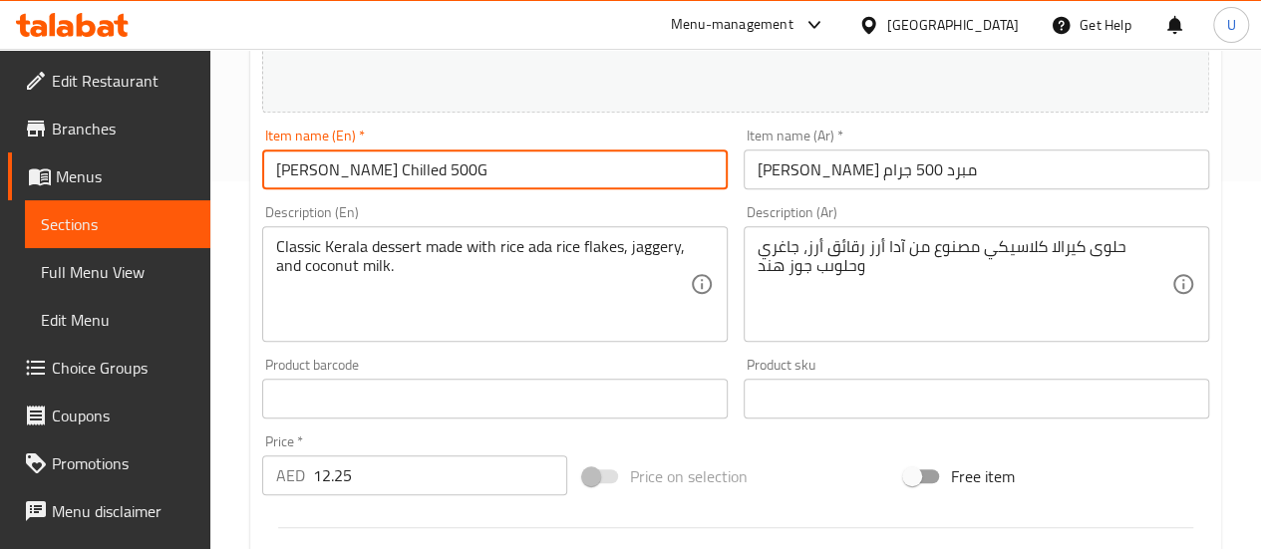
click at [398, 172] on input "[PERSON_NAME] Chilled 500G" at bounding box center [495, 170] width 466 height 40
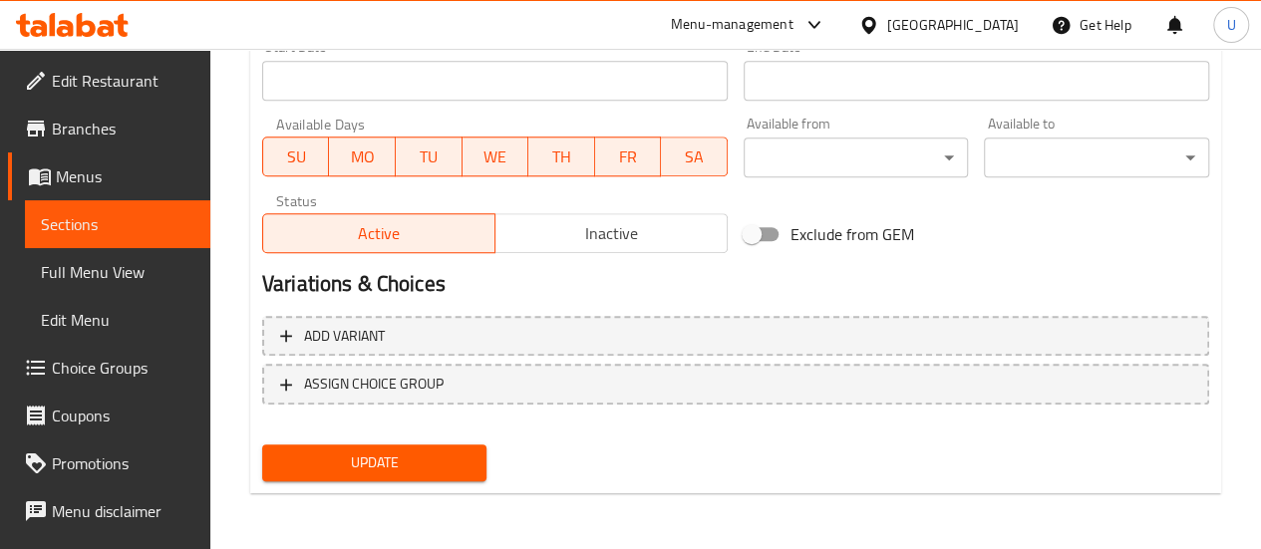
type input "[PERSON_NAME] 500G"
click at [365, 455] on span "Update" at bounding box center [374, 463] width 193 height 25
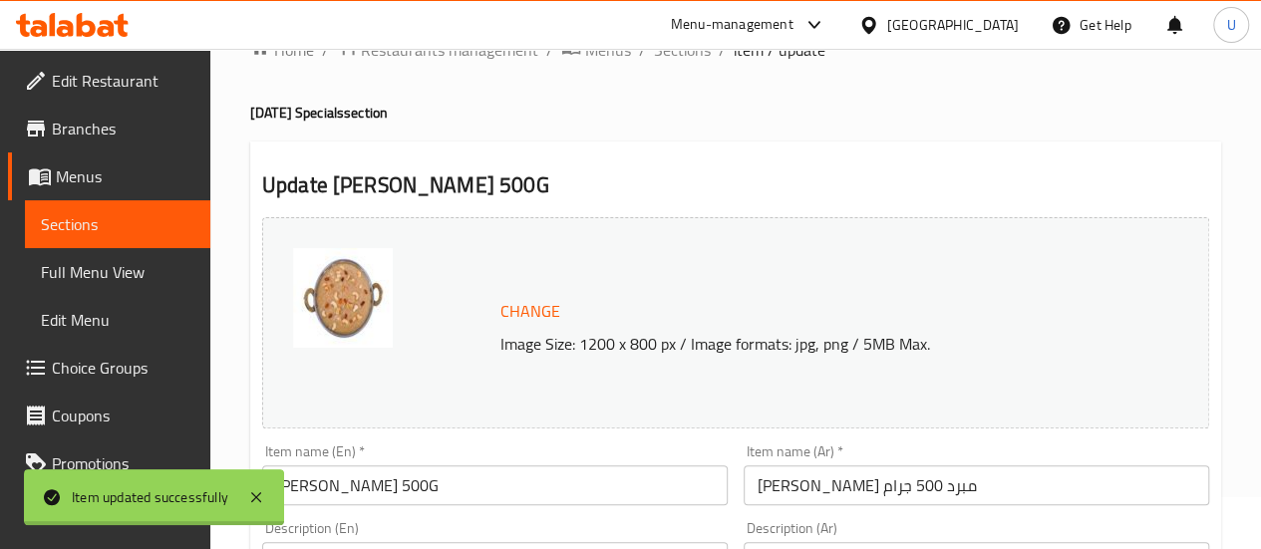
scroll to position [0, 0]
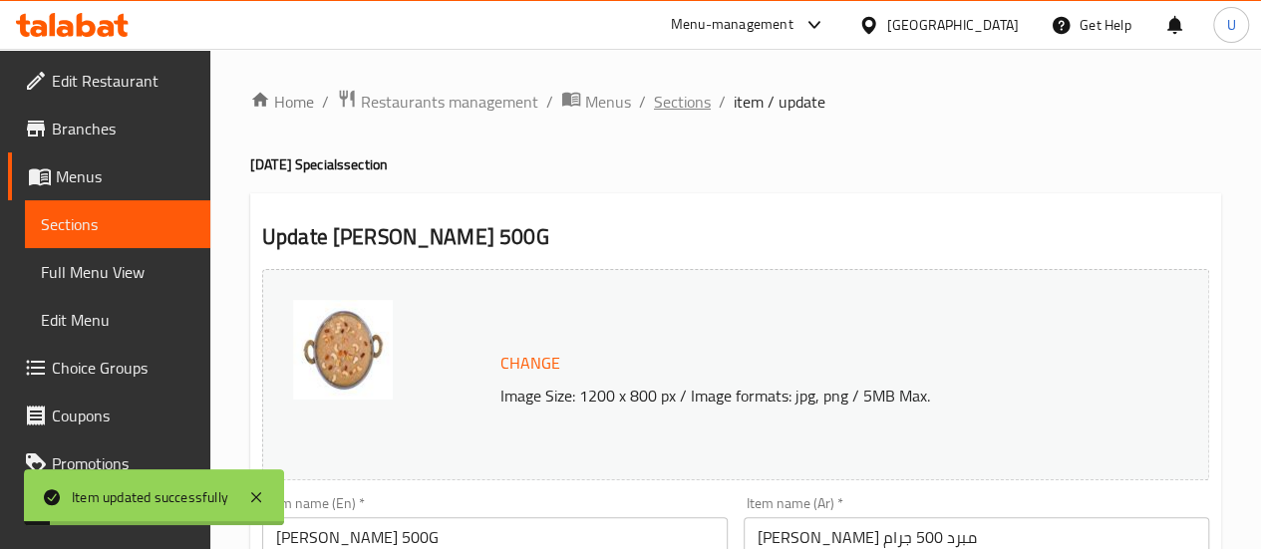
click at [680, 108] on span "Sections" at bounding box center [682, 102] width 57 height 24
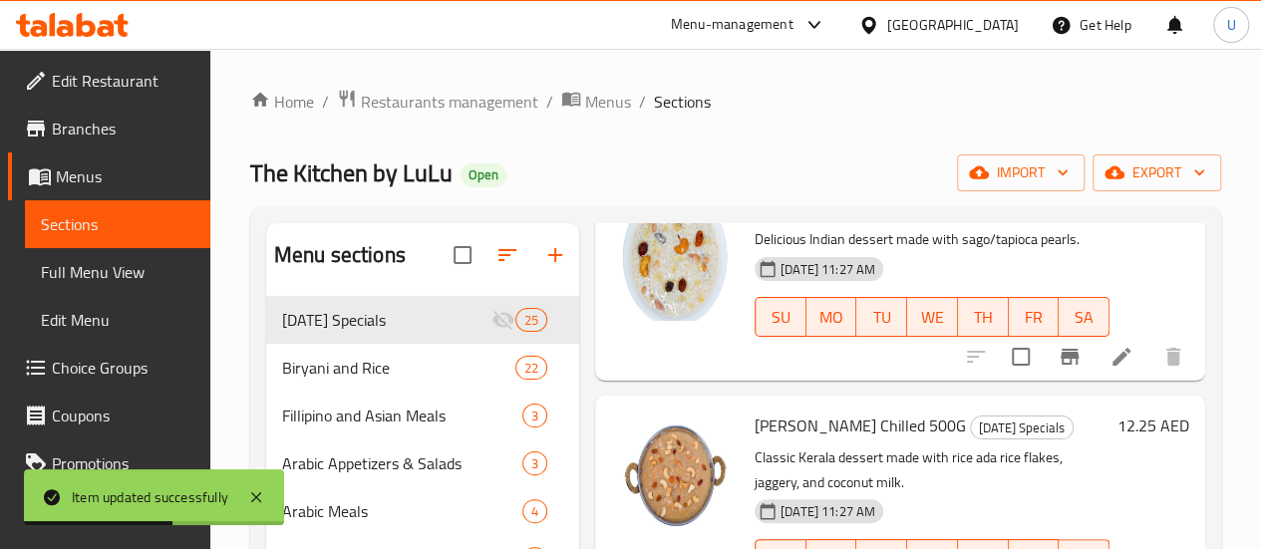
scroll to position [2201, 0]
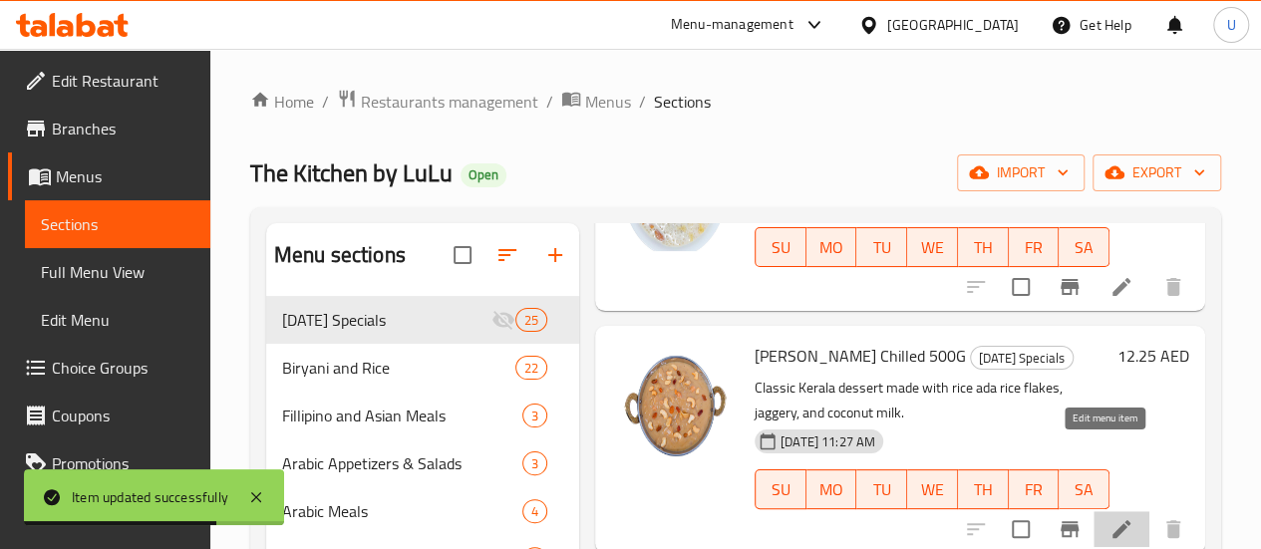
click at [1110, 517] on icon at bounding box center [1122, 529] width 24 height 24
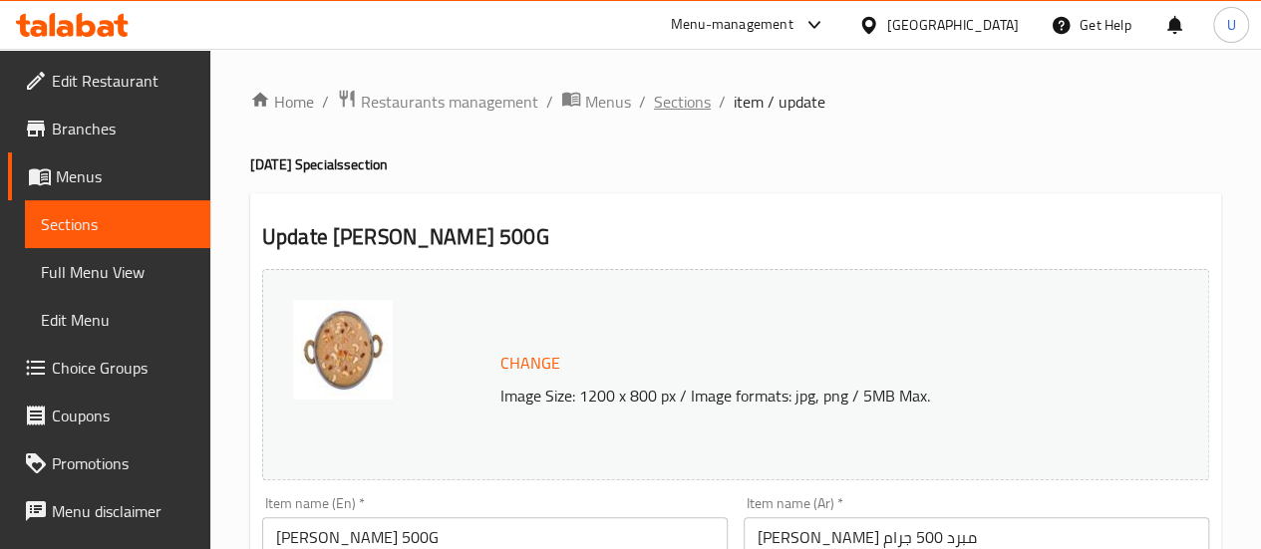
click at [686, 105] on span "Sections" at bounding box center [682, 102] width 57 height 24
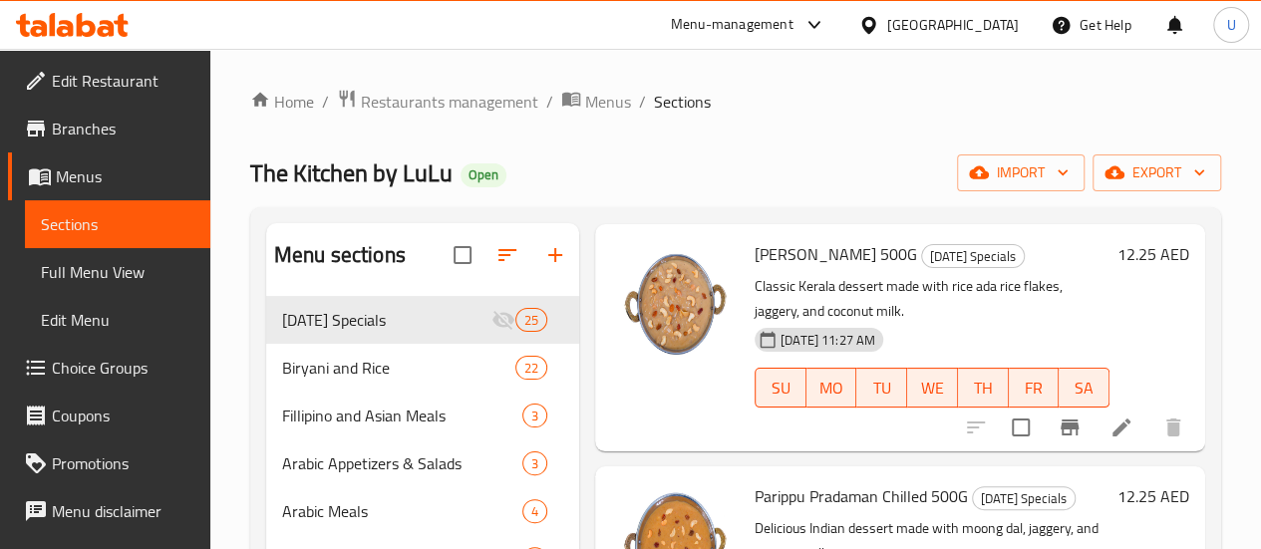
scroll to position [2394, 0]
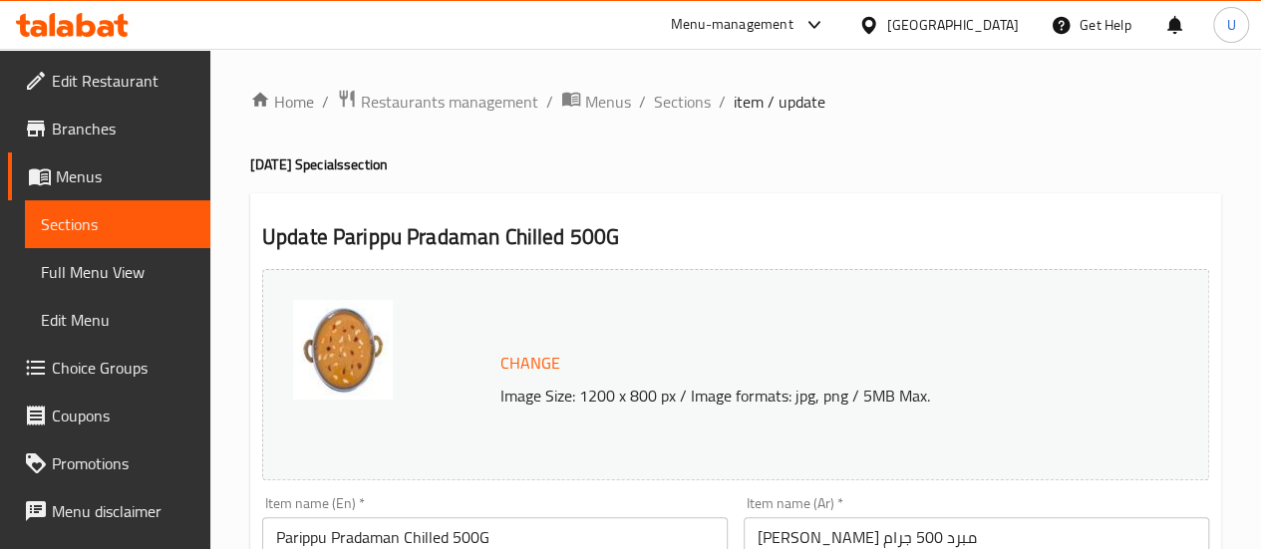
scroll to position [180, 0]
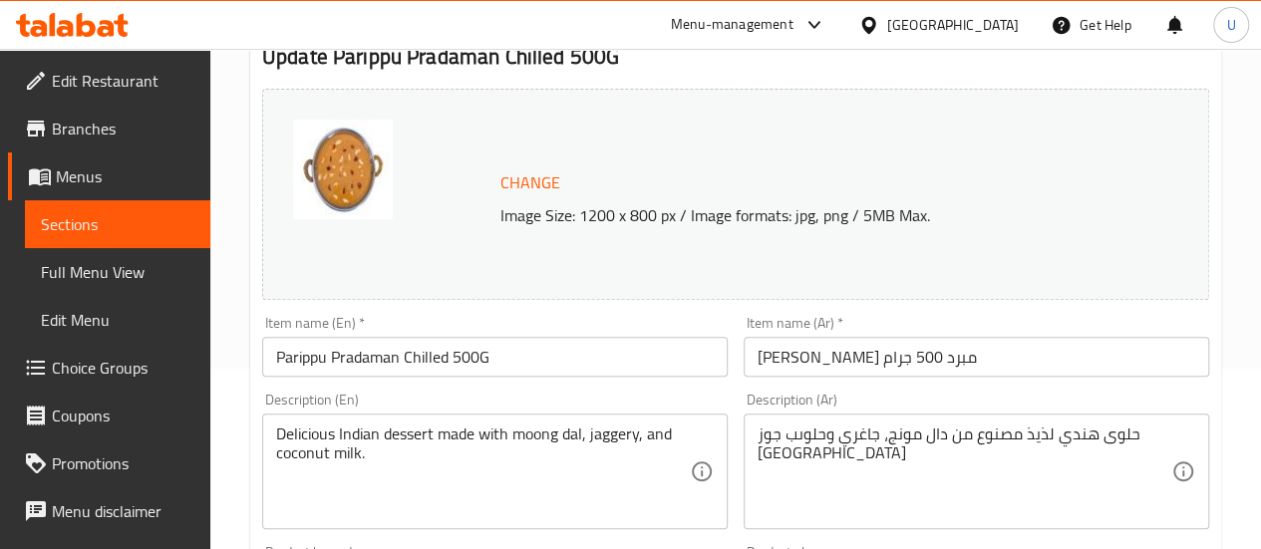
click at [421, 358] on input "Parippu Pradaman Chilled 500G" at bounding box center [495, 357] width 466 height 40
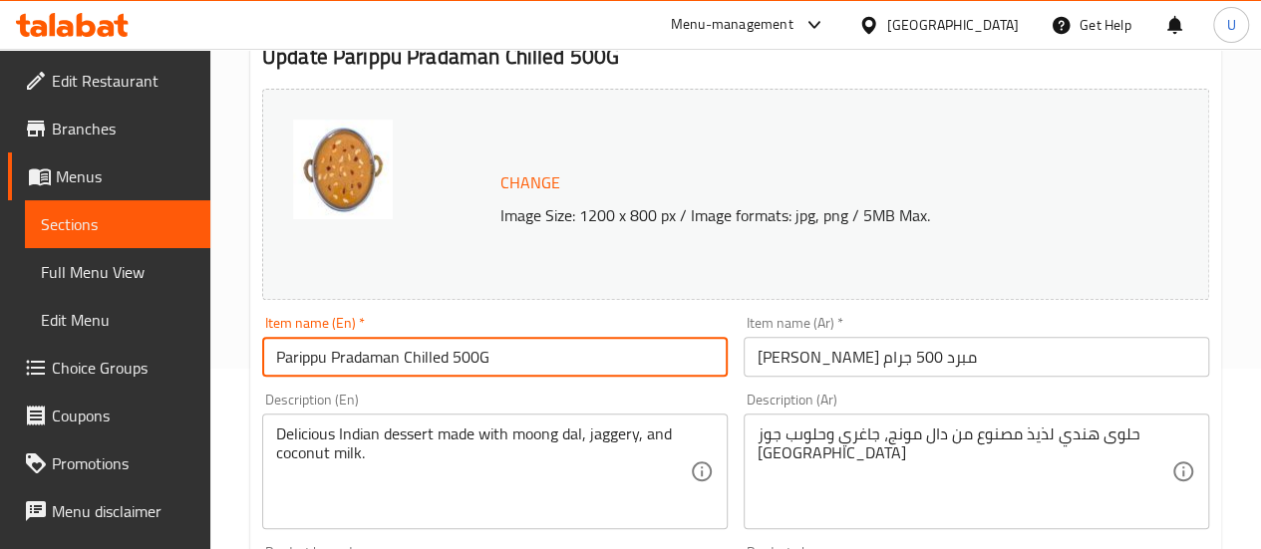
click at [421, 358] on input "Parippu Pradaman Chilled 500G" at bounding box center [495, 357] width 466 height 40
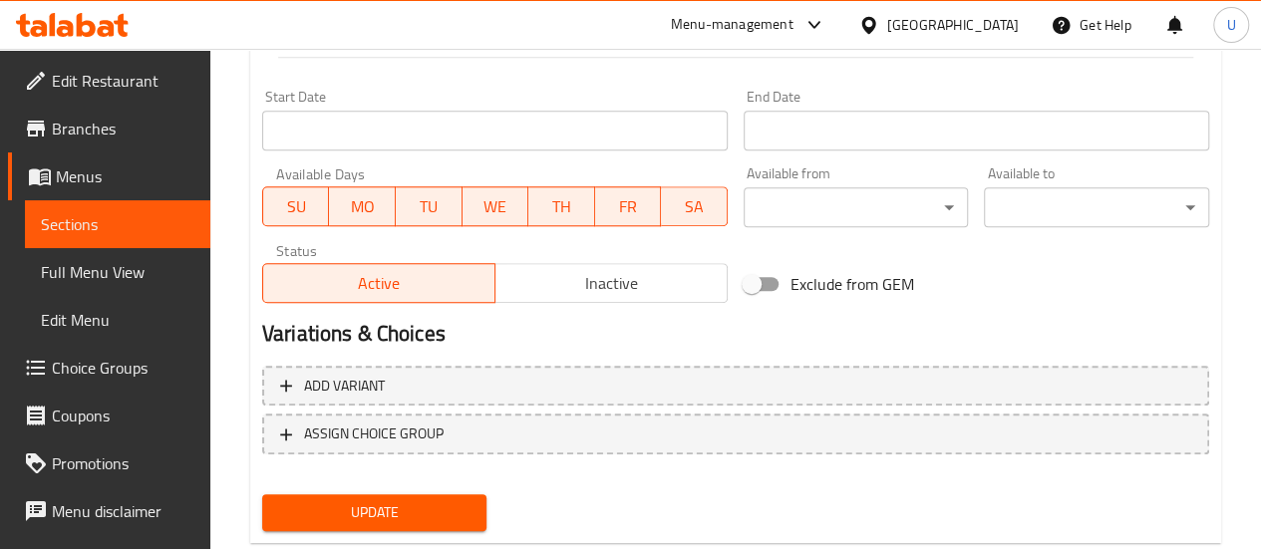
scroll to position [888, 0]
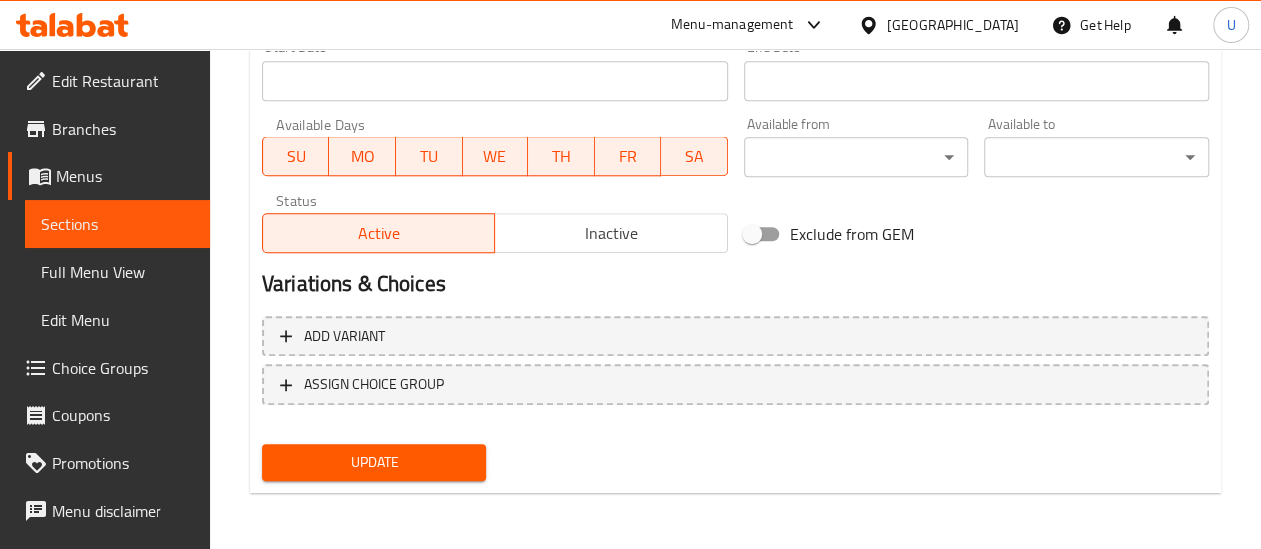
type input "Parippu Pradaman 500G"
click at [369, 452] on span "Update" at bounding box center [374, 463] width 193 height 25
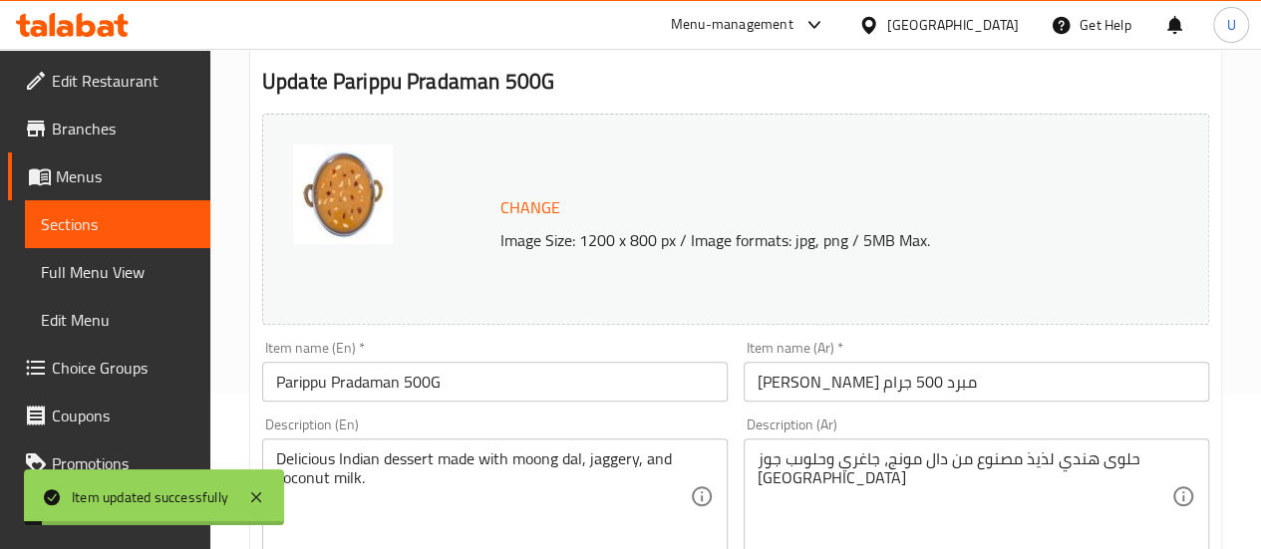
scroll to position [0, 0]
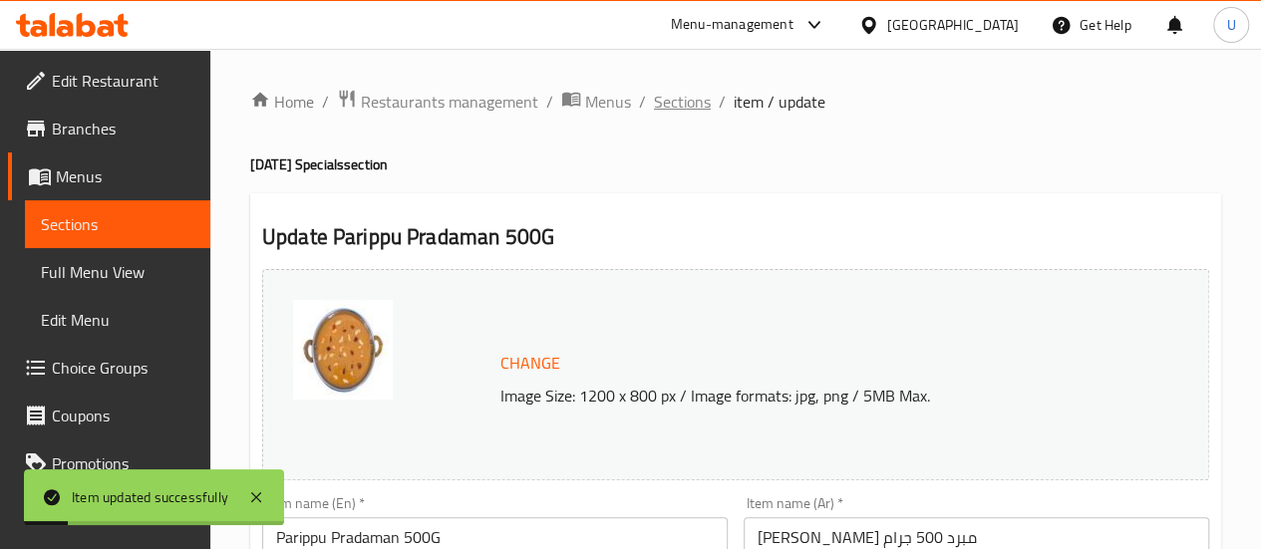
click at [696, 93] on span "Sections" at bounding box center [682, 102] width 57 height 24
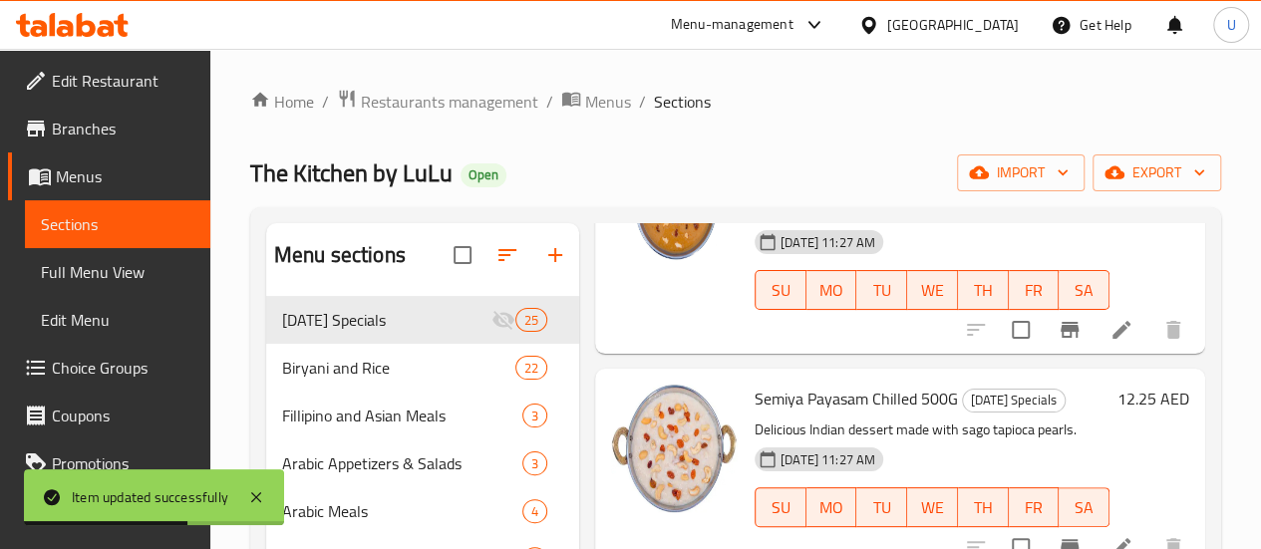
scroll to position [2671, 0]
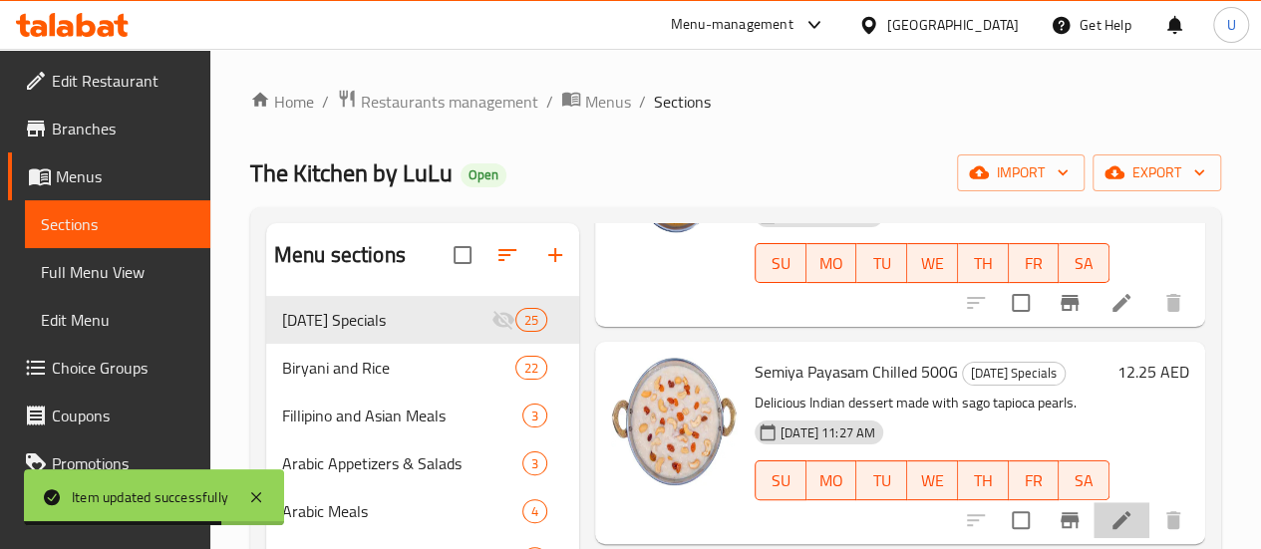
click at [1118, 502] on li at bounding box center [1122, 520] width 56 height 36
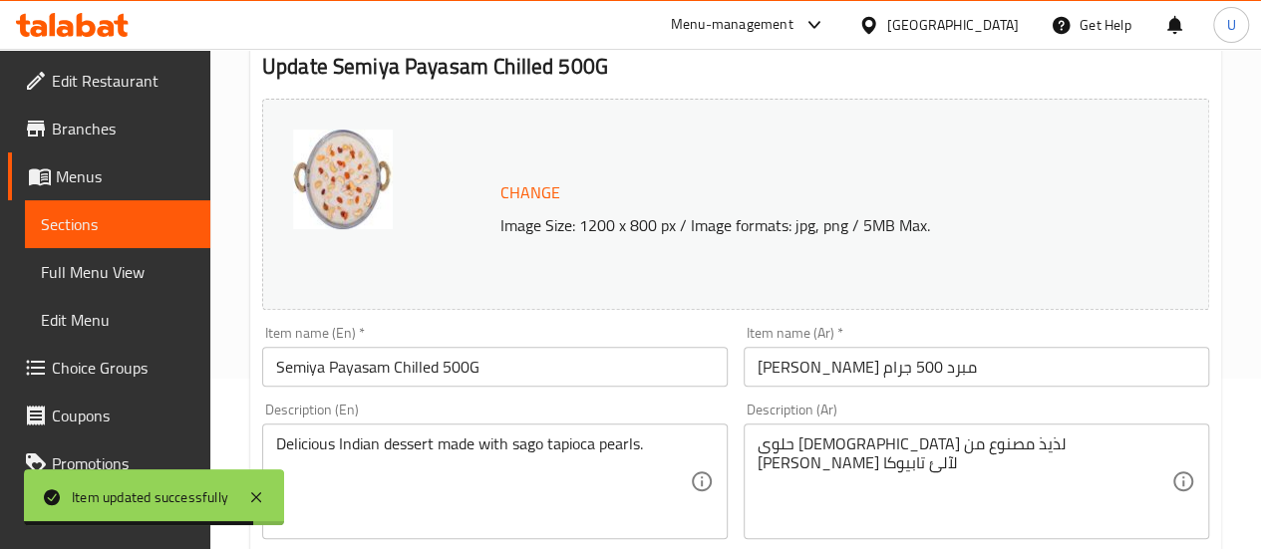
scroll to position [171, 0]
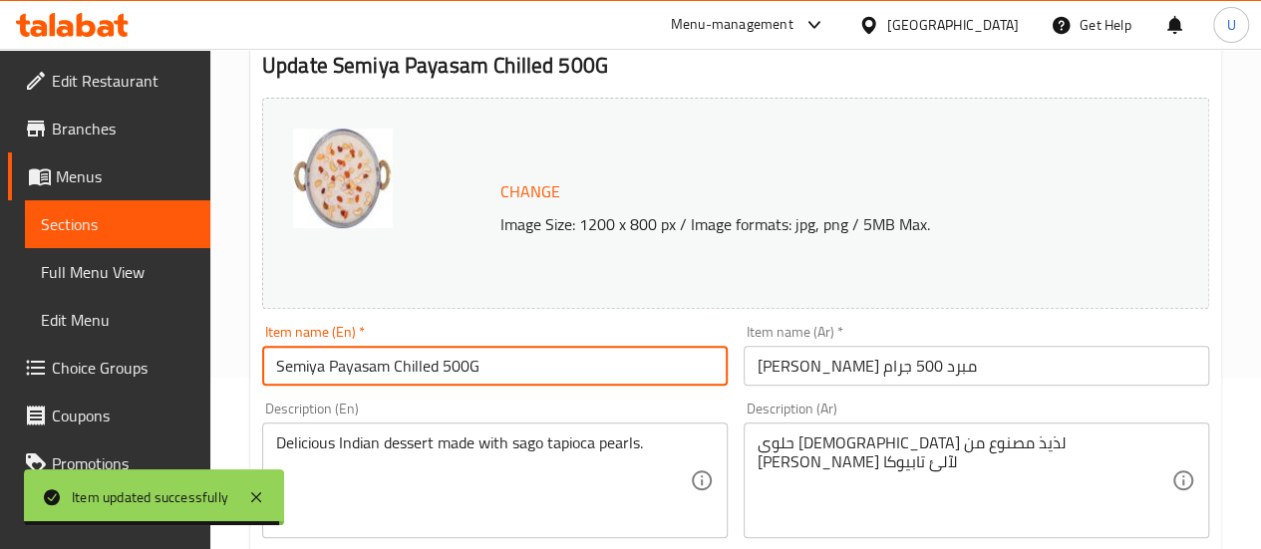
click at [414, 367] on input "Semiya Payasam Chilled 500G" at bounding box center [495, 366] width 466 height 40
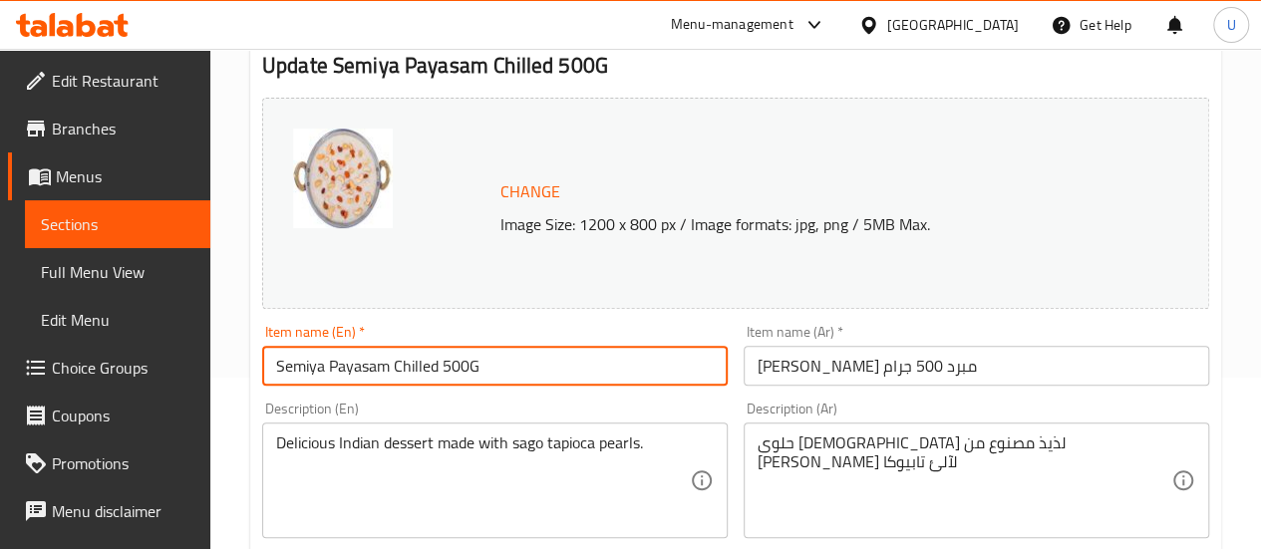
click at [414, 367] on input "Semiya Payasam Chilled 500G" at bounding box center [495, 366] width 466 height 40
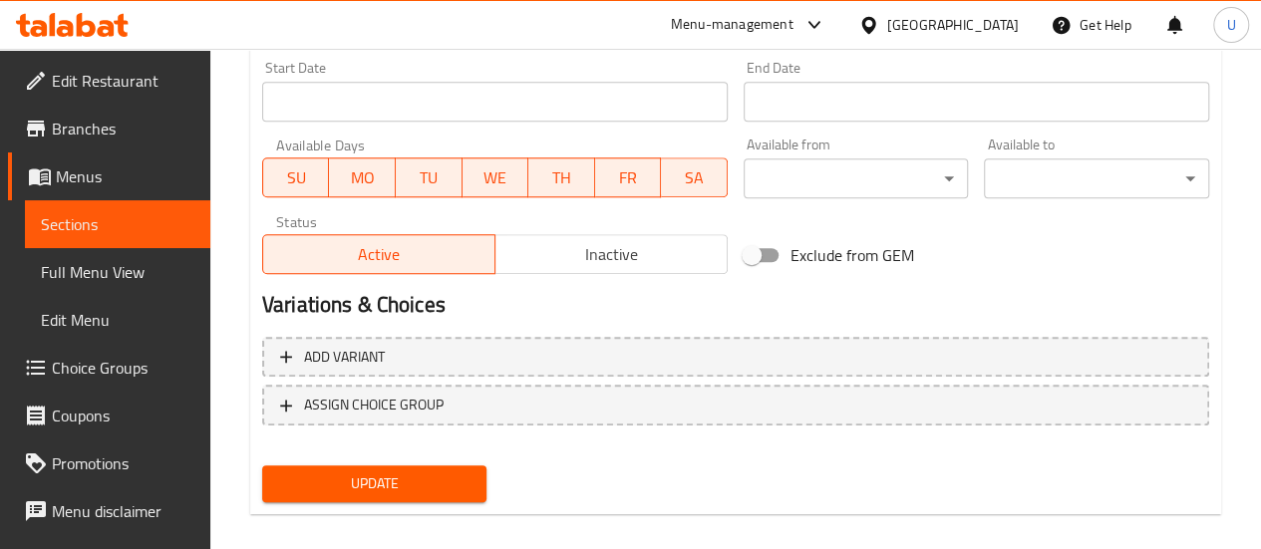
scroll to position [888, 0]
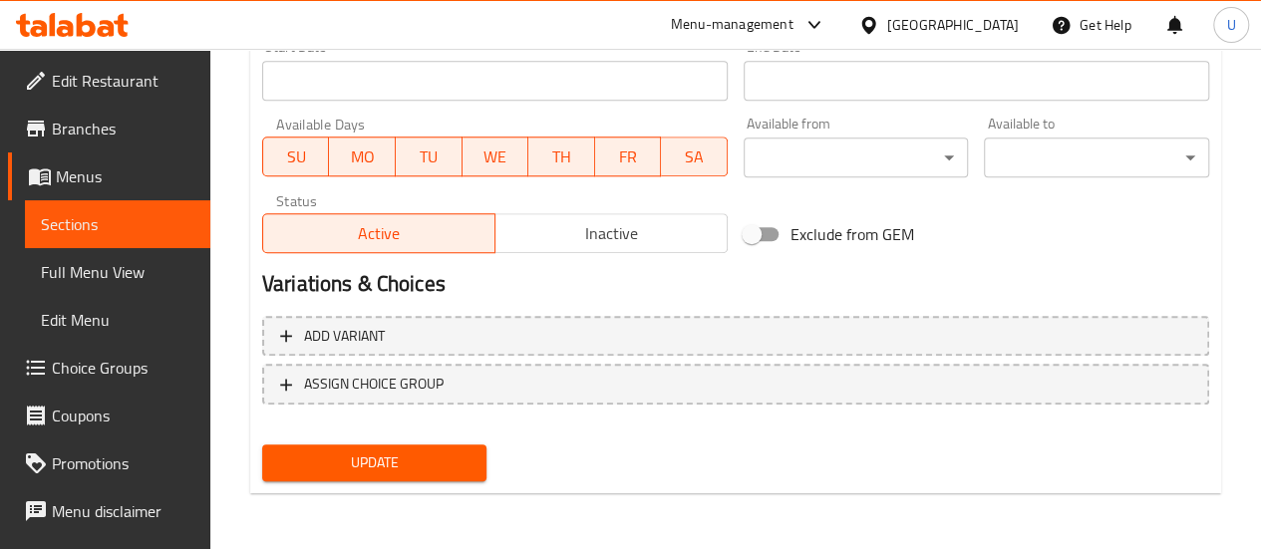
type input "Semiya Payasam 500G"
click at [378, 458] on span "Update" at bounding box center [374, 463] width 193 height 25
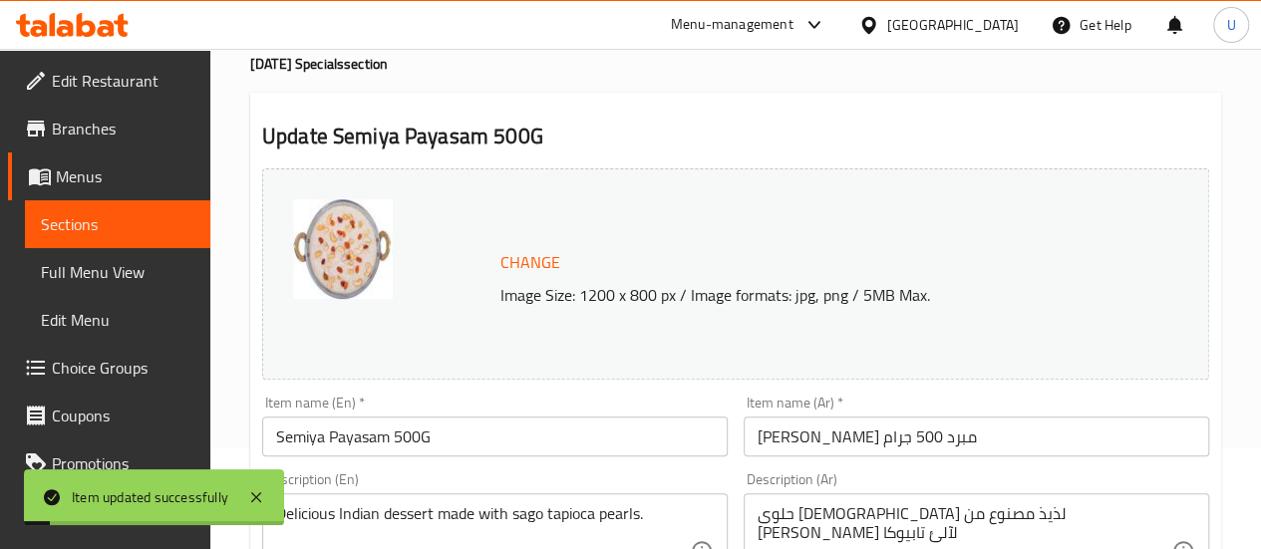
scroll to position [9, 0]
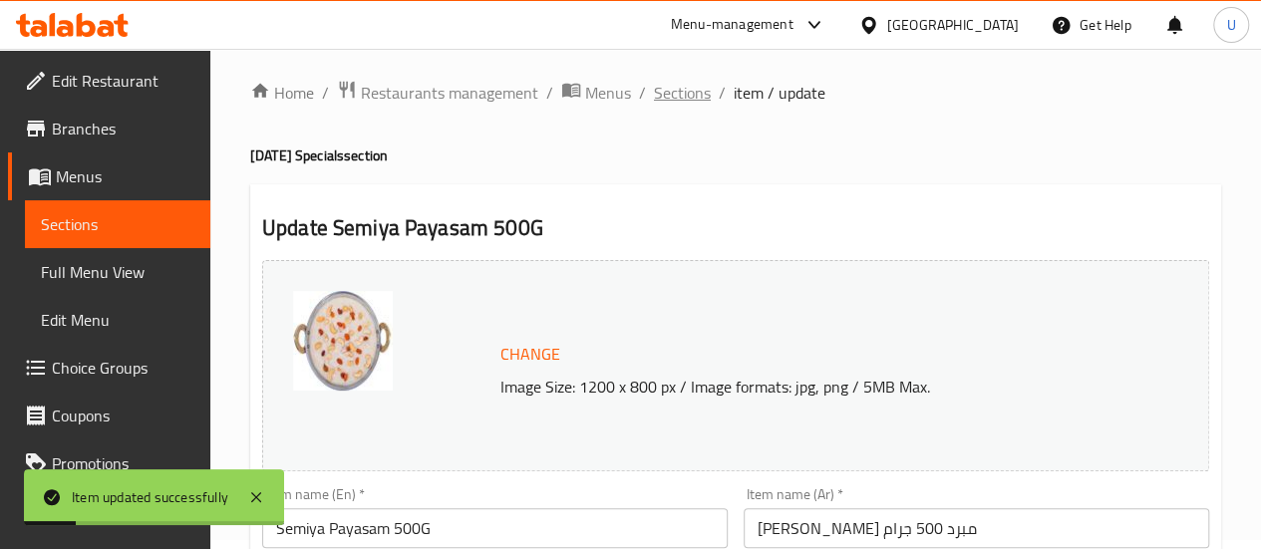
click at [679, 100] on span "Sections" at bounding box center [682, 93] width 57 height 24
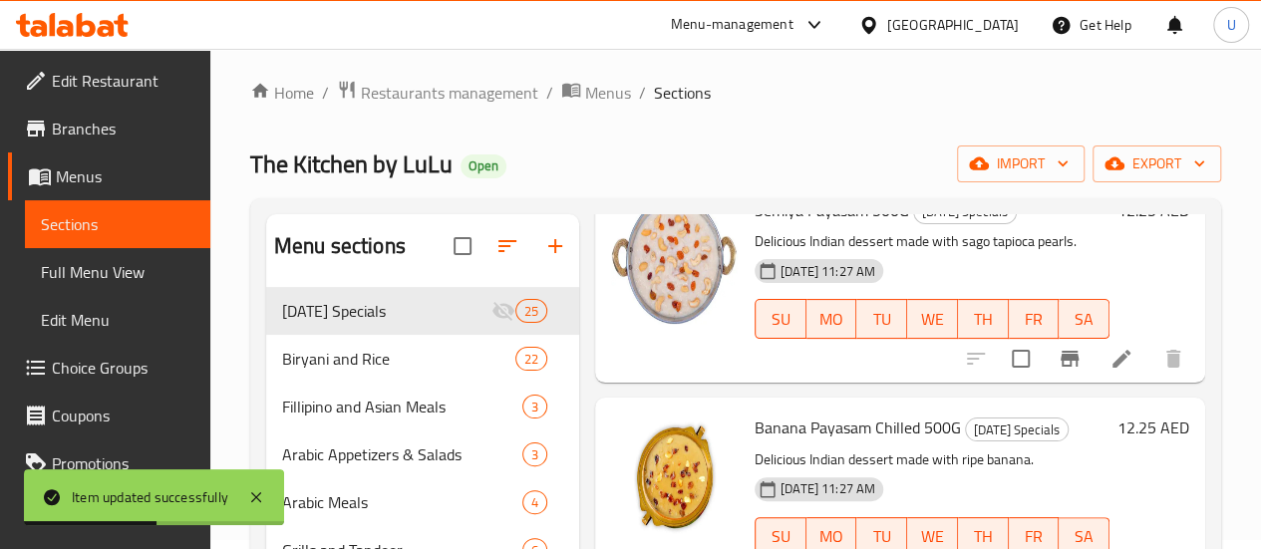
scroll to position [2823, 0]
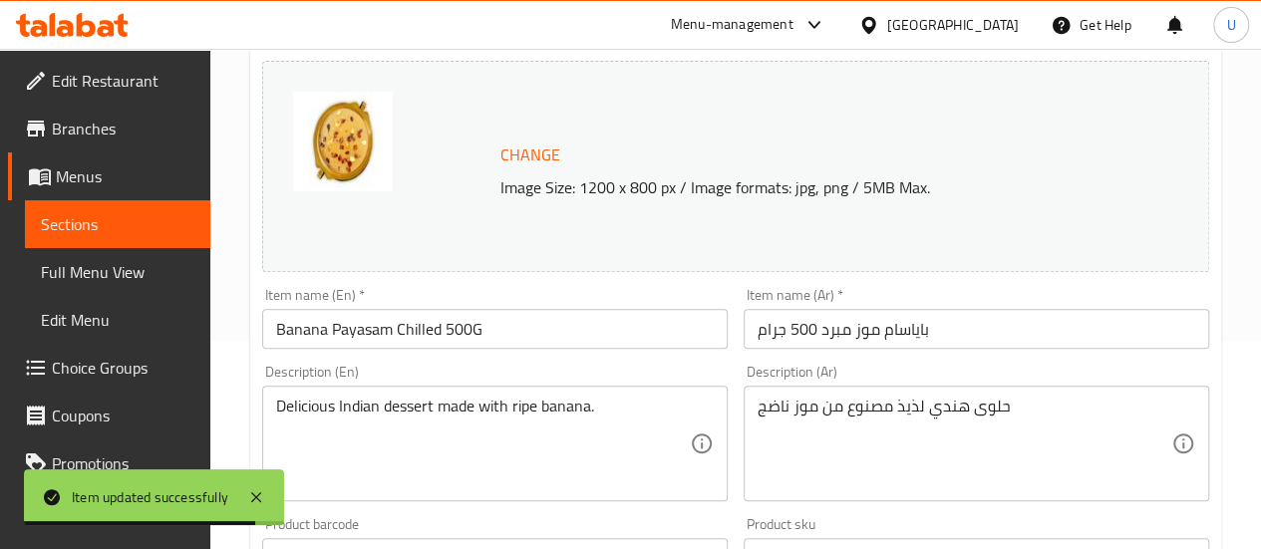
scroll to position [210, 0]
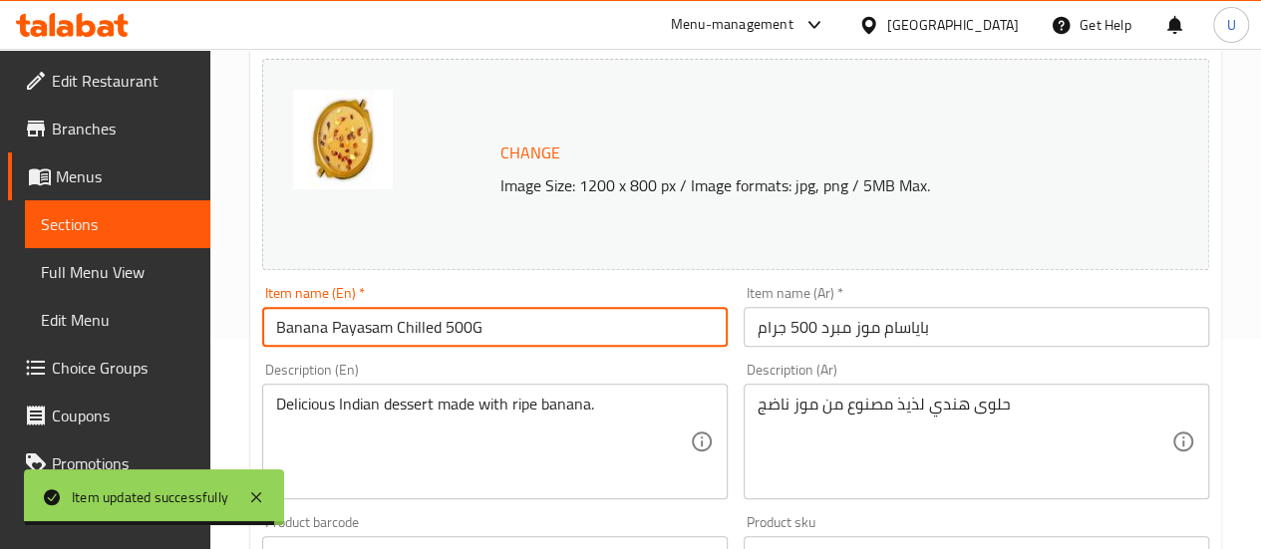
click at [416, 329] on input "Banana Payasam Chilled 500G" at bounding box center [495, 327] width 466 height 40
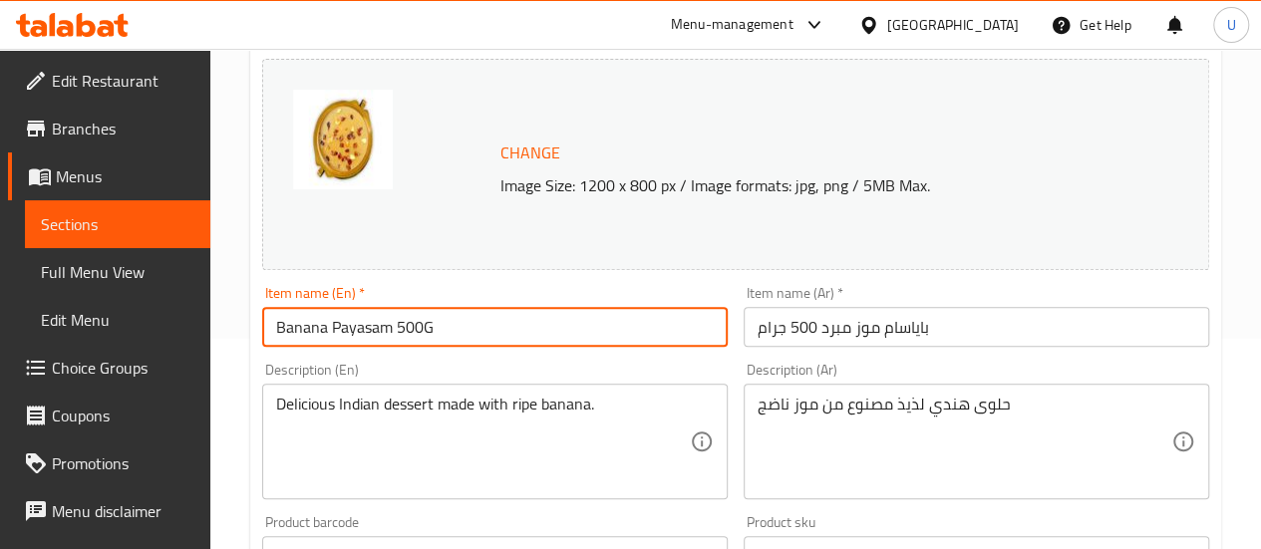
scroll to position [888, 0]
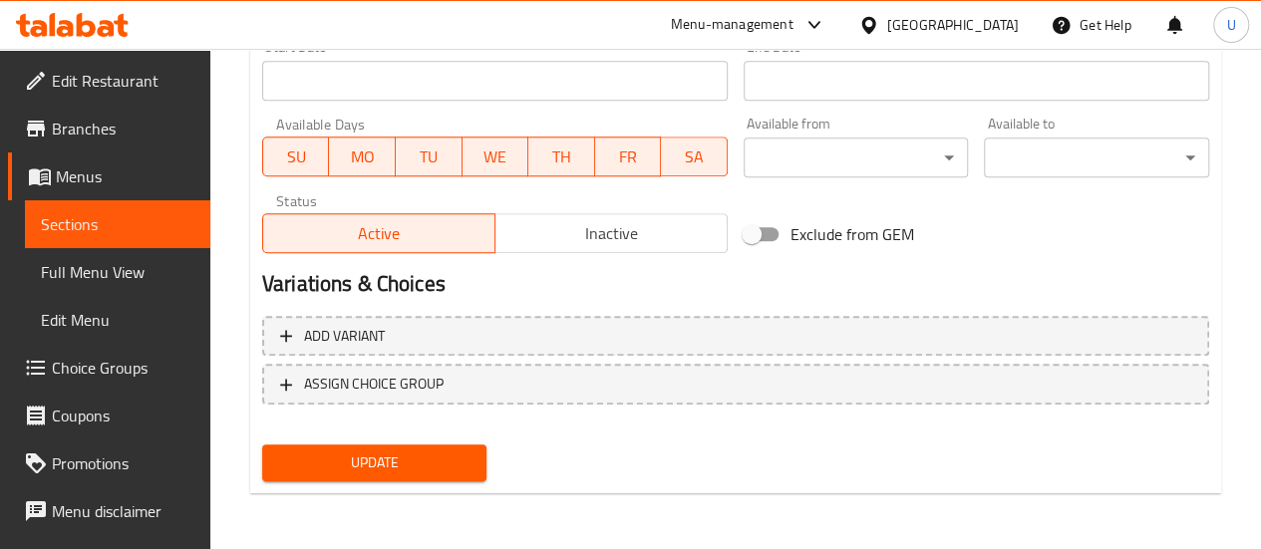
type input "Banana Payasam 500G"
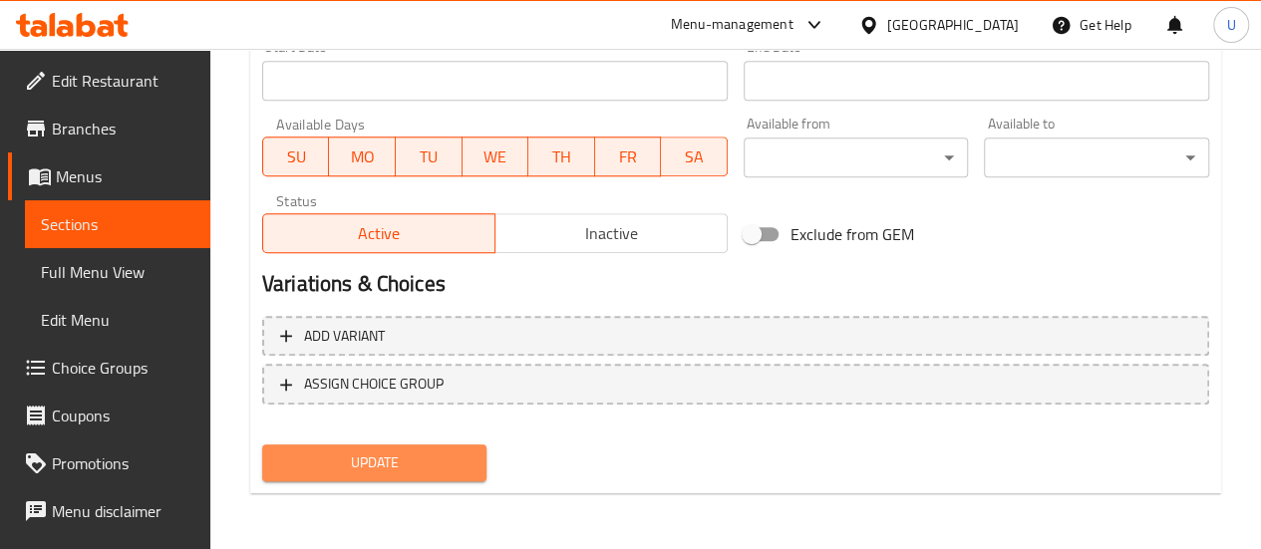
click at [377, 460] on span "Update" at bounding box center [374, 463] width 193 height 25
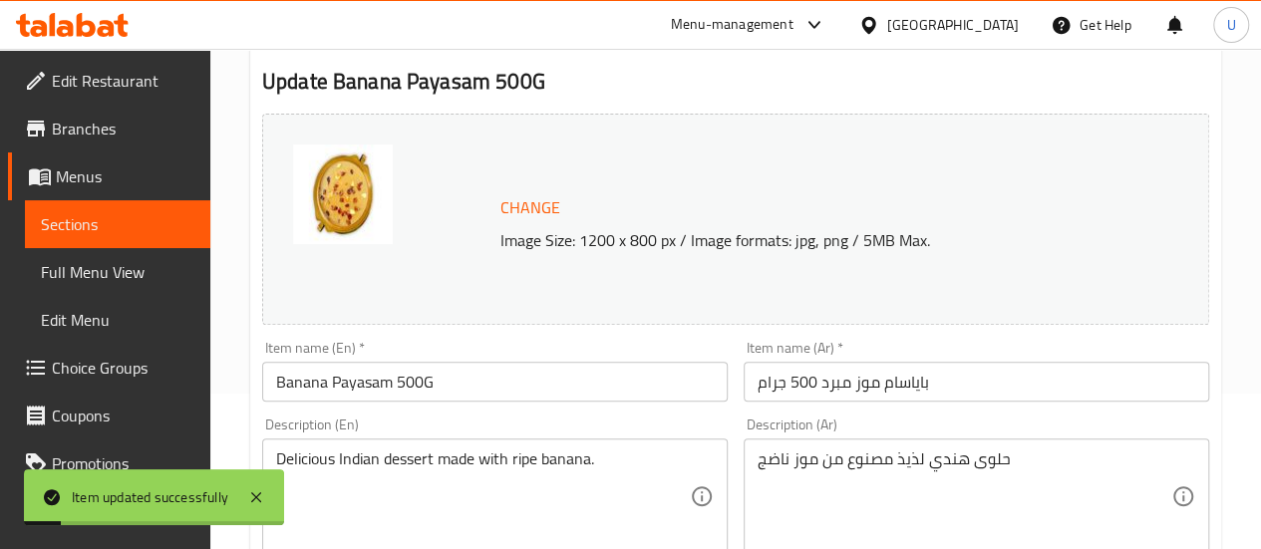
scroll to position [0, 0]
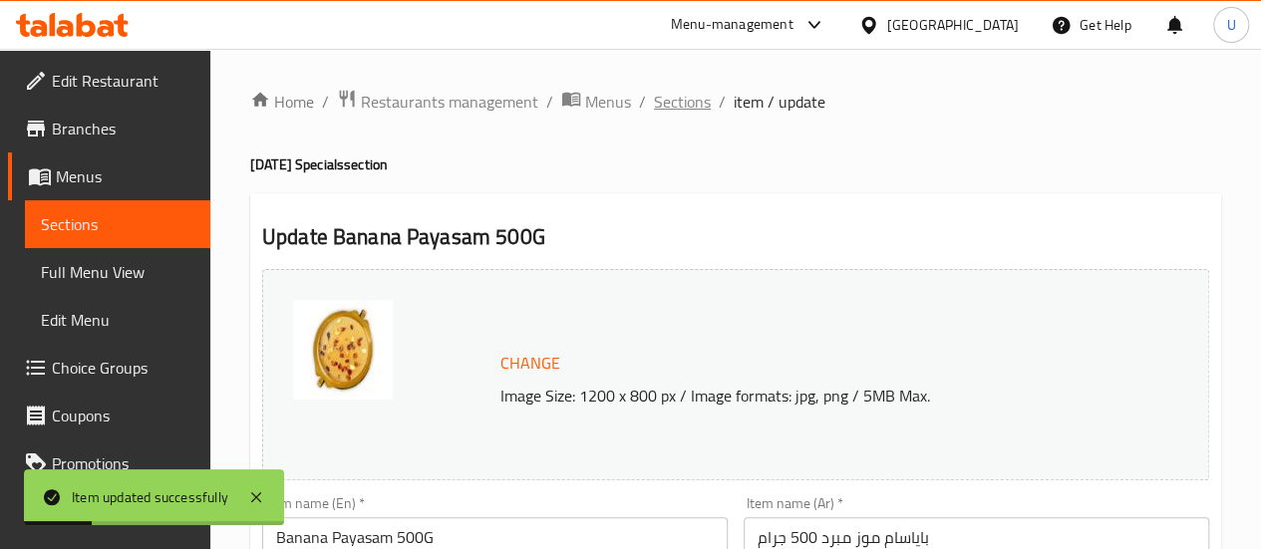
click at [685, 105] on span "Sections" at bounding box center [682, 102] width 57 height 24
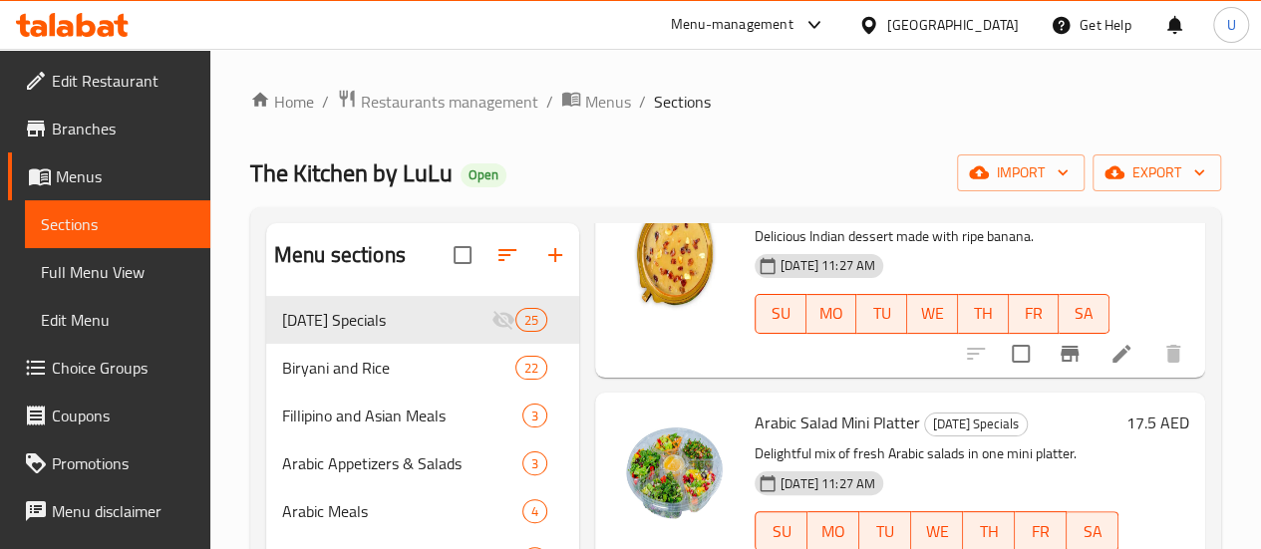
scroll to position [3054, 0]
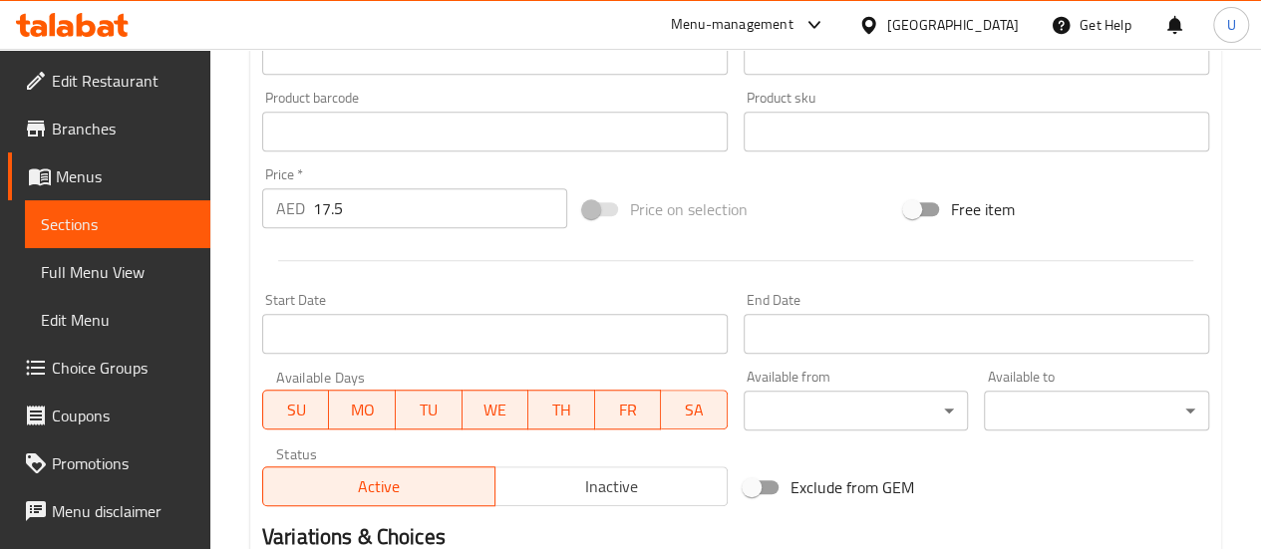
scroll to position [636, 0]
click at [577, 489] on span "Inactive" at bounding box center [611, 486] width 216 height 29
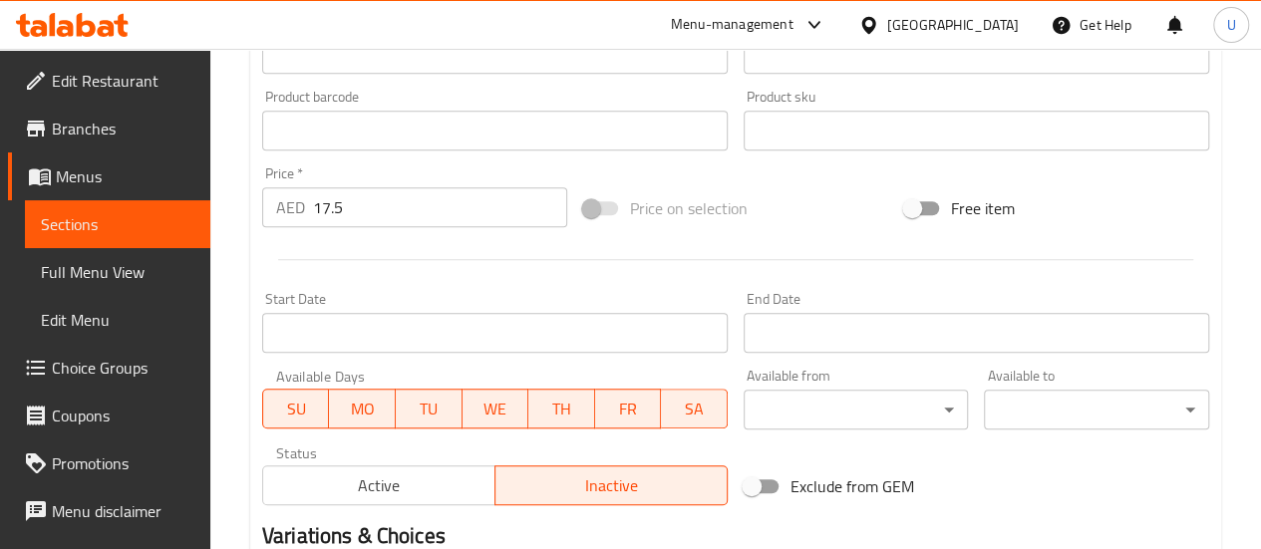
scroll to position [888, 0]
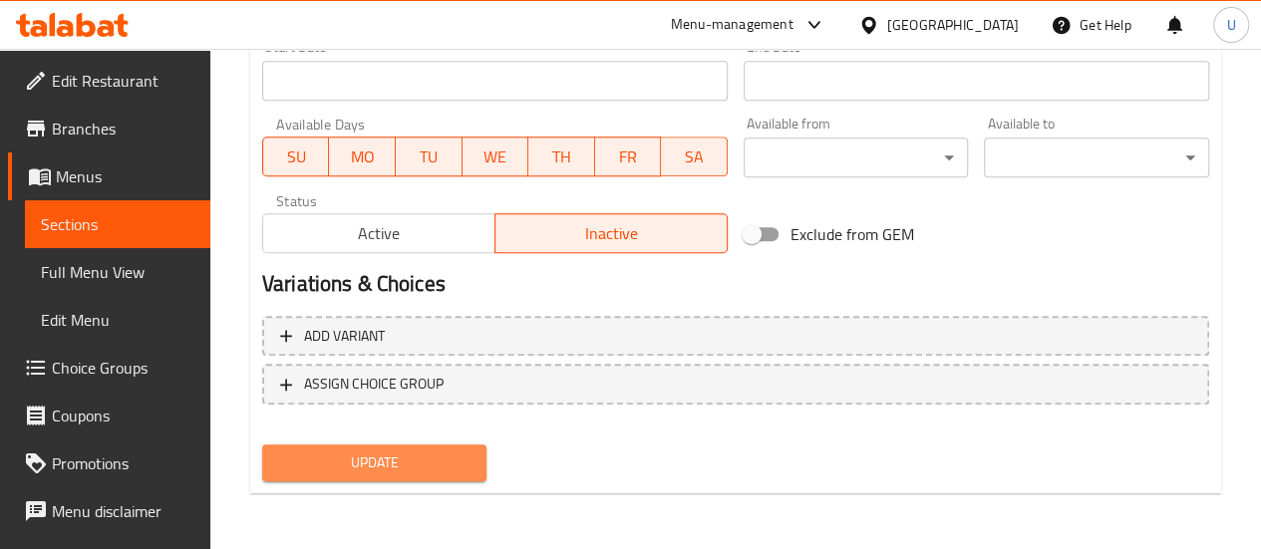
click at [363, 465] on span "Update" at bounding box center [374, 463] width 193 height 25
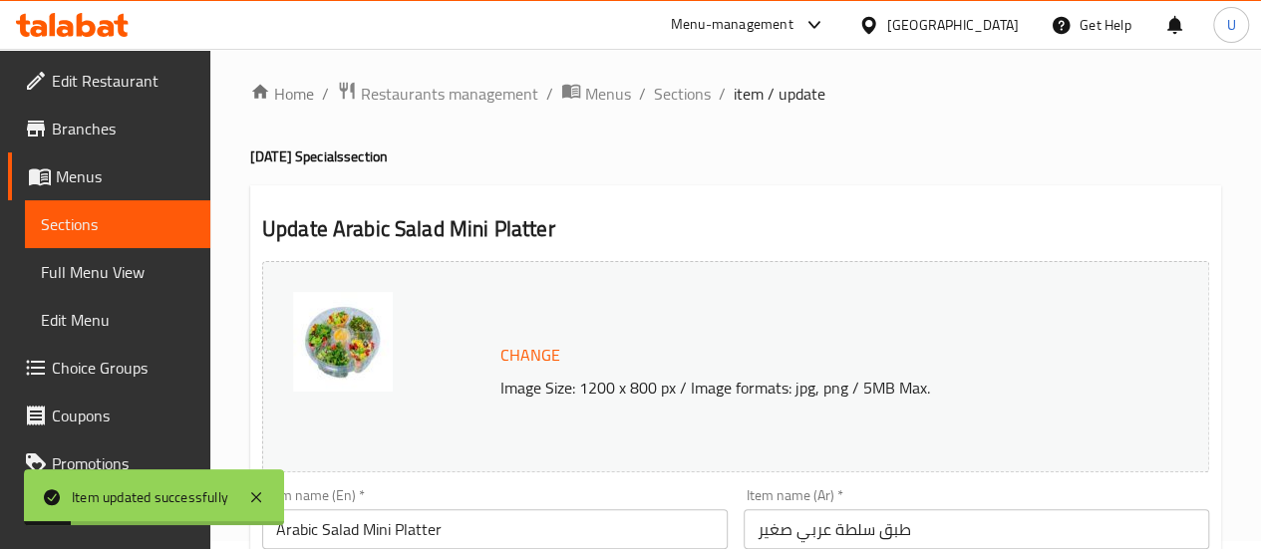
scroll to position [0, 0]
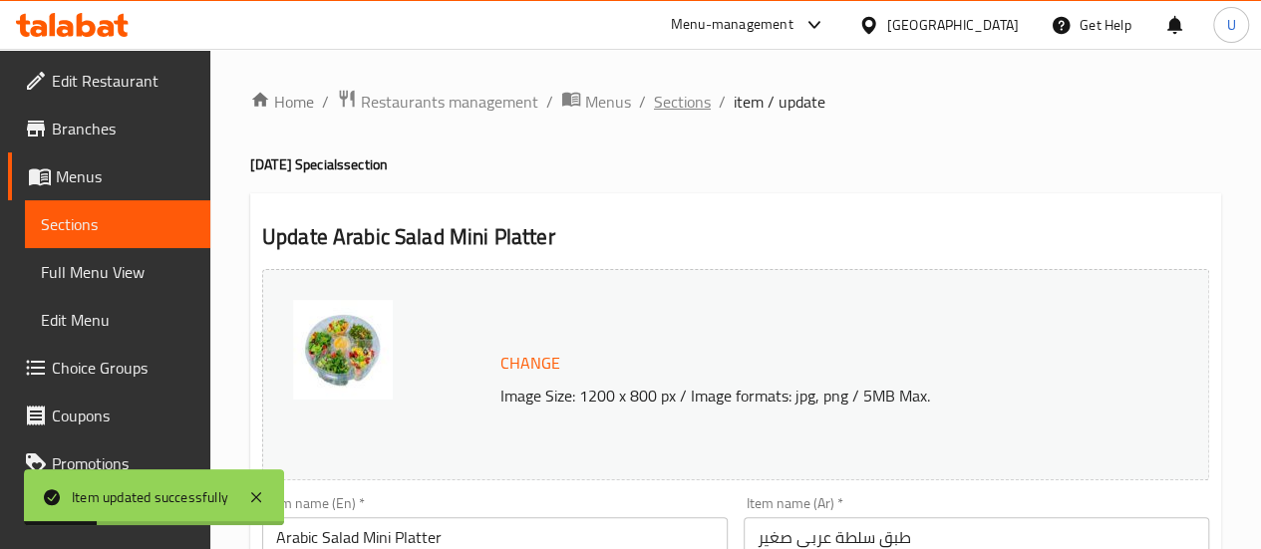
click at [685, 112] on span "Sections" at bounding box center [682, 102] width 57 height 24
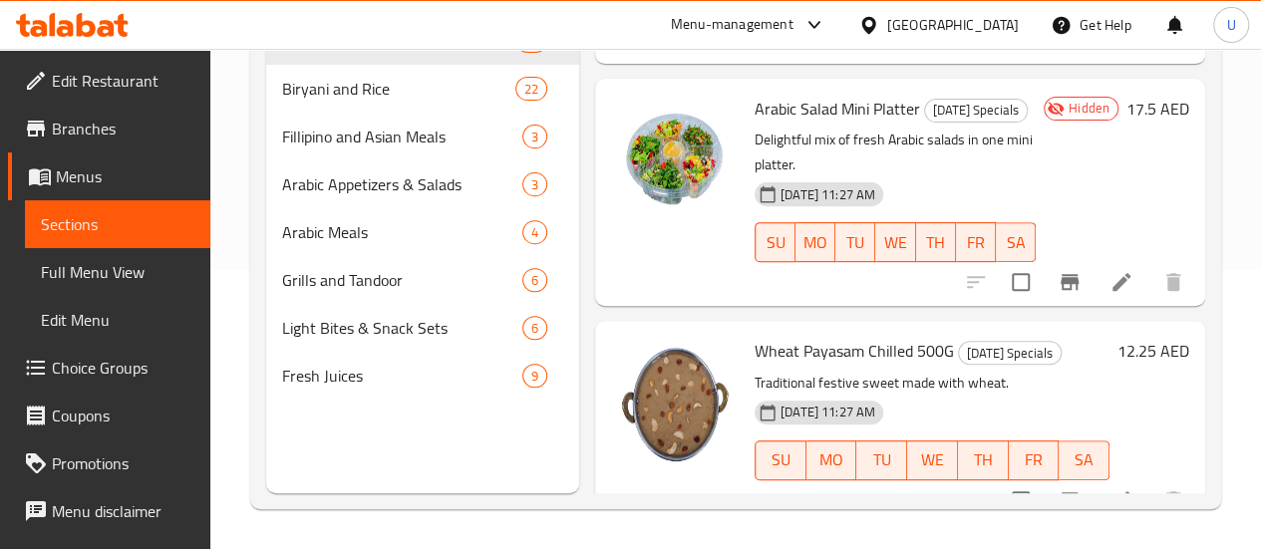
scroll to position [3104, 0]
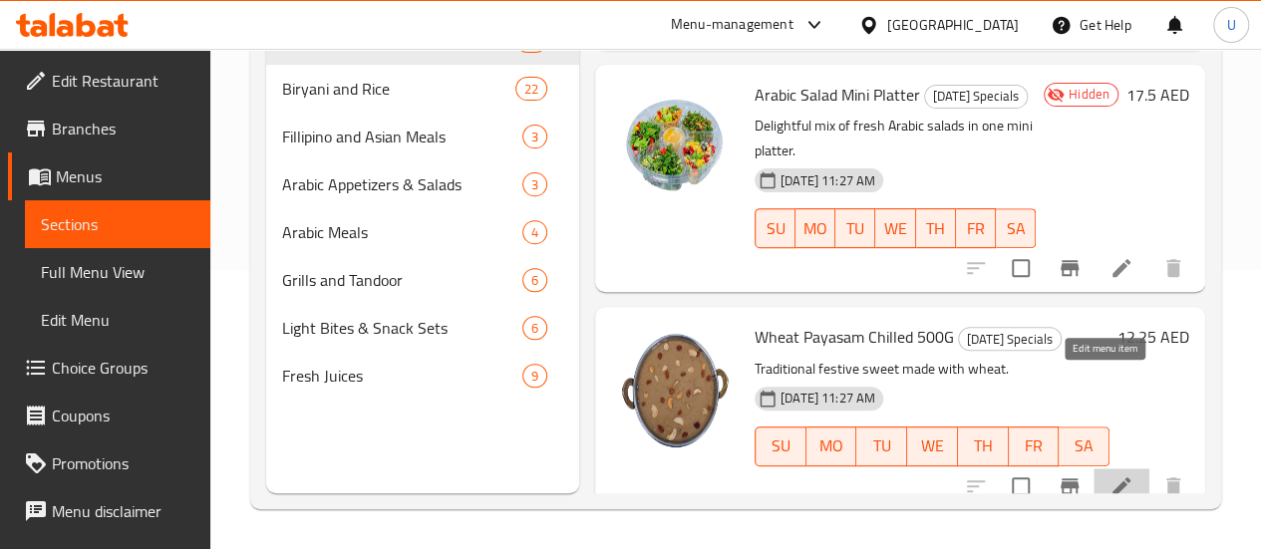
click at [1110, 475] on icon at bounding box center [1122, 487] width 24 height 24
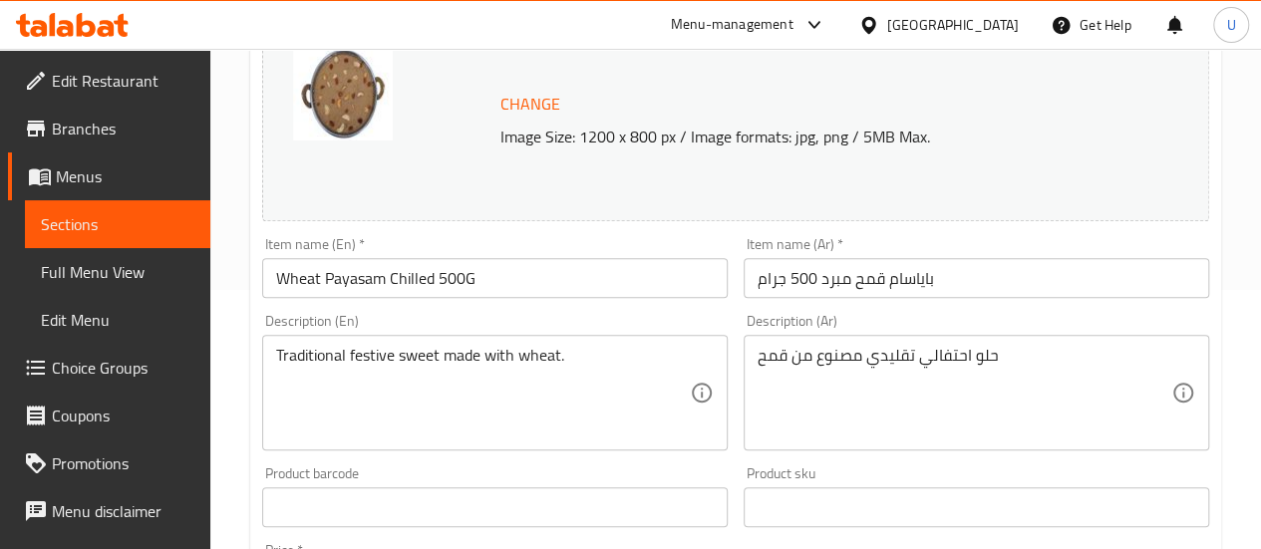
scroll to position [263, 0]
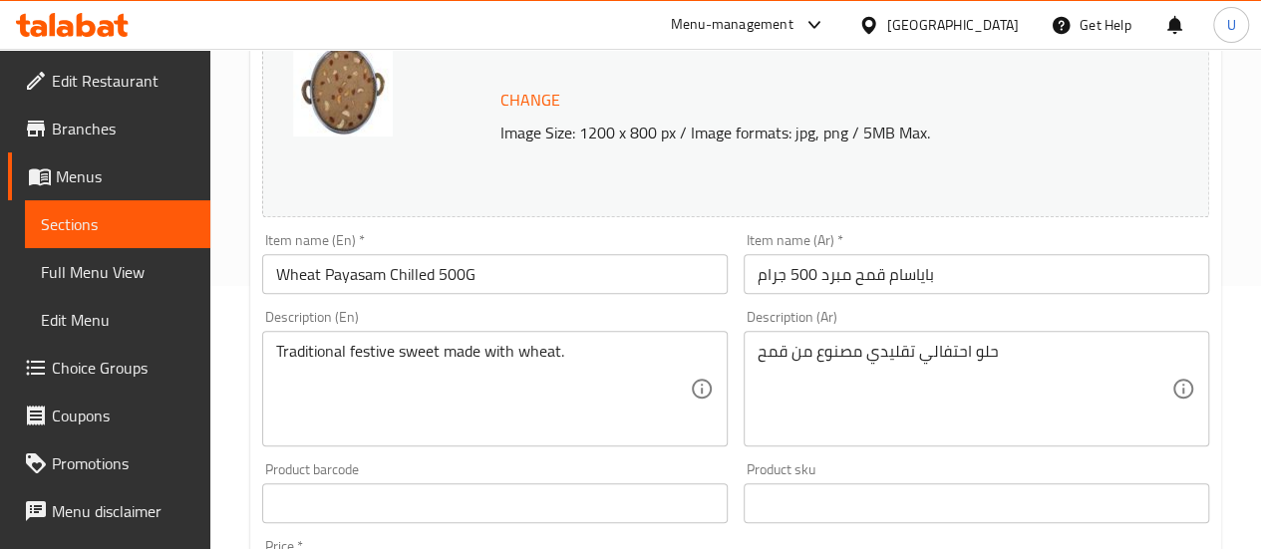
click at [417, 277] on input "Wheat Payasam Chilled 500G" at bounding box center [495, 274] width 466 height 40
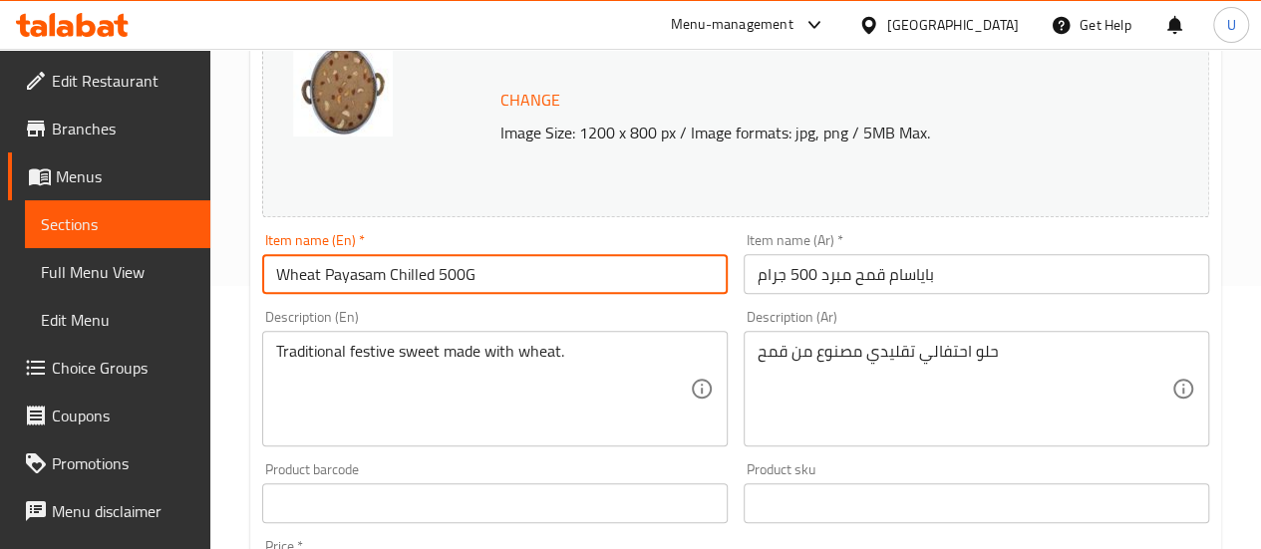
click at [417, 277] on input "Wheat Payasam Chilled 500G" at bounding box center [495, 274] width 466 height 40
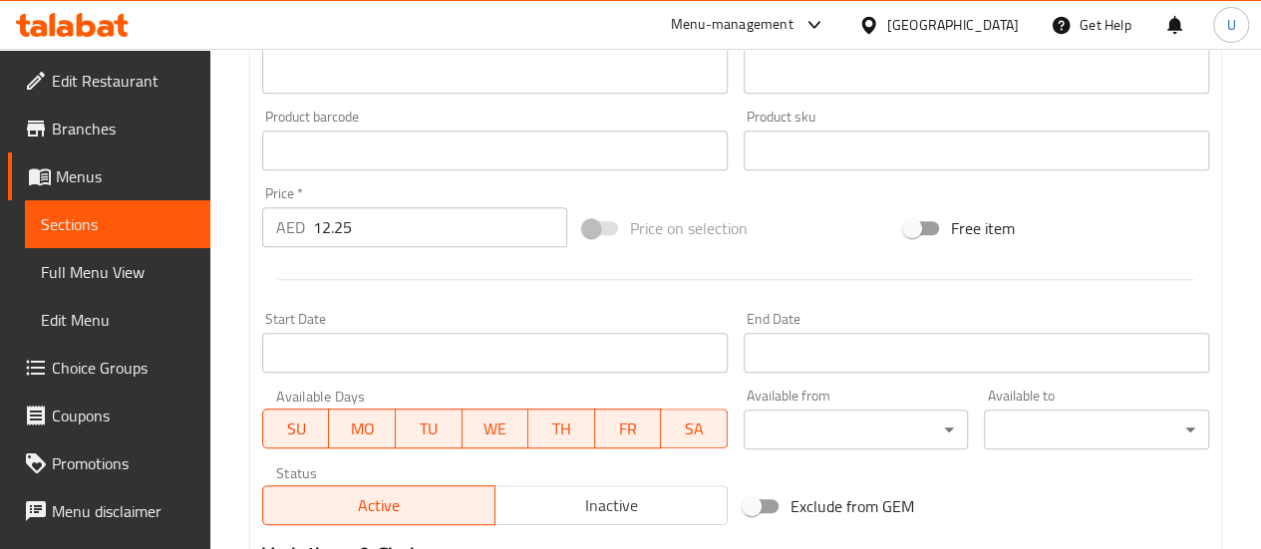
scroll to position [888, 0]
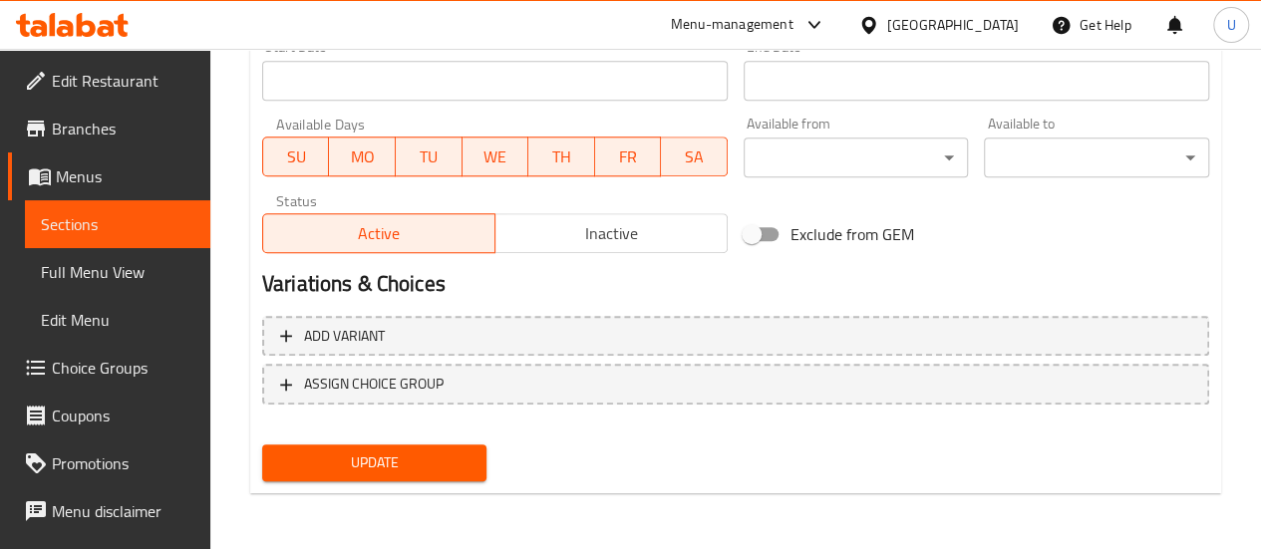
type input "Wheat Payasam 500G"
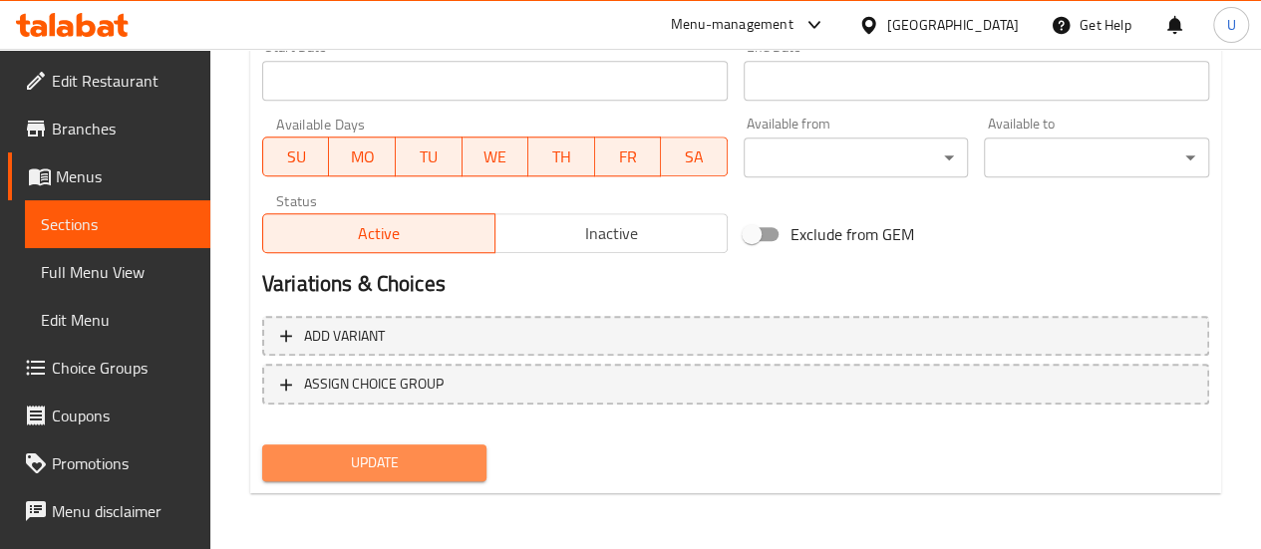
click at [379, 466] on span "Update" at bounding box center [374, 463] width 193 height 25
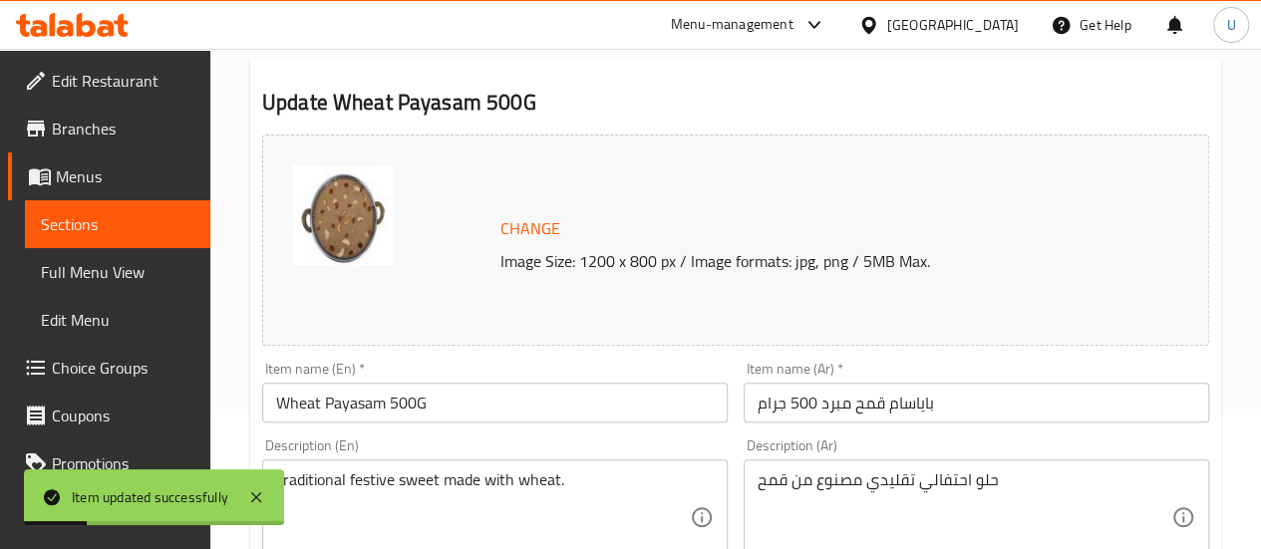
scroll to position [0, 0]
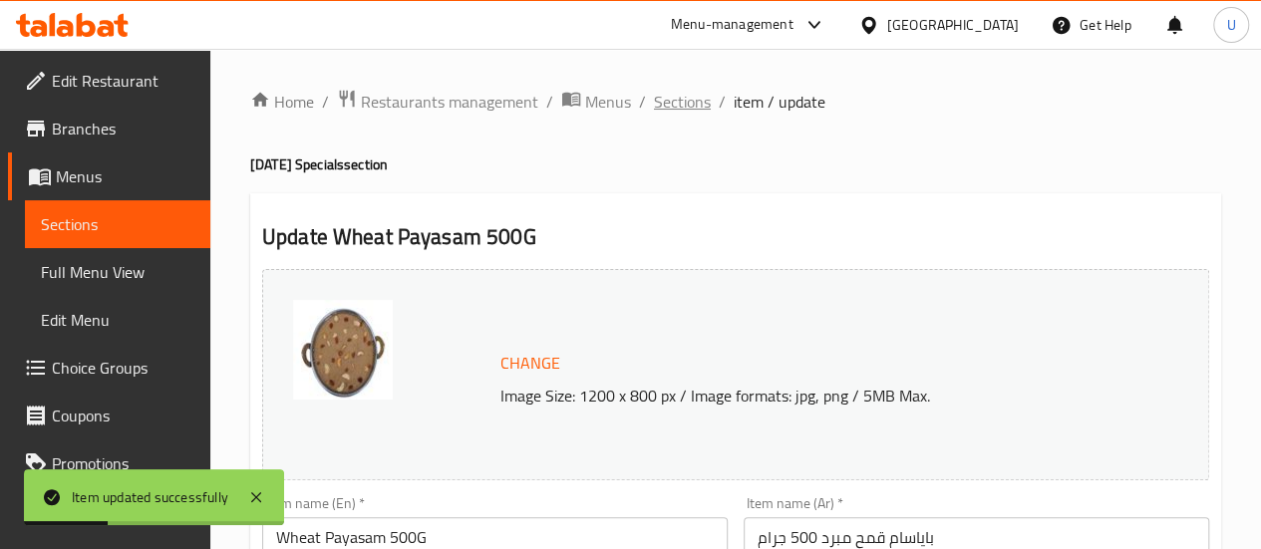
click at [687, 108] on span "Sections" at bounding box center [682, 102] width 57 height 24
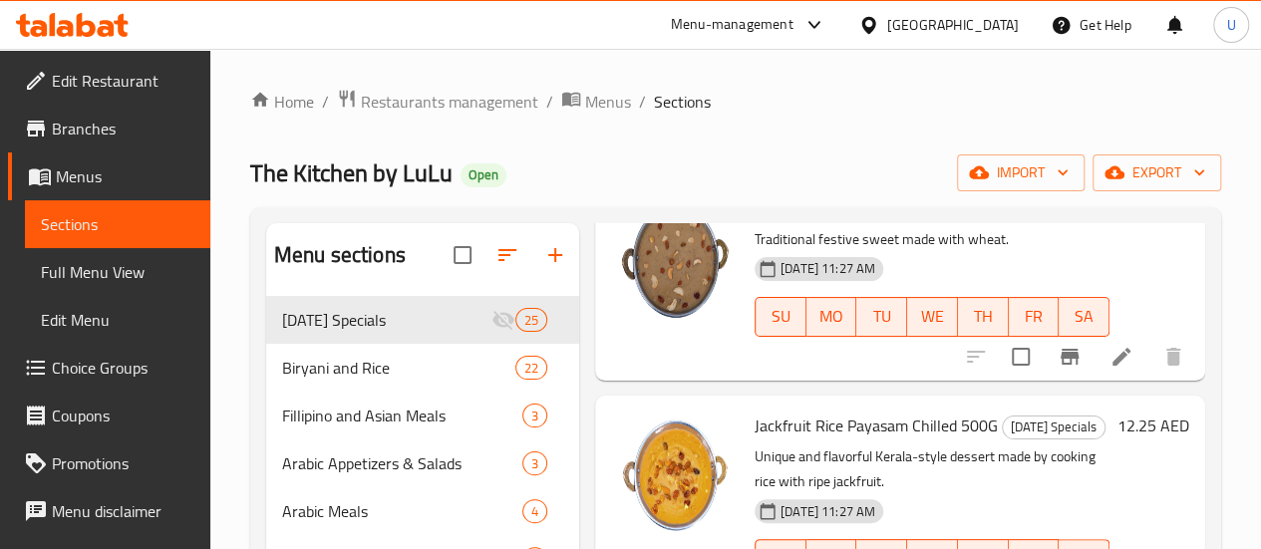
scroll to position [3513, 0]
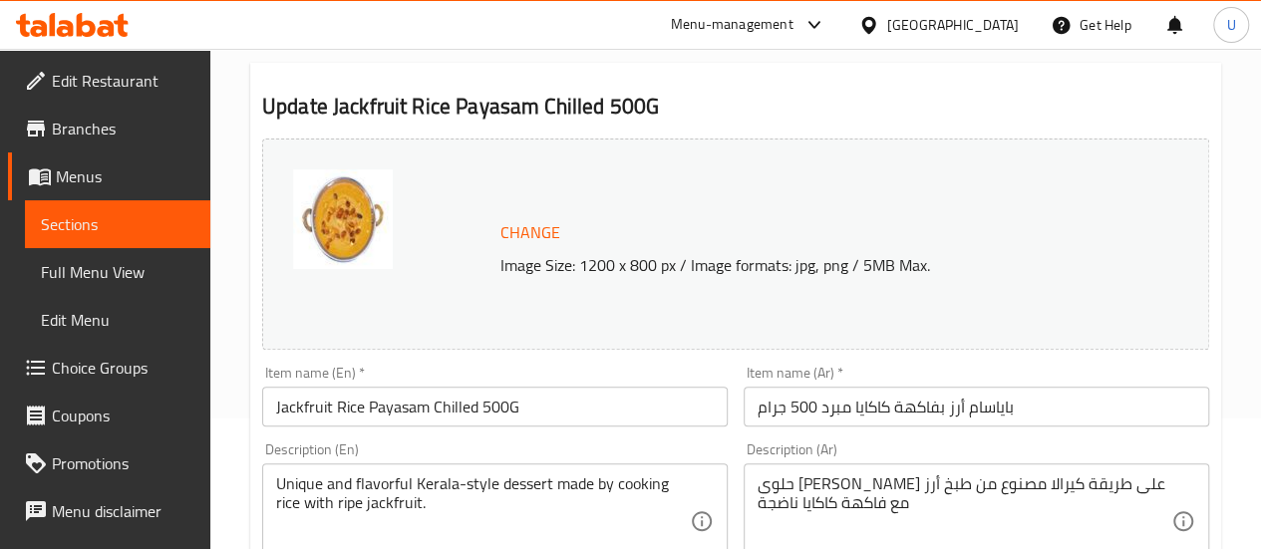
scroll to position [134, 0]
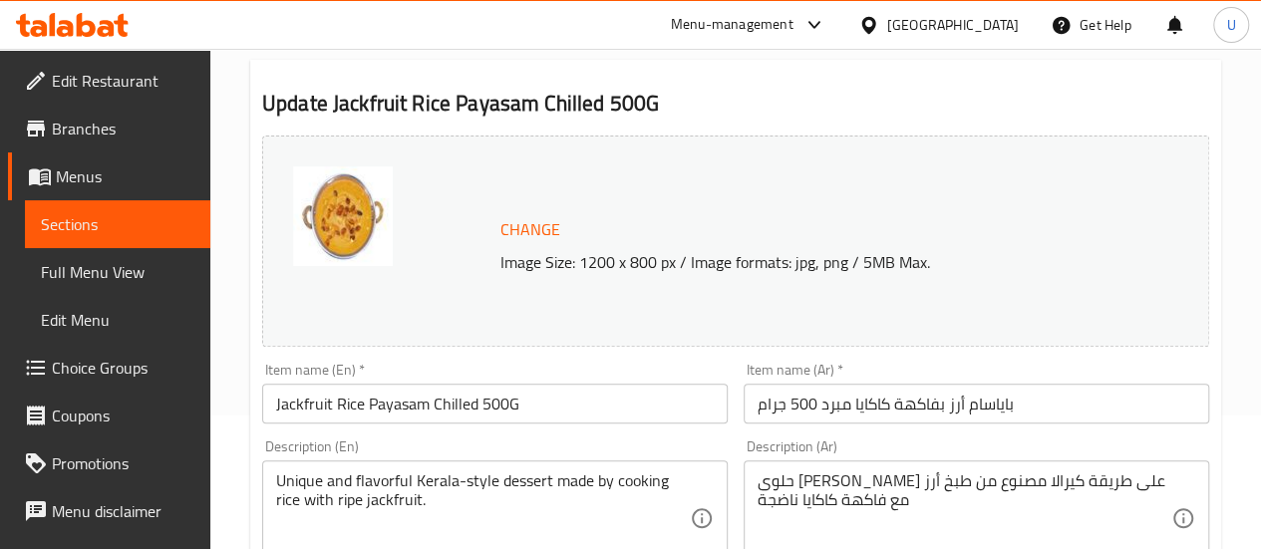
click at [443, 409] on input "Jackfruit Rice Payasam Chilled 500G" at bounding box center [495, 404] width 466 height 40
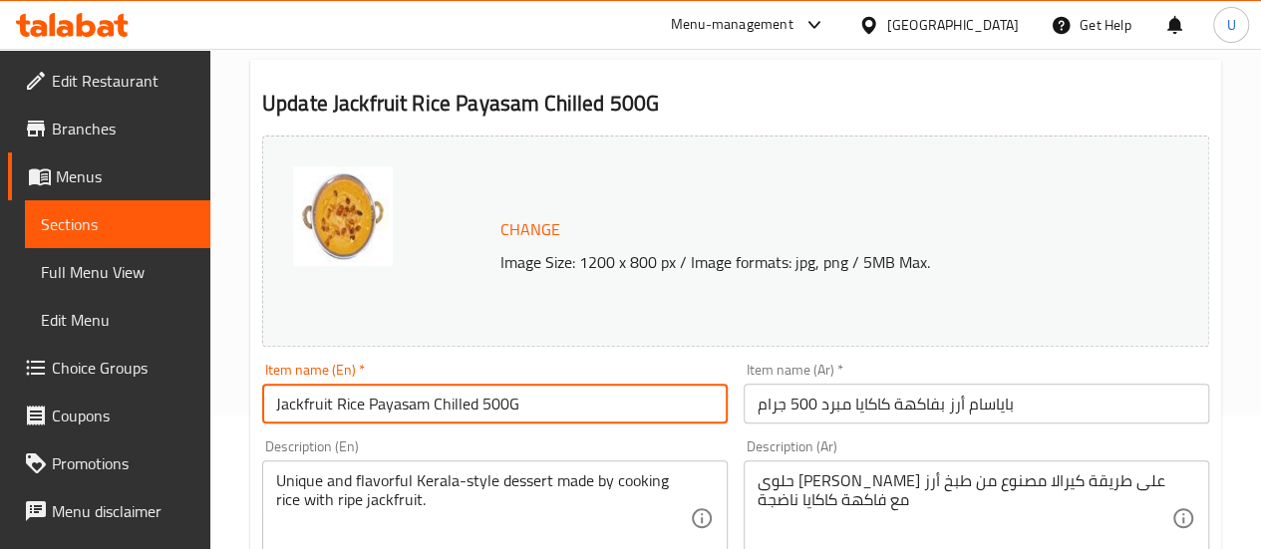
click at [443, 409] on input "Jackfruit Rice Payasam Chilled 500G" at bounding box center [495, 404] width 466 height 40
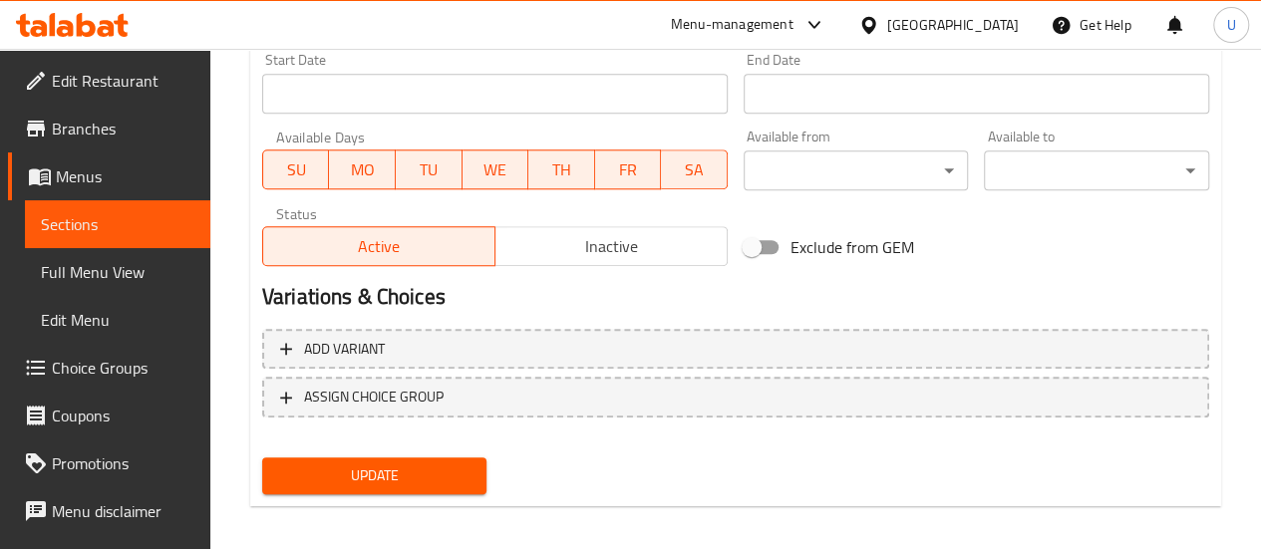
scroll to position [888, 0]
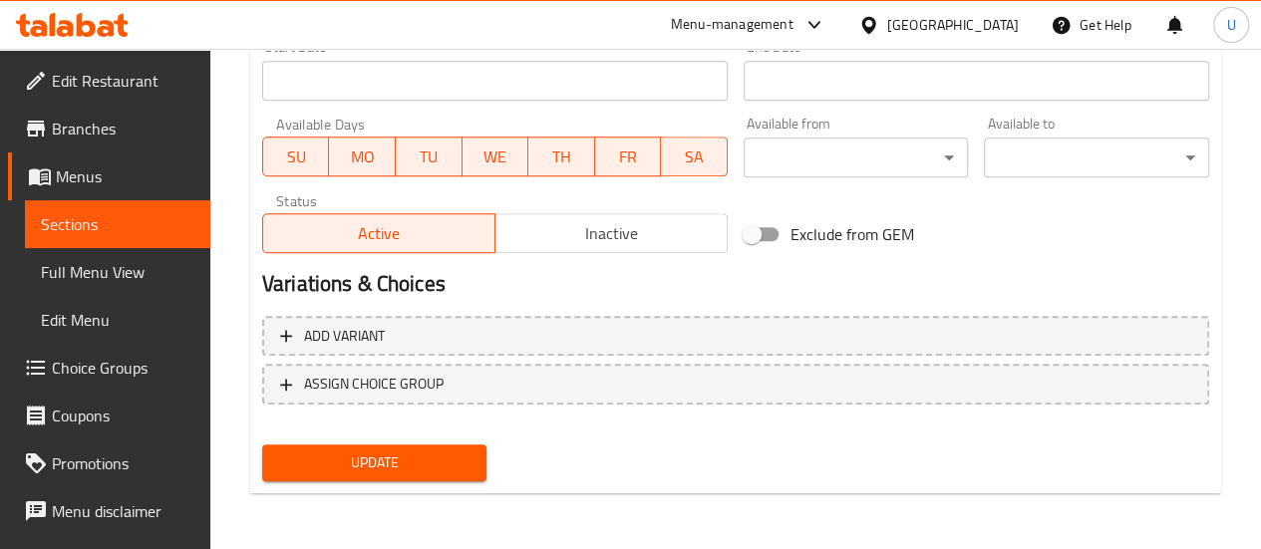
type input "Jackfruit Rice Payasam 500G"
click at [384, 456] on span "Update" at bounding box center [374, 463] width 193 height 25
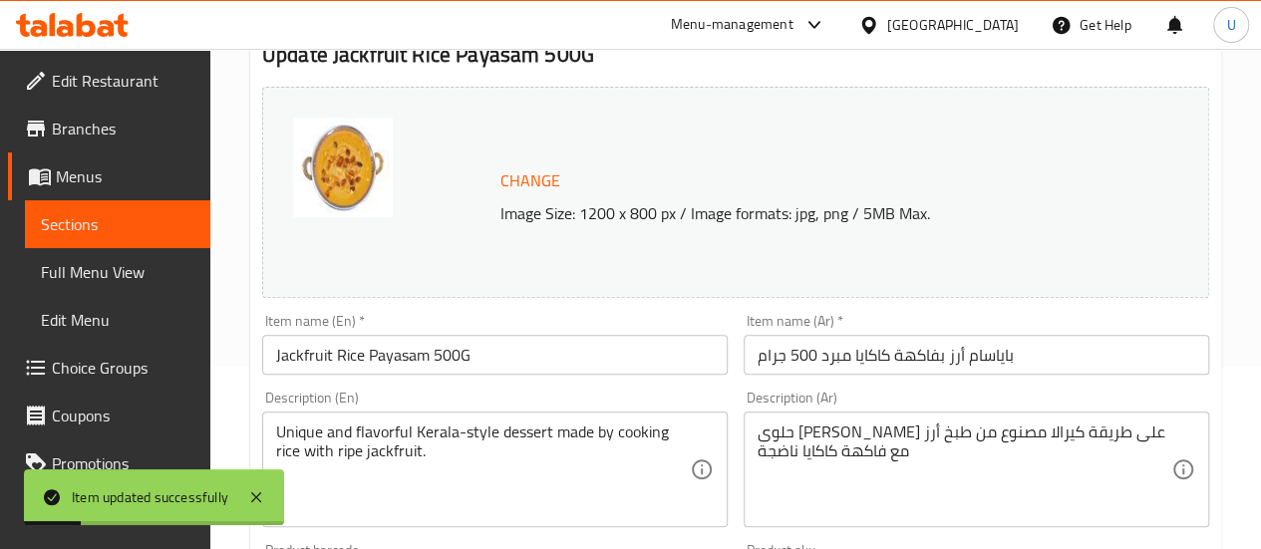
scroll to position [0, 0]
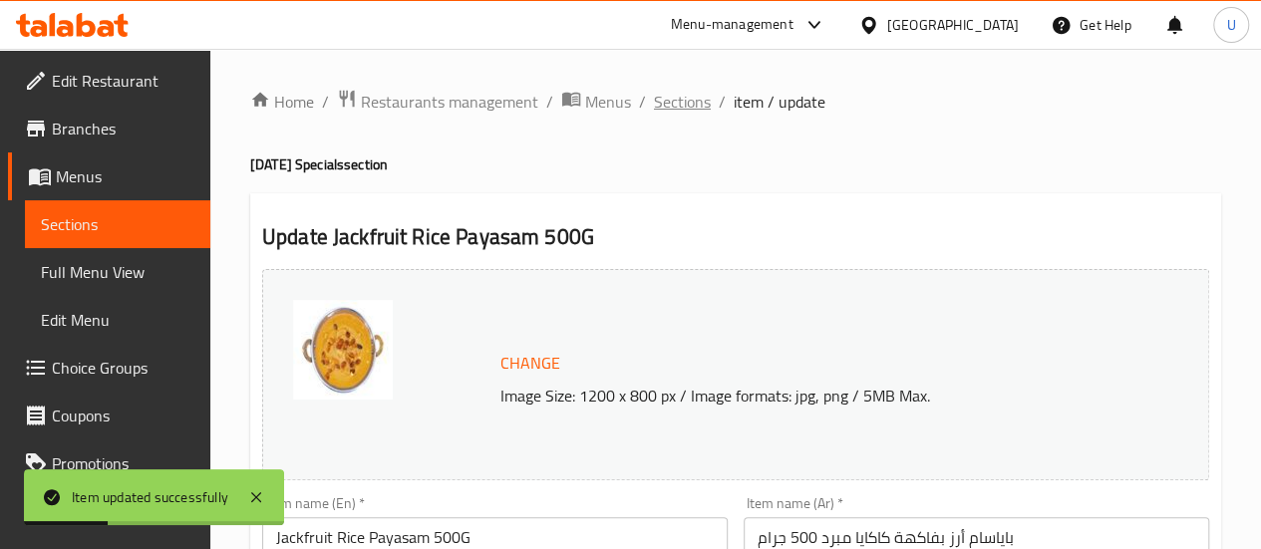
click at [688, 90] on span "Sections" at bounding box center [682, 102] width 57 height 24
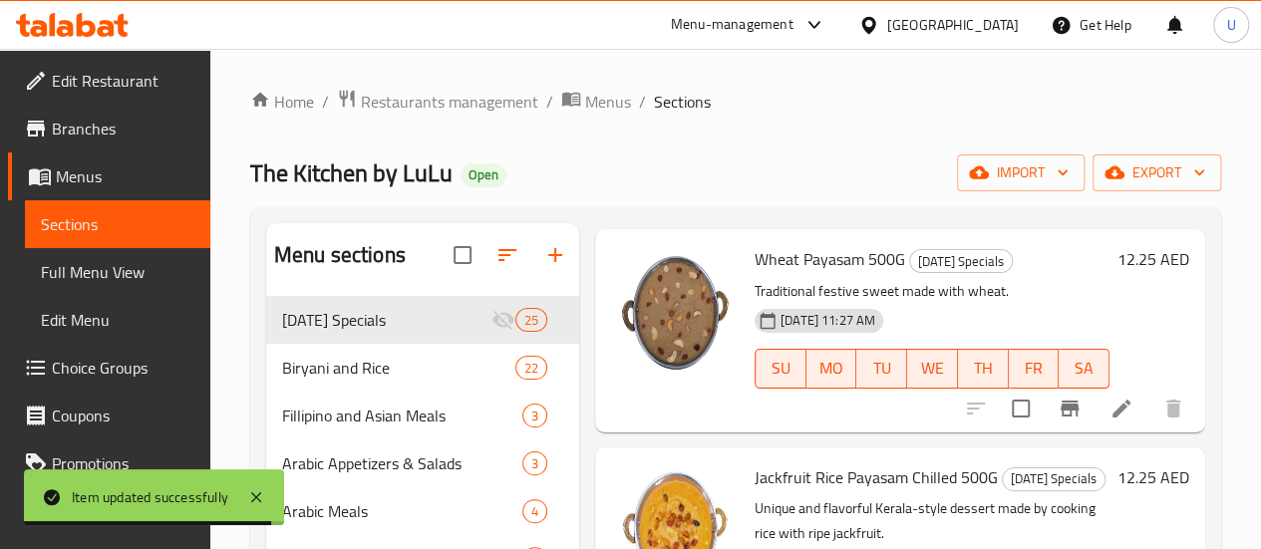
scroll to position [3592, 0]
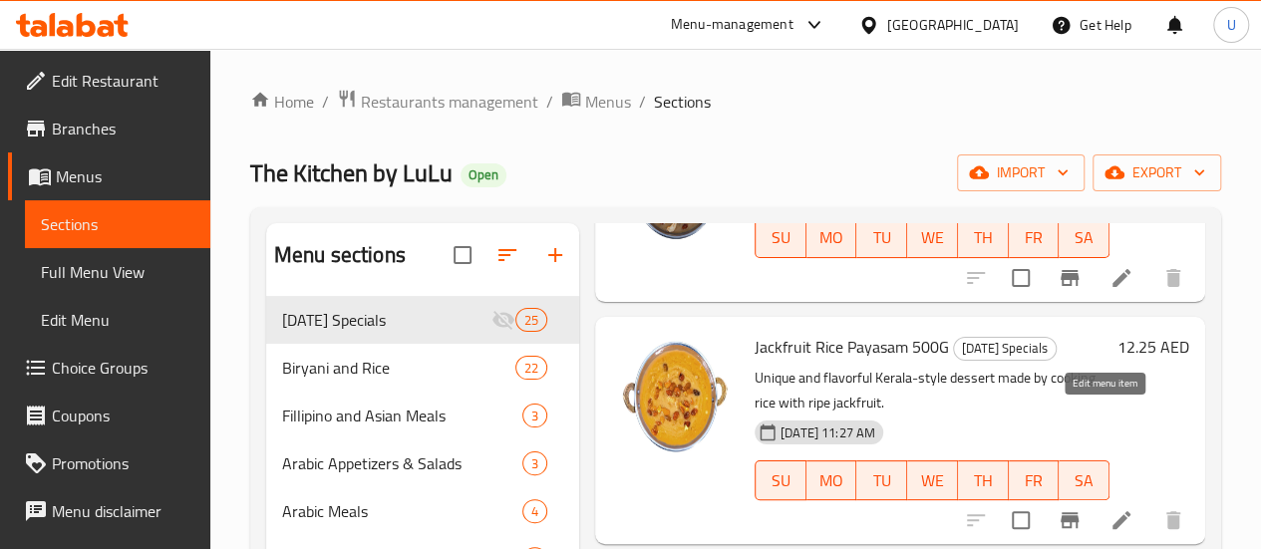
click at [1113, 511] on icon at bounding box center [1122, 520] width 18 height 18
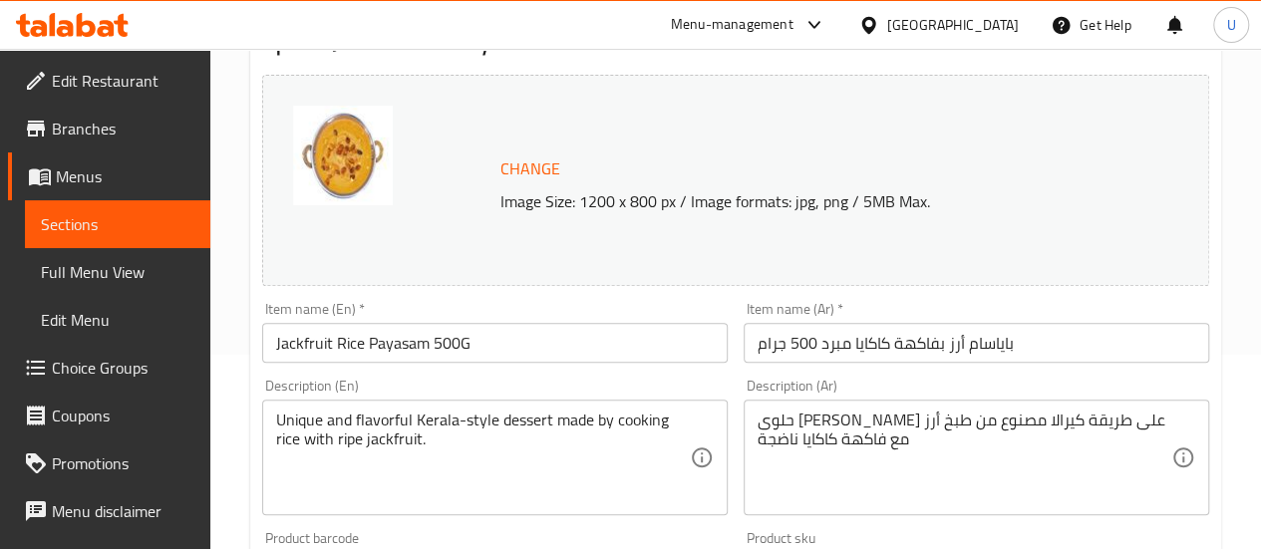
scroll to position [195, 0]
click at [390, 332] on input "Jackfruit Rice Payasam 500G" at bounding box center [495, 342] width 466 height 40
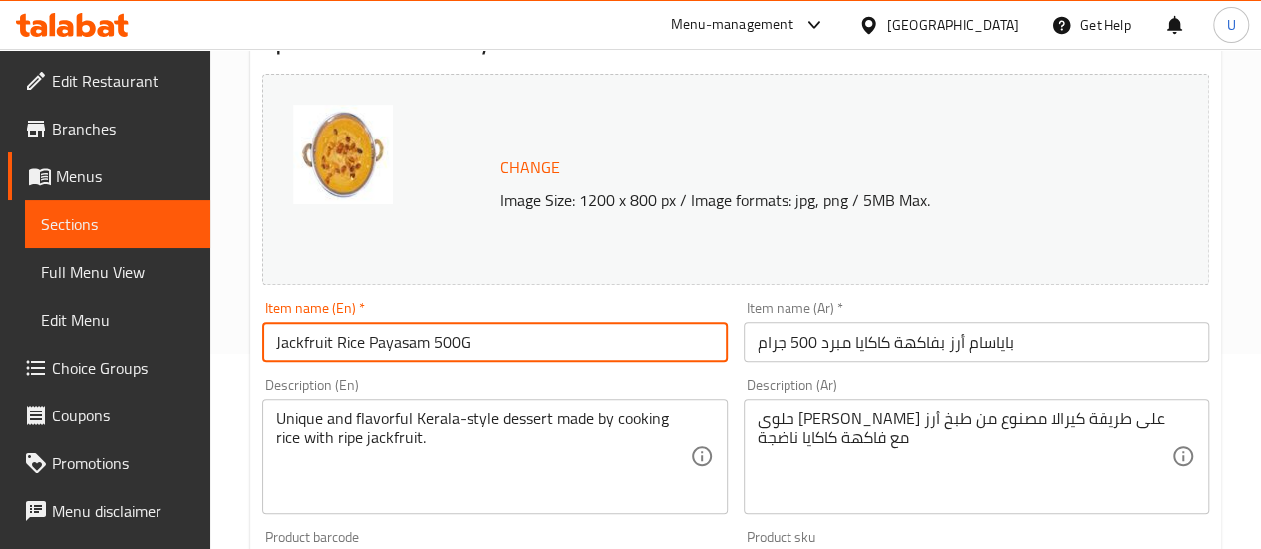
click at [390, 332] on input "Jackfruit Rice Payasam 500G" at bounding box center [495, 342] width 466 height 40
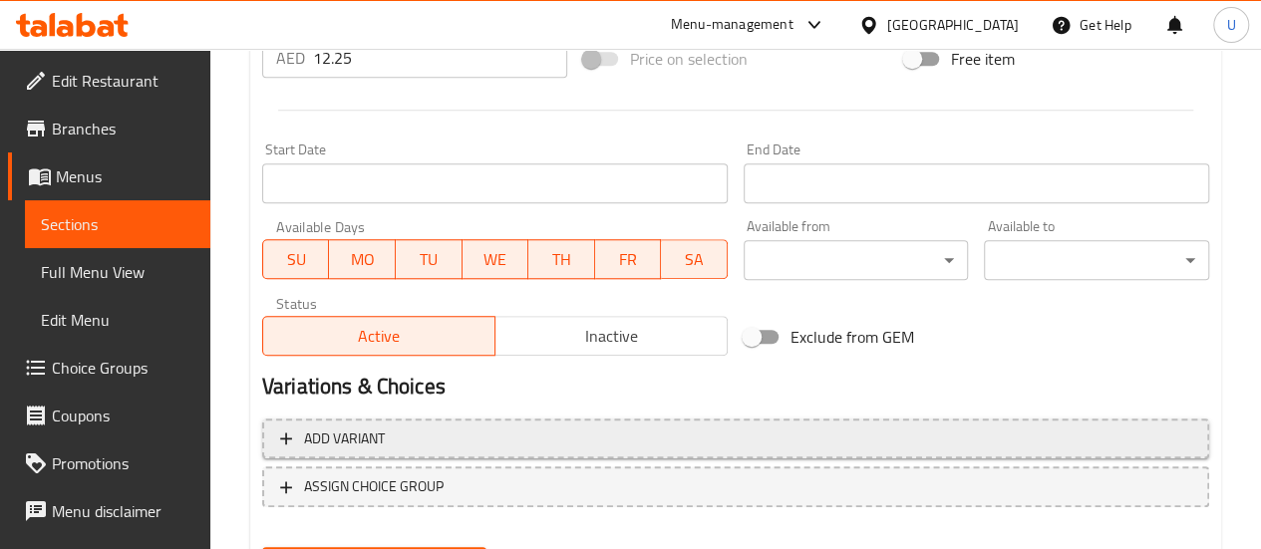
scroll to position [888, 0]
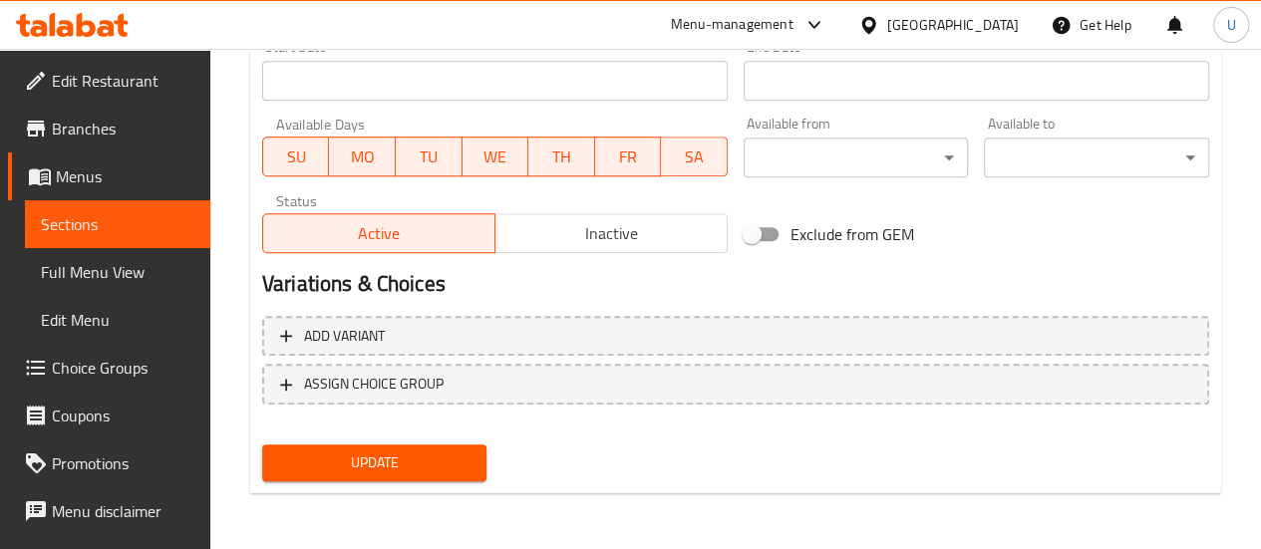
type input "Jackfruit Rice 500G"
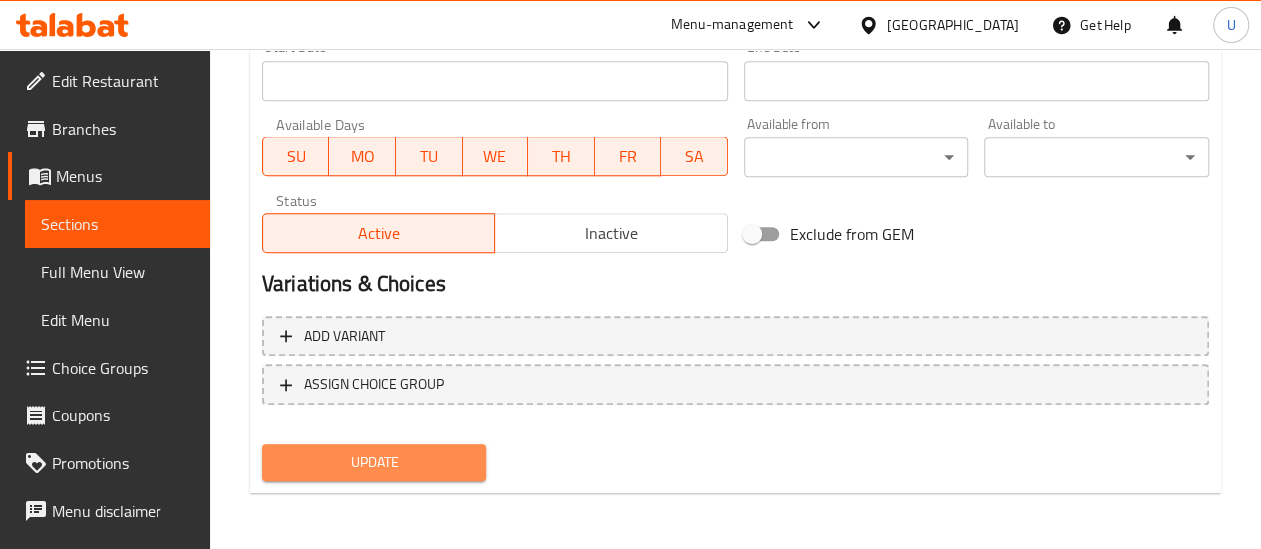
click at [373, 457] on span "Update" at bounding box center [374, 463] width 193 height 25
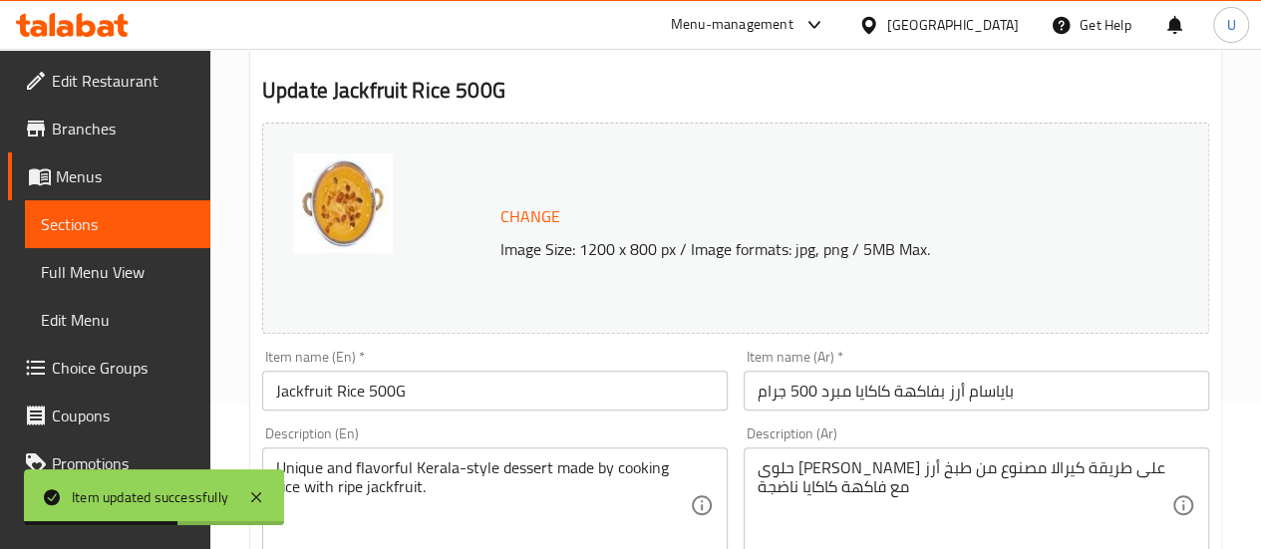
scroll to position [0, 0]
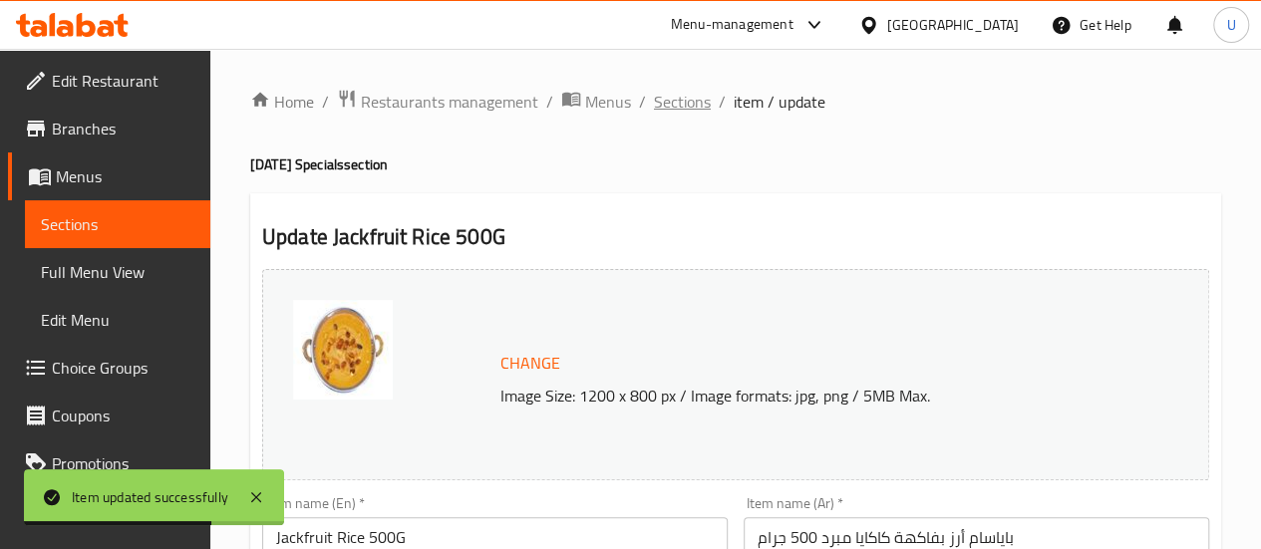
click at [691, 103] on span "Sections" at bounding box center [682, 102] width 57 height 24
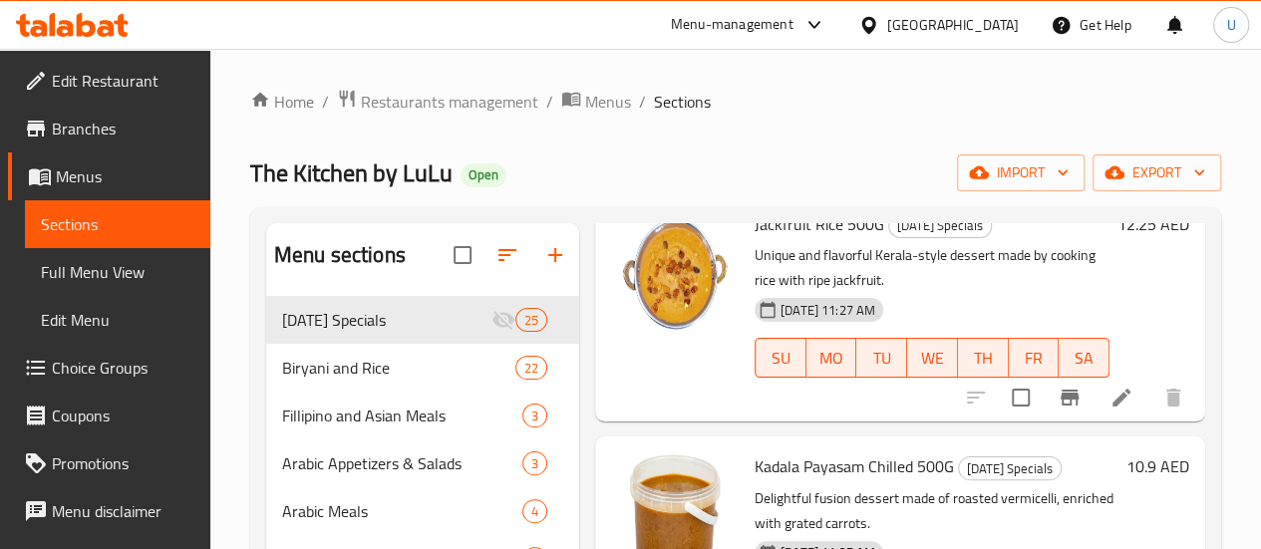
scroll to position [3853, 0]
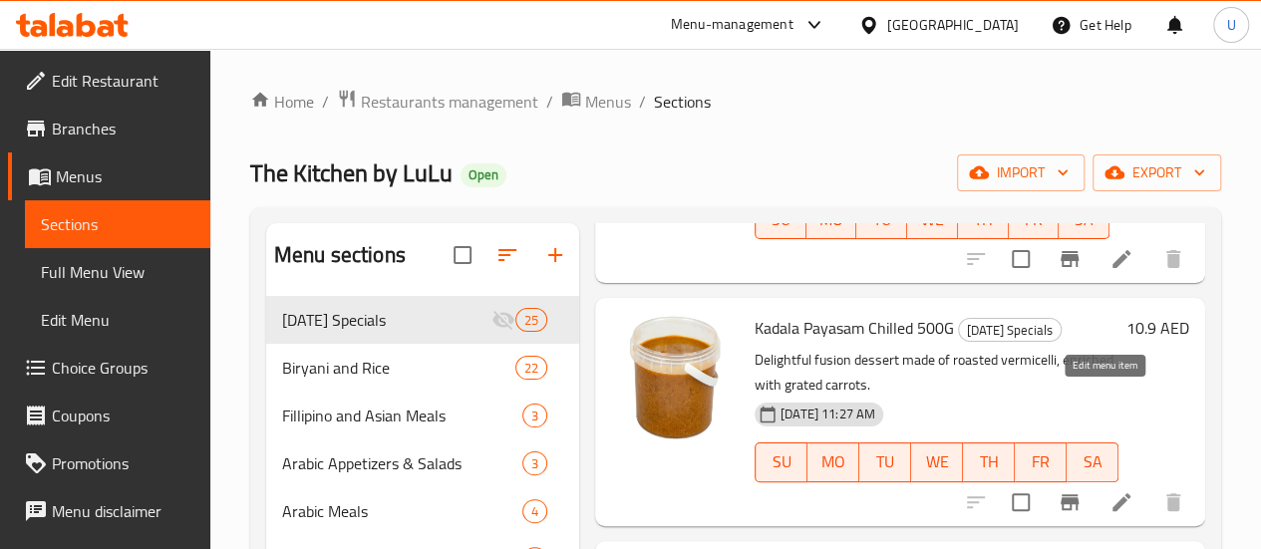
click at [1113, 493] on icon at bounding box center [1122, 502] width 18 height 18
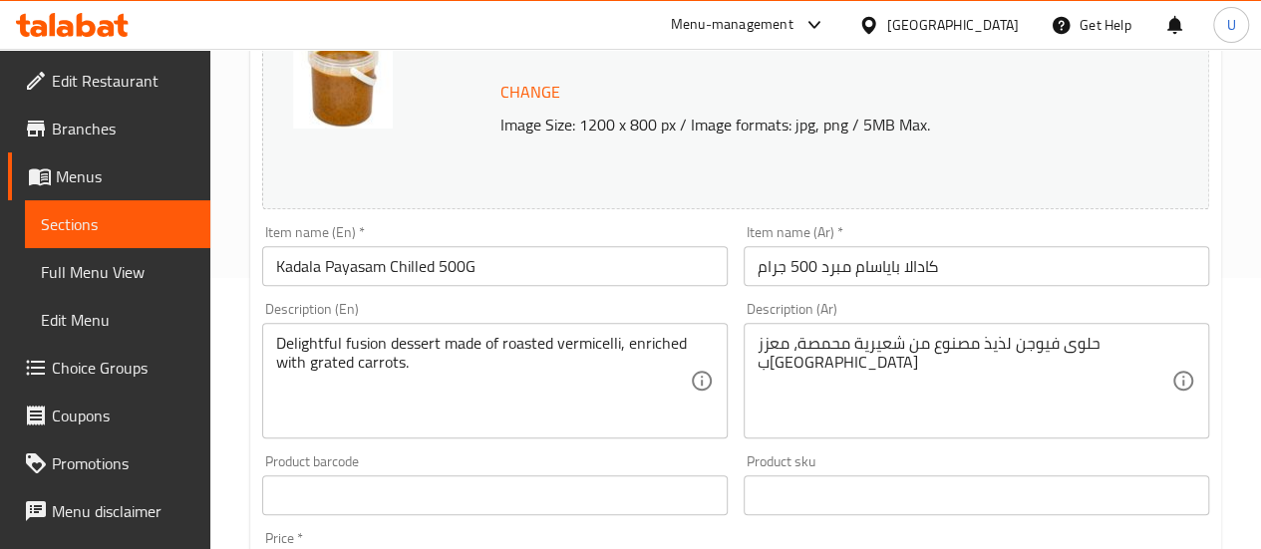
scroll to position [339, 0]
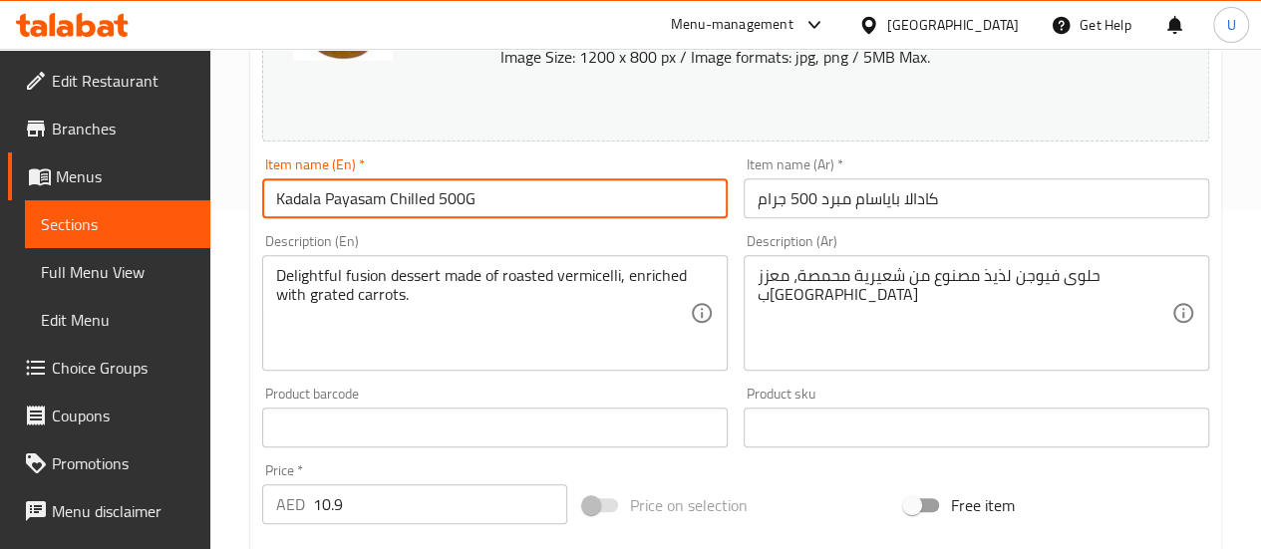
click at [405, 187] on input "Kadala Payasam Chilled 500G" at bounding box center [495, 198] width 466 height 40
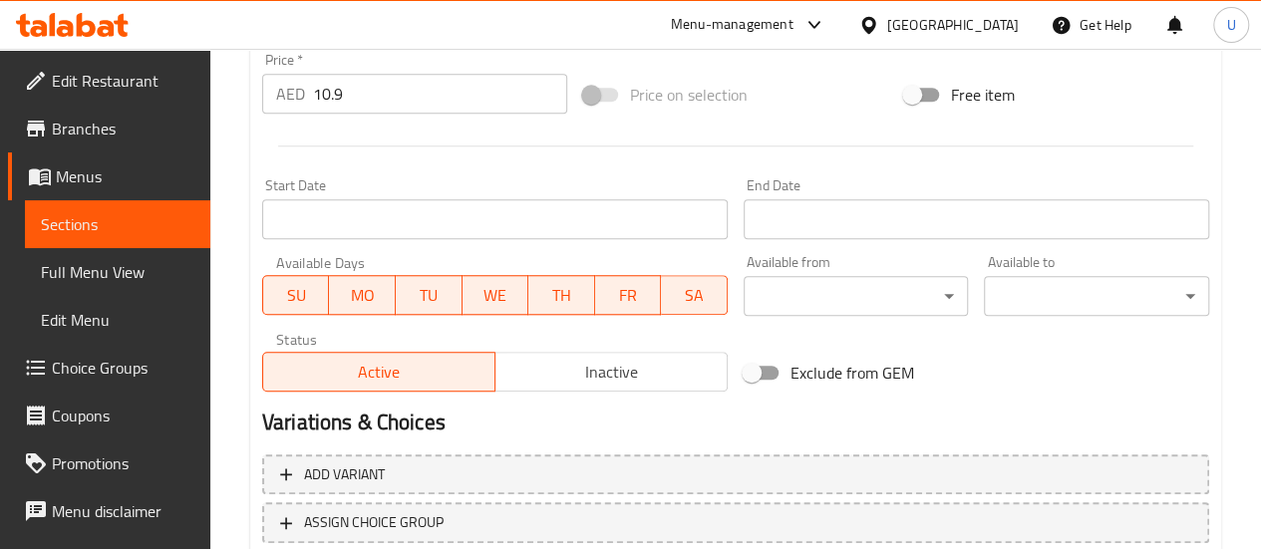
scroll to position [888, 0]
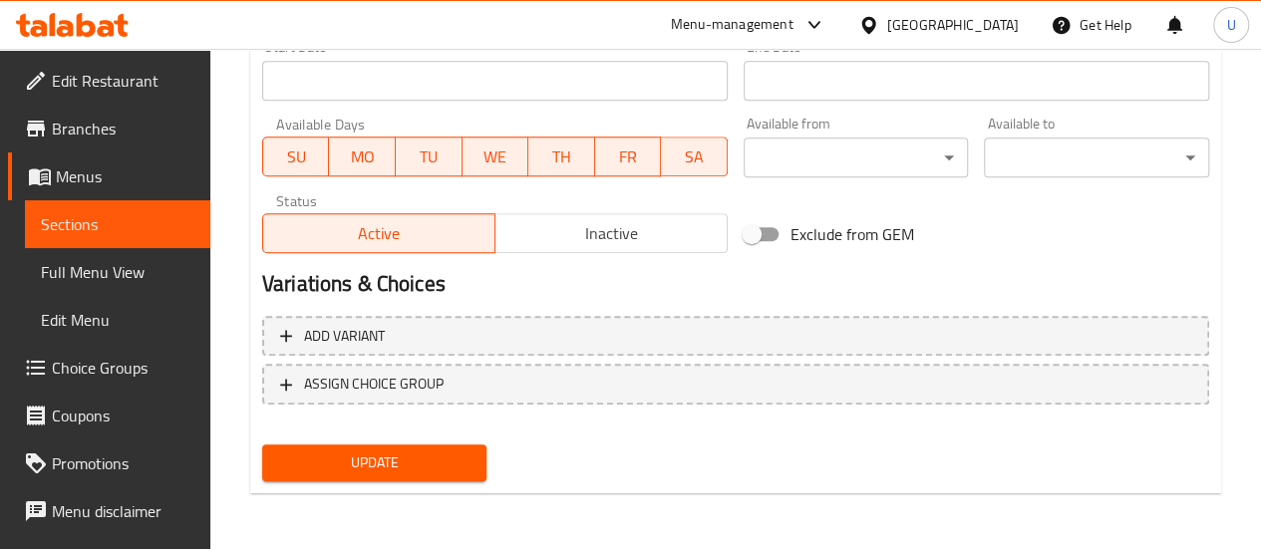
type input "Kadala Payasam 500G"
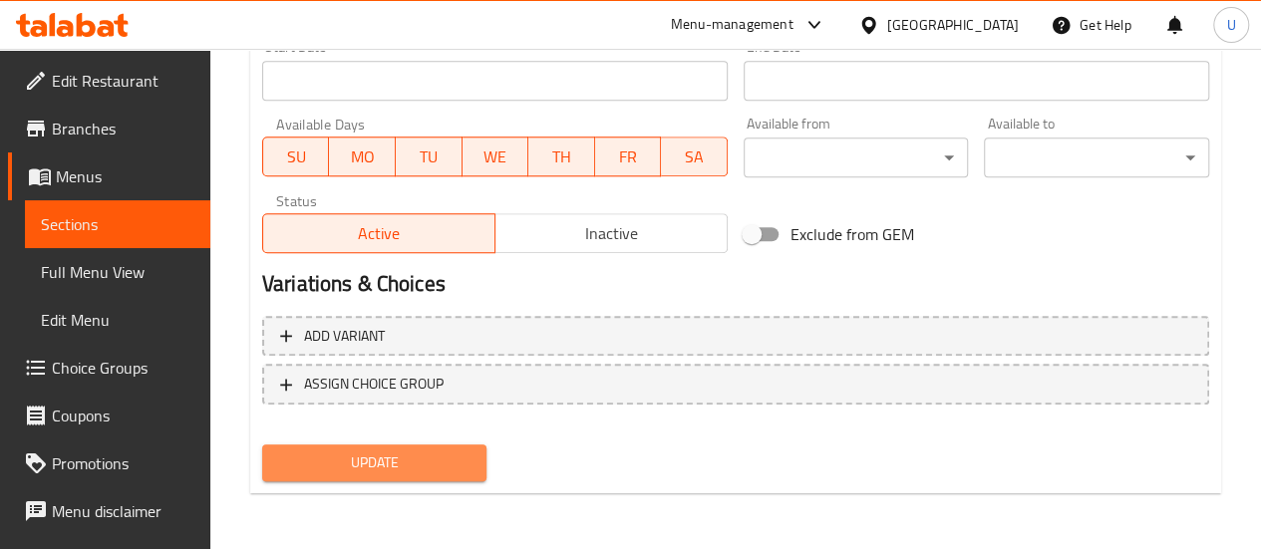
click at [385, 460] on span "Update" at bounding box center [374, 463] width 193 height 25
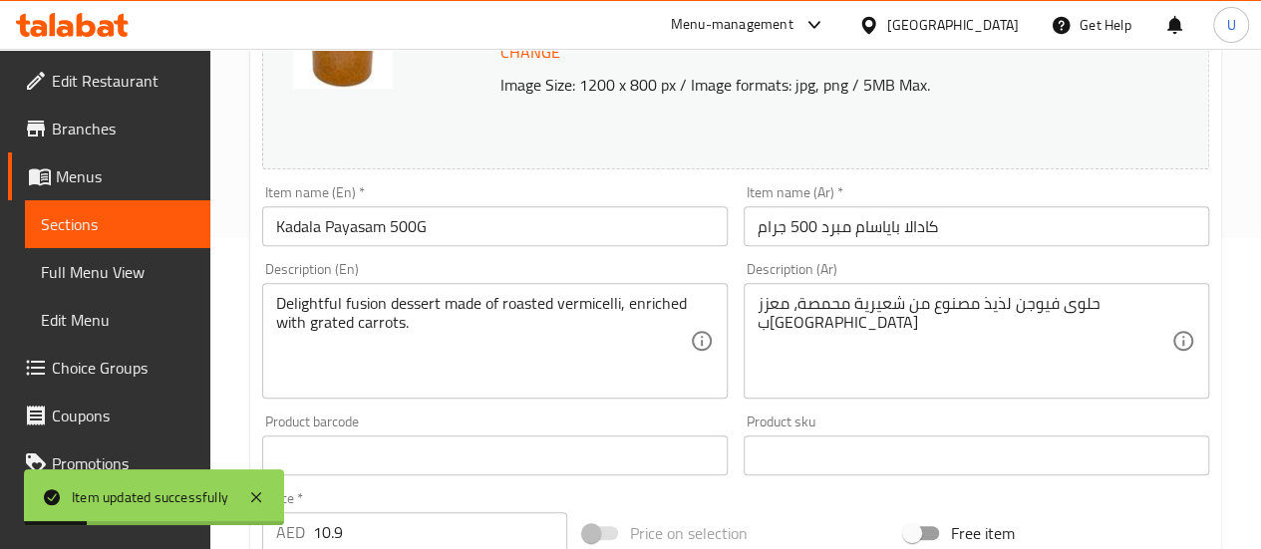
scroll to position [0, 0]
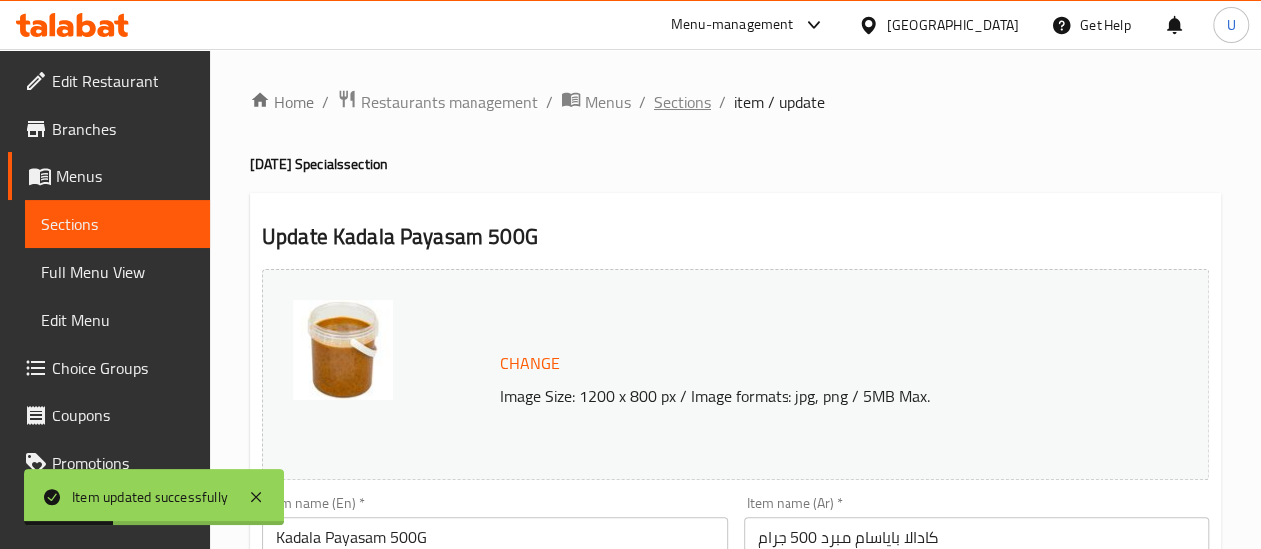
click at [678, 109] on span "Sections" at bounding box center [682, 102] width 57 height 24
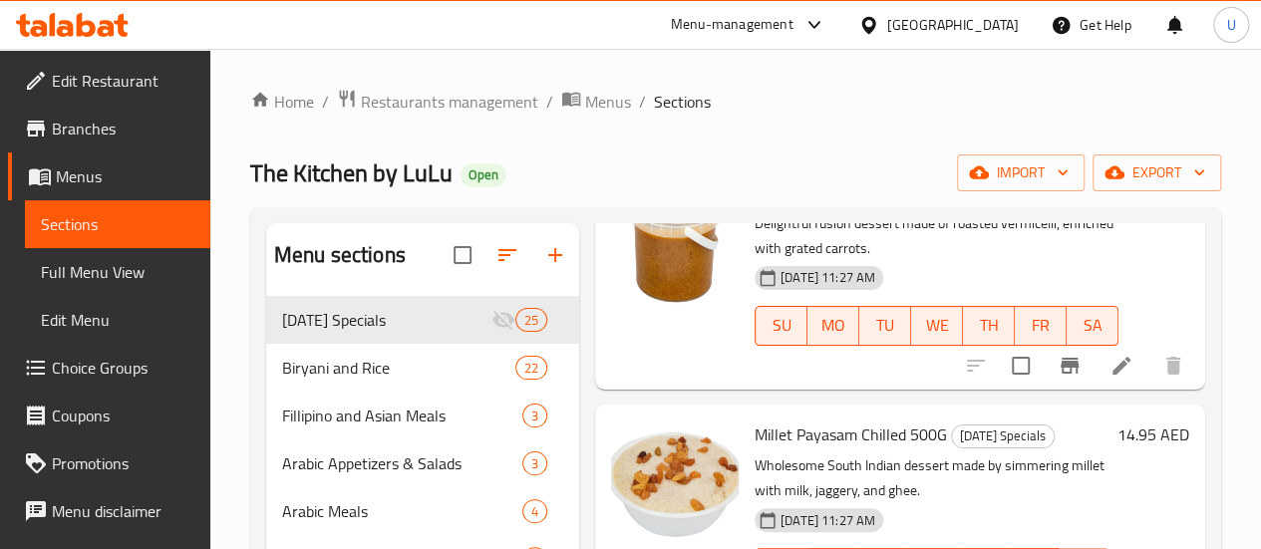
scroll to position [3990, 0]
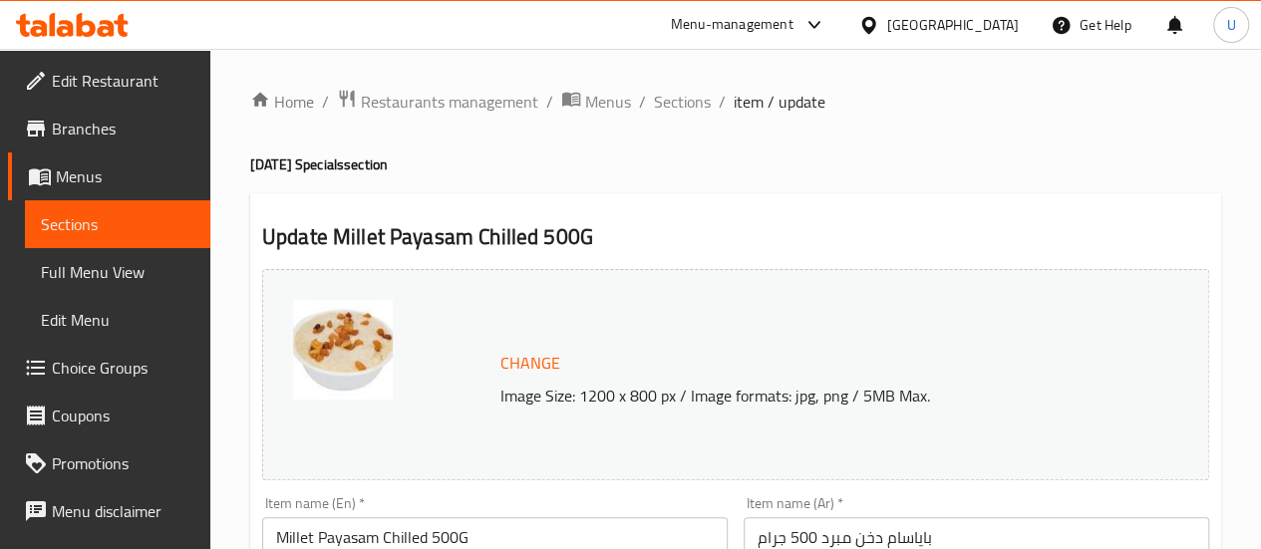
scroll to position [107, 0]
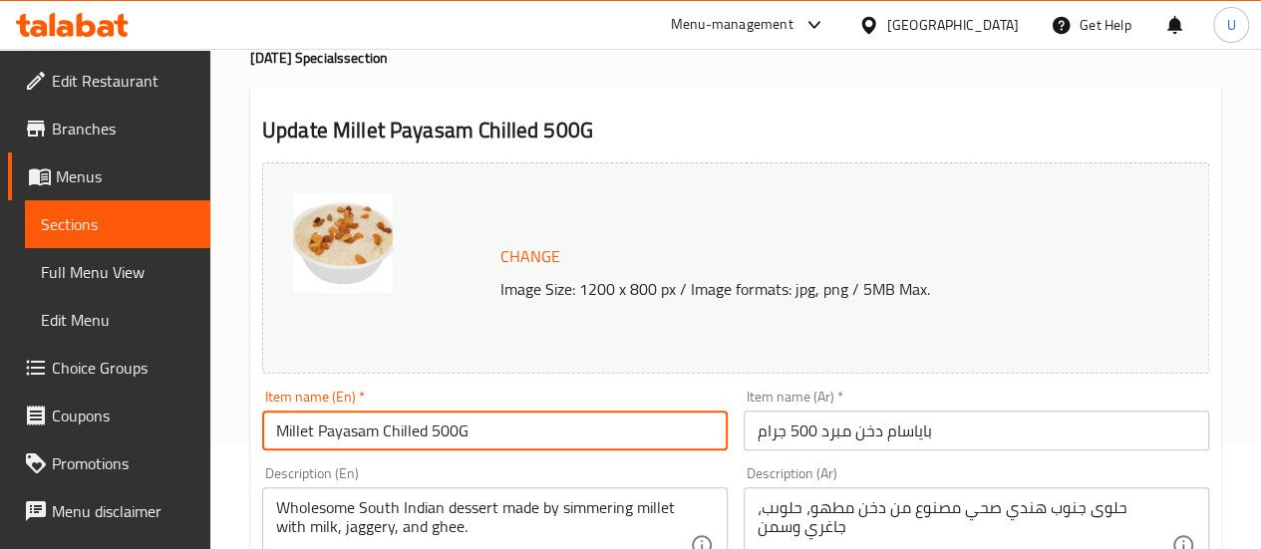
click at [407, 426] on input "Millet Payasam Chilled 500G" at bounding box center [495, 431] width 466 height 40
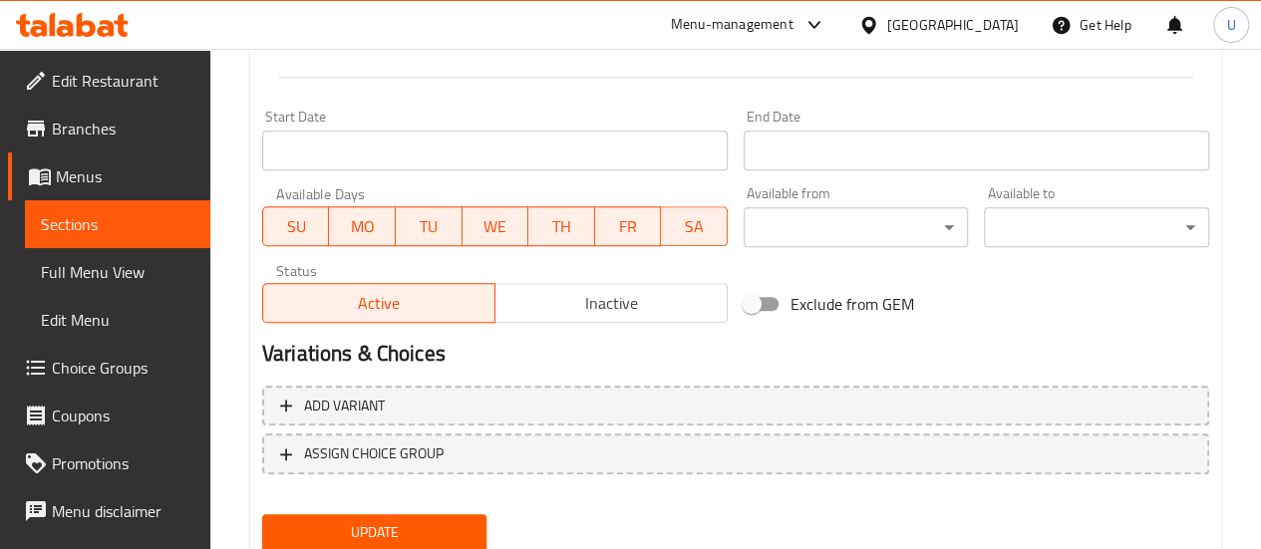
scroll to position [888, 0]
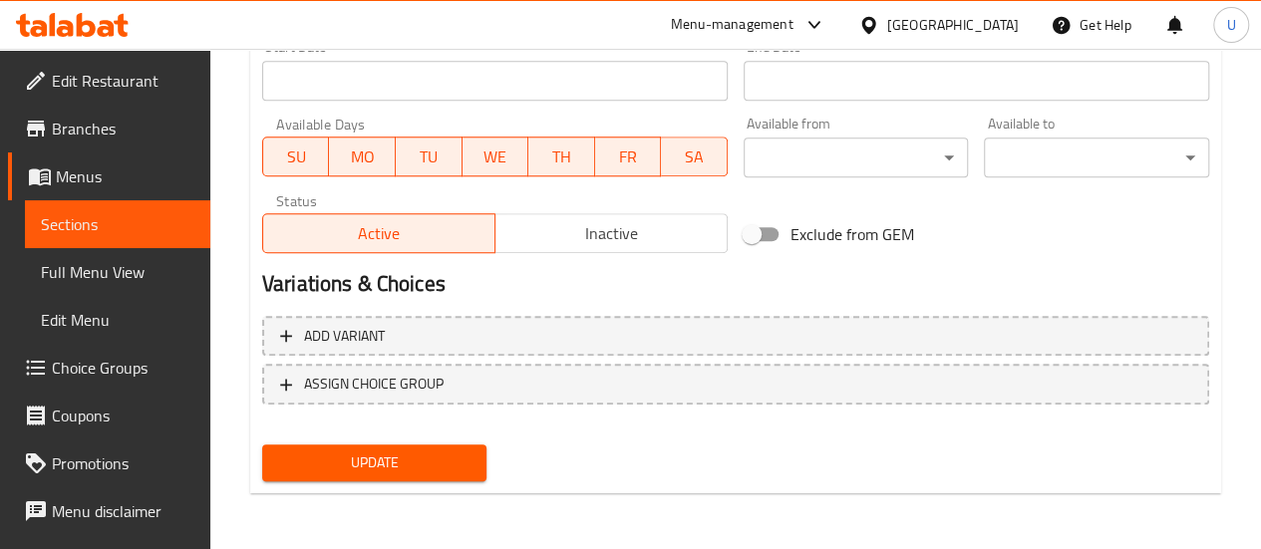
type input "Millet Payasam 500G"
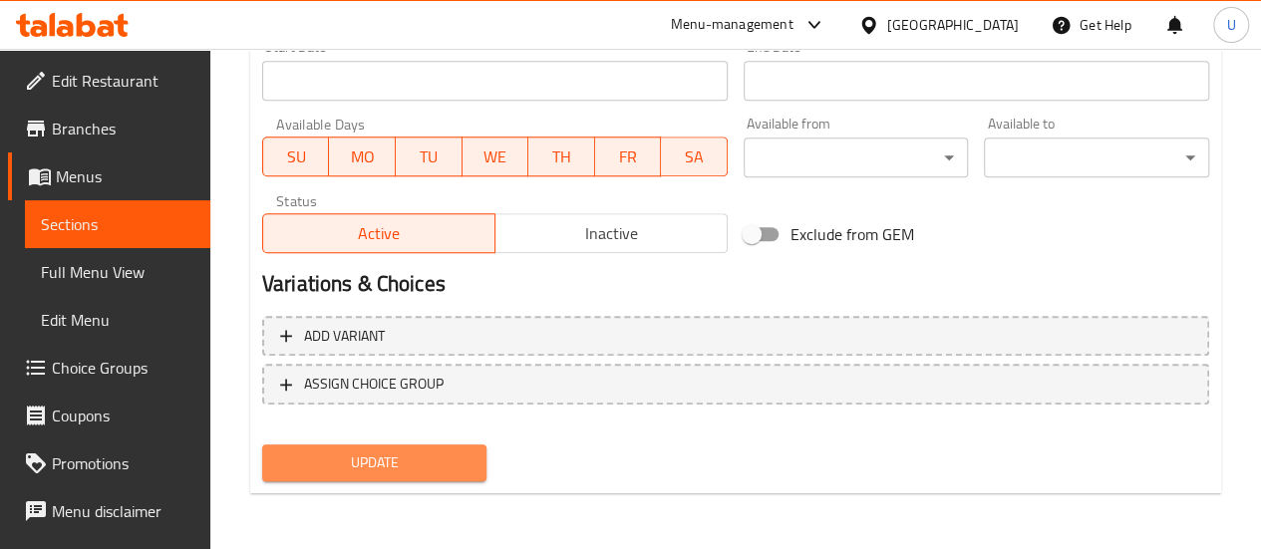
click at [379, 452] on span "Update" at bounding box center [374, 463] width 193 height 25
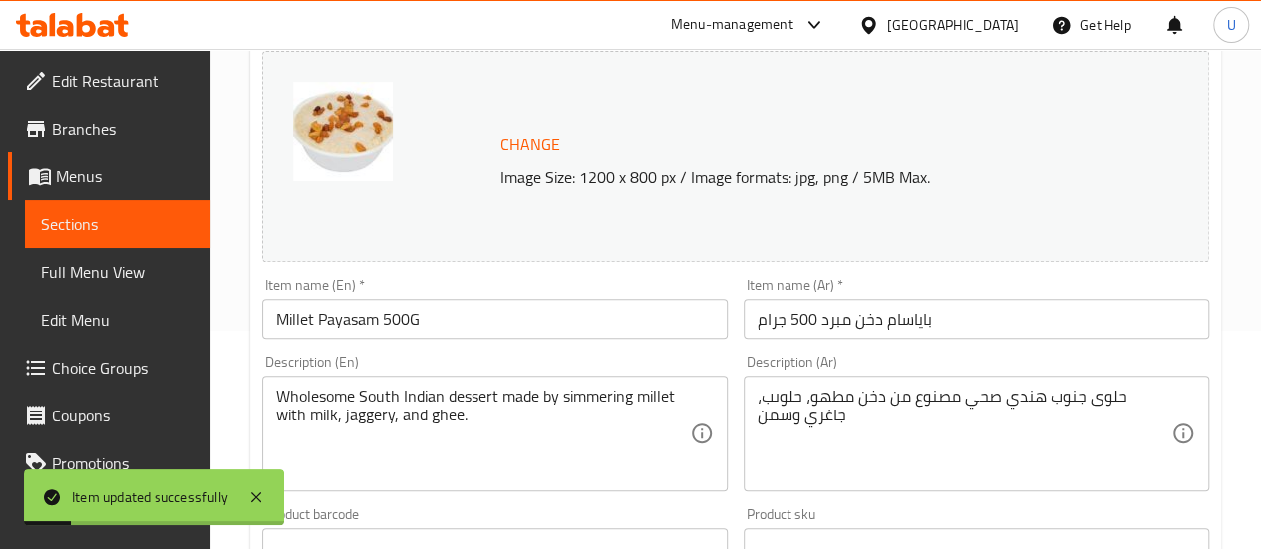
scroll to position [0, 0]
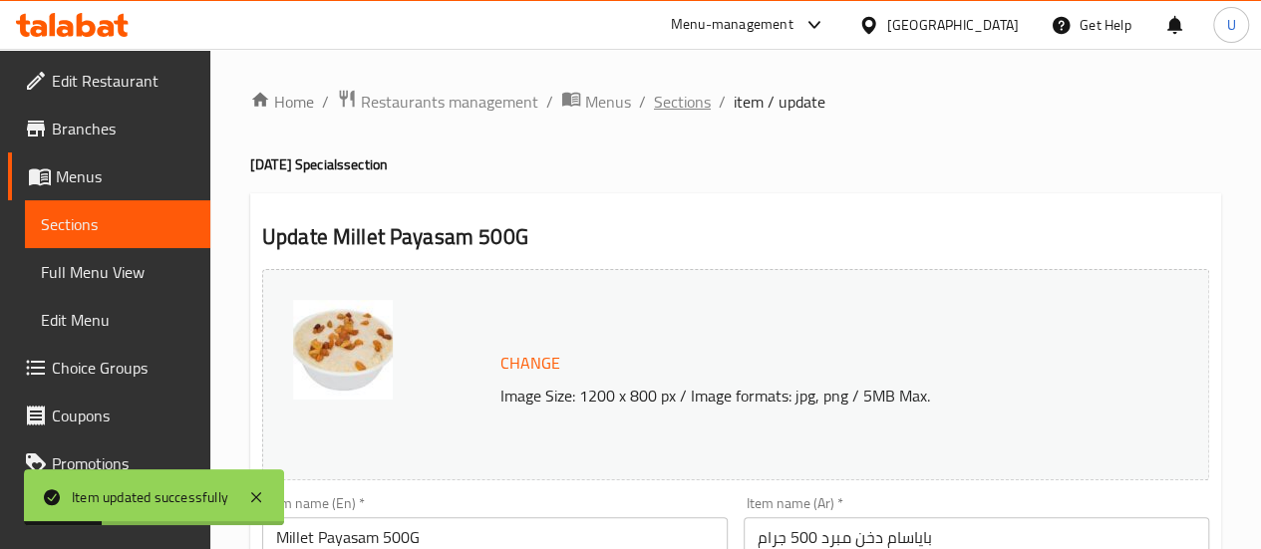
click at [670, 106] on span "Sections" at bounding box center [682, 102] width 57 height 24
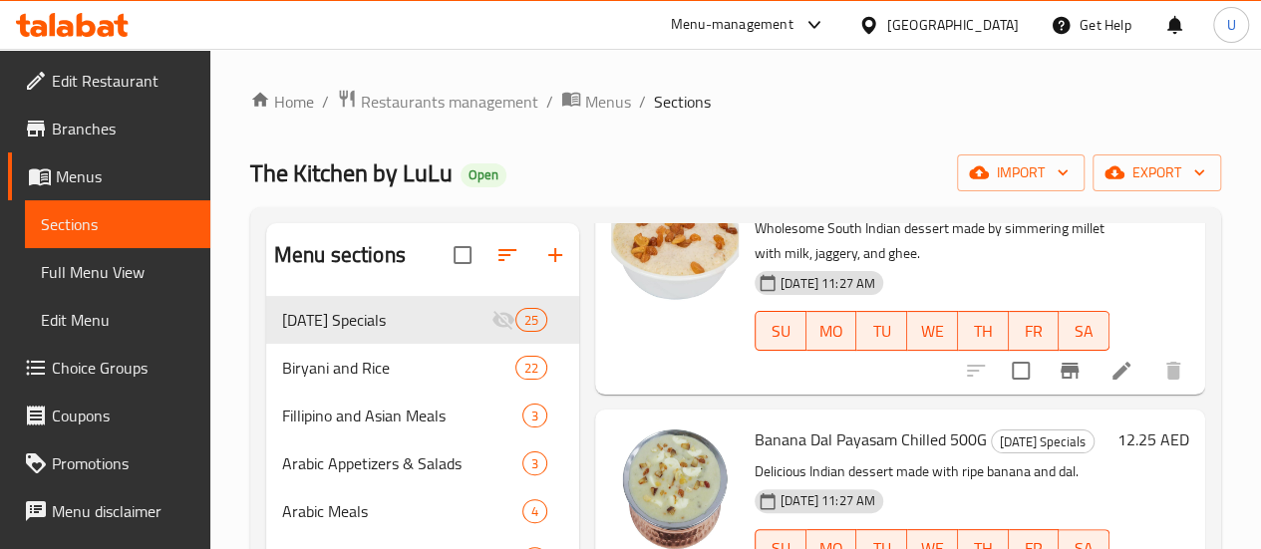
scroll to position [4230, 0]
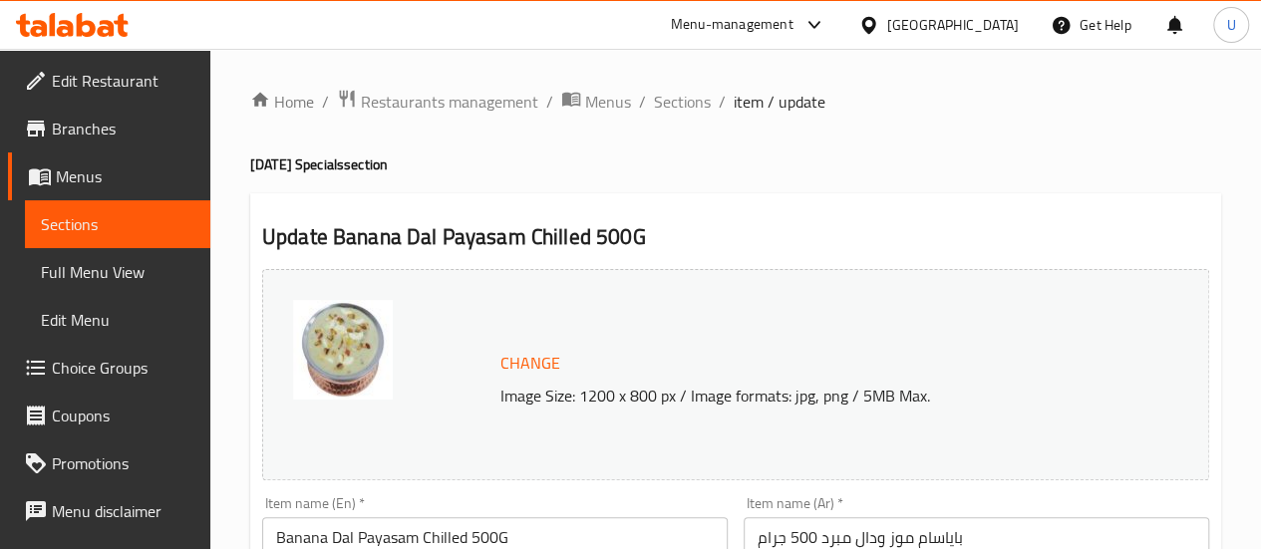
scroll to position [165, 0]
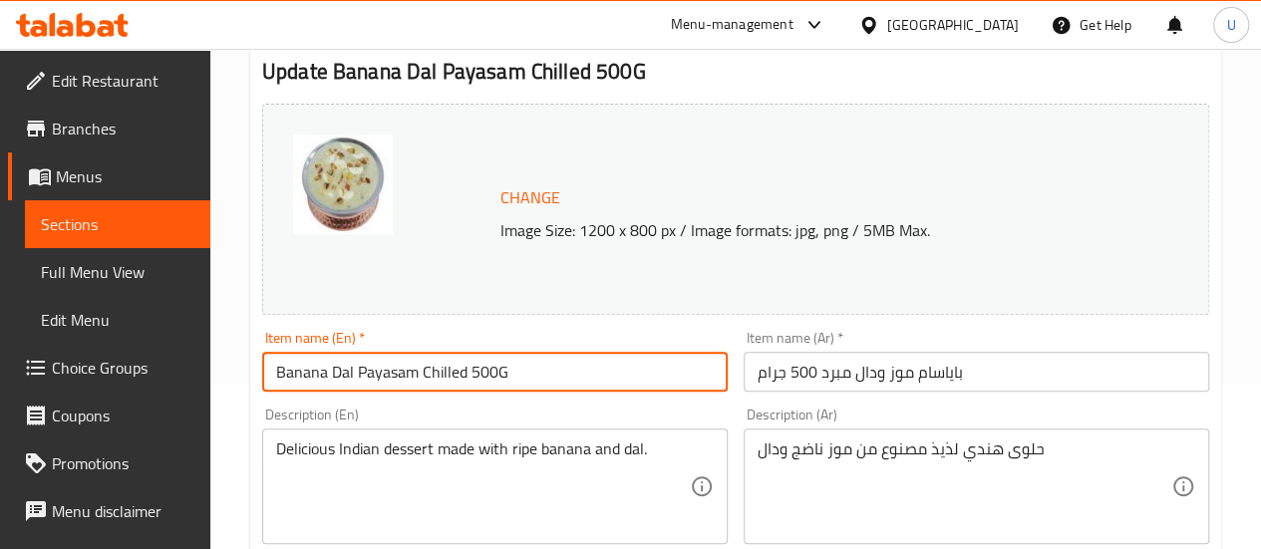
click at [444, 379] on input "Banana Dal Payasam Chilled 500G" at bounding box center [495, 372] width 466 height 40
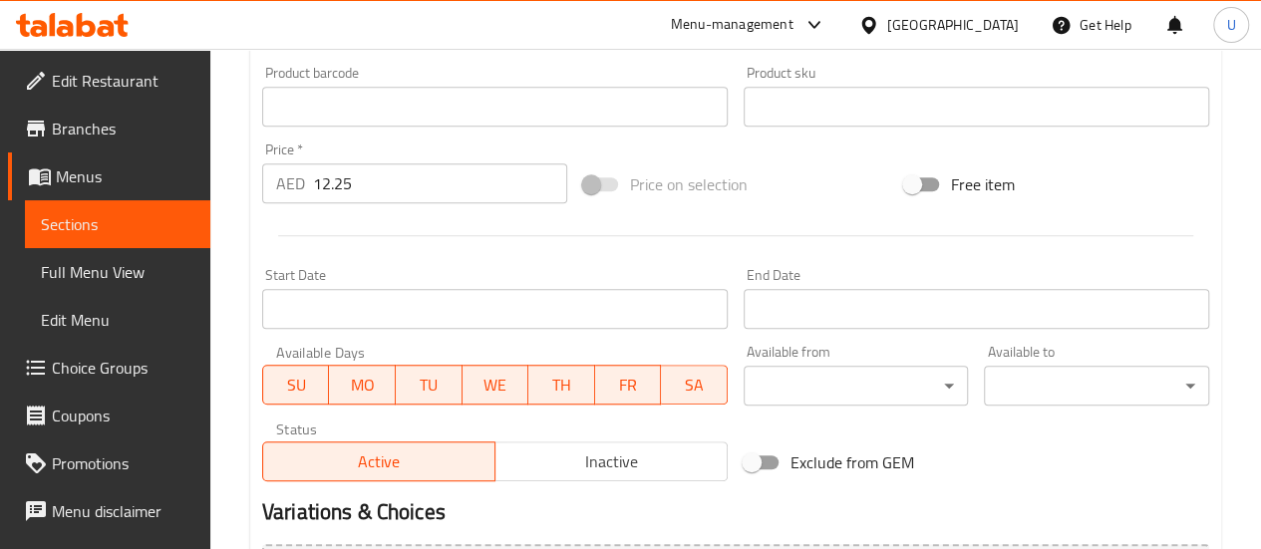
scroll to position [888, 0]
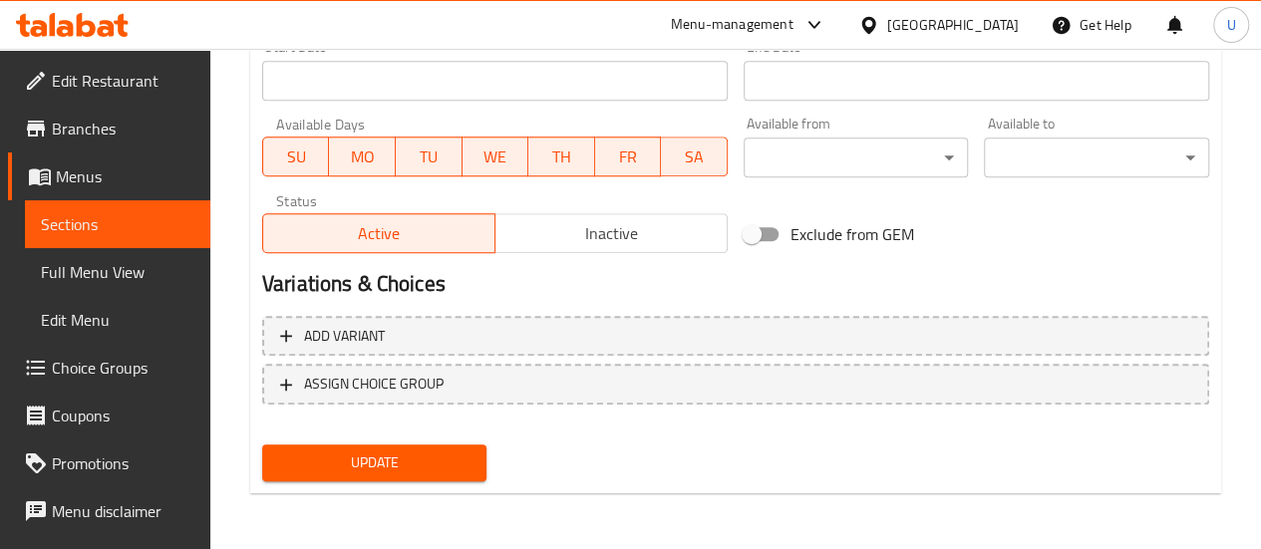
type input "Banana Dal Payasam 500G"
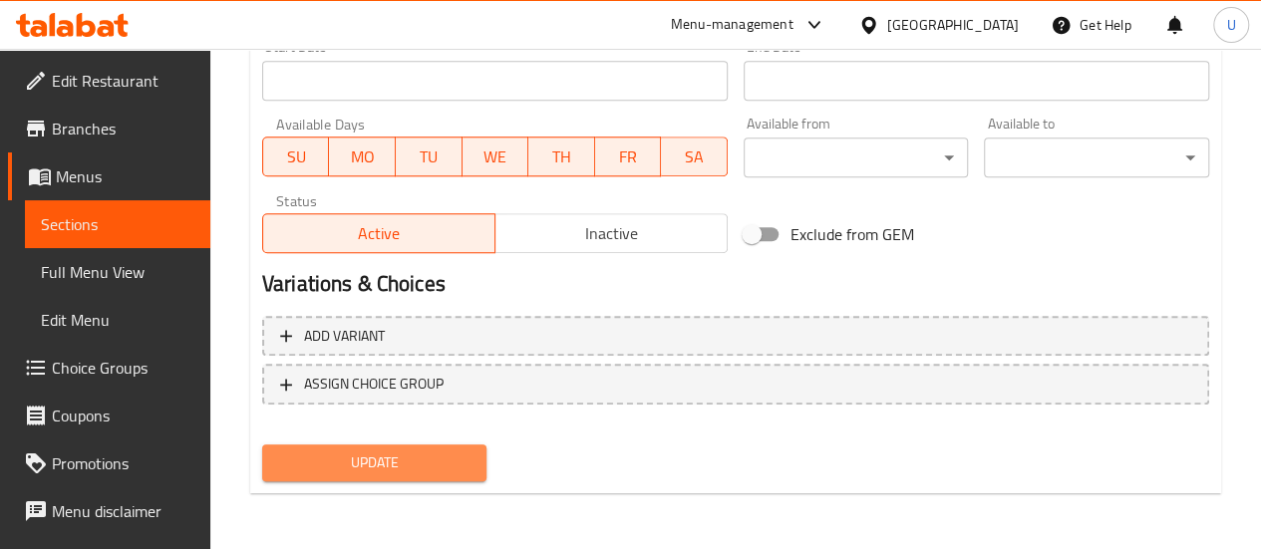
click at [389, 464] on span "Update" at bounding box center [374, 463] width 193 height 25
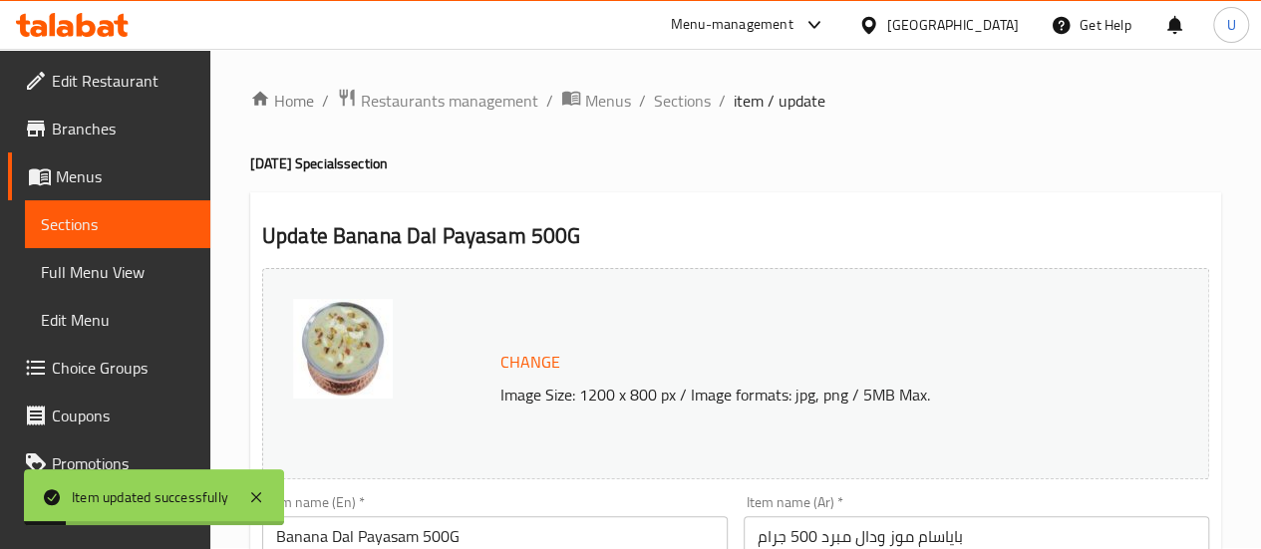
scroll to position [0, 0]
click at [676, 103] on span "Sections" at bounding box center [682, 102] width 57 height 24
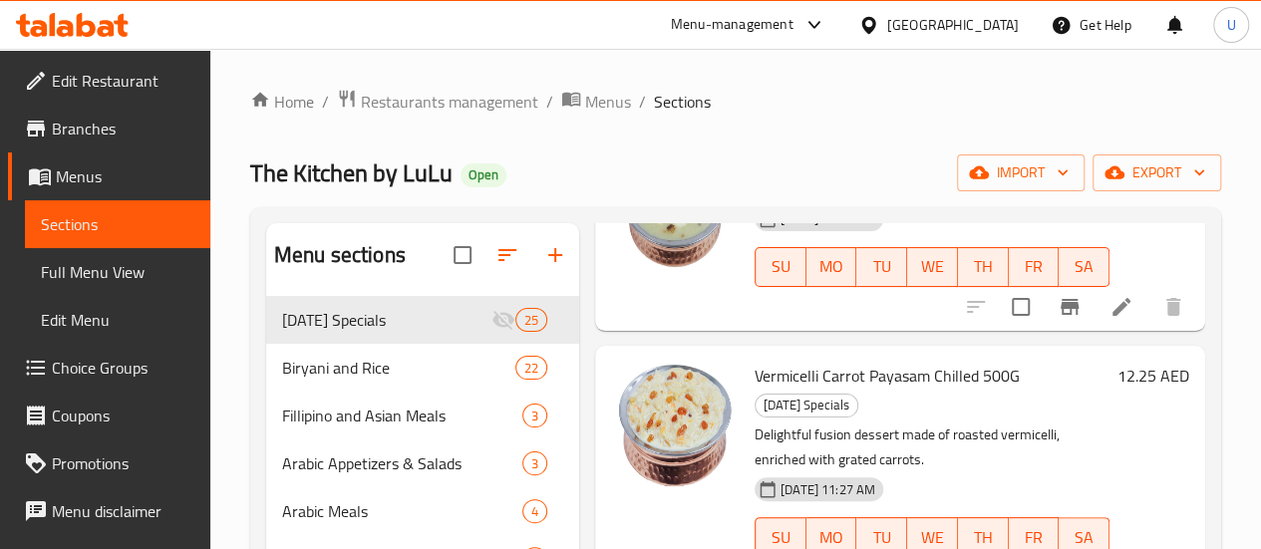
scroll to position [4508, 0]
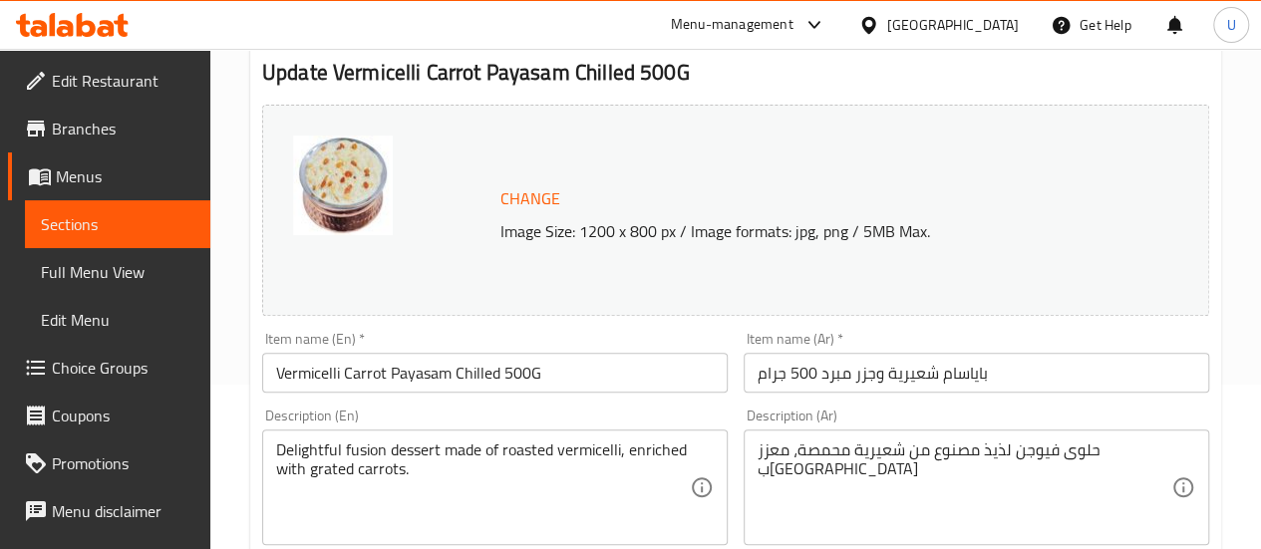
scroll to position [166, 0]
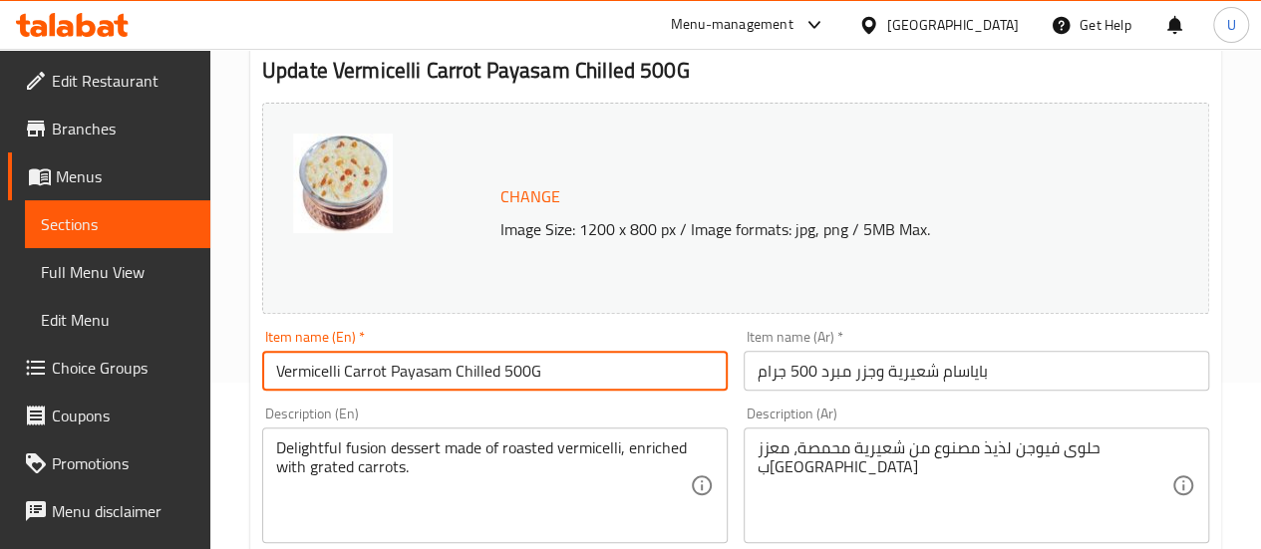
click at [463, 373] on input "Vermicelli Carrot Payasam Chilled 500G" at bounding box center [495, 371] width 466 height 40
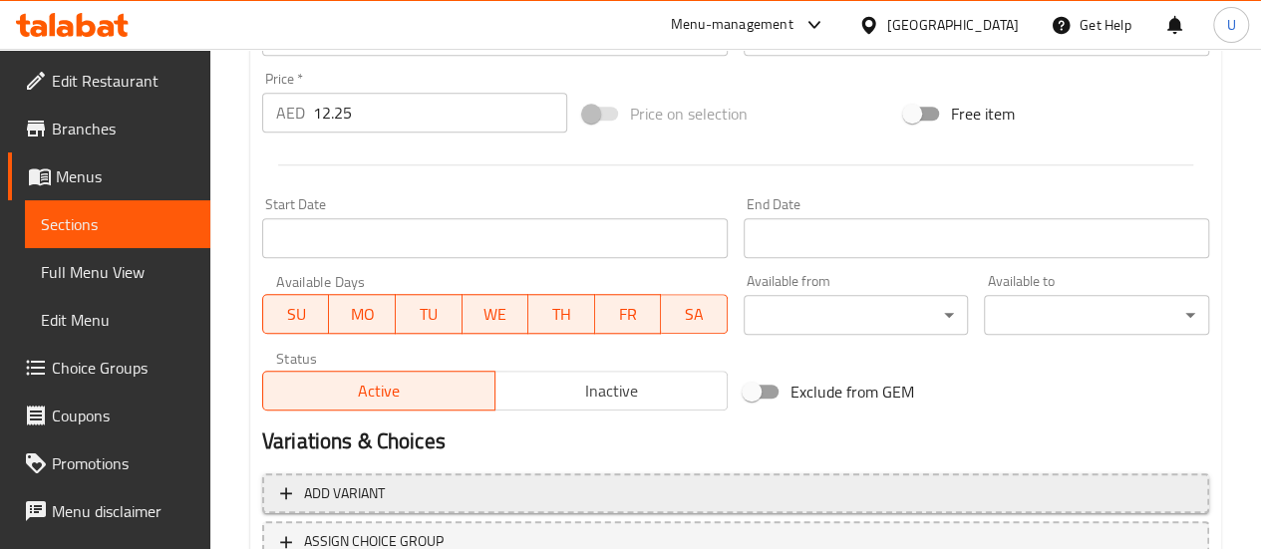
scroll to position [888, 0]
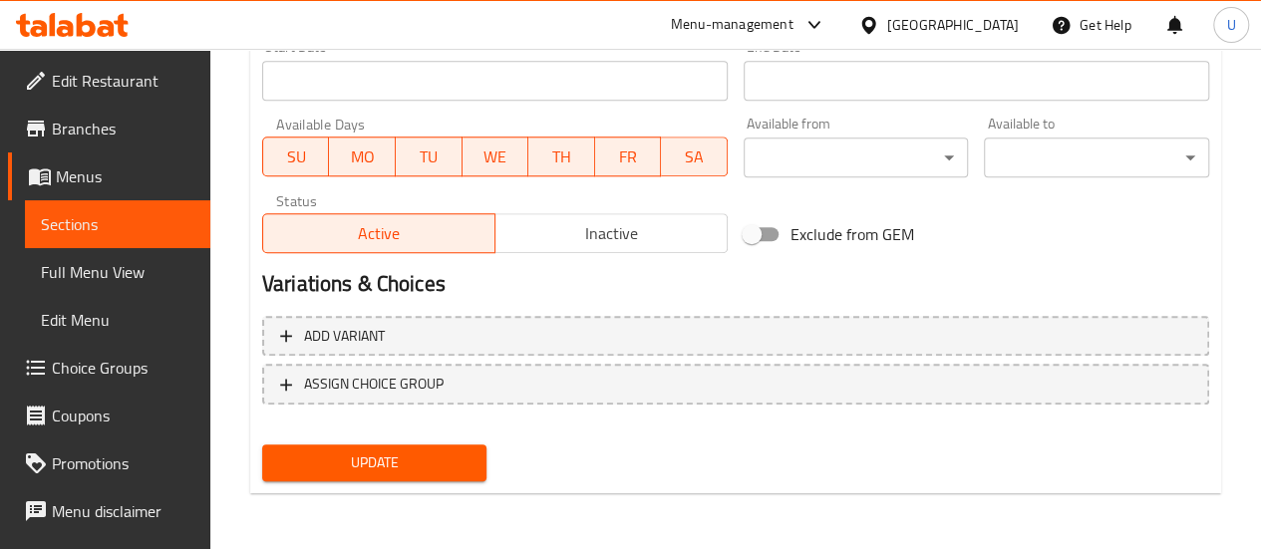
type input "Vermicelli Carrot Payasam 500G"
click at [351, 451] on span "Update" at bounding box center [374, 463] width 193 height 25
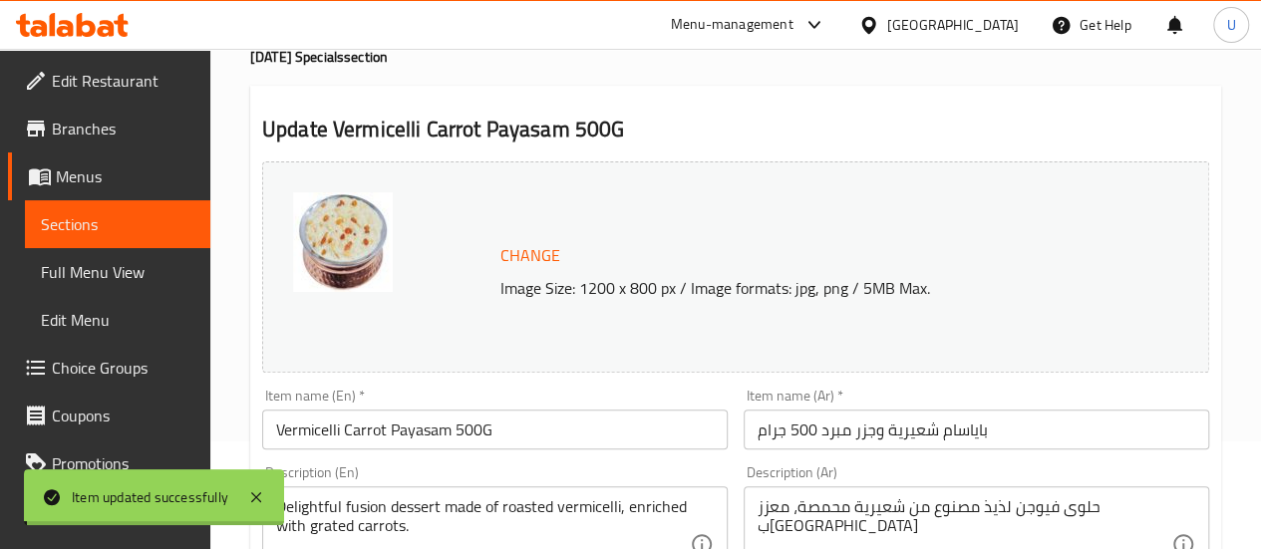
scroll to position [0, 0]
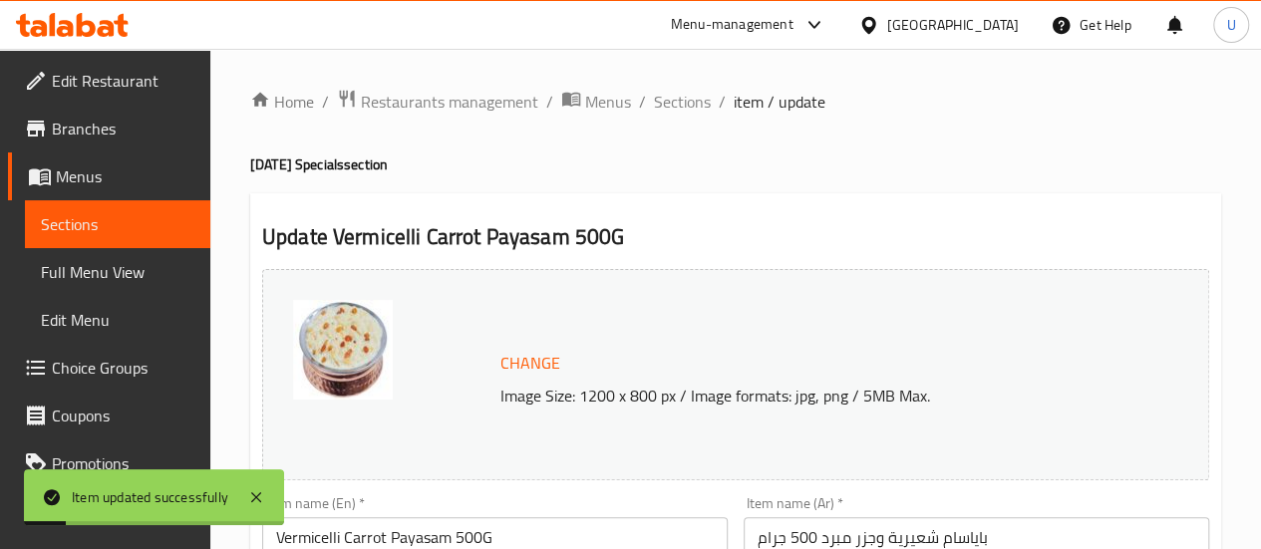
click at [682, 101] on span "Sections" at bounding box center [682, 102] width 57 height 24
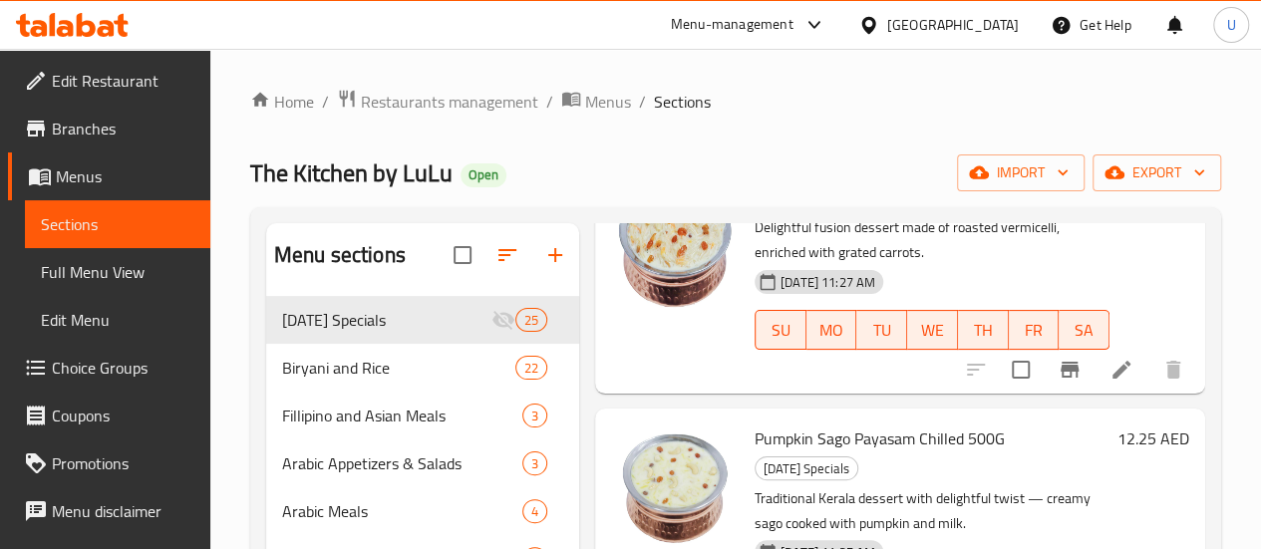
scroll to position [4686, 0]
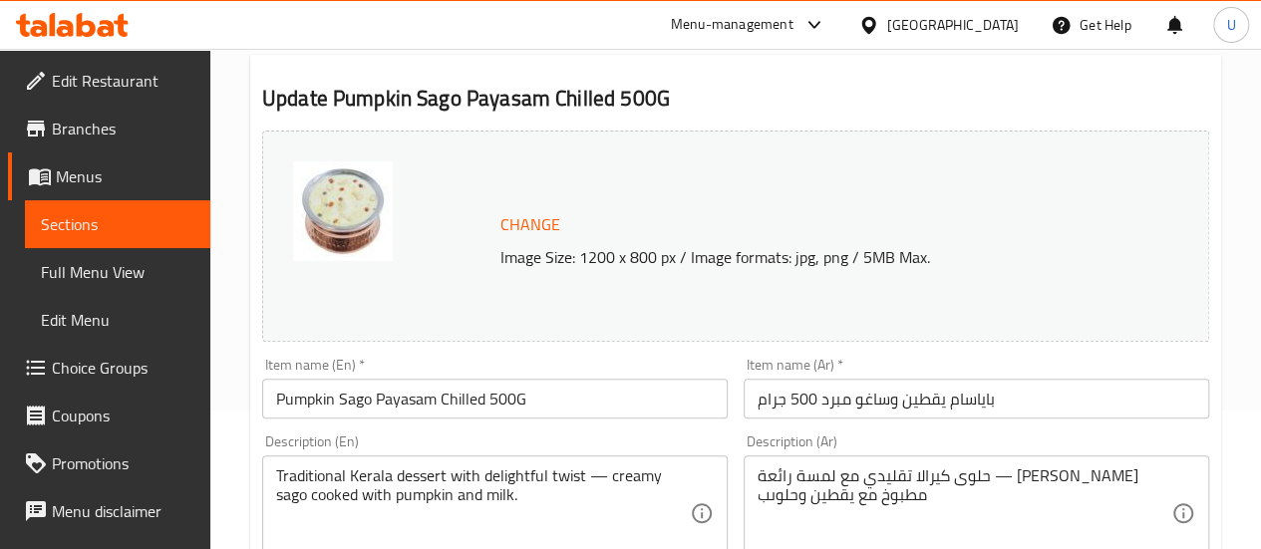
scroll to position [140, 0]
click at [461, 400] on input "Pumpkin Sago Payasam Chilled 500G" at bounding box center [495, 398] width 466 height 40
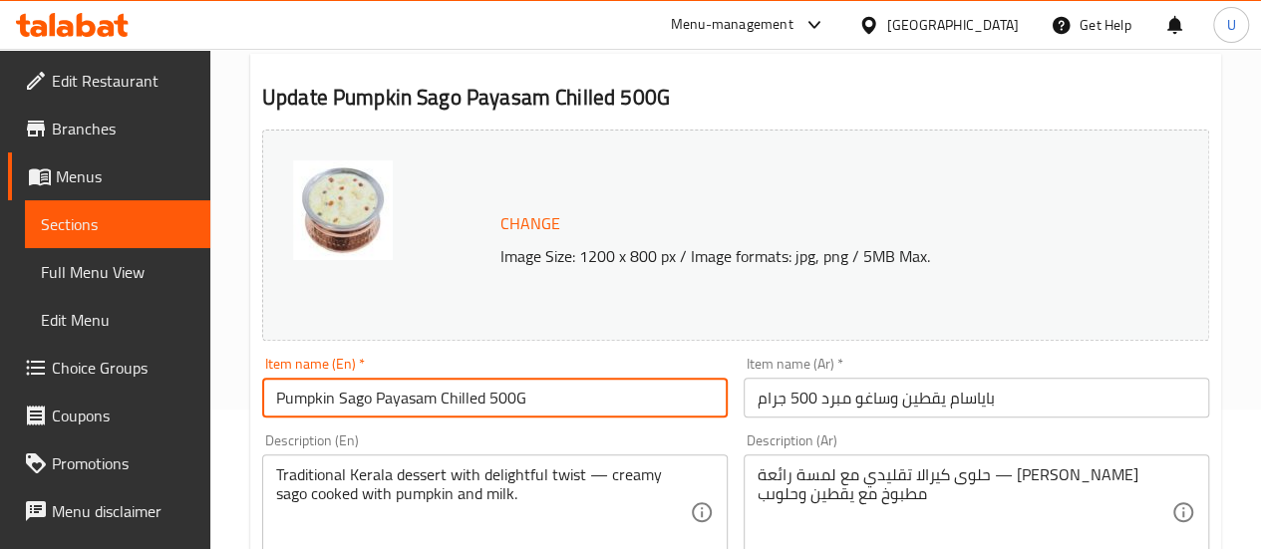
click at [461, 400] on input "Pumpkin Sago Payasam Chilled 500G" at bounding box center [495, 398] width 466 height 40
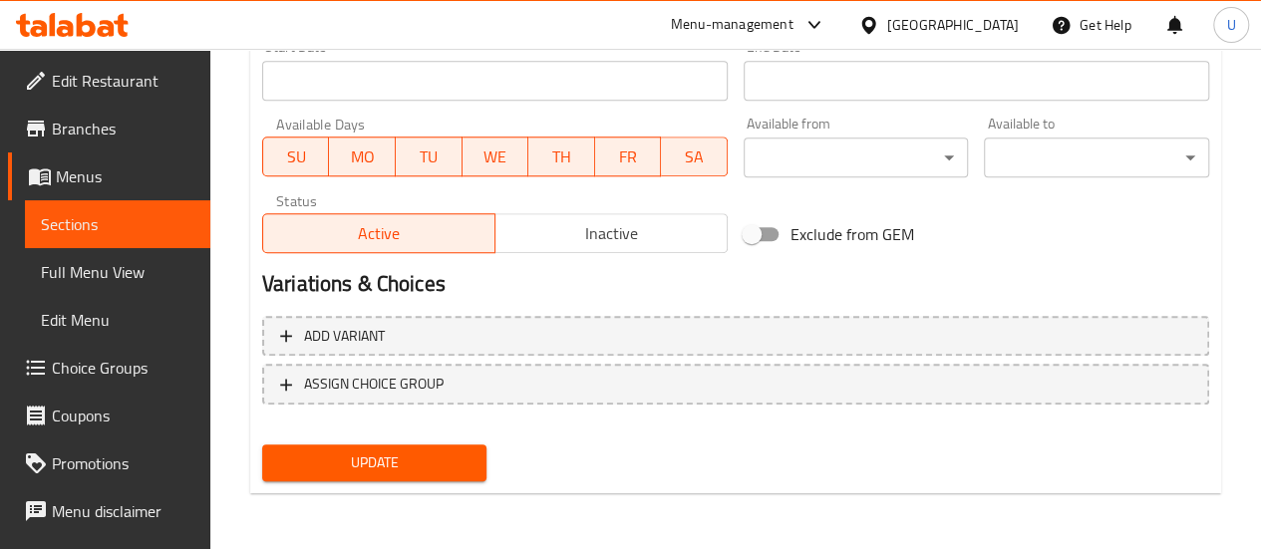
type input "Pumpkin Sago Payasam 500G"
click at [377, 455] on span "Update" at bounding box center [374, 463] width 193 height 25
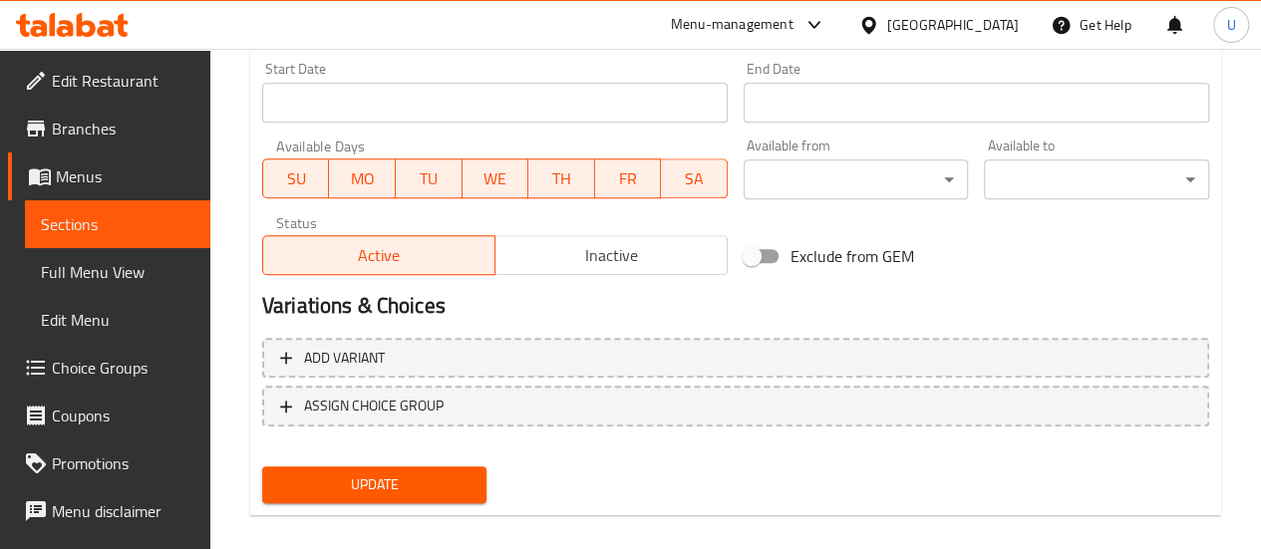
scroll to position [342, 0]
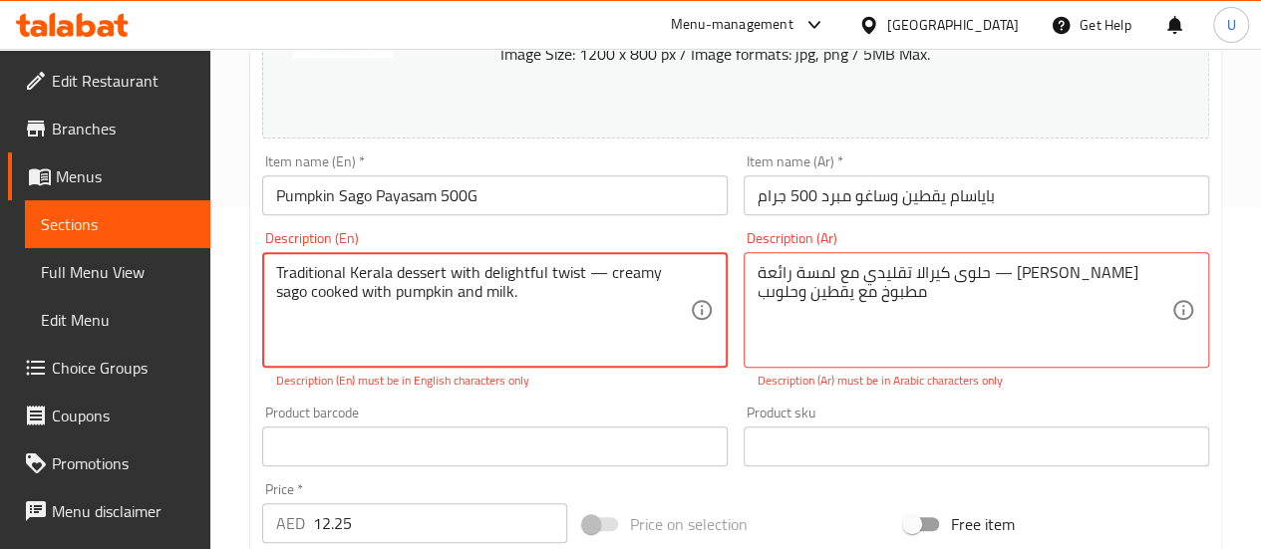
click at [605, 268] on textarea "Traditional Kerala dessert with delightful twist — creamy sago cooked with pump…" at bounding box center [483, 310] width 414 height 95
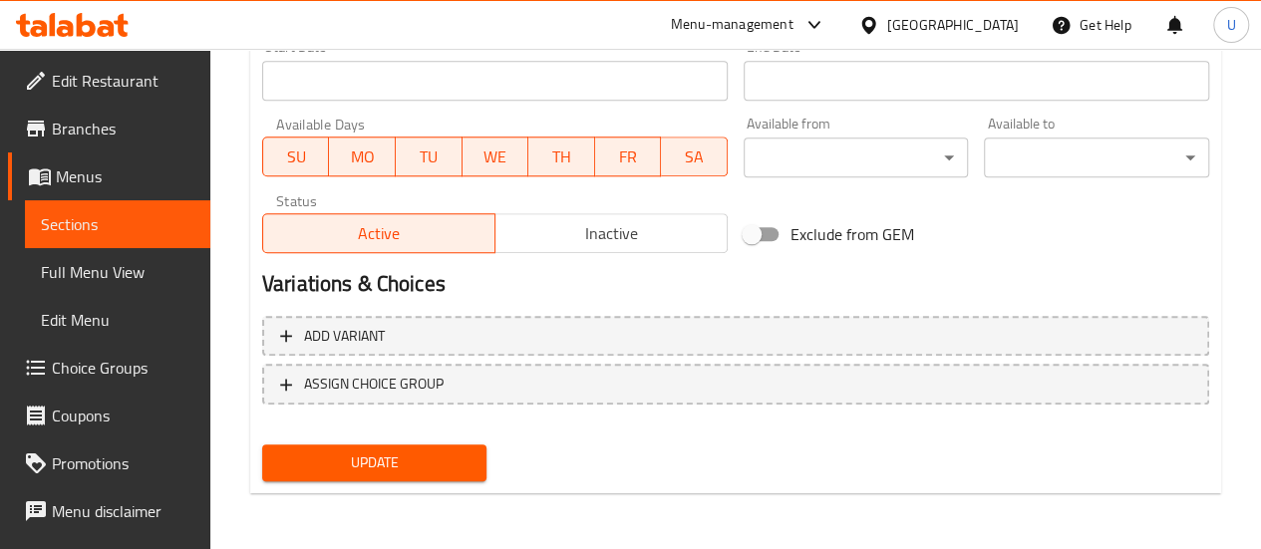
type textarea "Traditional Kerala dessert with delightful twist creamy sago cooked with pumpki…"
click at [390, 461] on span "Update" at bounding box center [374, 463] width 193 height 25
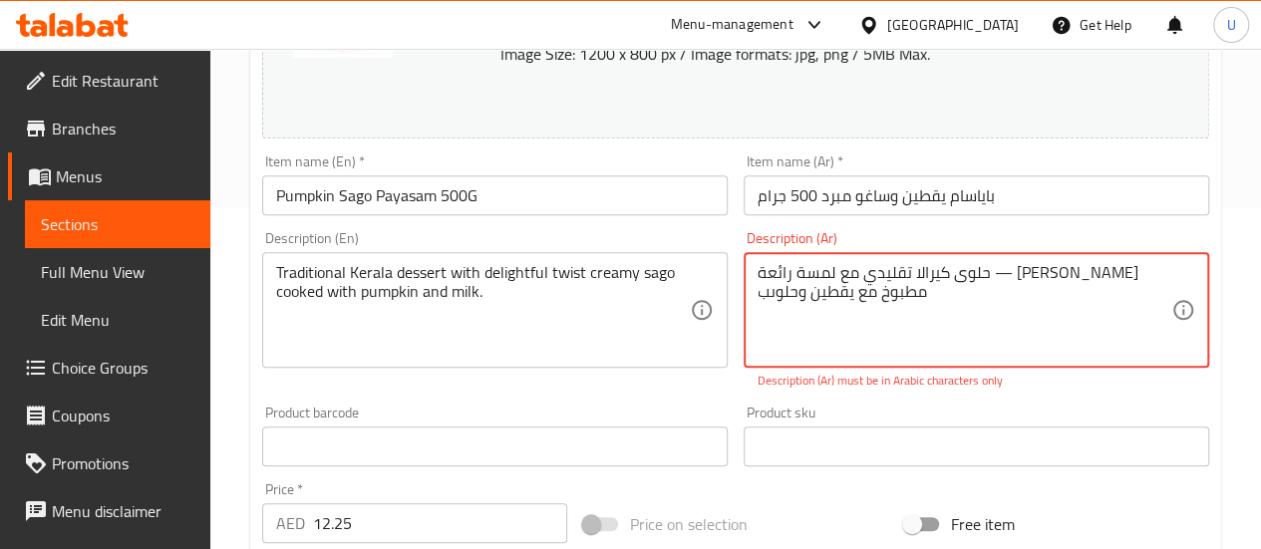
click at [939, 274] on textarea "حلوى كيرالا تقليدي مع لمسة رائعة — [PERSON_NAME] مطبوخ مع يقطين وحلوىب" at bounding box center [965, 310] width 414 height 95
click at [920, 274] on textarea "حلوى كيرالا تقليدي مع لمسة رائعة — [PERSON_NAME] مطبوخ مع يقطين وحلوىب" at bounding box center [965, 310] width 414 height 95
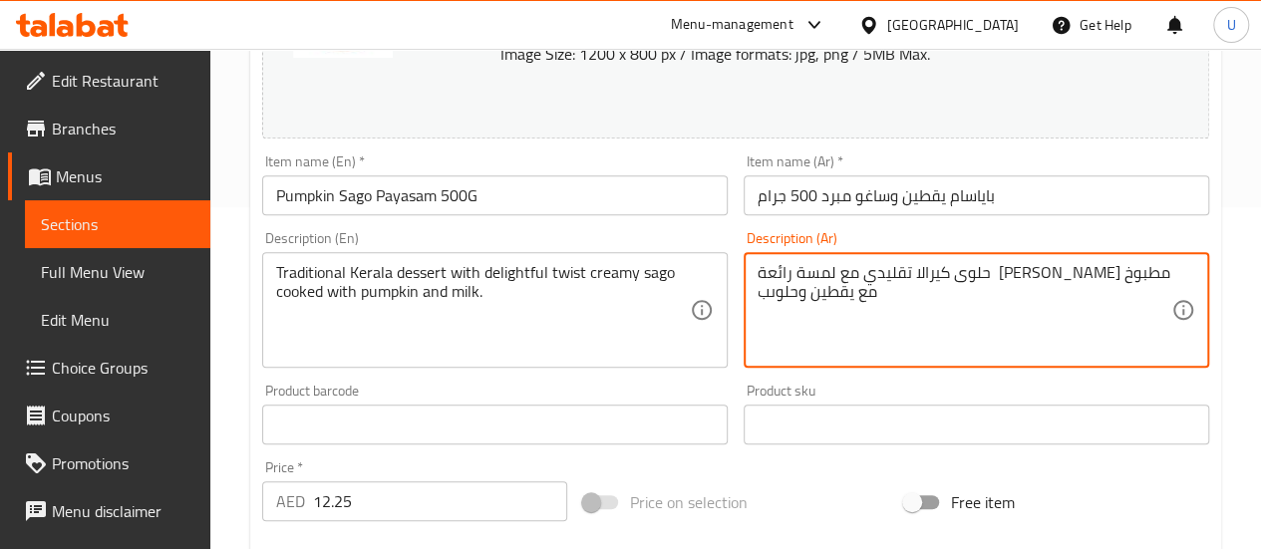
scroll to position [888, 0]
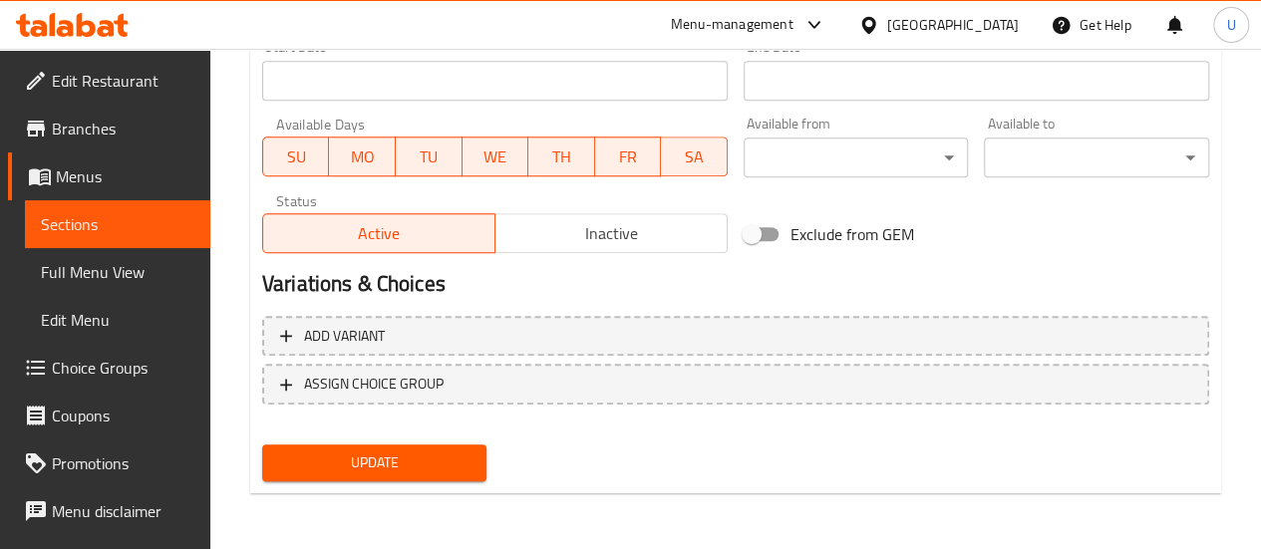
type textarea "حلوى كيرالا تقليدي مع لمسة رائعة [PERSON_NAME] مطبوخ مع يقطين وحلوىب"
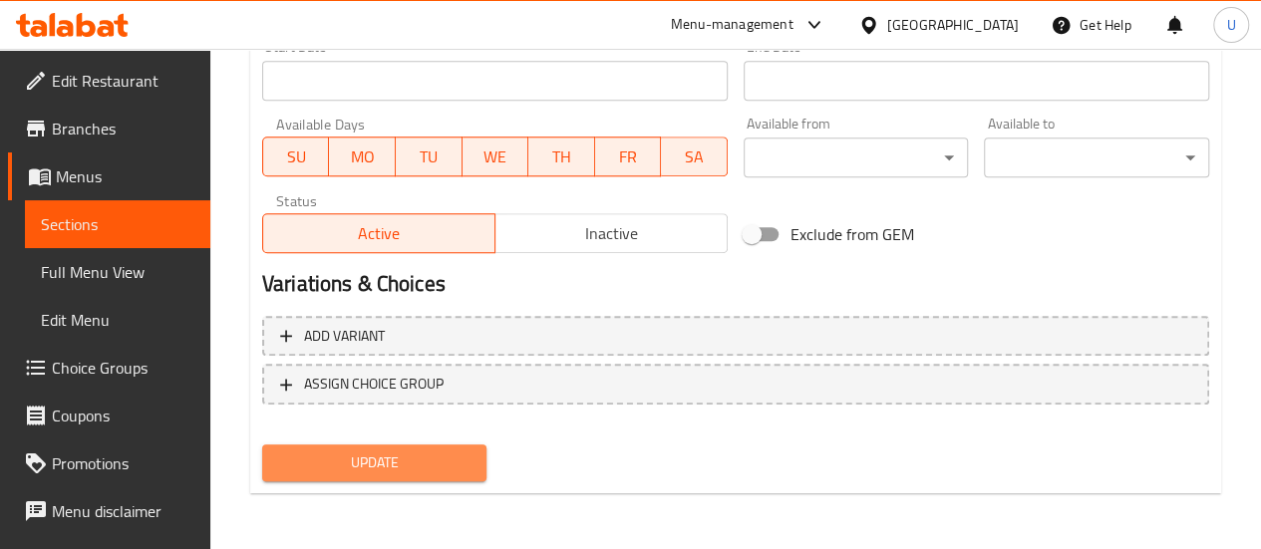
click at [429, 466] on span "Update" at bounding box center [374, 463] width 193 height 25
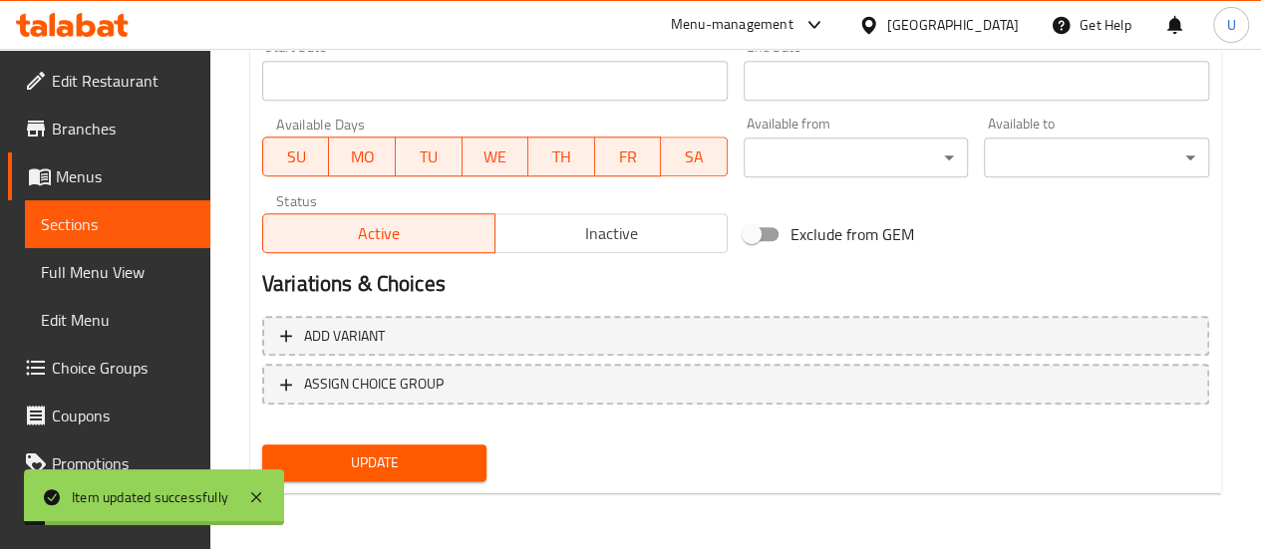
scroll to position [0, 0]
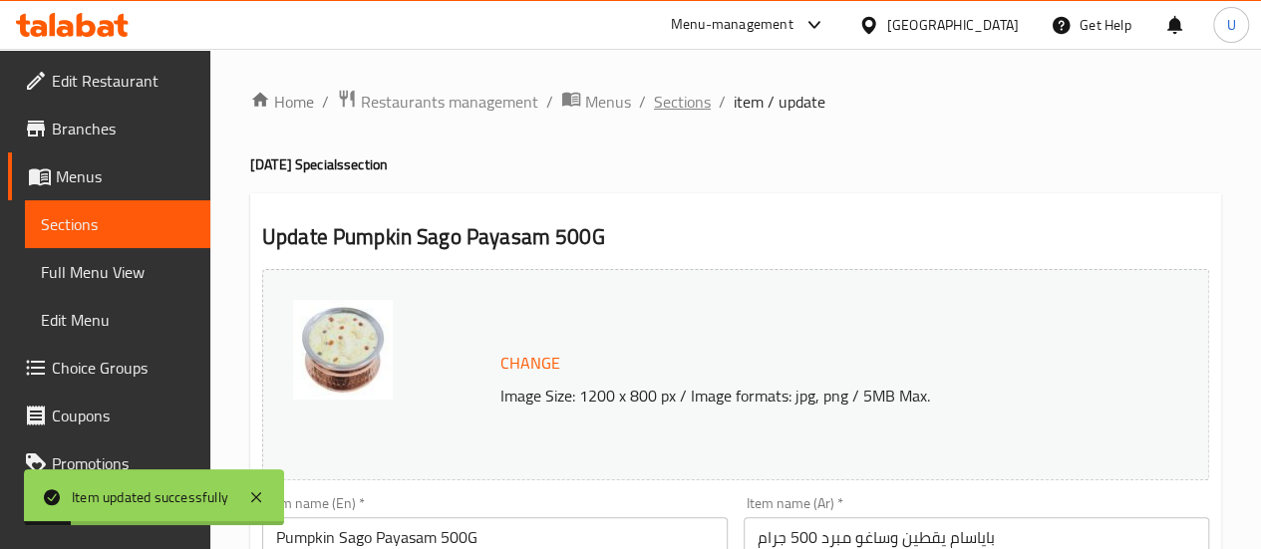
click at [681, 101] on span "Sections" at bounding box center [682, 102] width 57 height 24
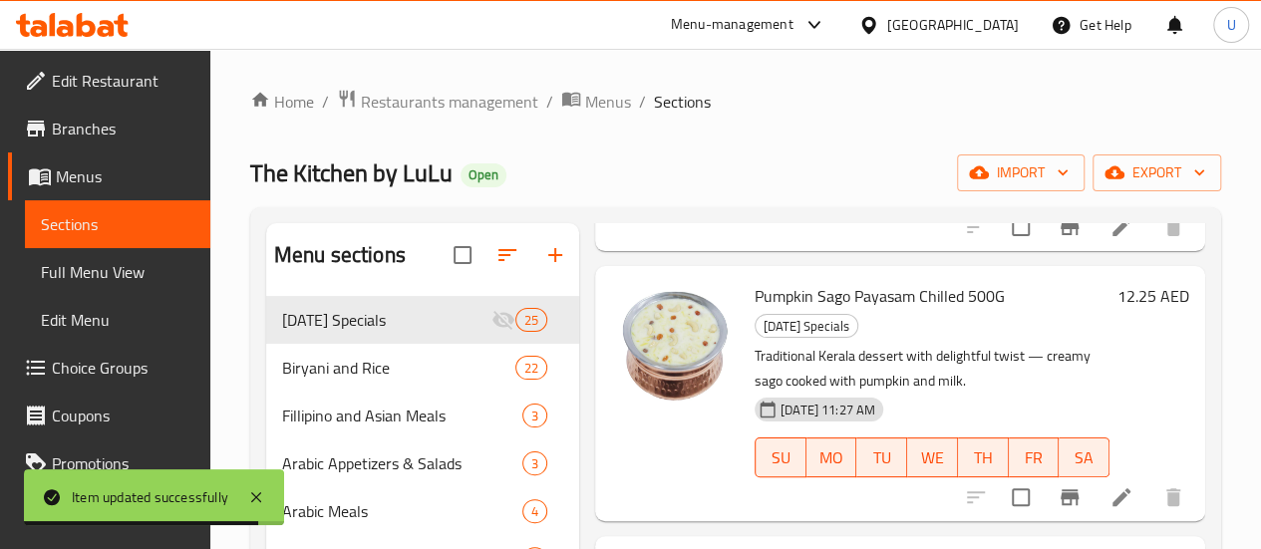
scroll to position [4751, 0]
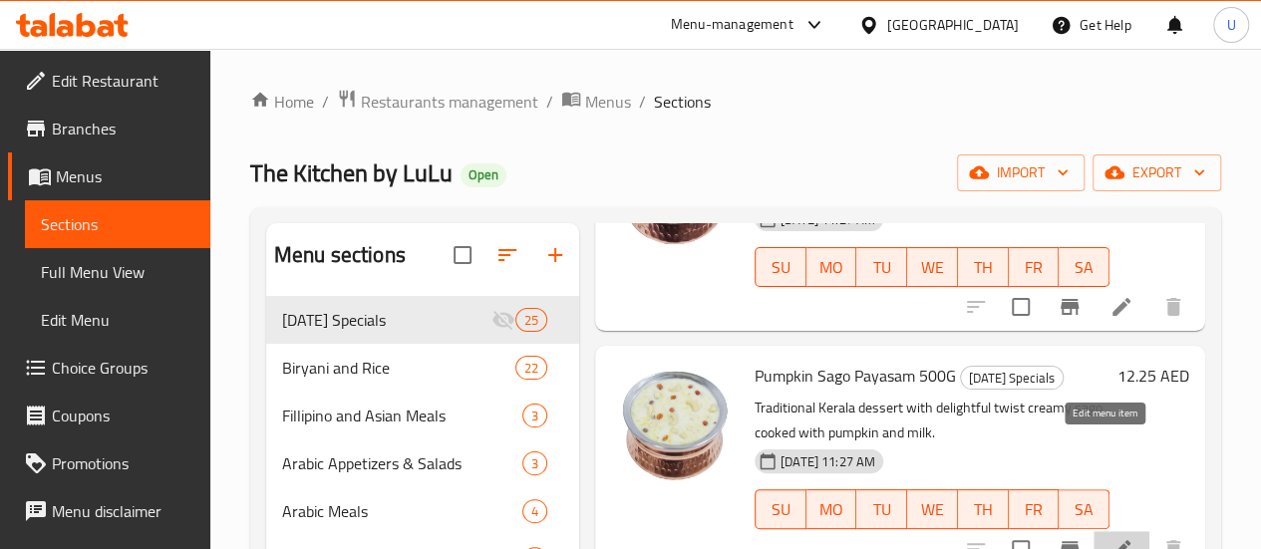
click at [1110, 537] on icon at bounding box center [1122, 549] width 24 height 24
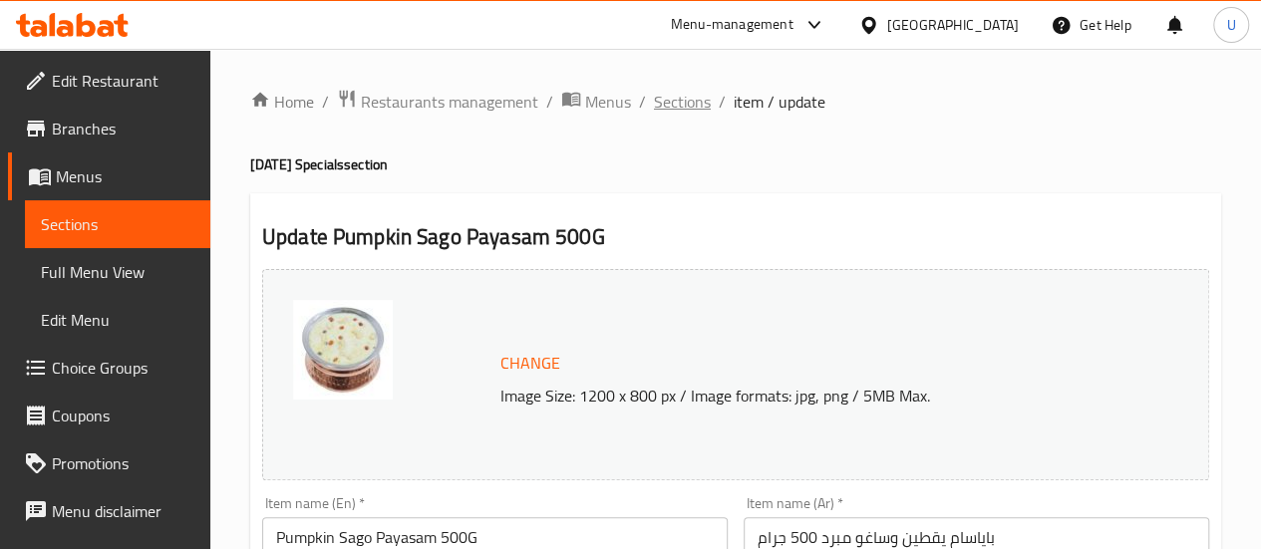
click at [671, 111] on span "Sections" at bounding box center [682, 102] width 57 height 24
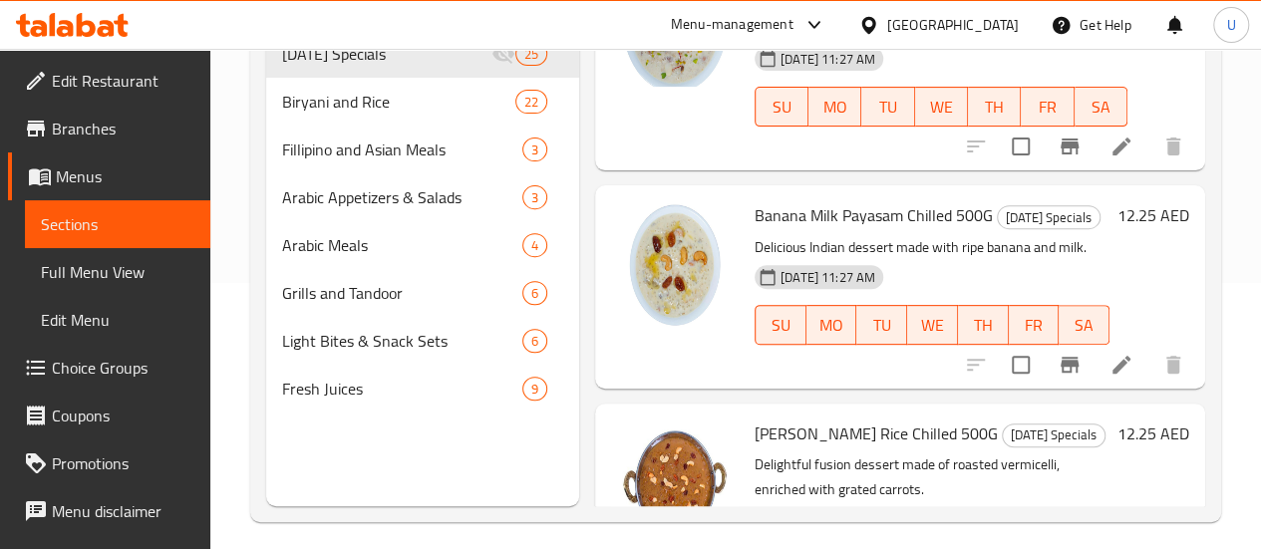
scroll to position [279, 0]
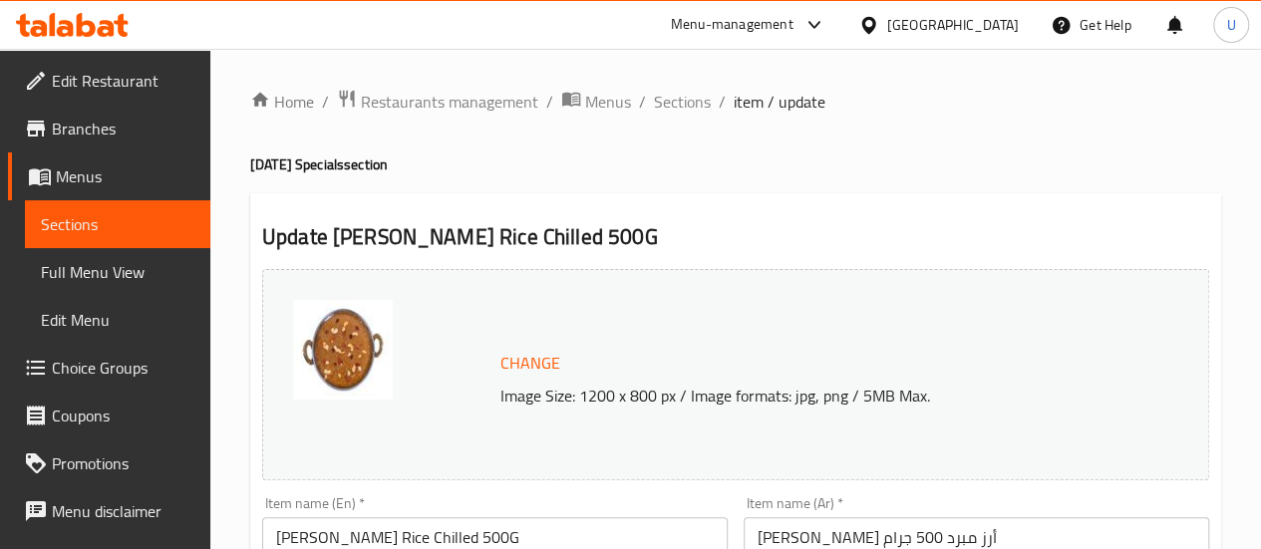
scroll to position [160, 0]
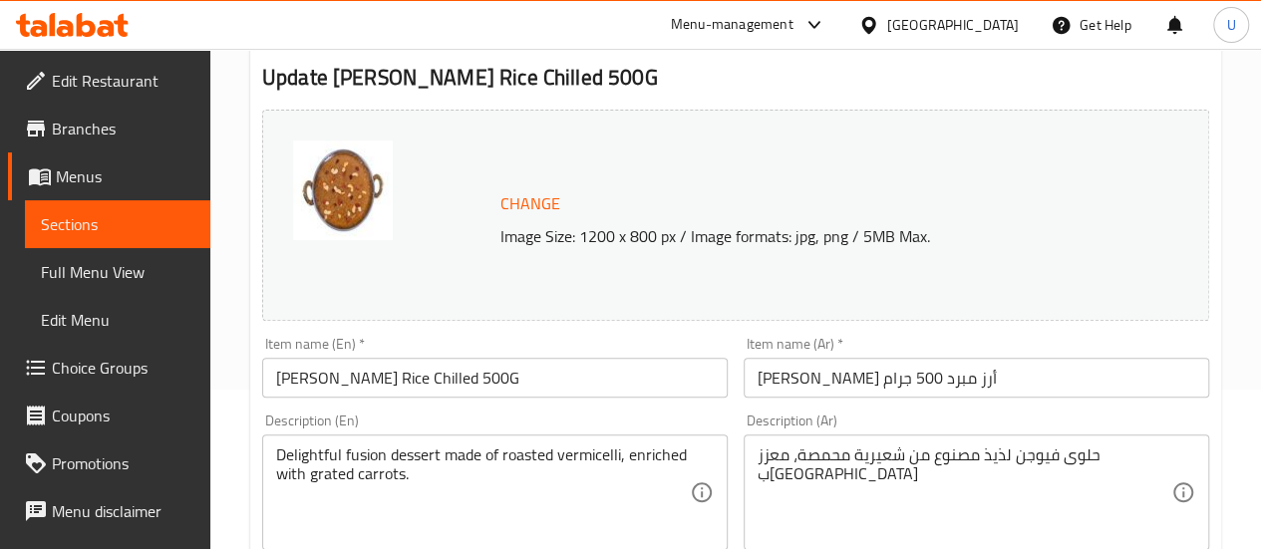
click at [409, 382] on input "[PERSON_NAME] Rice Chilled 500G" at bounding box center [495, 378] width 466 height 40
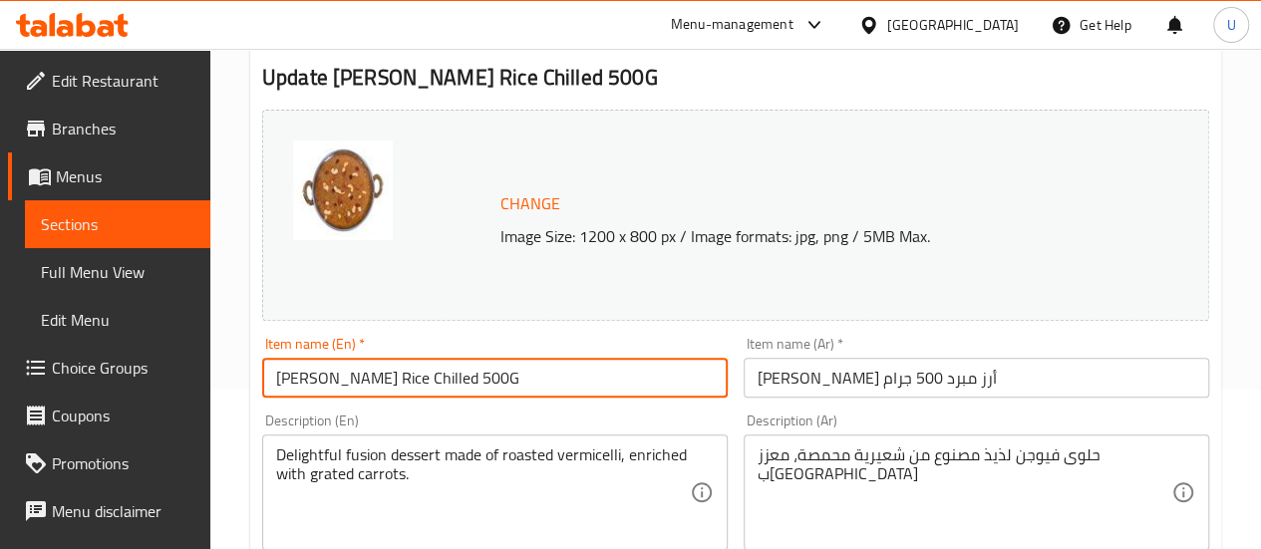
click at [409, 382] on input "[PERSON_NAME] Rice Chilled 500G" at bounding box center [495, 378] width 466 height 40
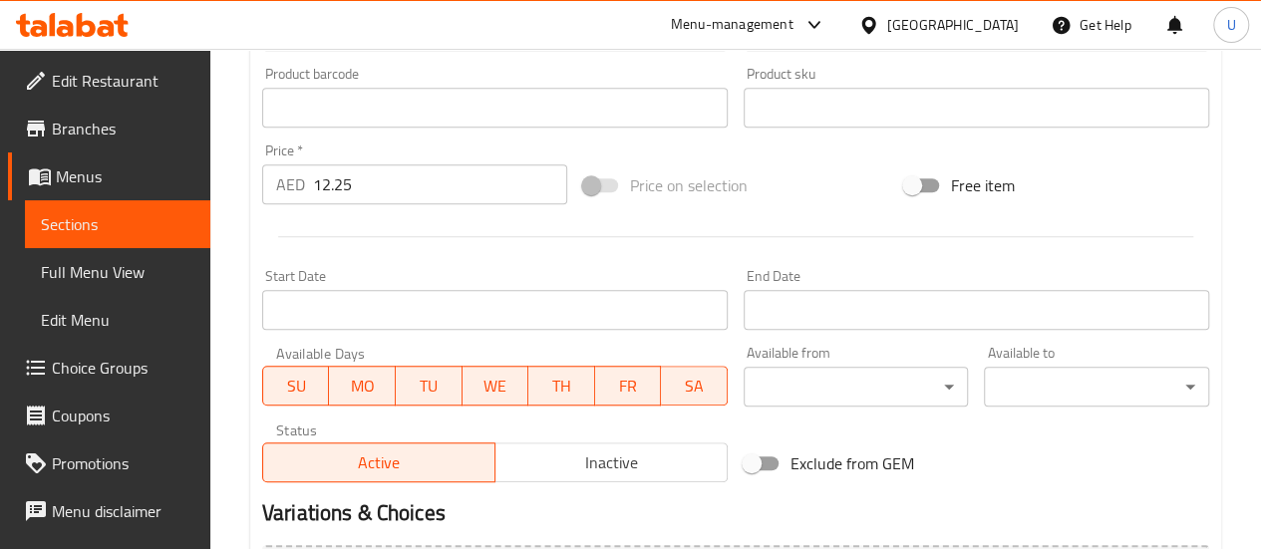
scroll to position [888, 0]
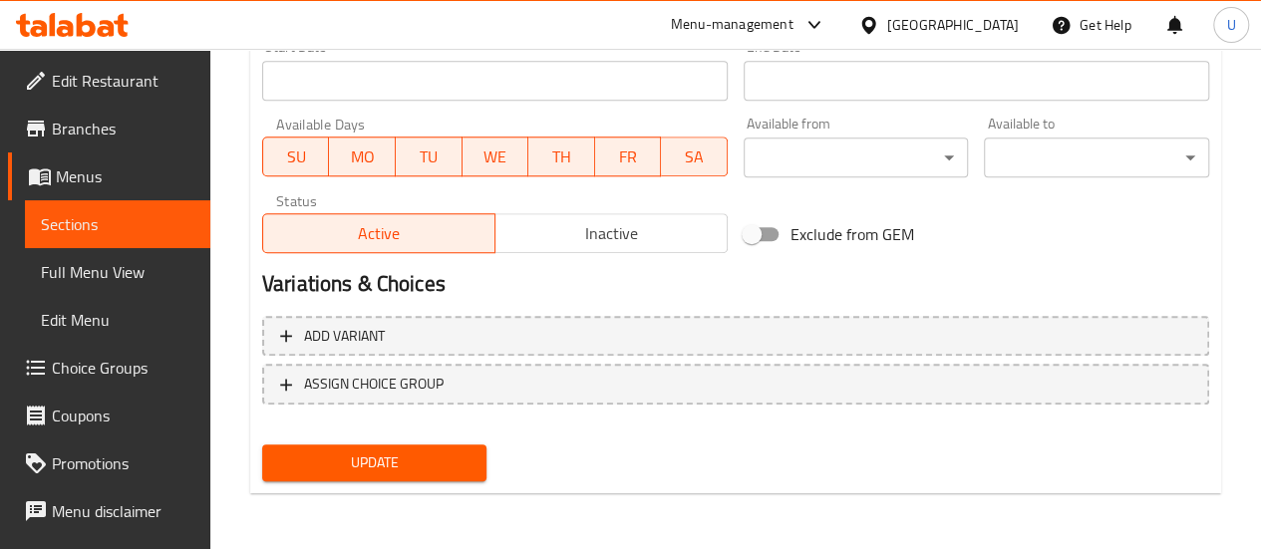
type input "[PERSON_NAME] Rice 500G"
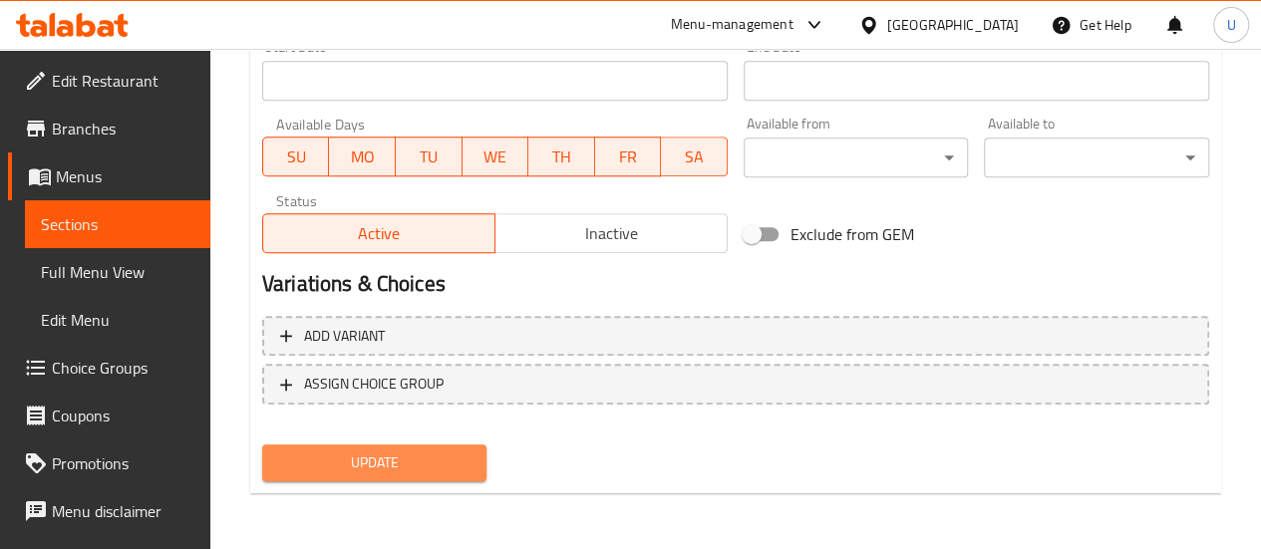
click at [380, 465] on span "Update" at bounding box center [374, 463] width 193 height 25
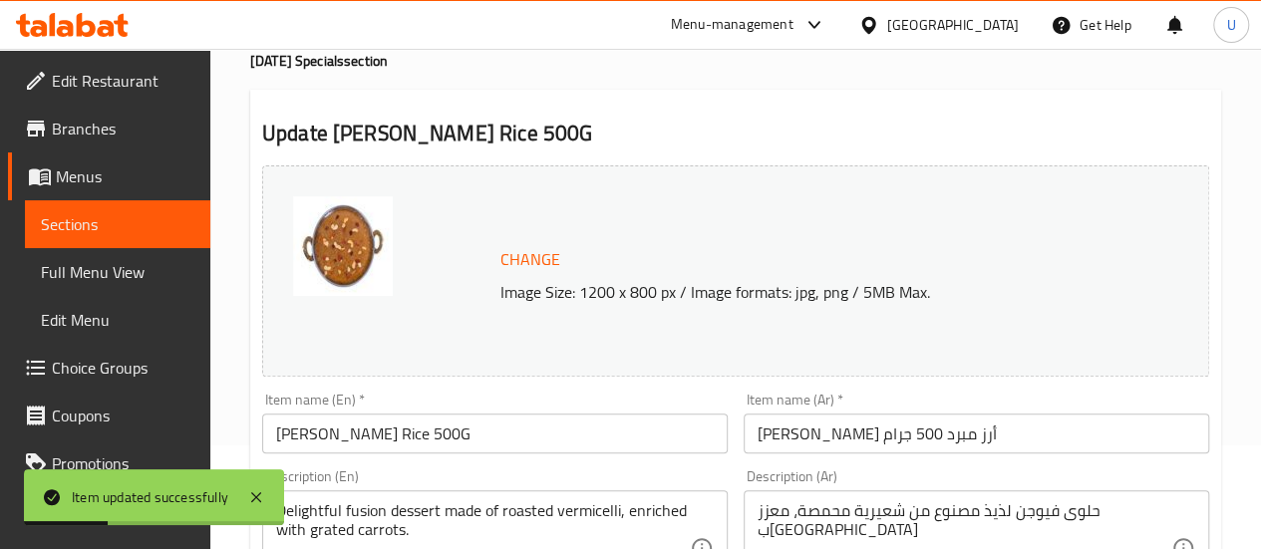
scroll to position [0, 0]
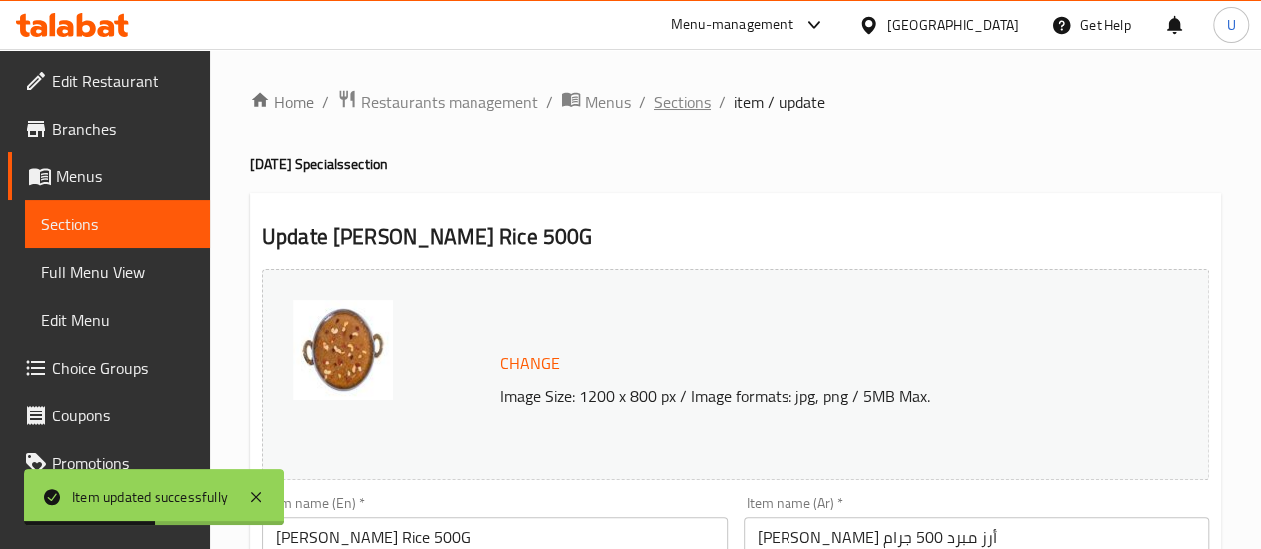
click at [687, 113] on span "Sections" at bounding box center [682, 102] width 57 height 24
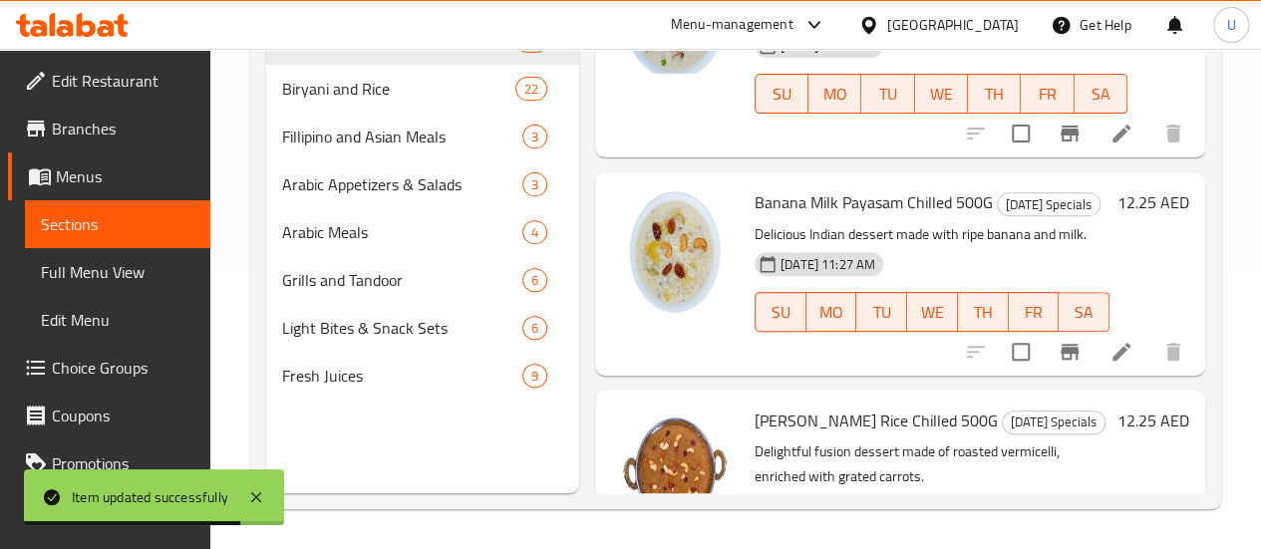
scroll to position [5242, 0]
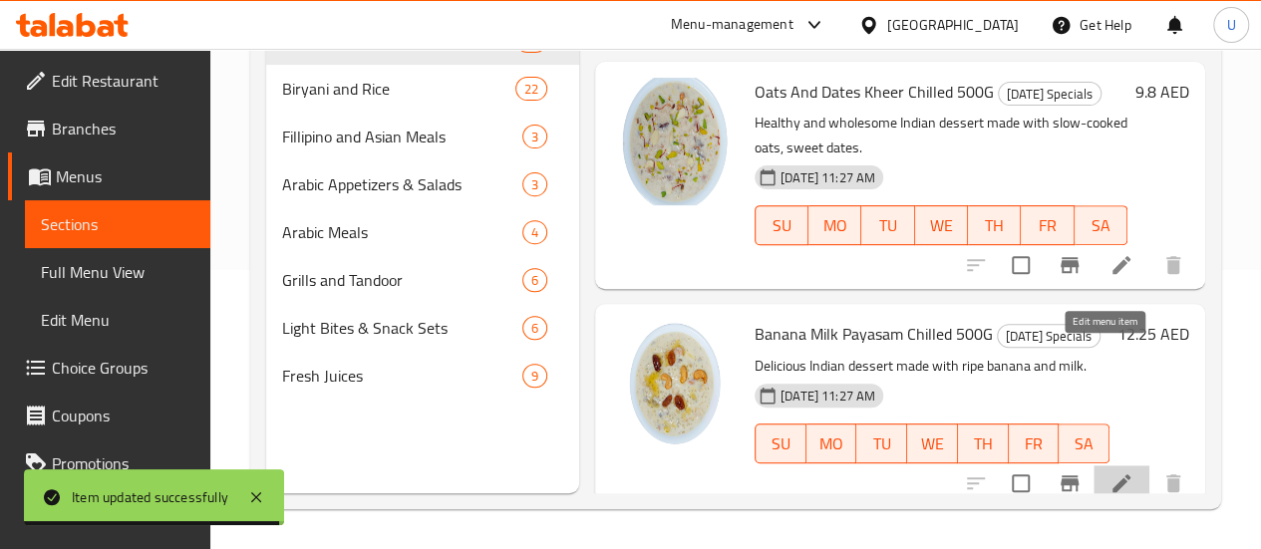
click at [1110, 472] on icon at bounding box center [1122, 484] width 24 height 24
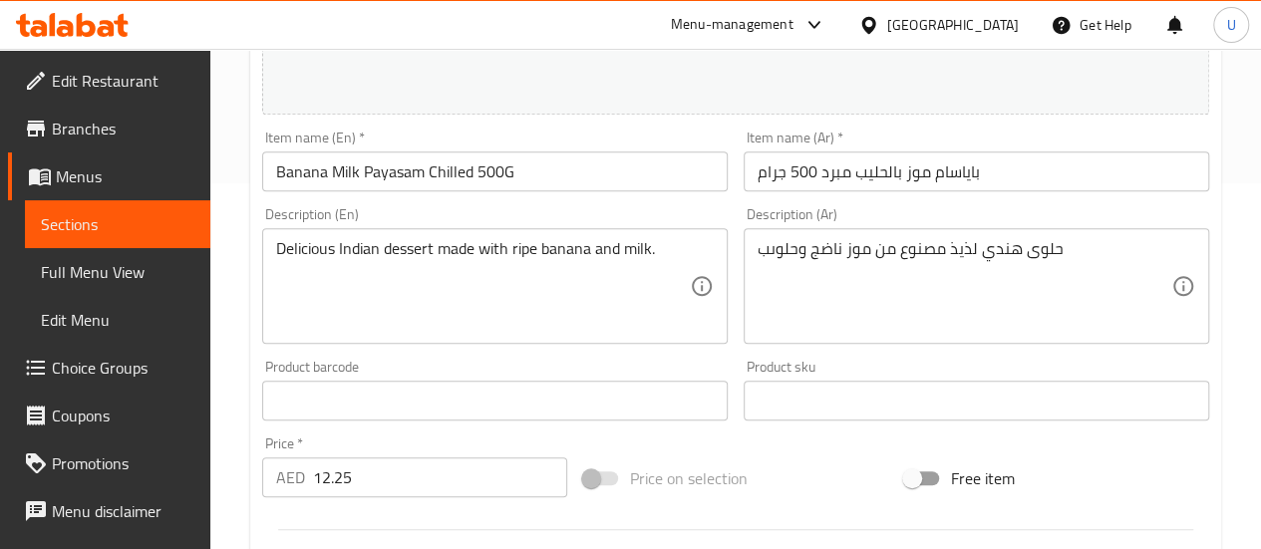
scroll to position [364, 0]
click at [445, 168] on input "Banana Milk Payasam Chilled 500G" at bounding box center [495, 174] width 466 height 40
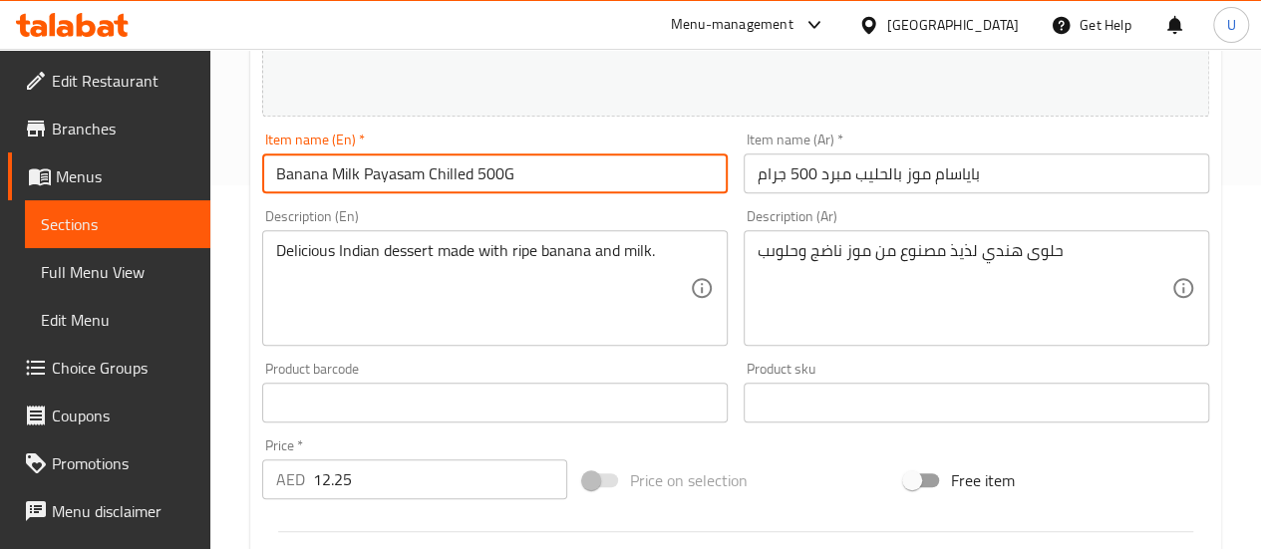
click at [445, 168] on input "Banana Milk Payasam Chilled 500G" at bounding box center [495, 174] width 466 height 40
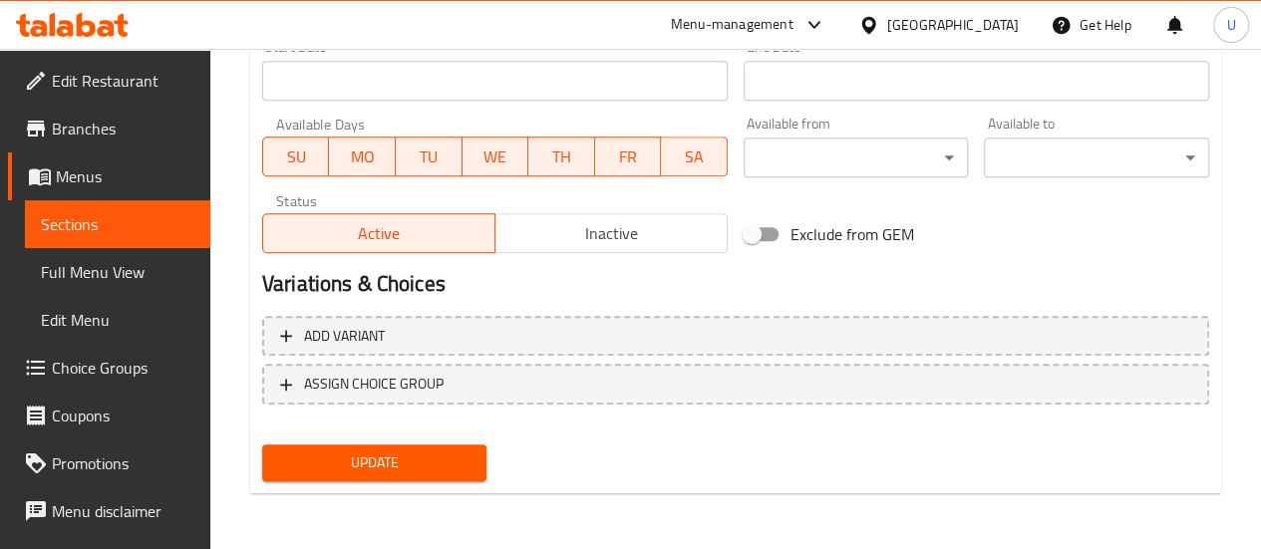
type input "Banana Milk Payasam 500G"
click at [364, 458] on span "Update" at bounding box center [374, 463] width 193 height 25
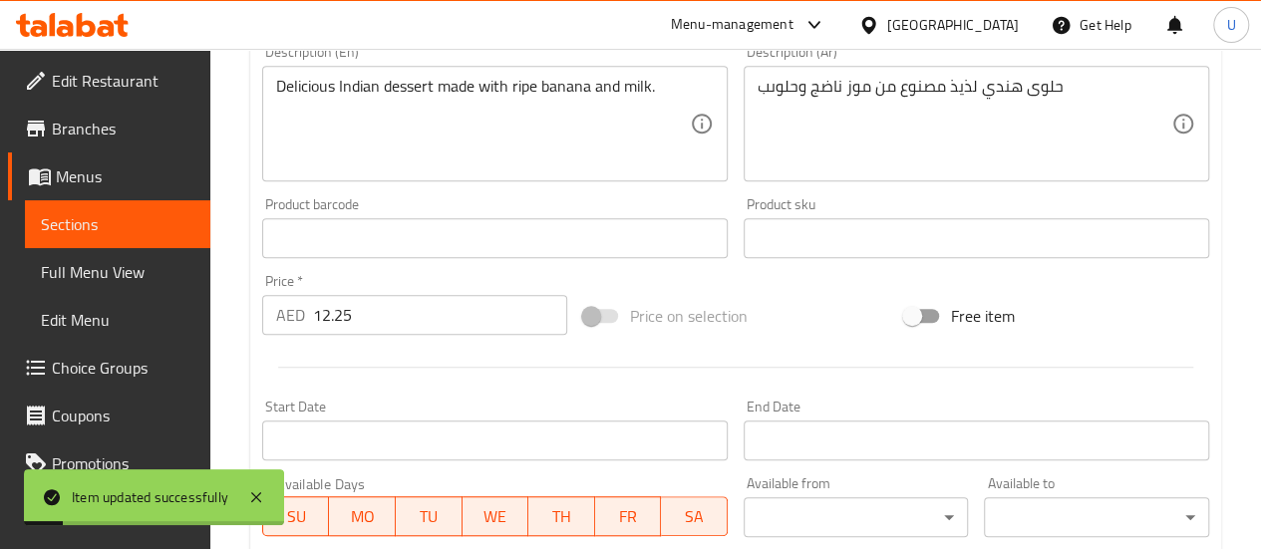
scroll to position [0, 0]
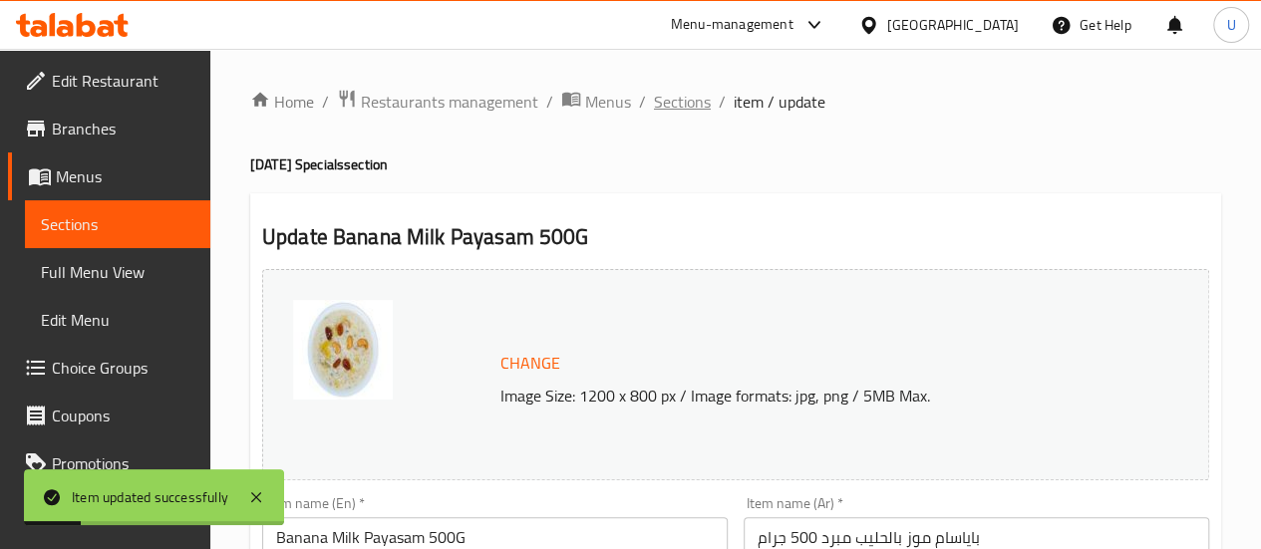
click at [672, 96] on span "Sections" at bounding box center [682, 102] width 57 height 24
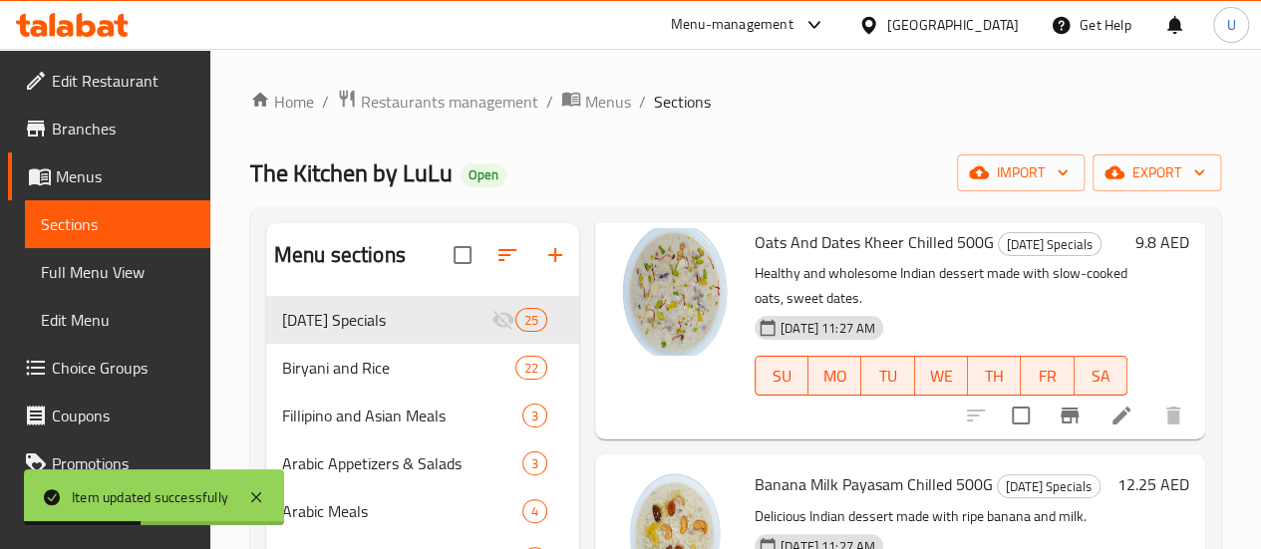
scroll to position [5373, 0]
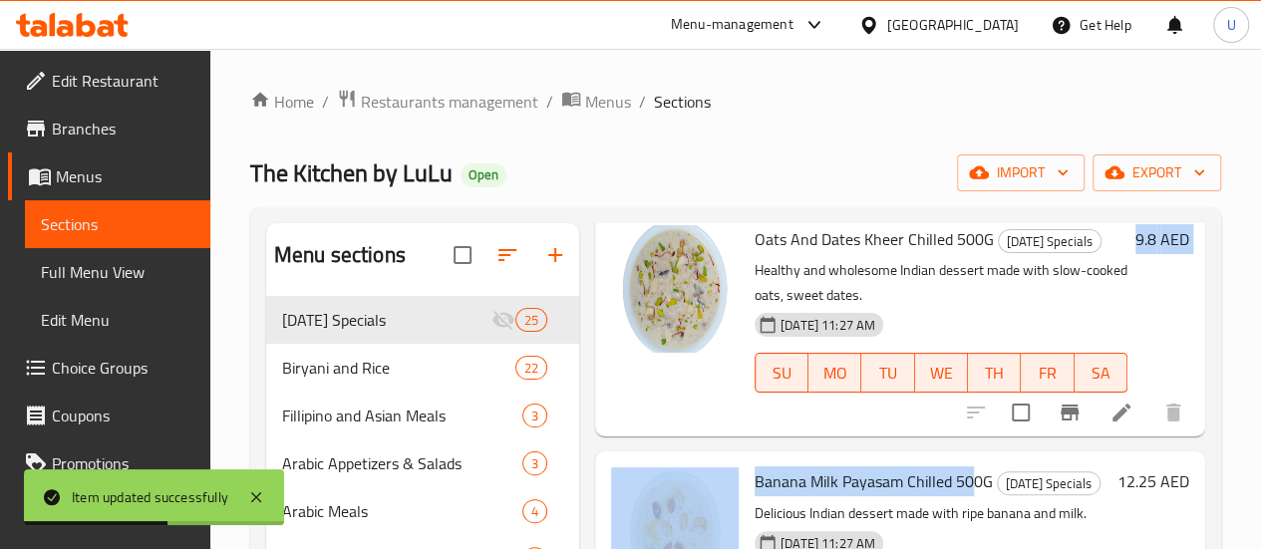
drag, startPoint x: 893, startPoint y: 345, endPoint x: 855, endPoint y: -24, distance: 370.8
click at [855, 0] on html "Item updated successfully ​ Menu-management [GEOGRAPHIC_DATA] Get Help U Edit R…" at bounding box center [630, 274] width 1261 height 549
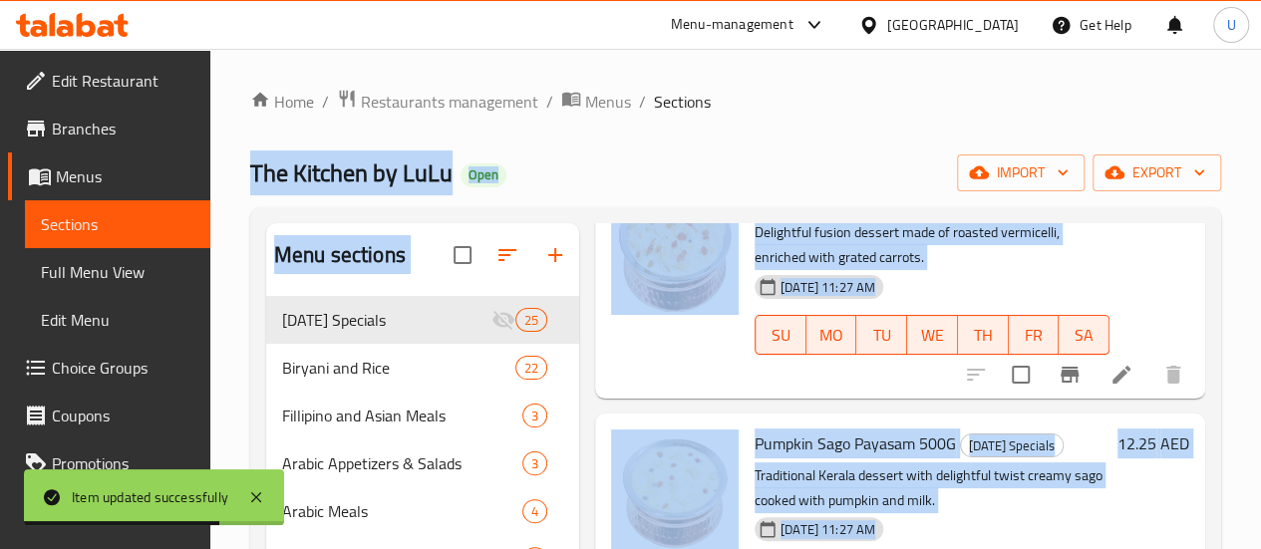
click at [1238, 366] on div "Home / Restaurants management / Menus / Sections The Kitchen by LuLu Open impor…" at bounding box center [735, 439] width 1051 height 780
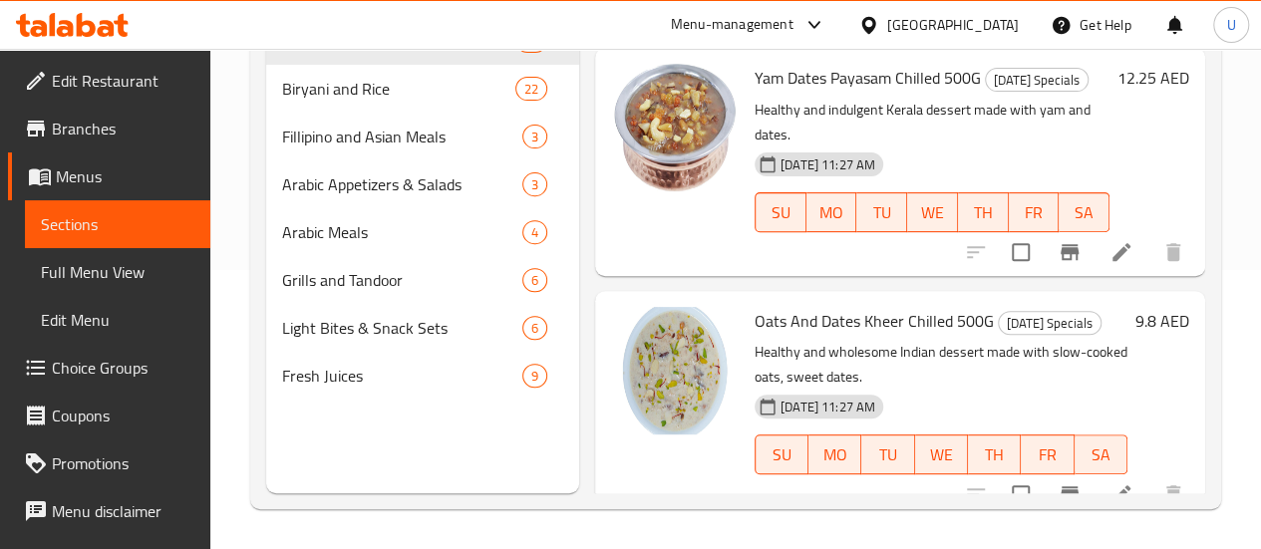
scroll to position [5010, 0]
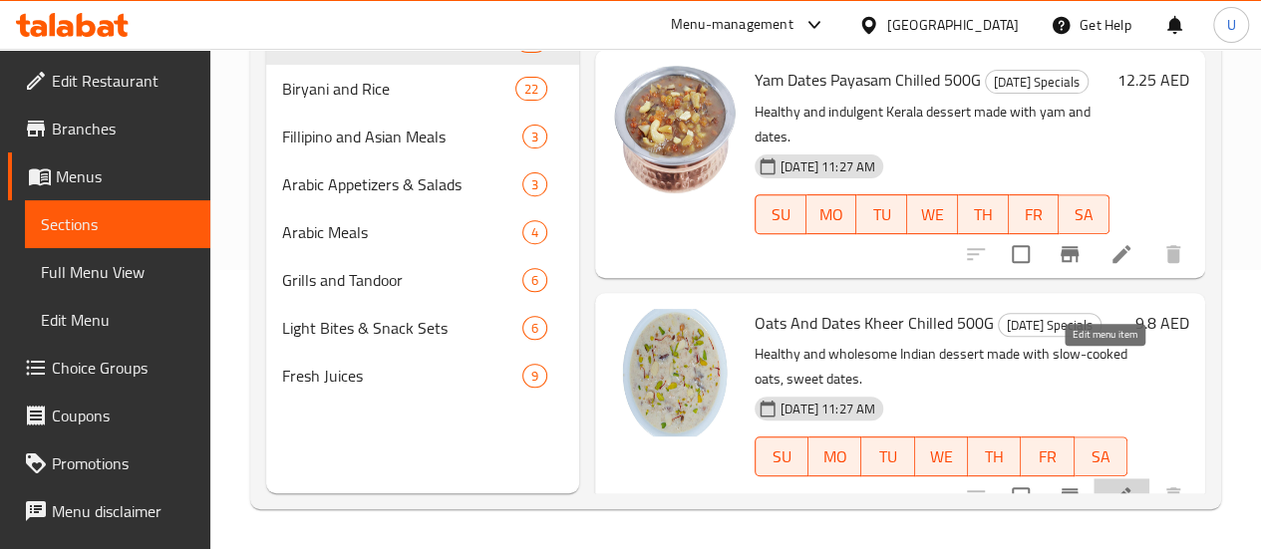
click at [1113, 487] on icon at bounding box center [1122, 496] width 18 height 18
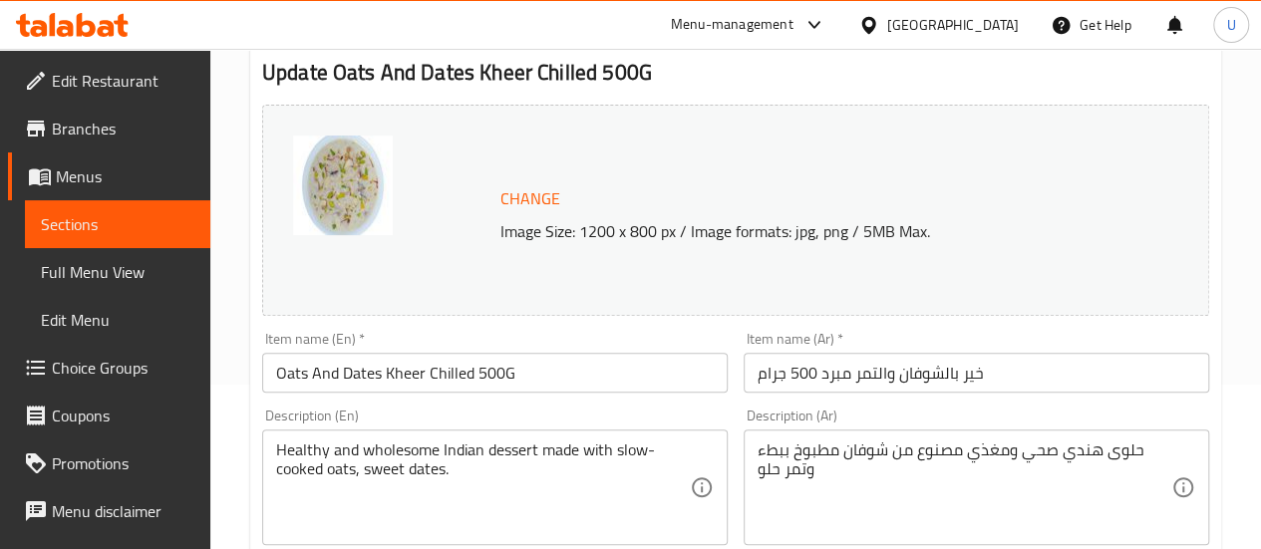
scroll to position [165, 0]
click at [443, 360] on input "Oats And Dates Kheer Chilled 500G" at bounding box center [495, 372] width 466 height 40
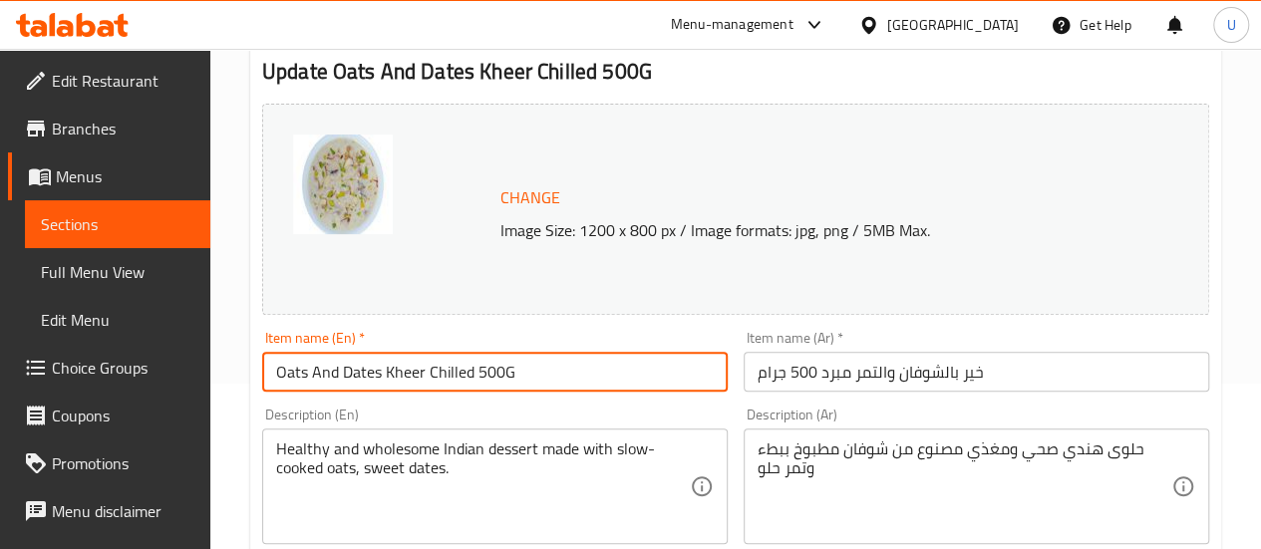
click at [443, 360] on input "Oats And Dates Kheer Chilled 500G" at bounding box center [495, 372] width 466 height 40
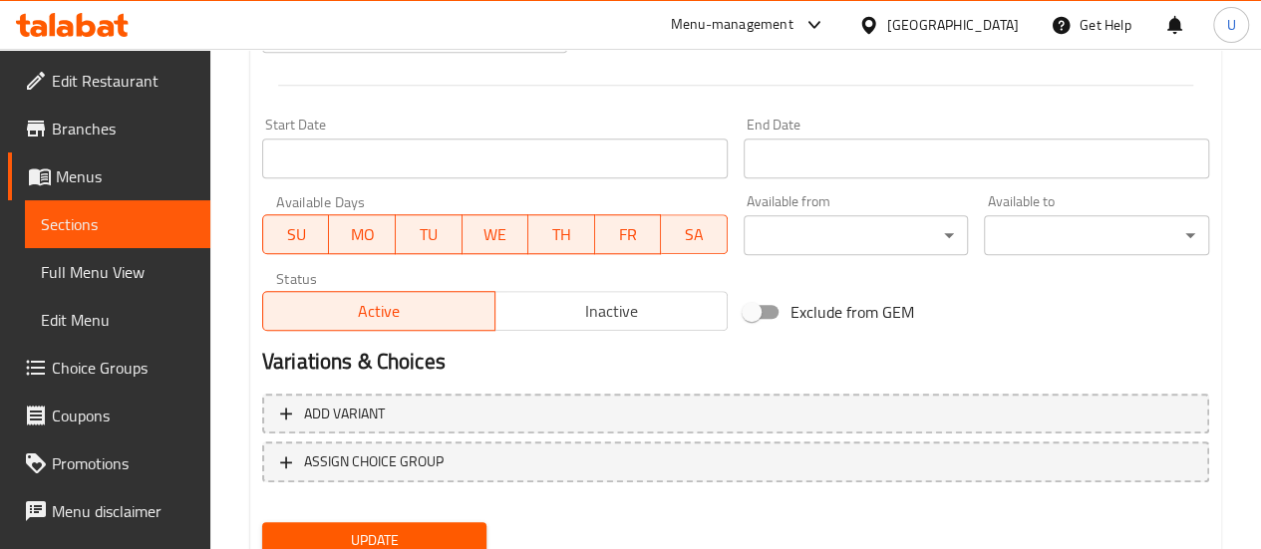
scroll to position [864, 0]
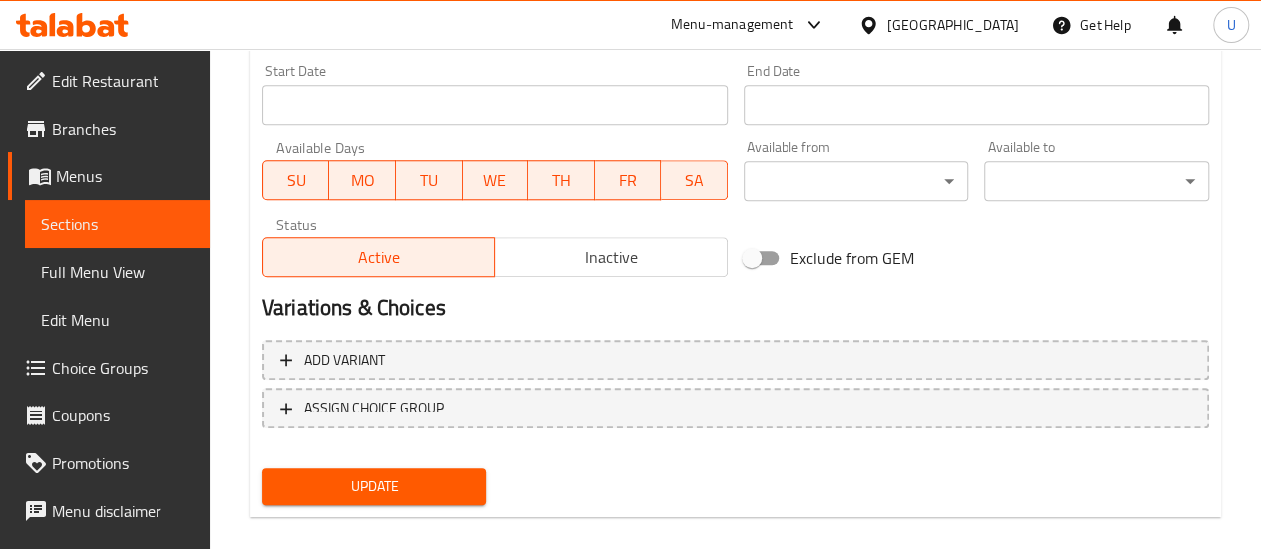
type input "Oats And Dates Kheer 500G"
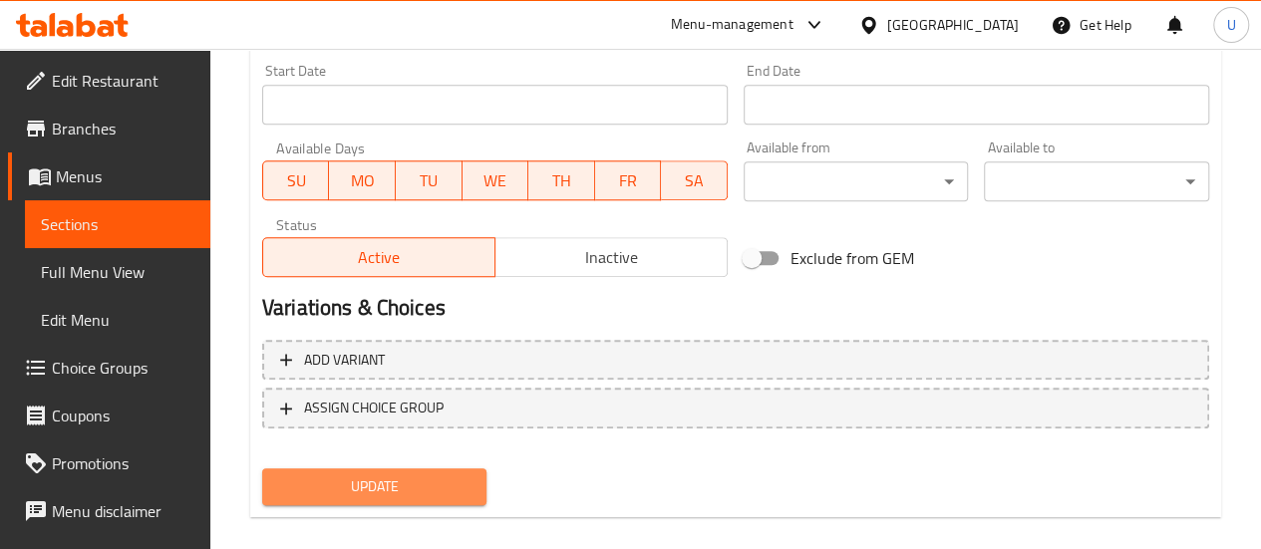
click at [371, 489] on span "Update" at bounding box center [374, 487] width 193 height 25
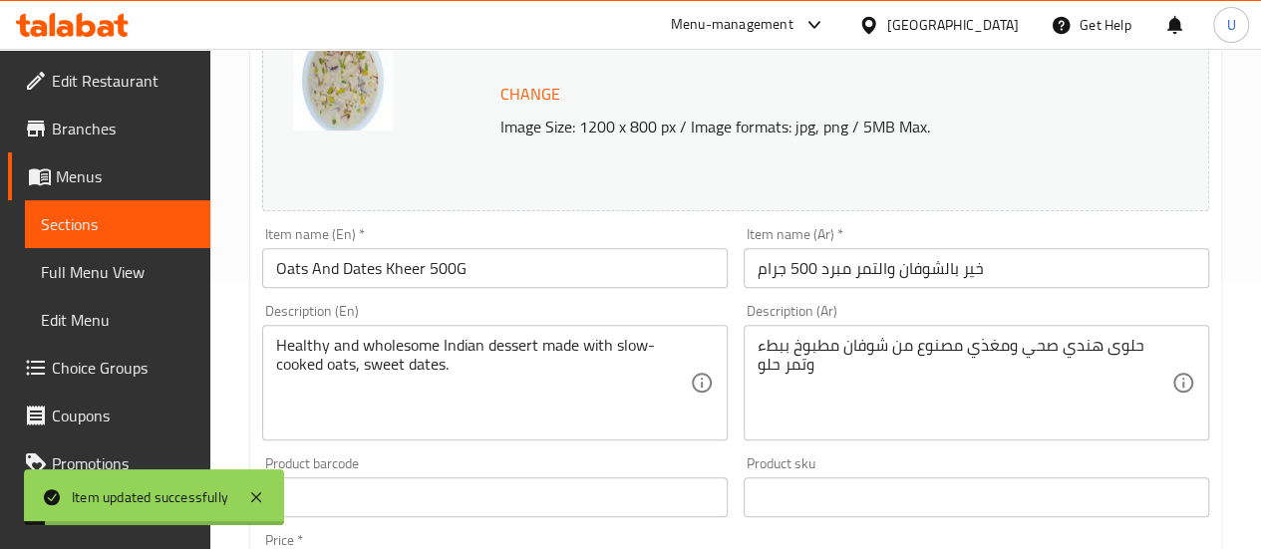
scroll to position [0, 0]
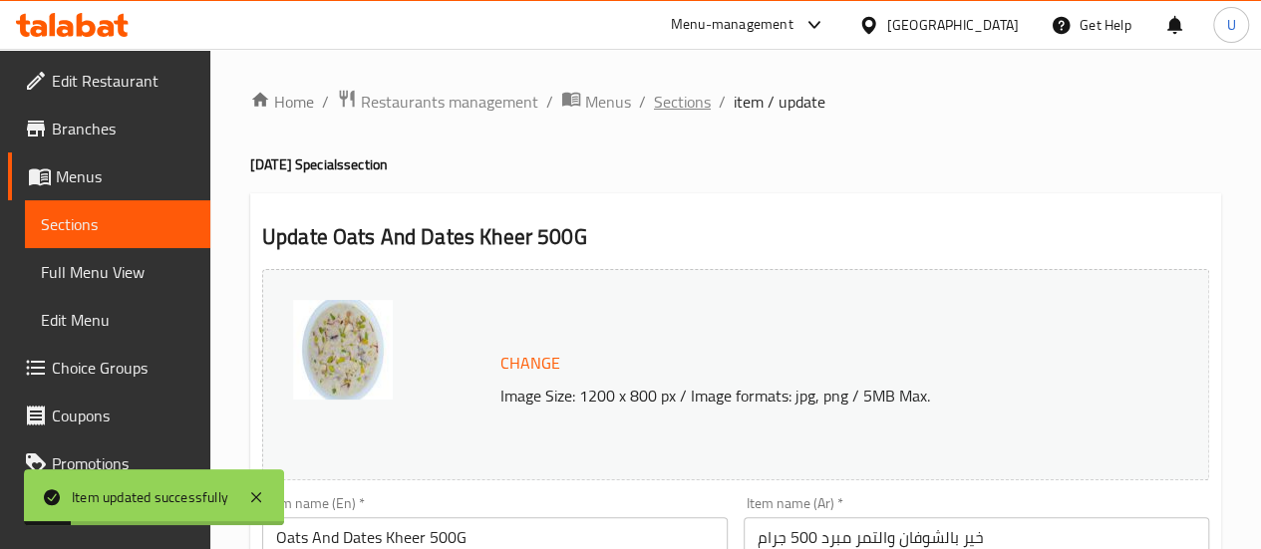
click at [676, 111] on span "Sections" at bounding box center [682, 102] width 57 height 24
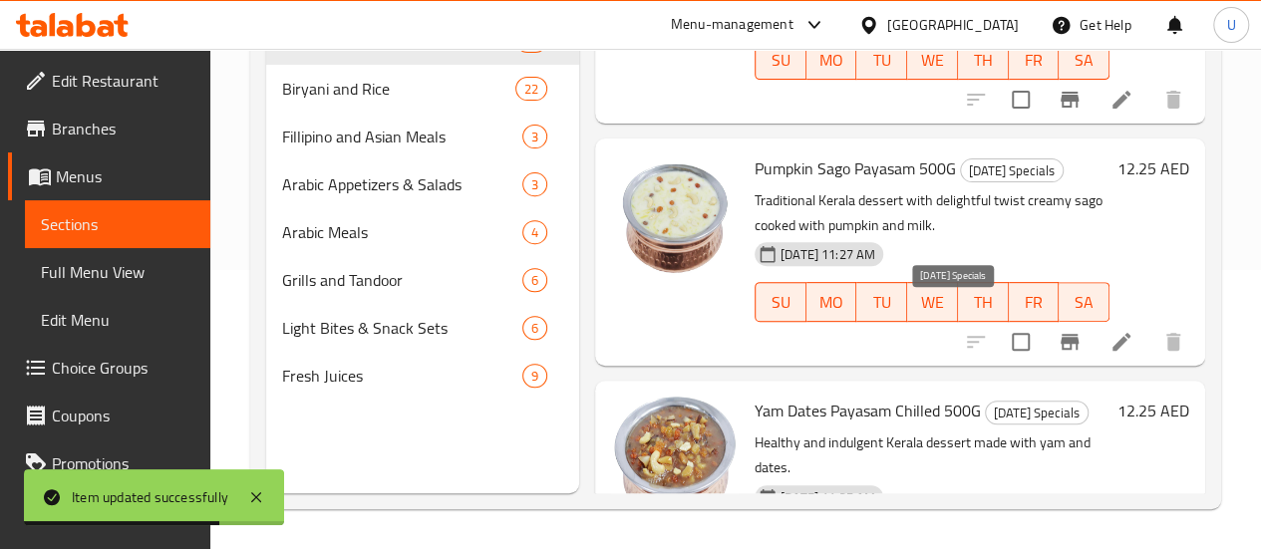
scroll to position [4679, 0]
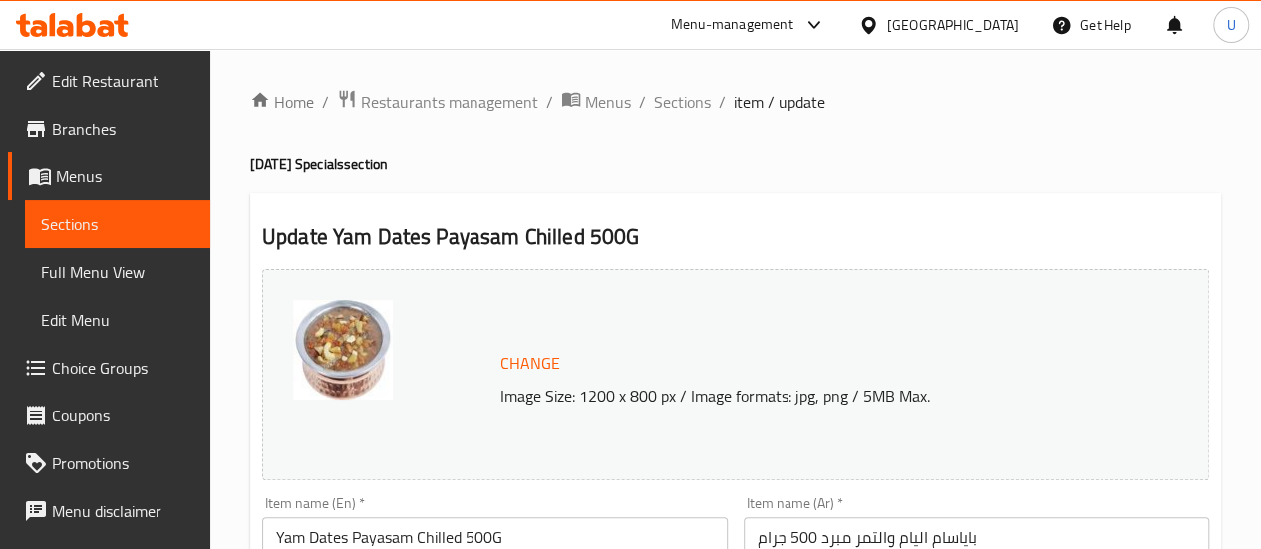
scroll to position [157, 0]
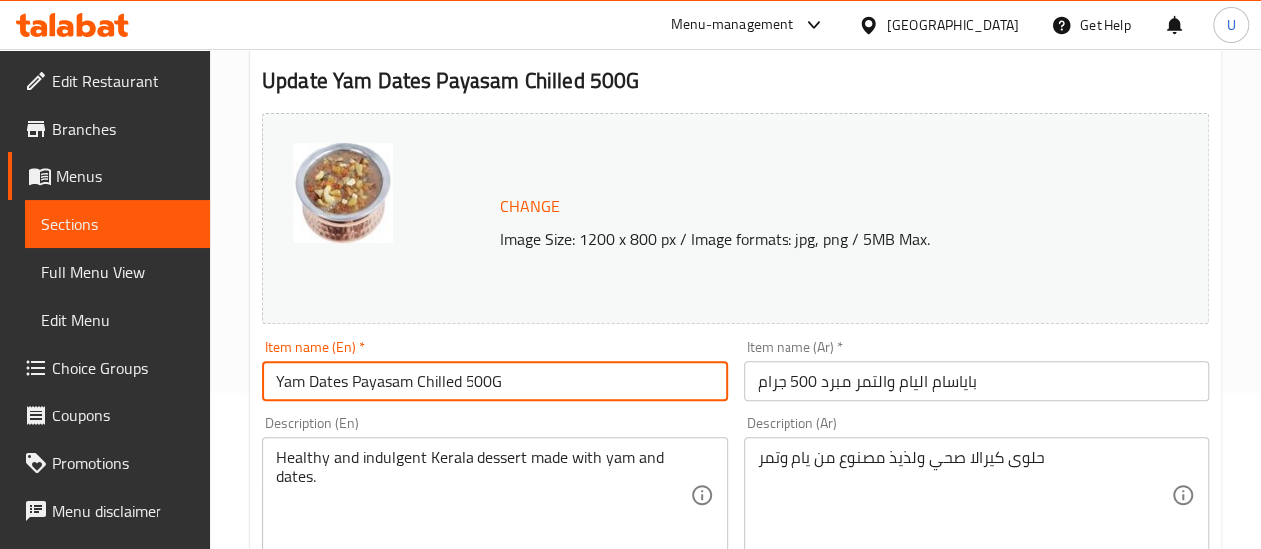
click at [429, 372] on input "Yam Dates Payasam Chilled 500G" at bounding box center [495, 381] width 466 height 40
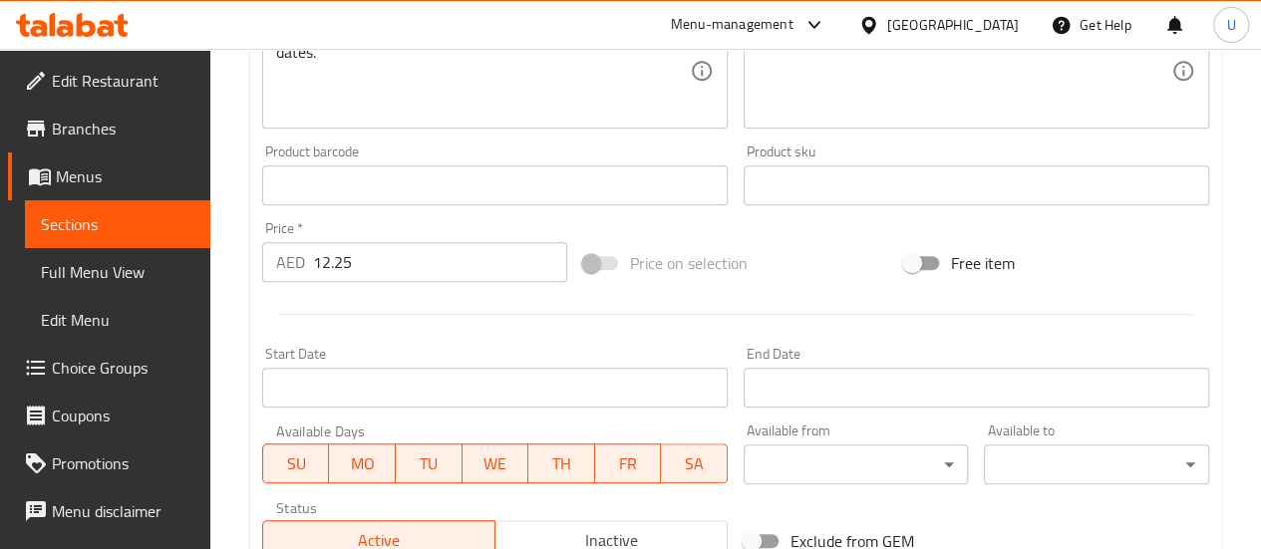
scroll to position [888, 0]
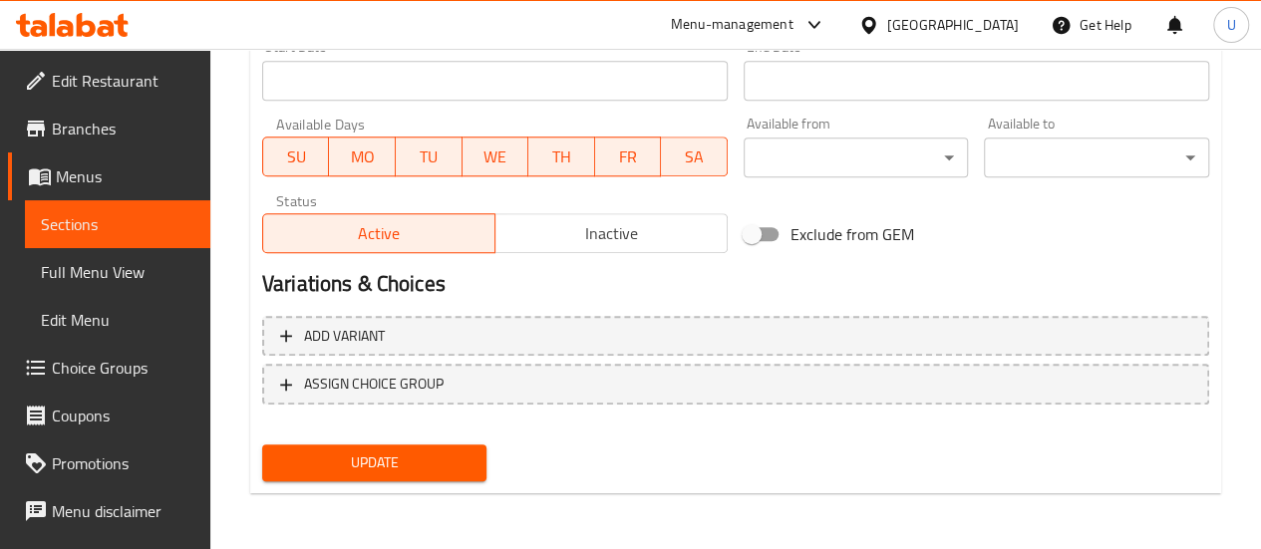
type input "Yam Dates Payasam 500G"
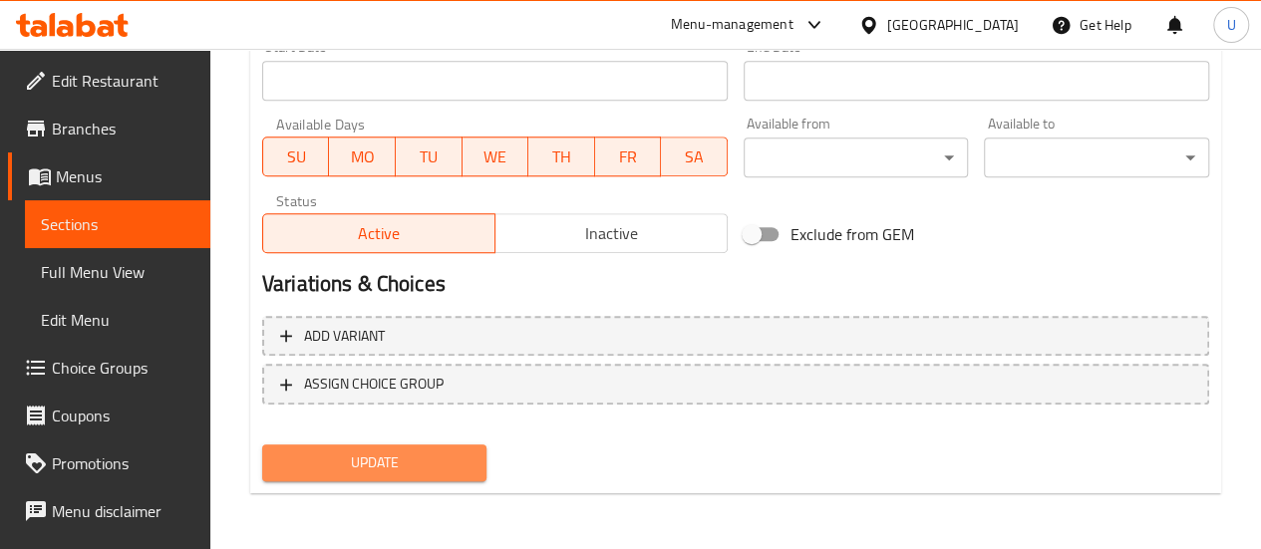
click at [375, 474] on span "Update" at bounding box center [374, 463] width 193 height 25
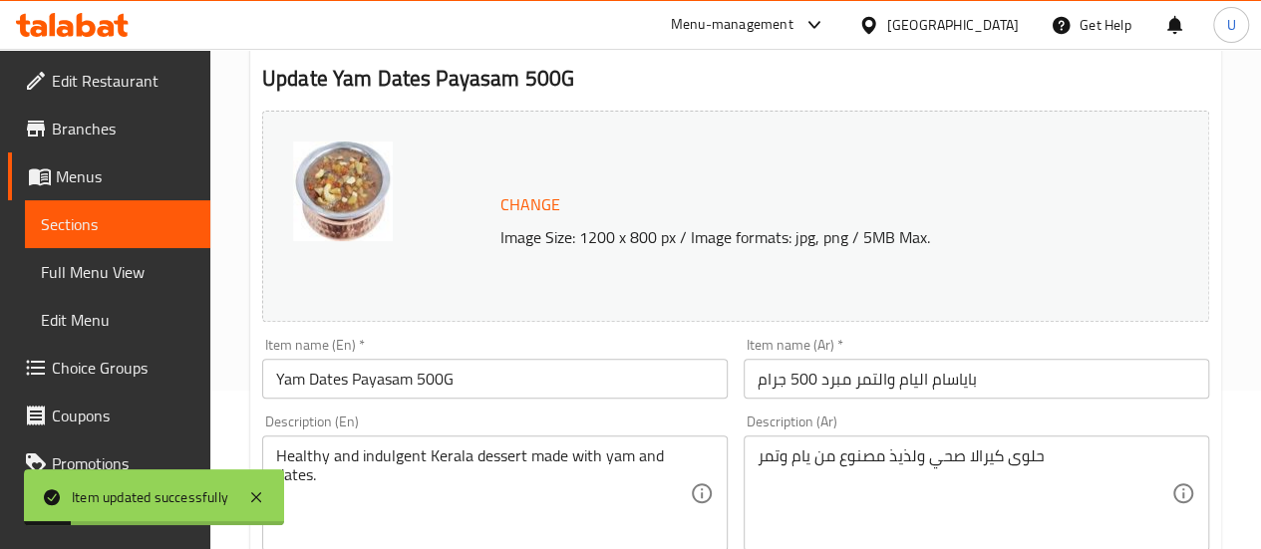
scroll to position [0, 0]
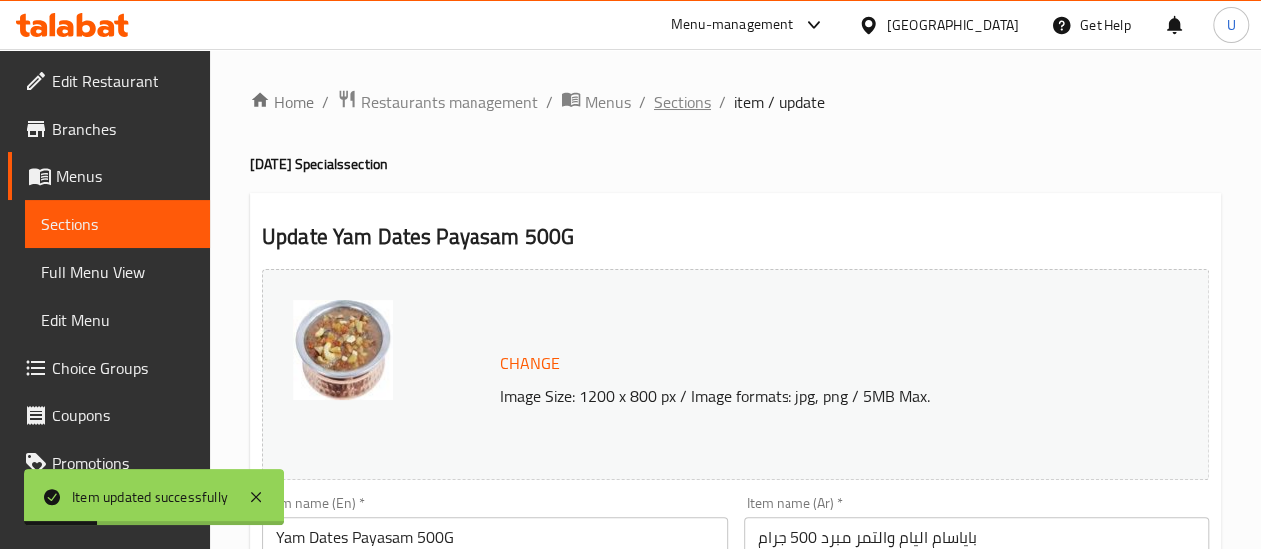
click at [667, 105] on span "Sections" at bounding box center [682, 102] width 57 height 24
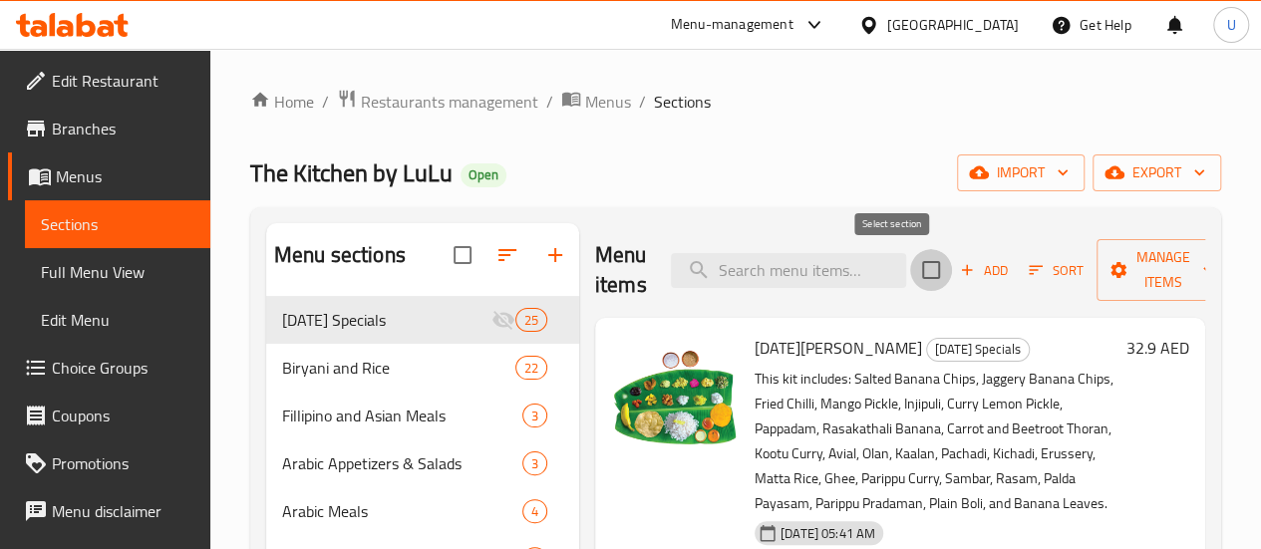
click at [910, 268] on input "checkbox" at bounding box center [931, 270] width 42 height 42
checkbox input "true"
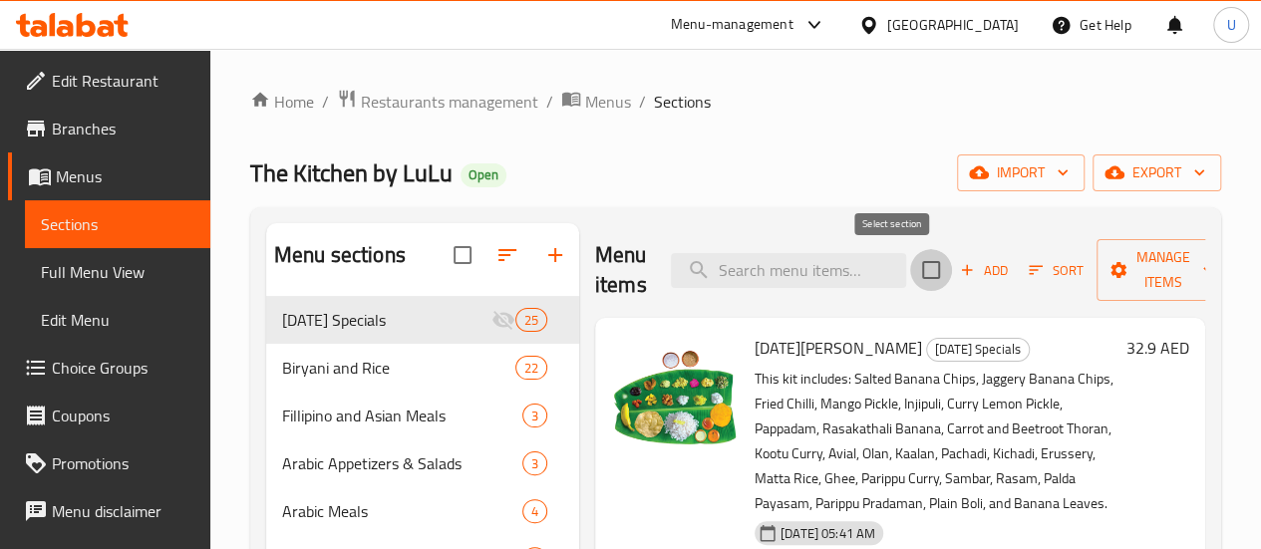
checkbox input "true"
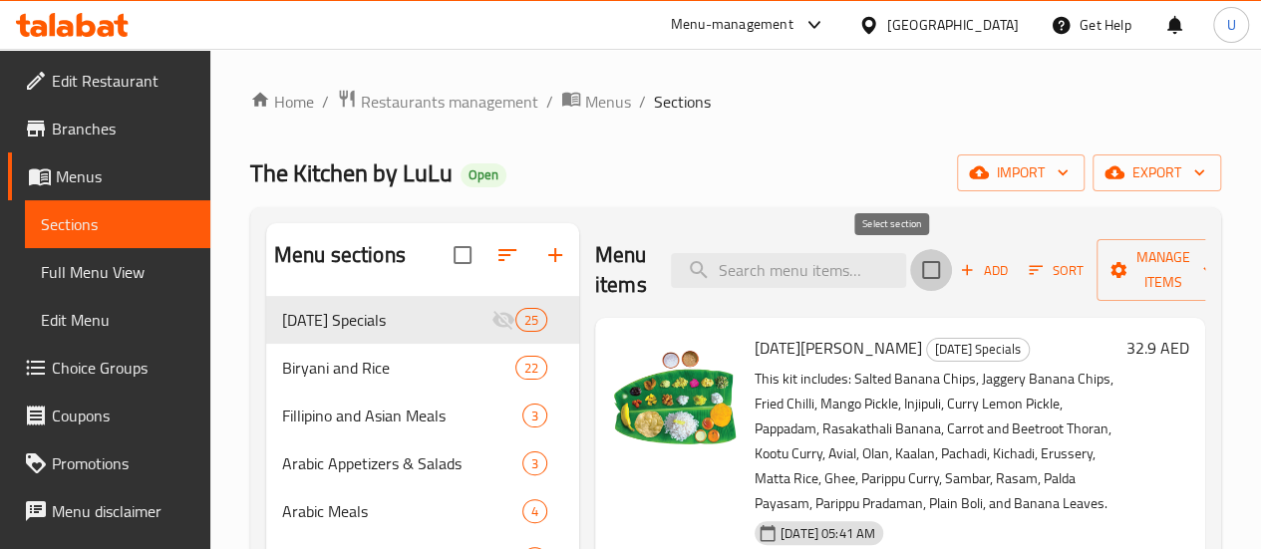
checkbox input "true"
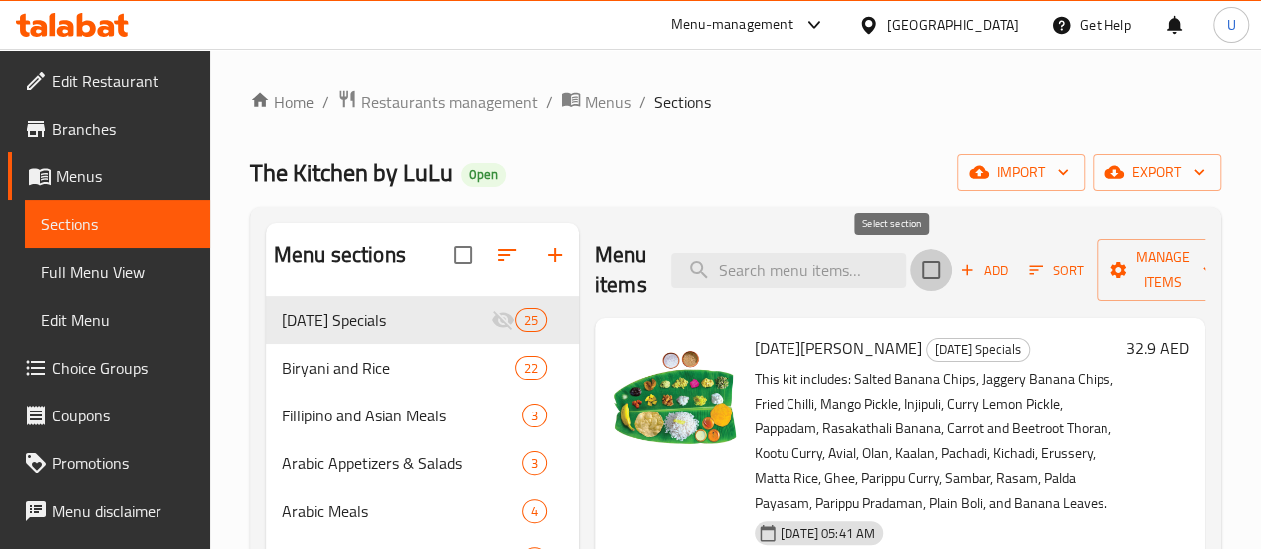
checkbox input "true"
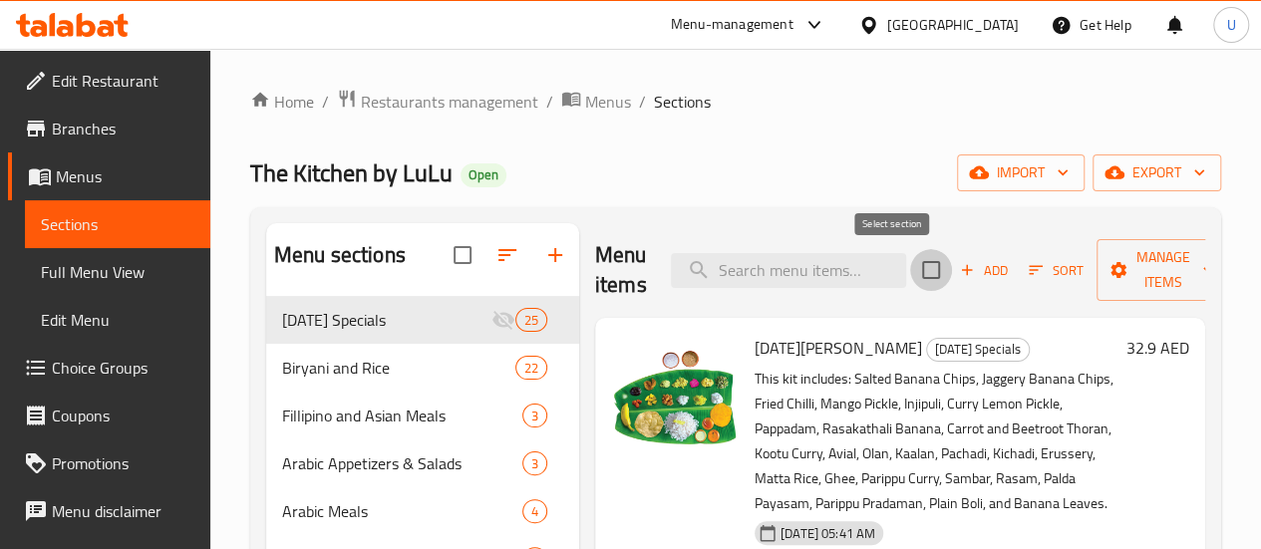
checkbox input "true"
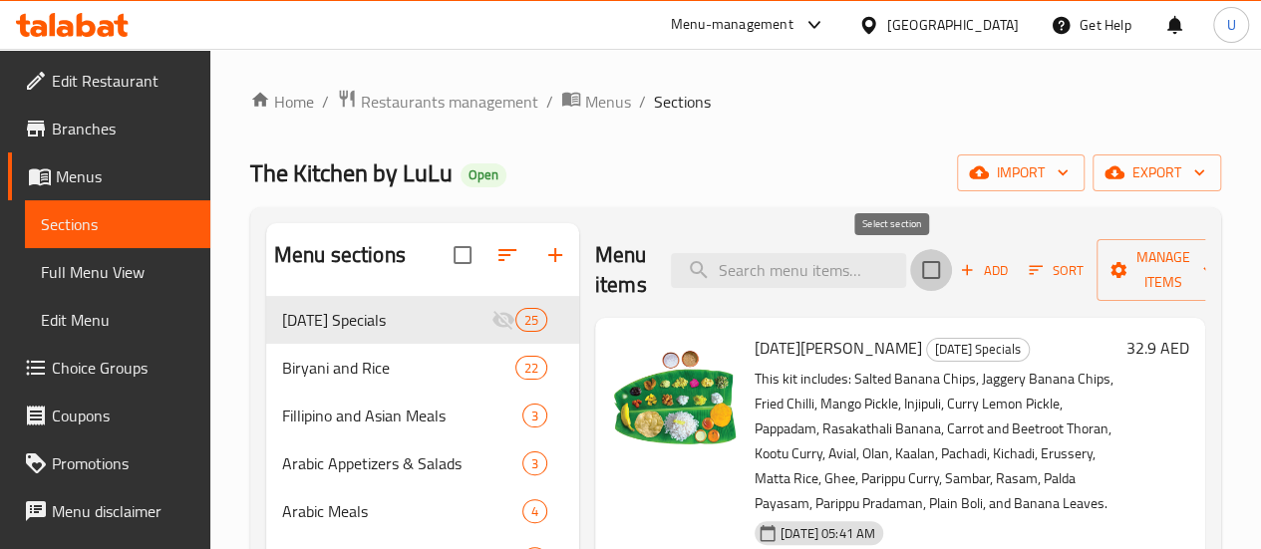
checkbox input "true"
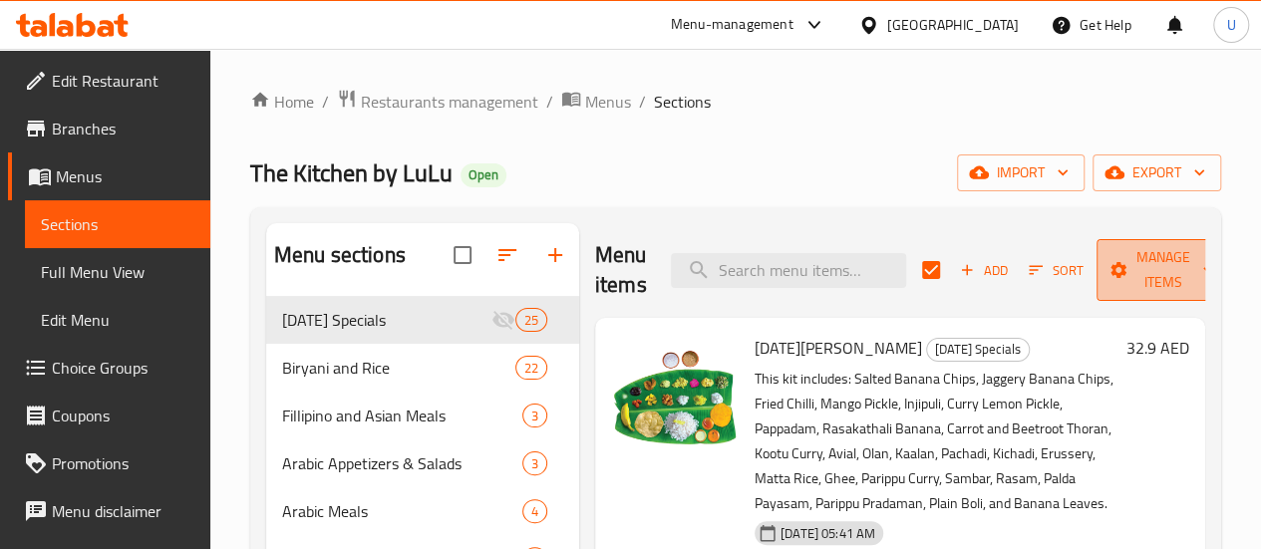
click at [1181, 278] on button "Manage items" at bounding box center [1164, 270] width 134 height 62
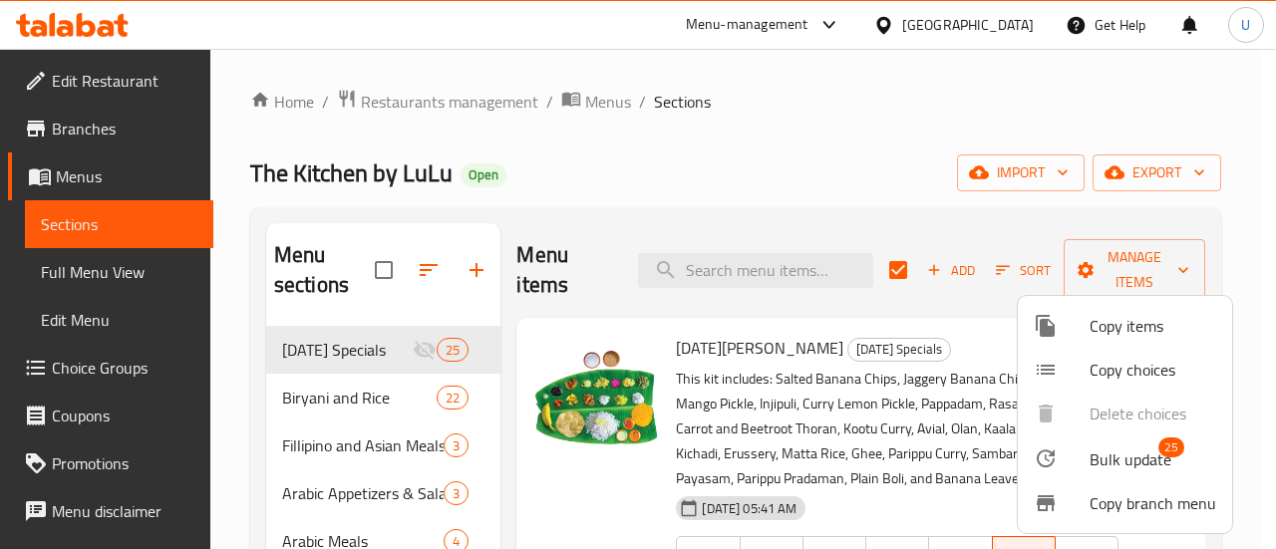
click at [1236, 288] on div at bounding box center [638, 274] width 1276 height 549
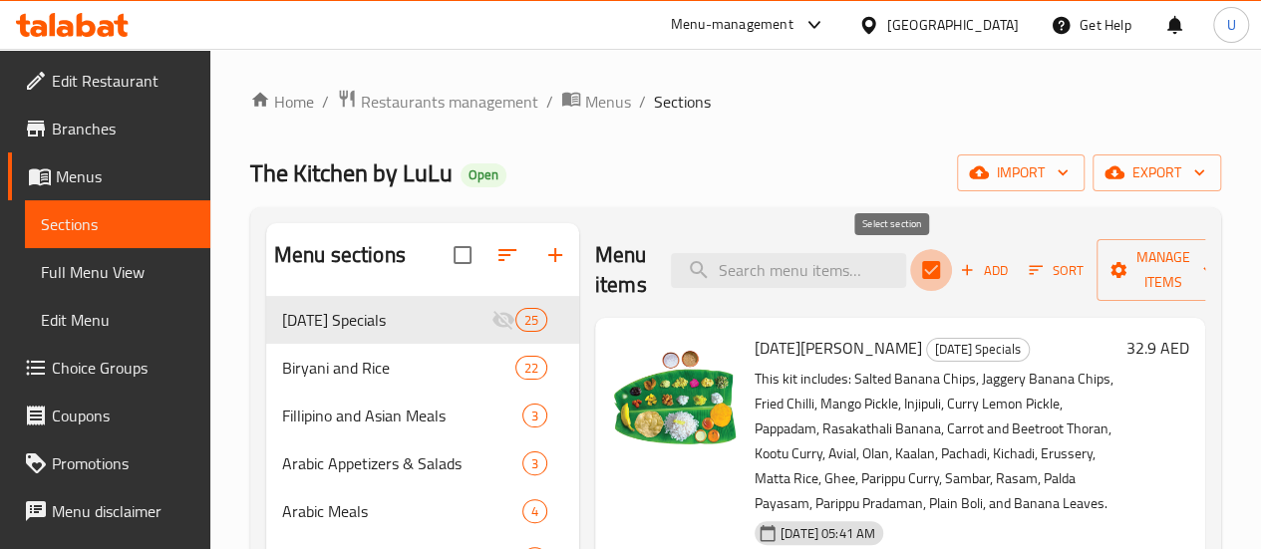
click at [910, 267] on input "checkbox" at bounding box center [931, 270] width 42 height 42
checkbox input "false"
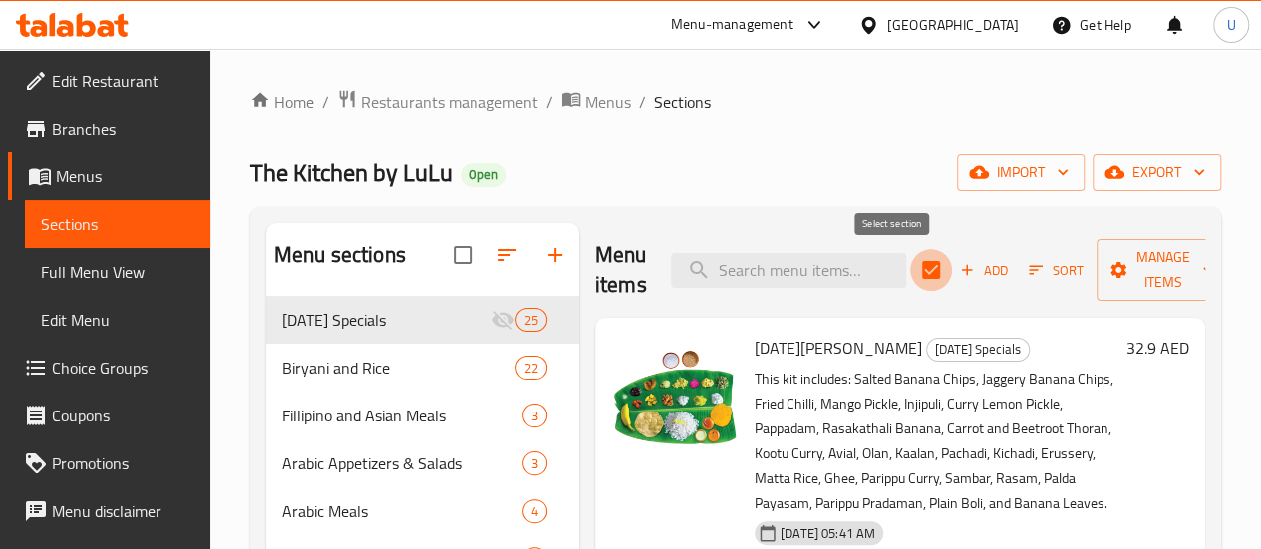
checkbox input "false"
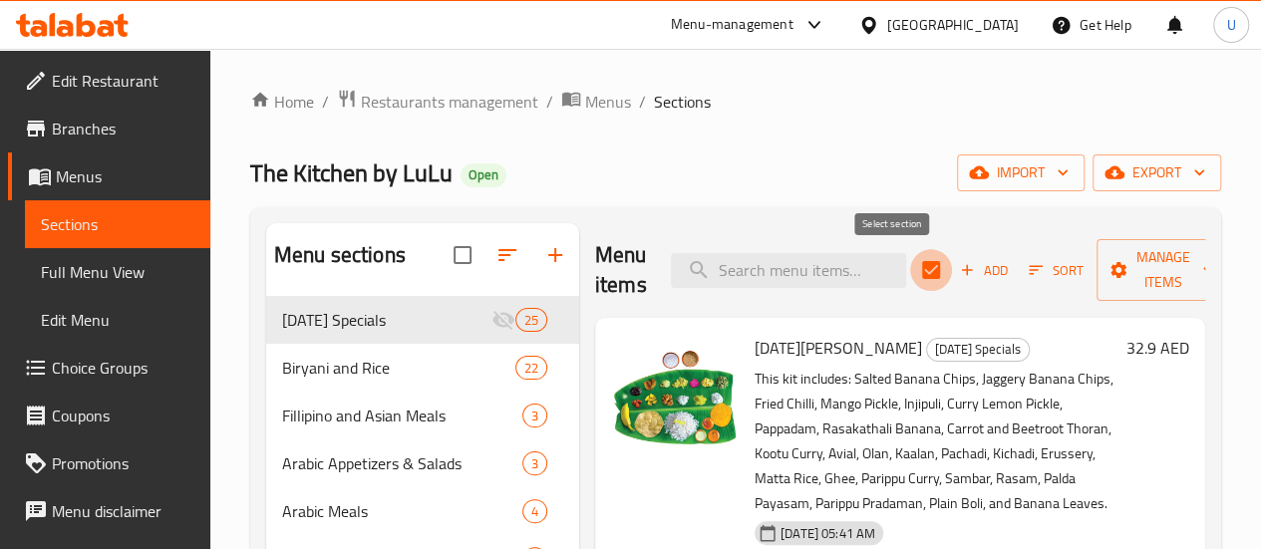
checkbox input "false"
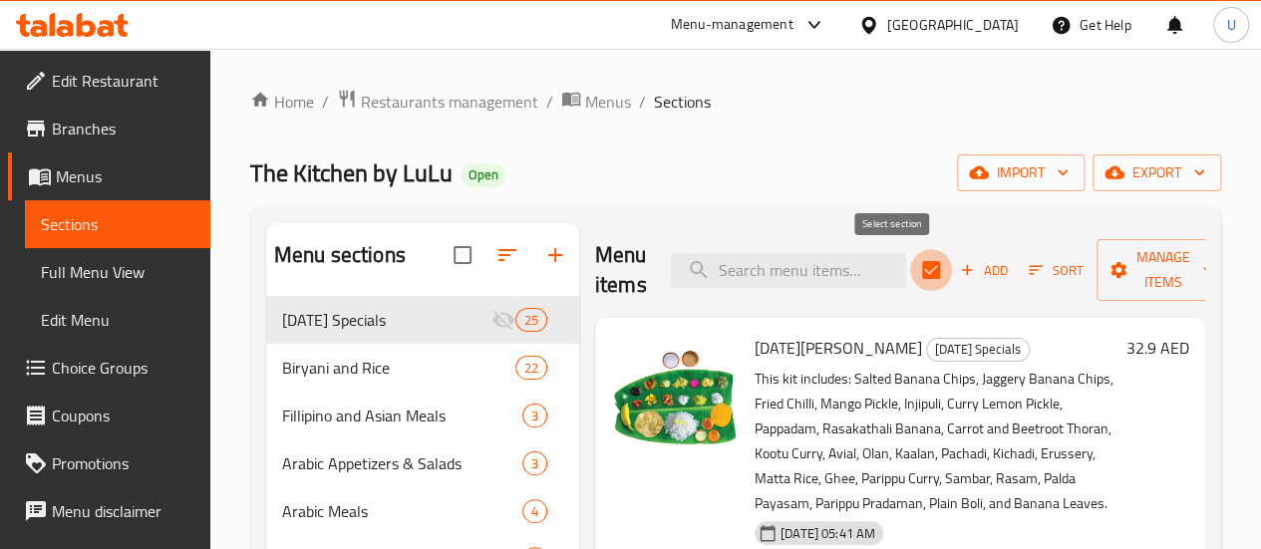
checkbox input "false"
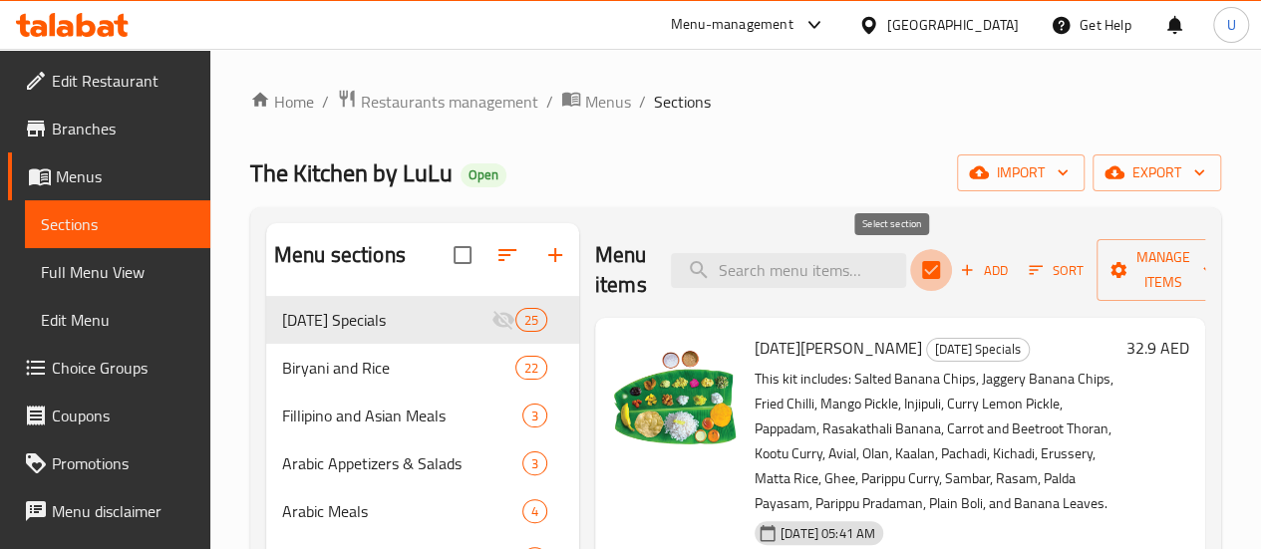
checkbox input "false"
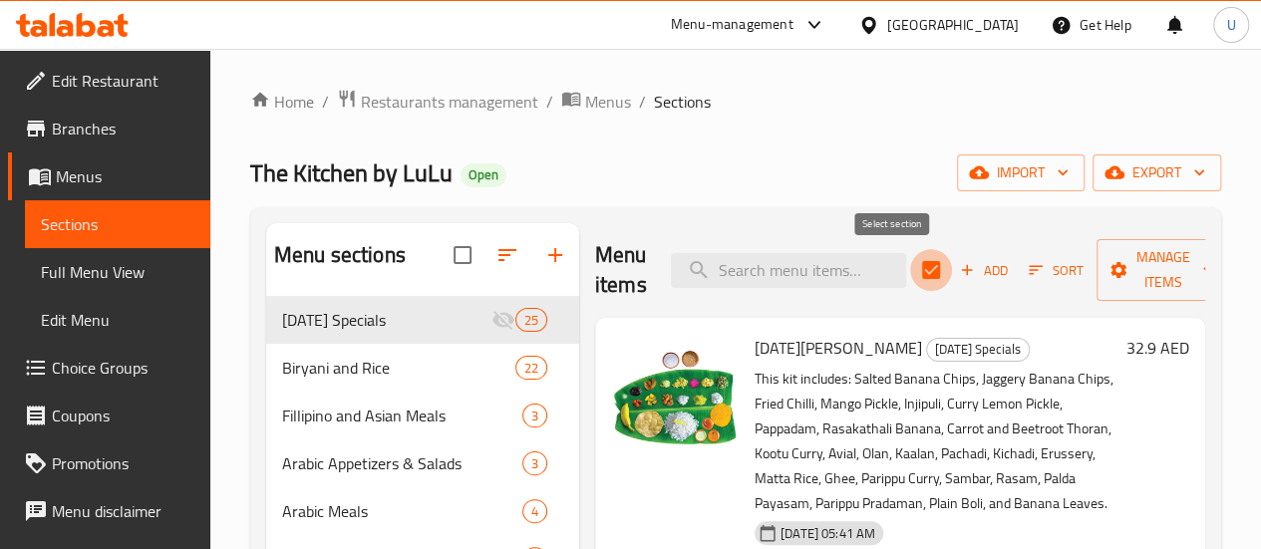
checkbox input "false"
click at [910, 267] on input "checkbox" at bounding box center [931, 270] width 42 height 42
checkbox input "true"
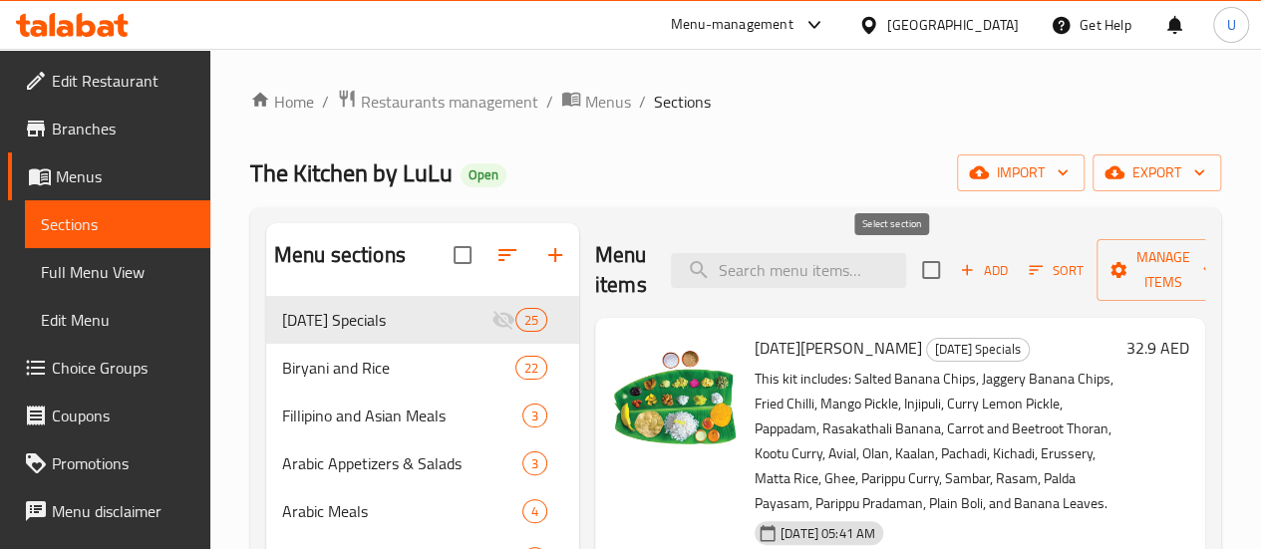
checkbox input "true"
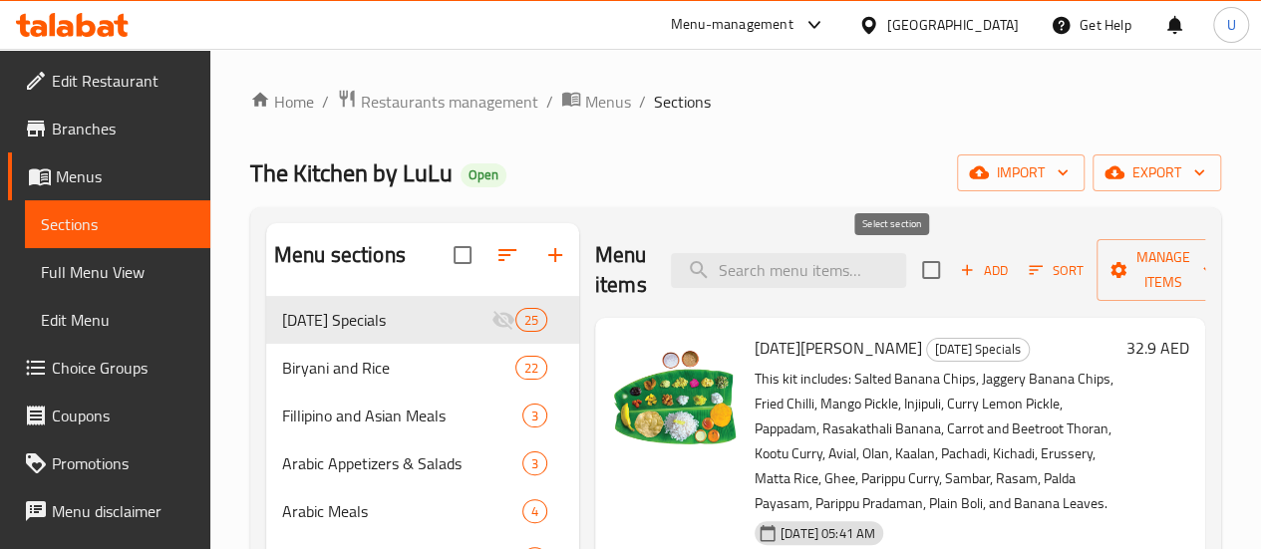
checkbox input "true"
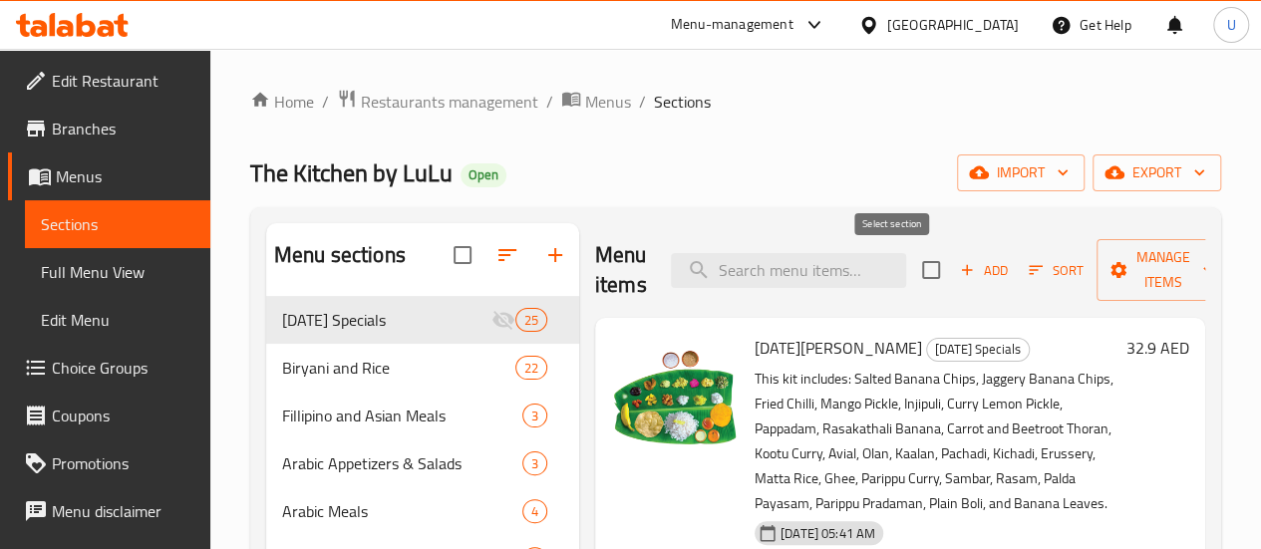
checkbox input "true"
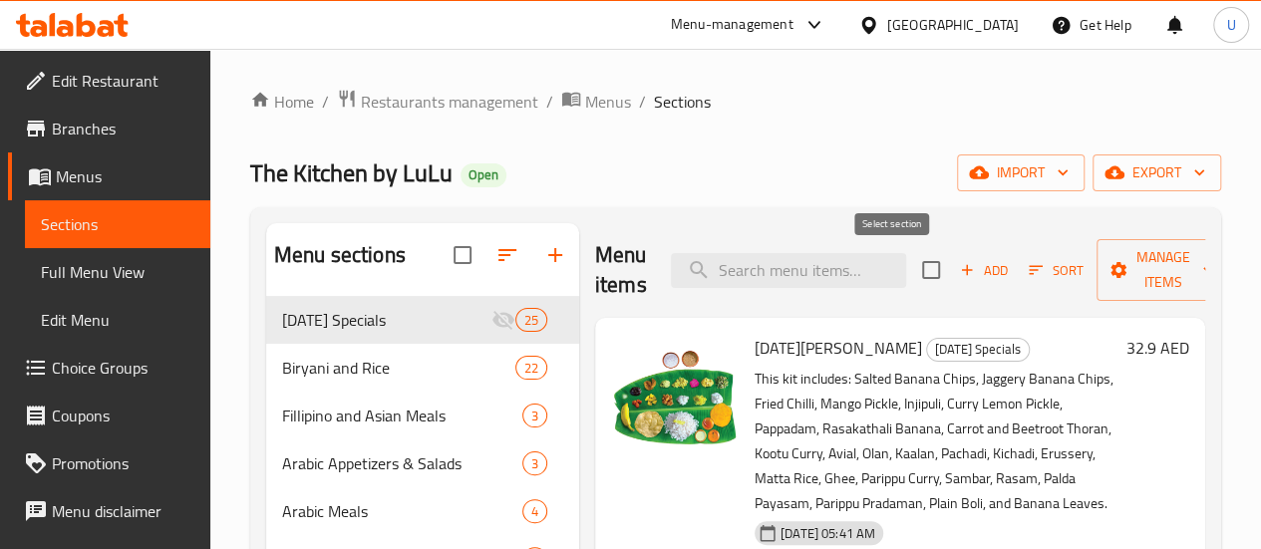
checkbox input "true"
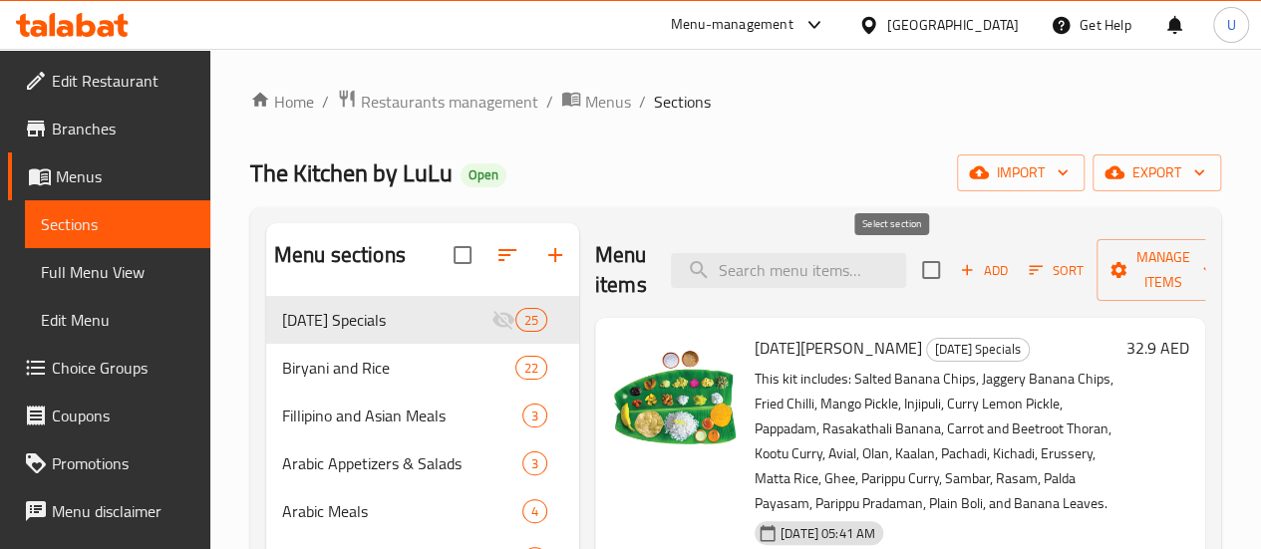
checkbox input "true"
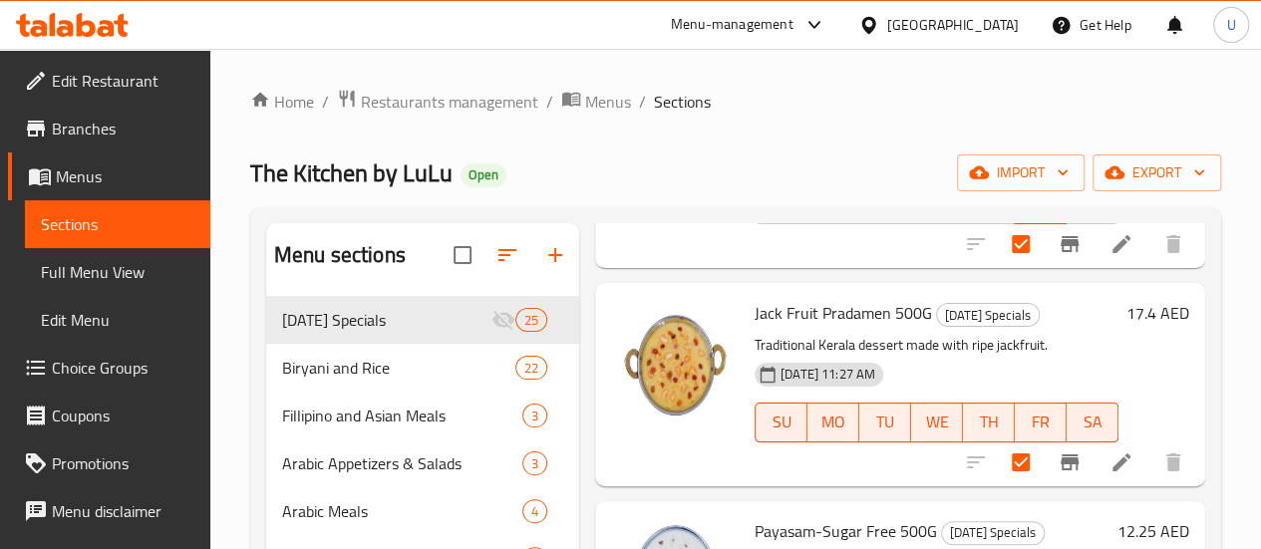
scroll to position [370, 0]
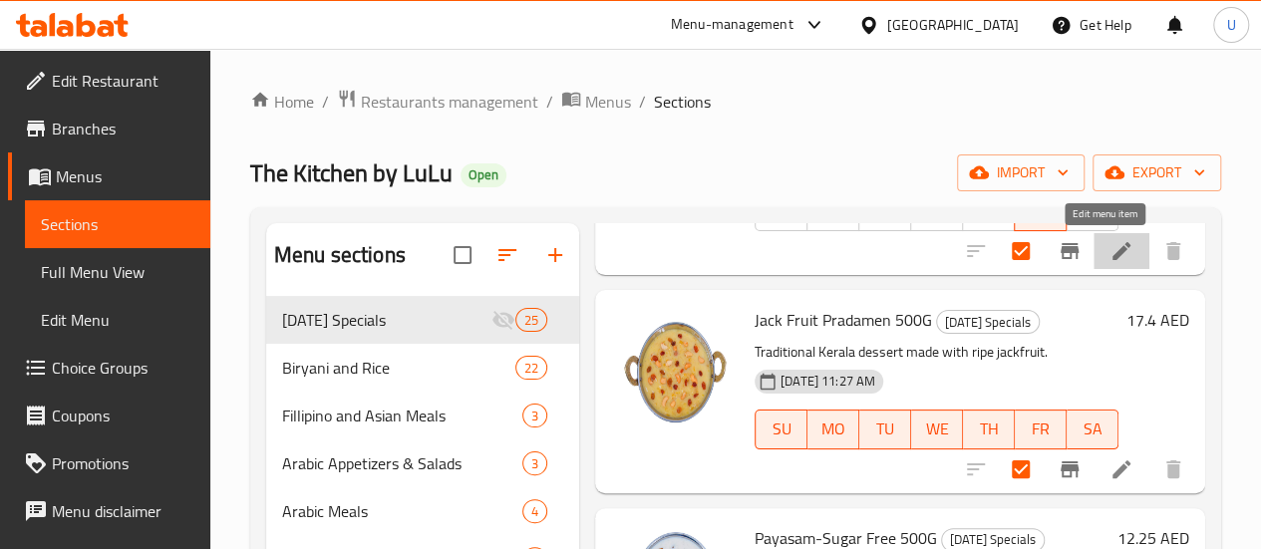
click at [1113, 248] on icon at bounding box center [1122, 251] width 18 height 18
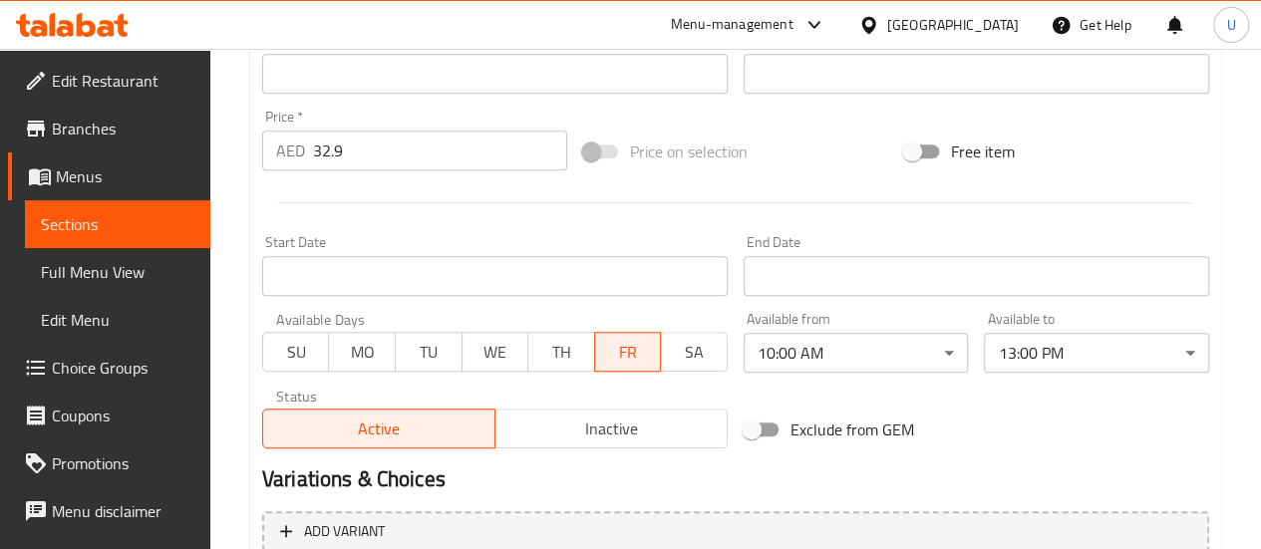
scroll to position [888, 0]
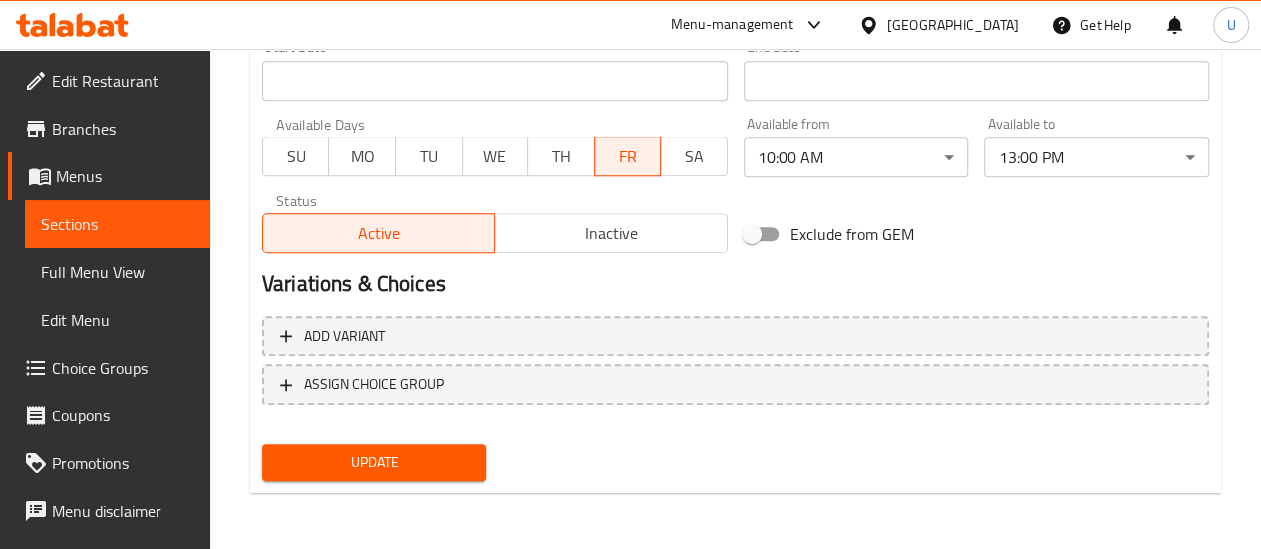
drag, startPoint x: 361, startPoint y: 474, endPoint x: 763, endPoint y: 440, distance: 403.2
click at [763, 440] on div "Update" at bounding box center [735, 463] width 963 height 53
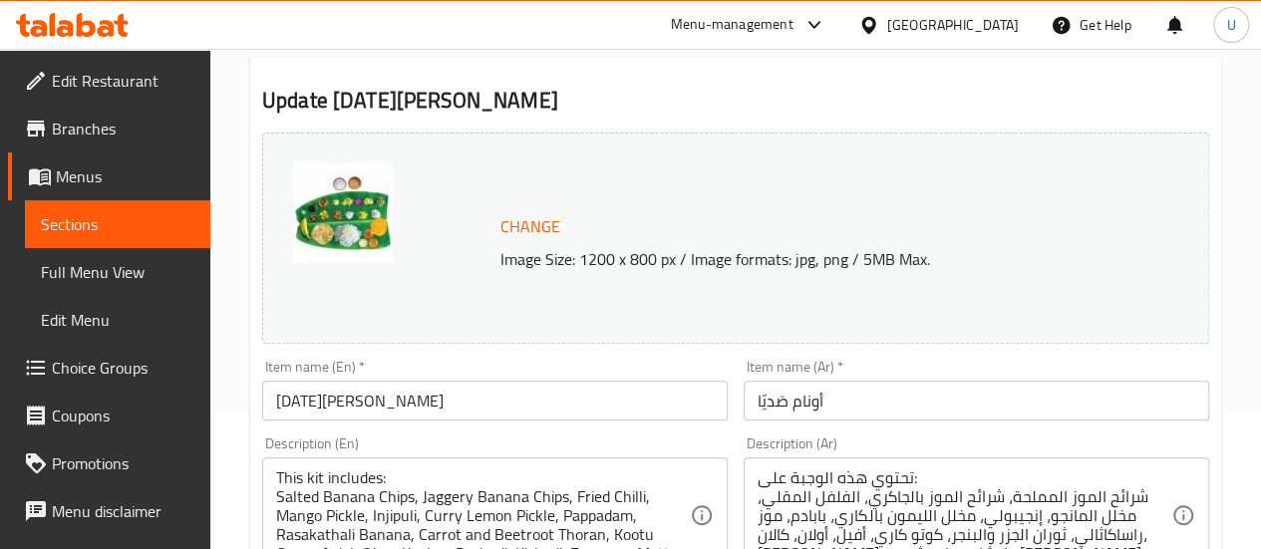
scroll to position [0, 0]
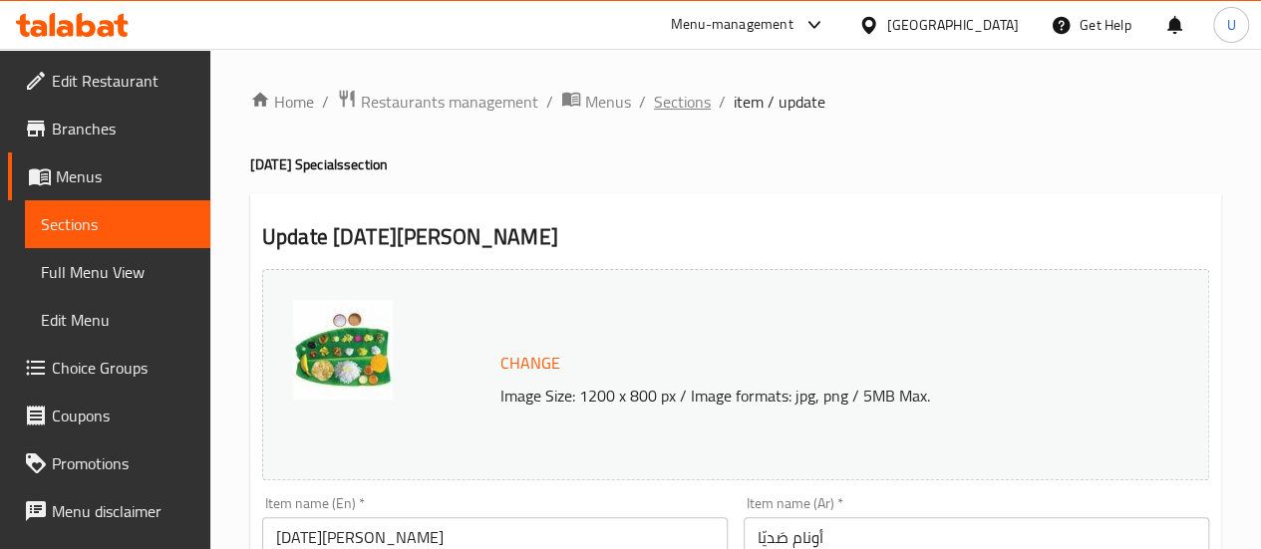
click at [678, 98] on span "Sections" at bounding box center [682, 102] width 57 height 24
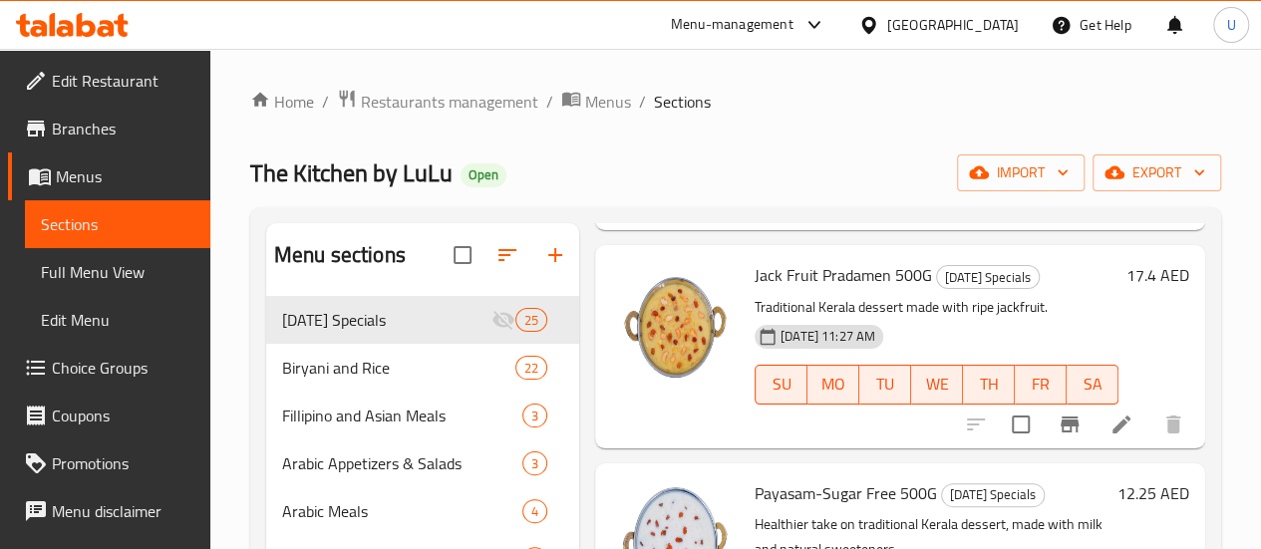
scroll to position [416, 0]
click at [963, 397] on button "TH" at bounding box center [989, 384] width 52 height 40
click at [969, 398] on button "TH" at bounding box center [989, 384] width 52 height 40
drag, startPoint x: 1088, startPoint y: 421, endPoint x: 1004, endPoint y: 464, distance: 94.1
click at [1004, 152] on div "[DATE] Sadhya [DATE] Specials This kit includes: Salted Banana Chips, Jaggery B…" at bounding box center [900, 26] width 610 height 249
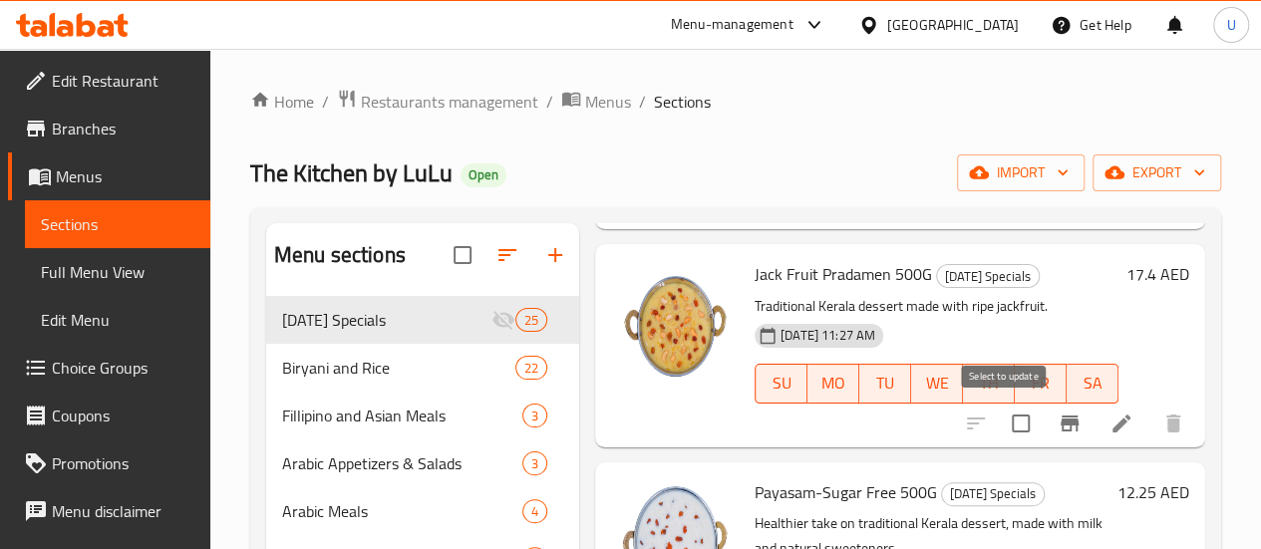
click at [1002, 419] on input "checkbox" at bounding box center [1021, 424] width 42 height 42
click at [1002, 416] on input "checkbox" at bounding box center [1021, 424] width 42 height 42
checkbox input "false"
